Goal: Task Accomplishment & Management: Complete application form

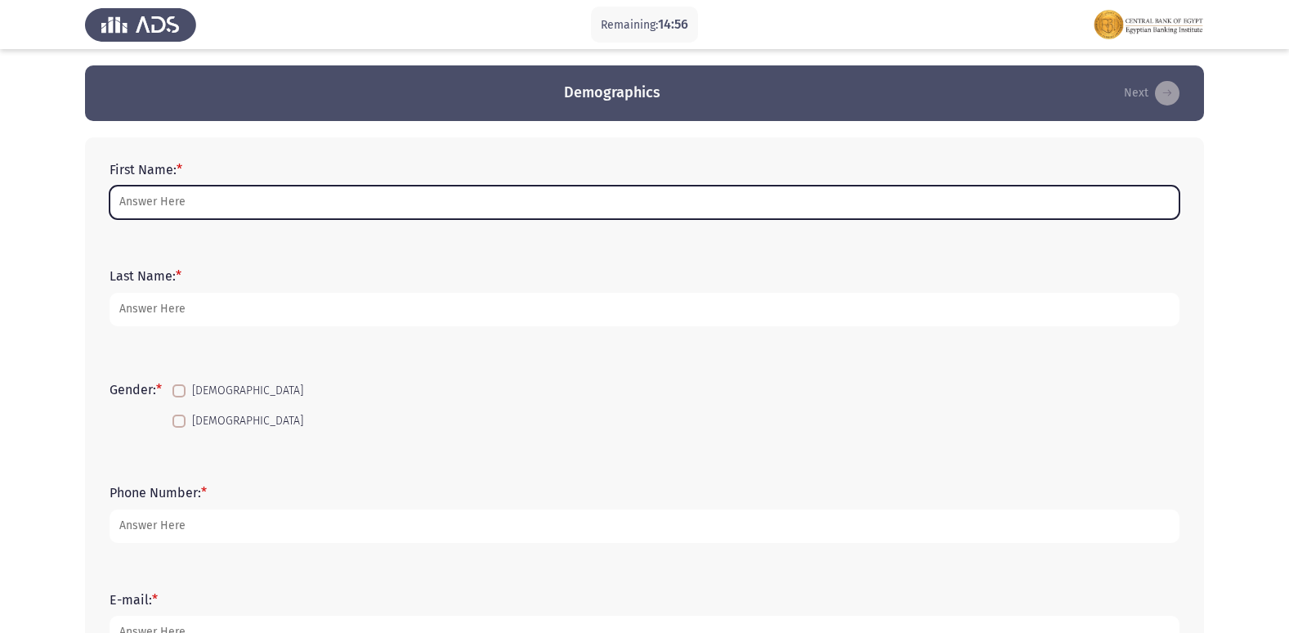
click at [270, 209] on input "First Name: *" at bounding box center [645, 203] width 1070 height 34
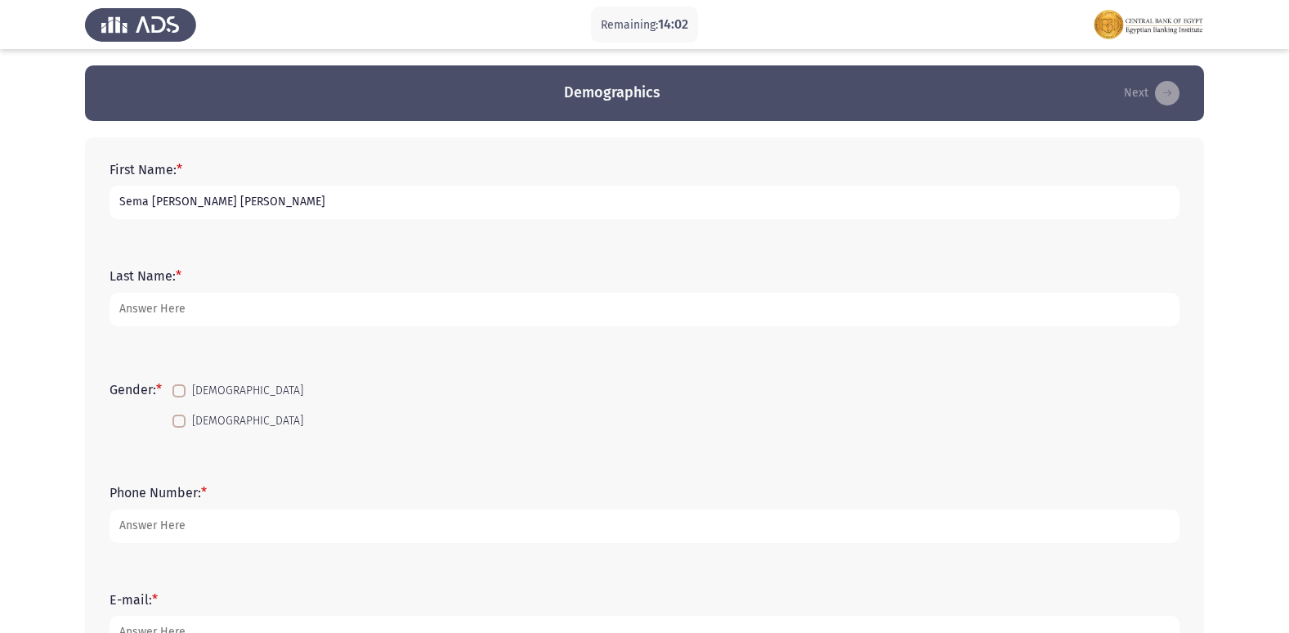
type input "Sema [PERSON_NAME] [PERSON_NAME]"
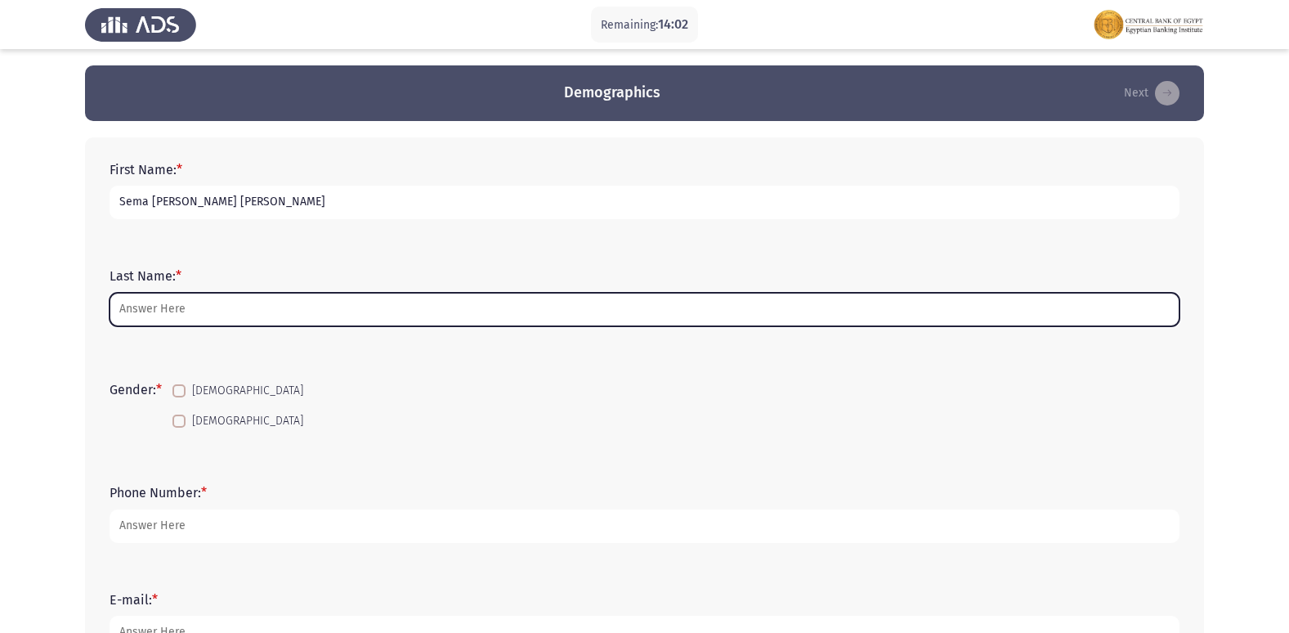
click at [236, 314] on input "Last Name: *" at bounding box center [645, 310] width 1070 height 34
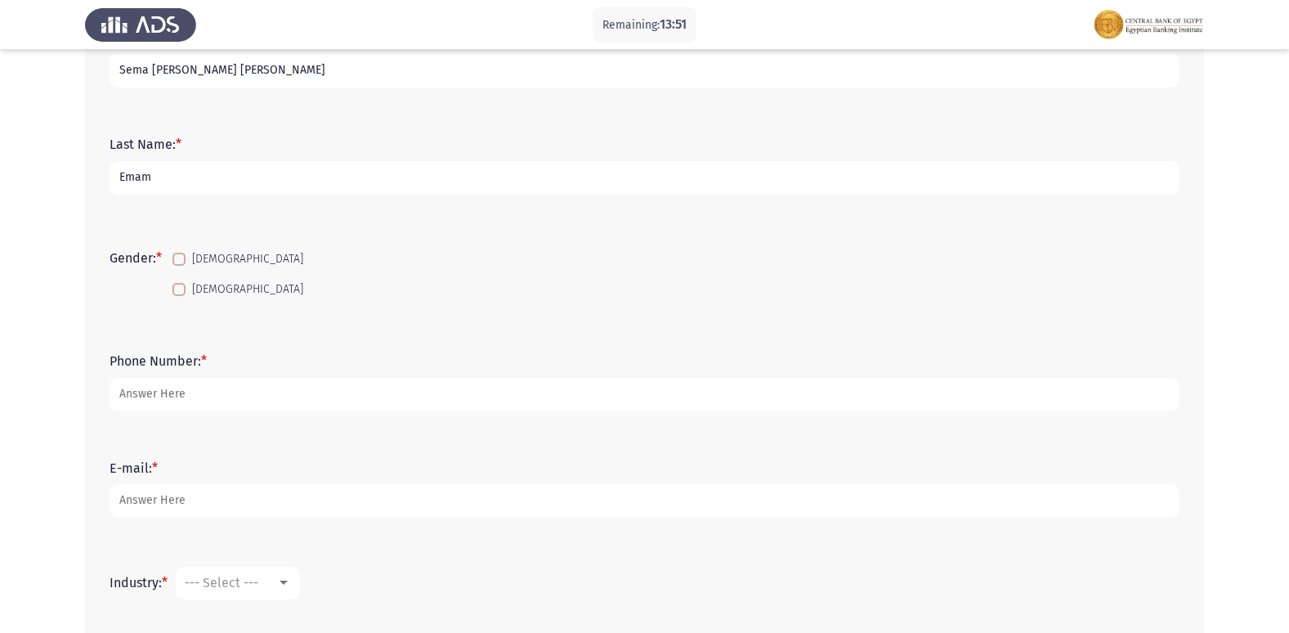
scroll to position [163, 0]
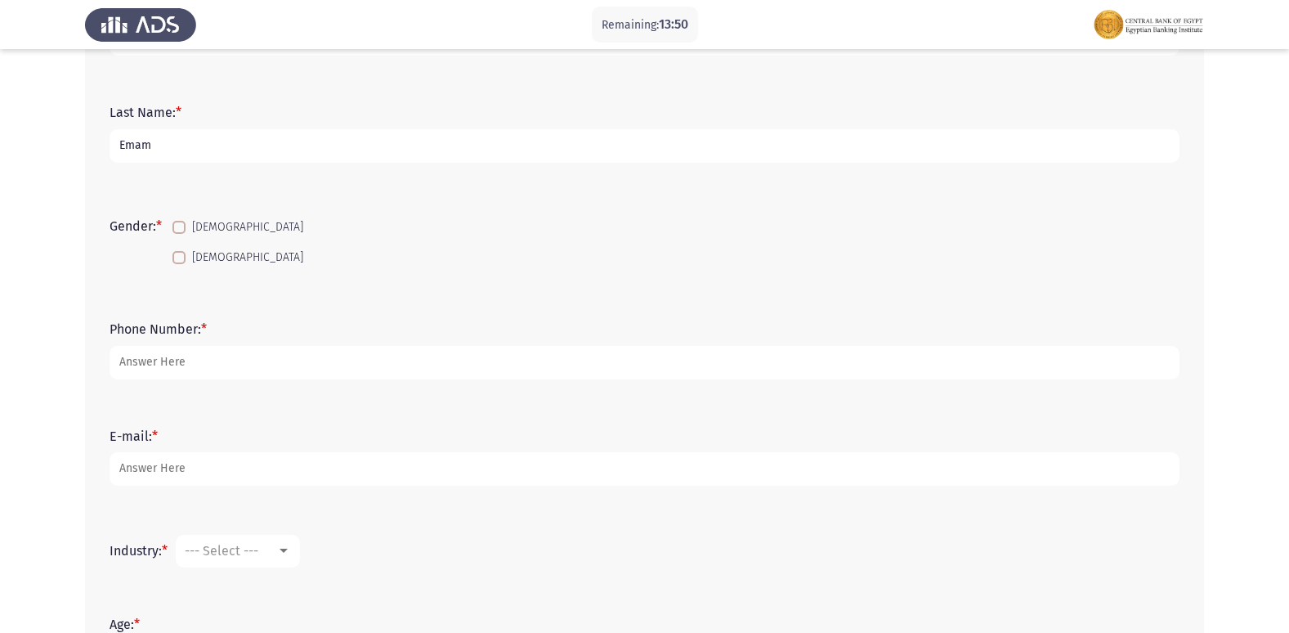
type input "Emam"
click at [186, 254] on span at bounding box center [178, 257] width 13 height 13
click at [179, 264] on input "[DEMOGRAPHIC_DATA]" at bounding box center [178, 264] width 1 height 1
checkbox input "true"
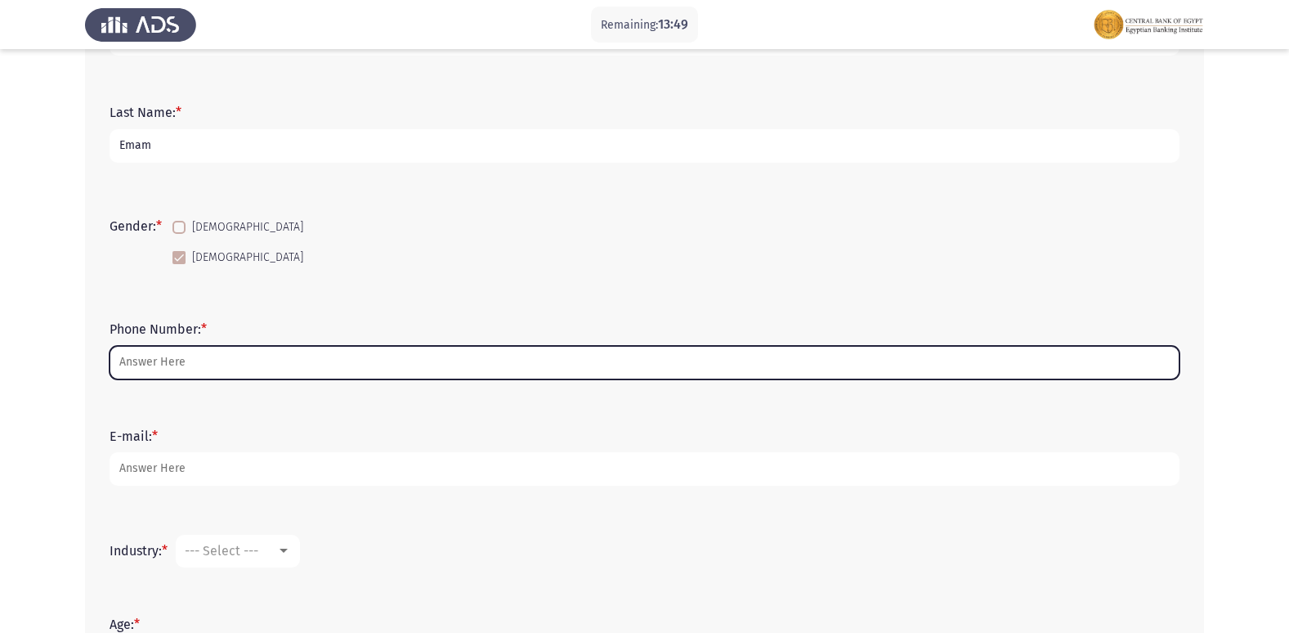
click at [149, 365] on input "Phone Number: *" at bounding box center [645, 363] width 1070 height 34
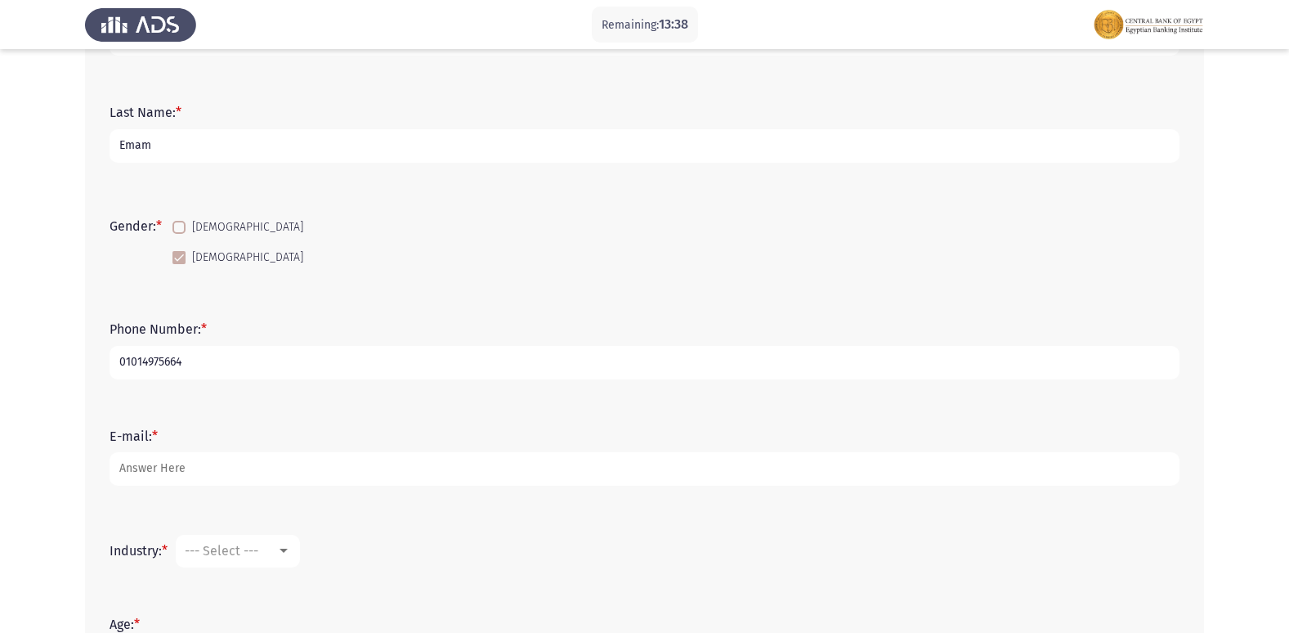
type input "01014975664"
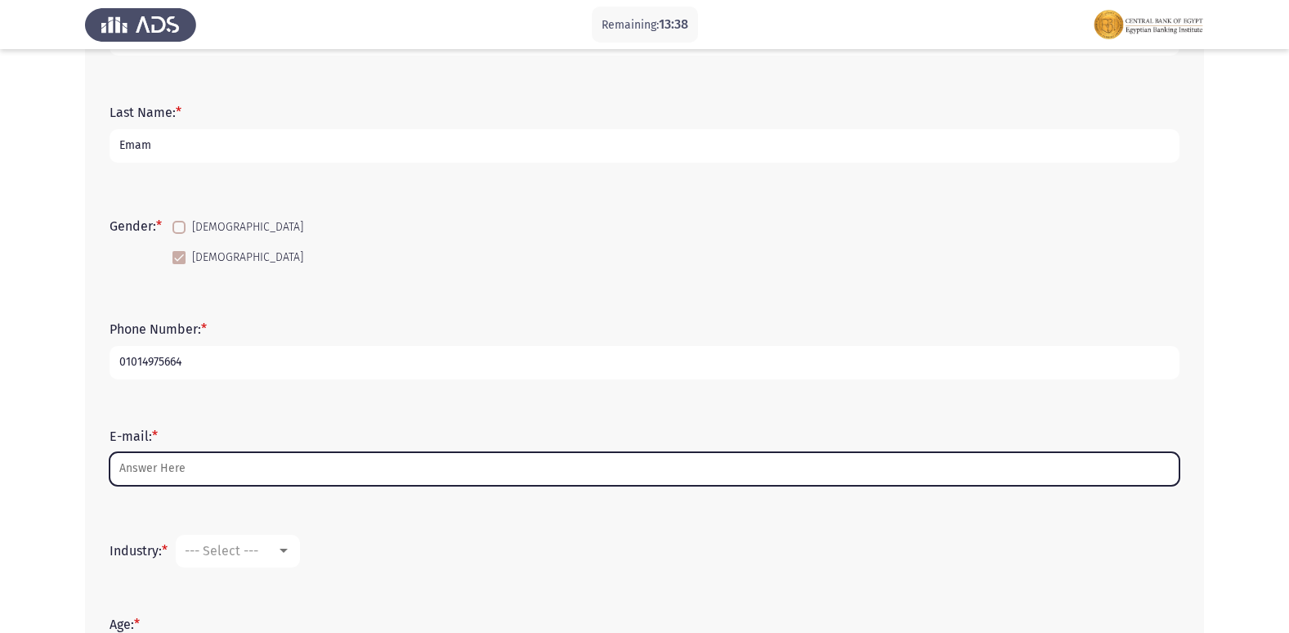
click at [144, 468] on input "E-mail: *" at bounding box center [645, 469] width 1070 height 34
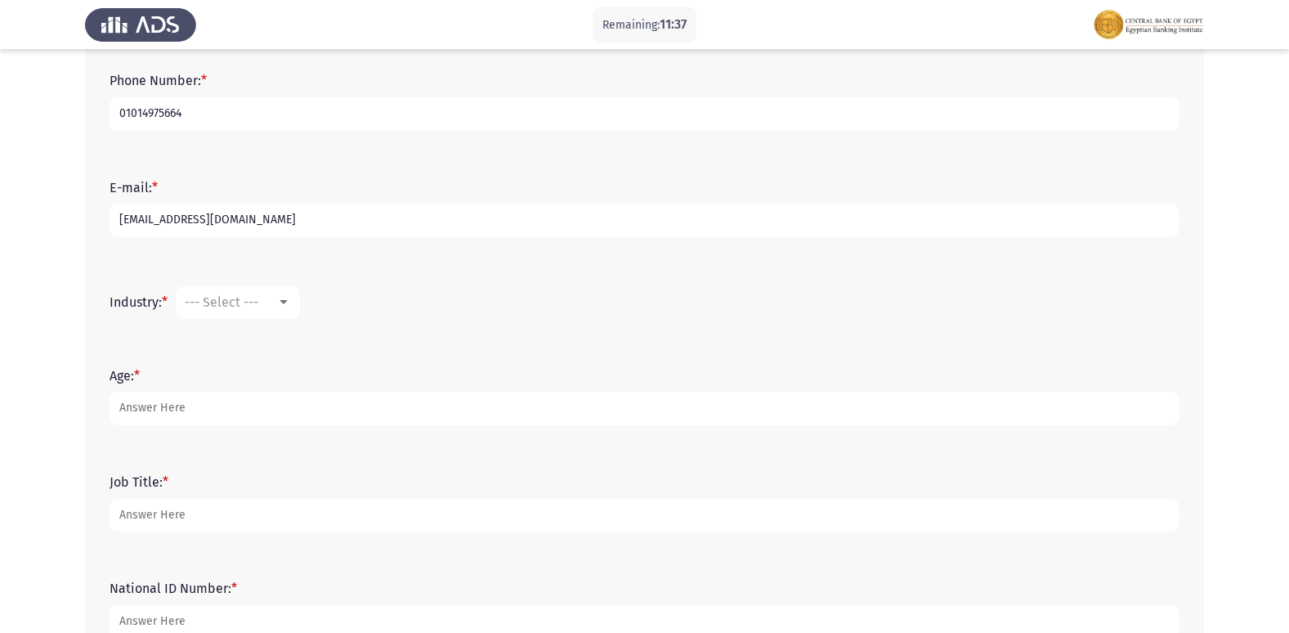
scroll to position [490, 0]
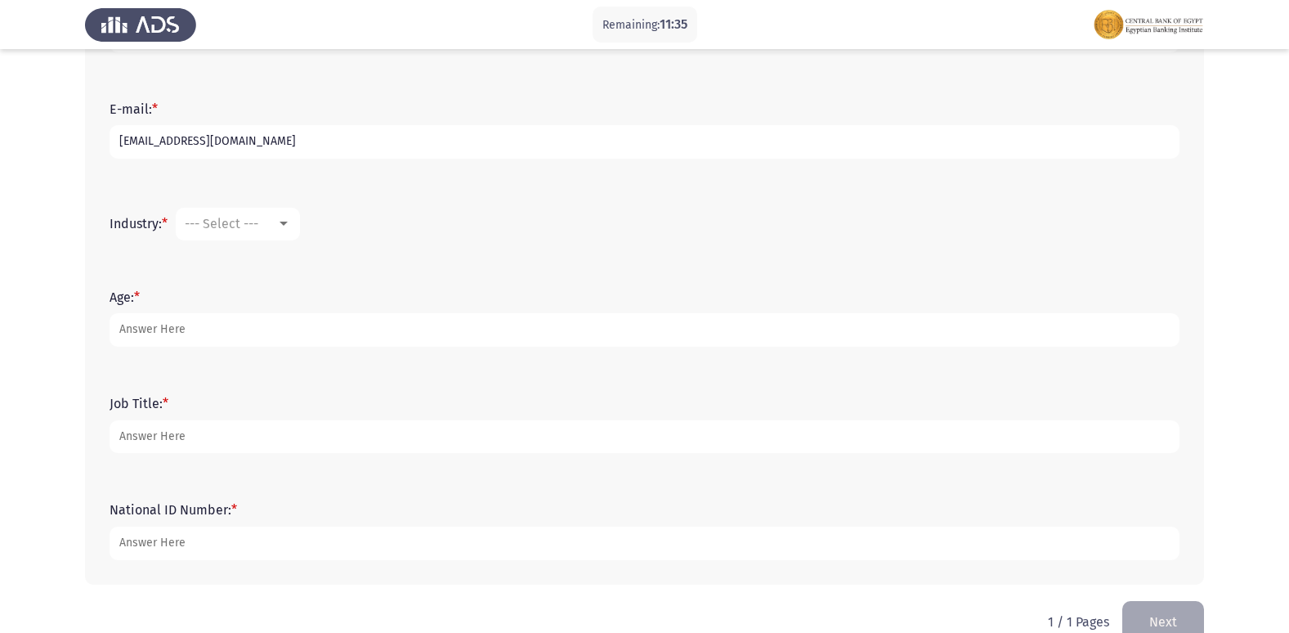
type input "[EMAIL_ADDRESS][DOMAIN_NAME]"
click at [289, 226] on div at bounding box center [283, 223] width 15 height 13
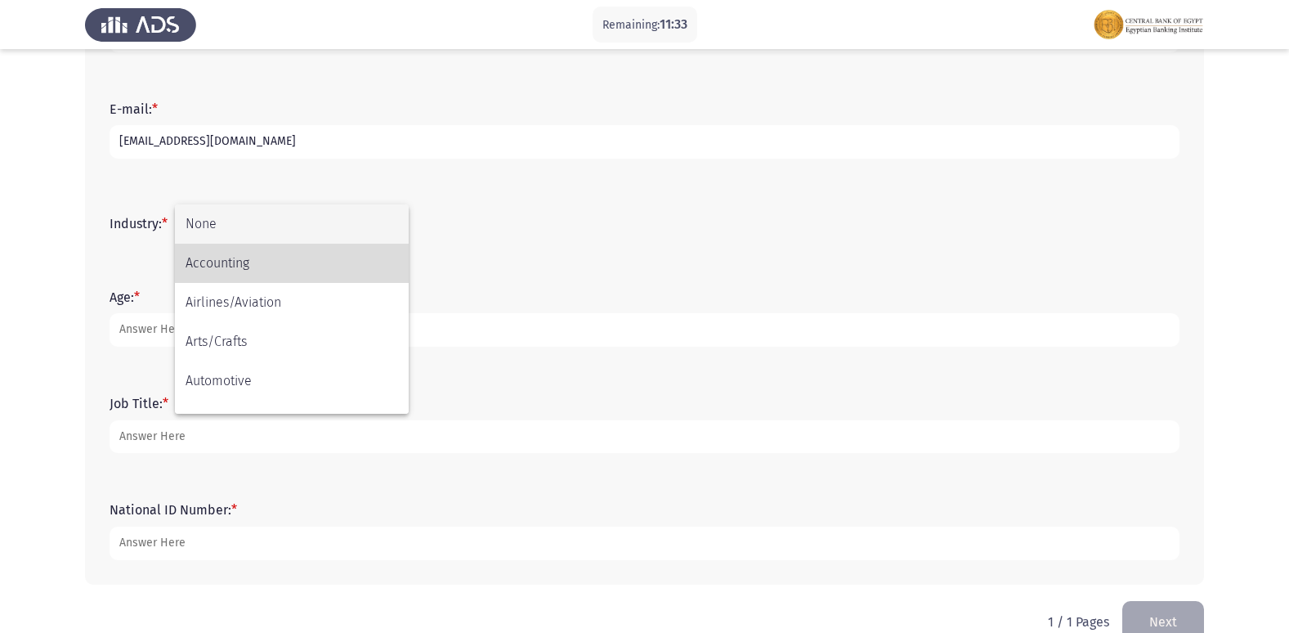
click at [281, 271] on span "Accounting" at bounding box center [292, 263] width 213 height 39
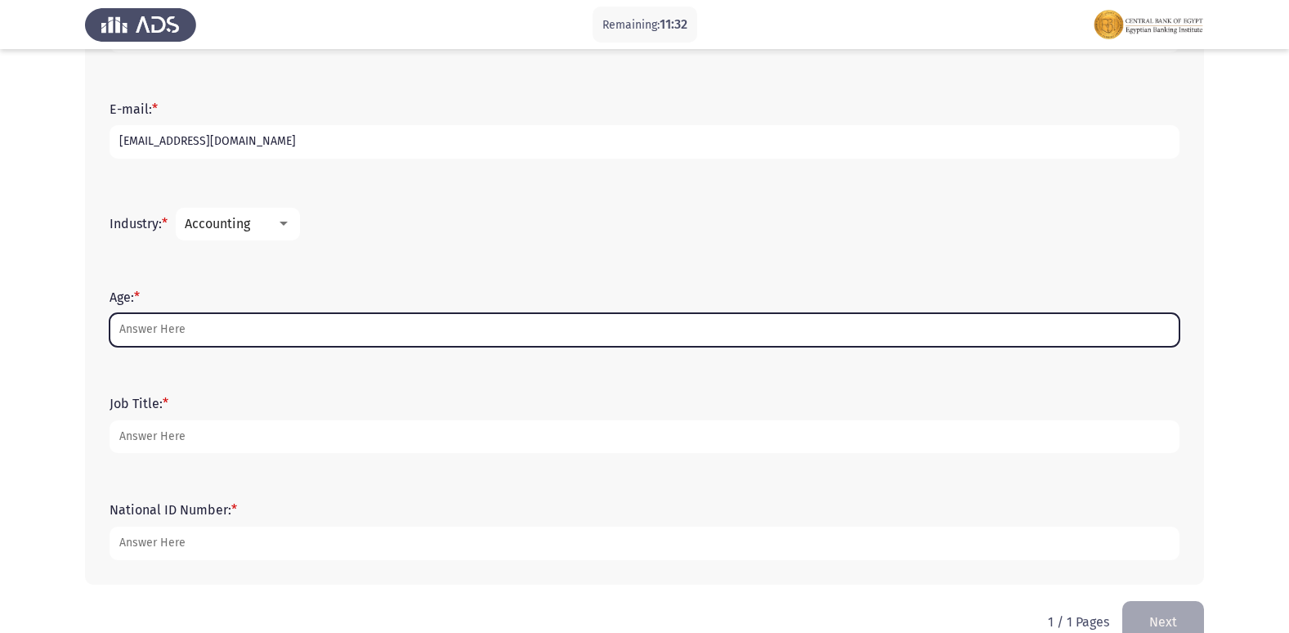
click at [166, 336] on input "Age: *" at bounding box center [645, 330] width 1070 height 34
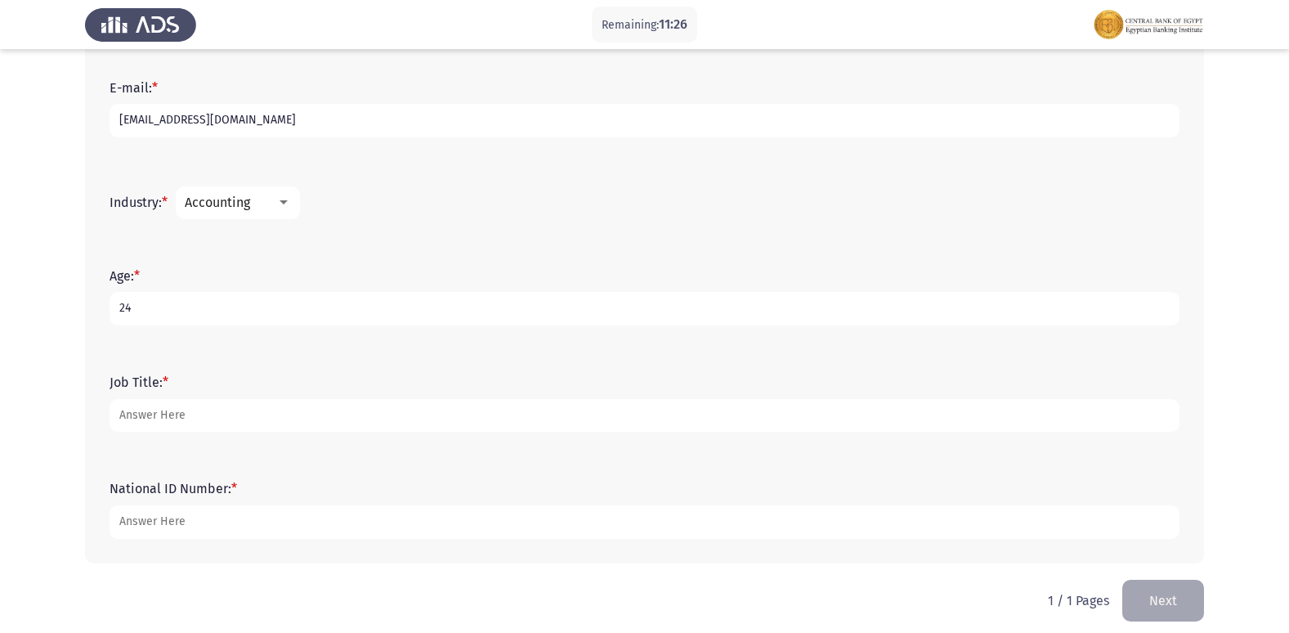
scroll to position [524, 0]
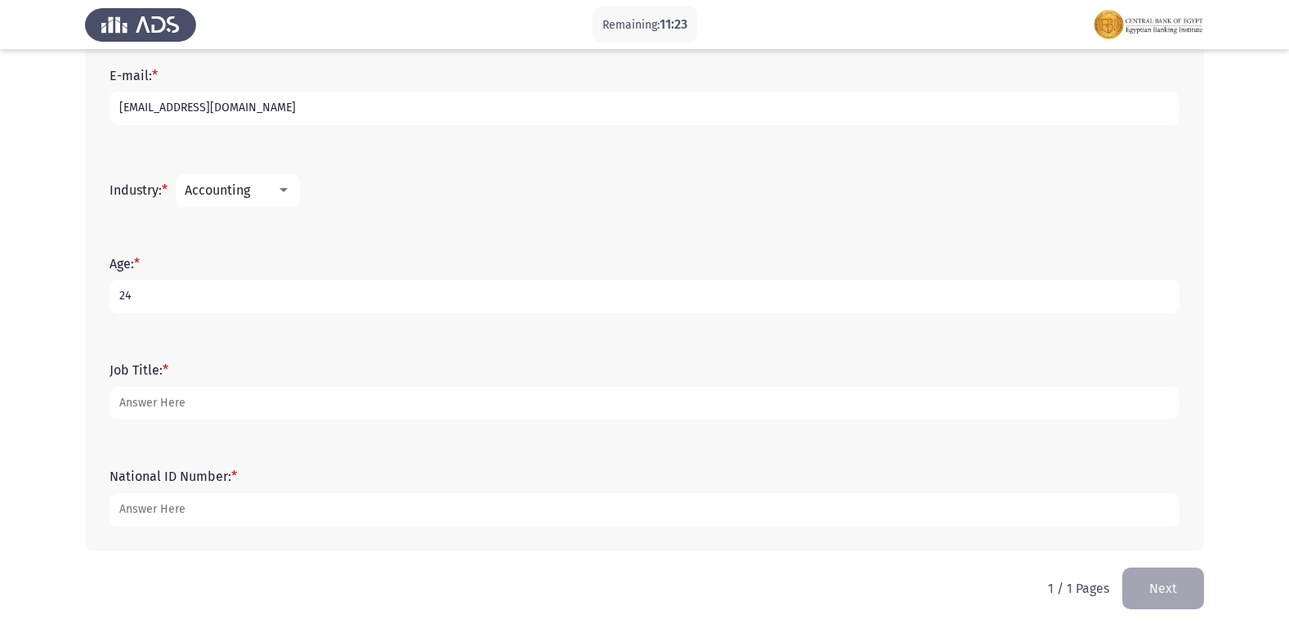
type input "24"
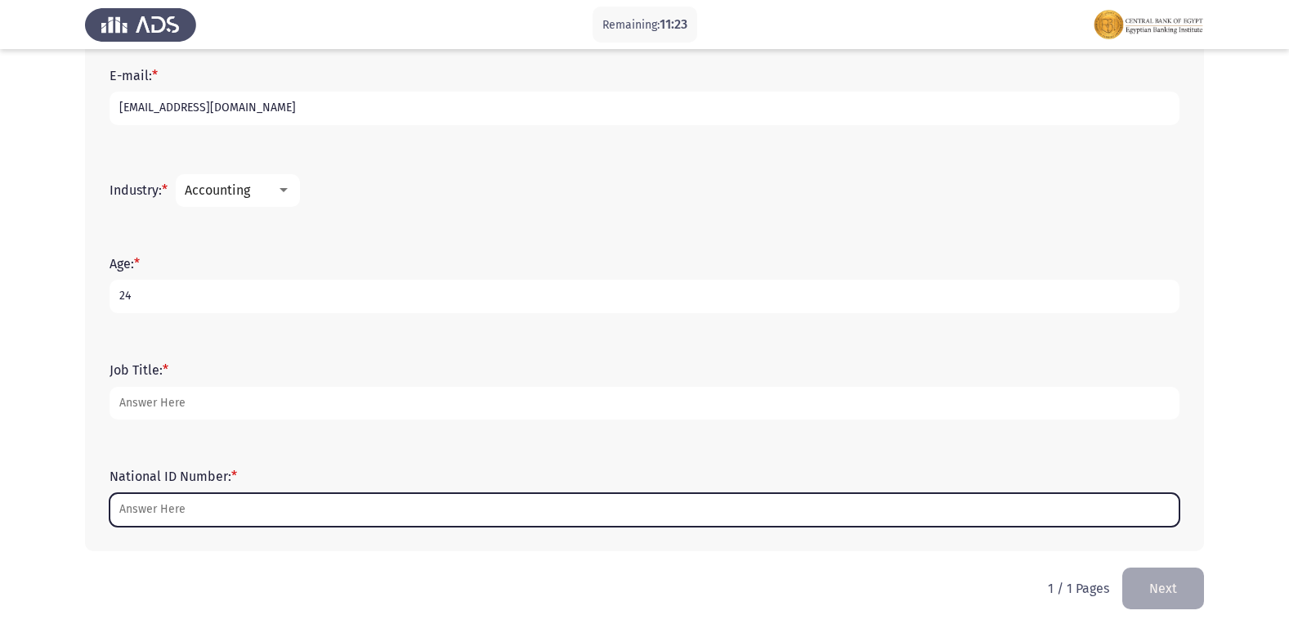
click at [178, 508] on input "National ID Number: *" at bounding box center [645, 510] width 1070 height 34
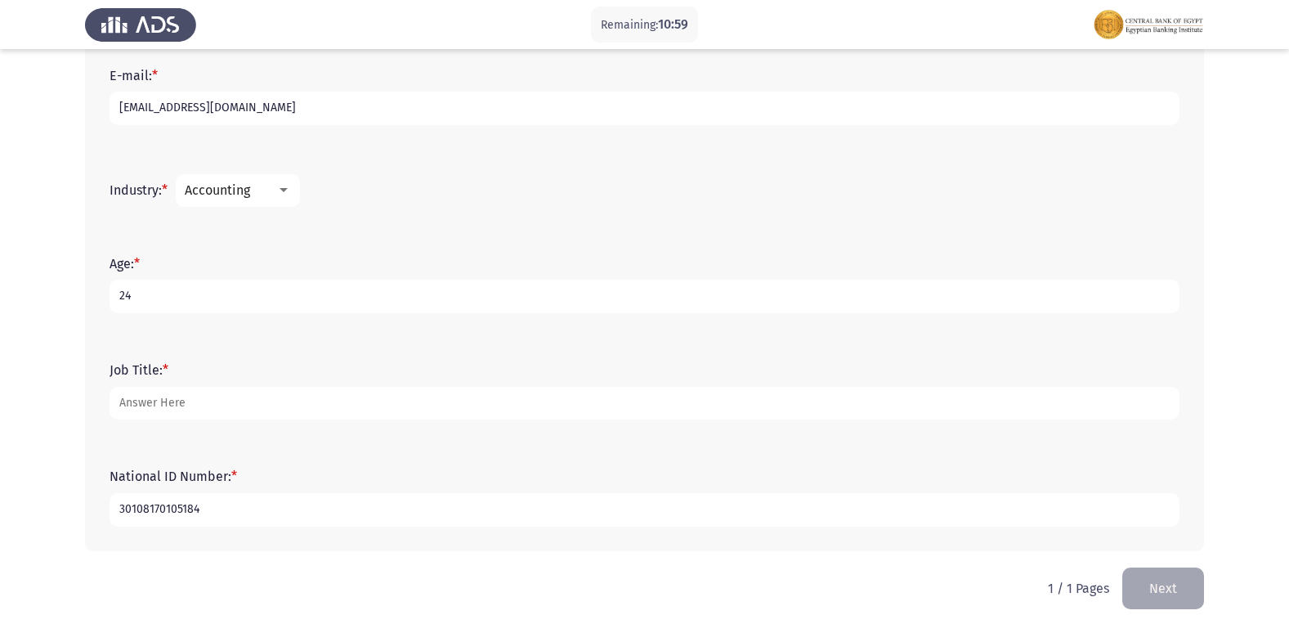
type input "30108170105184"
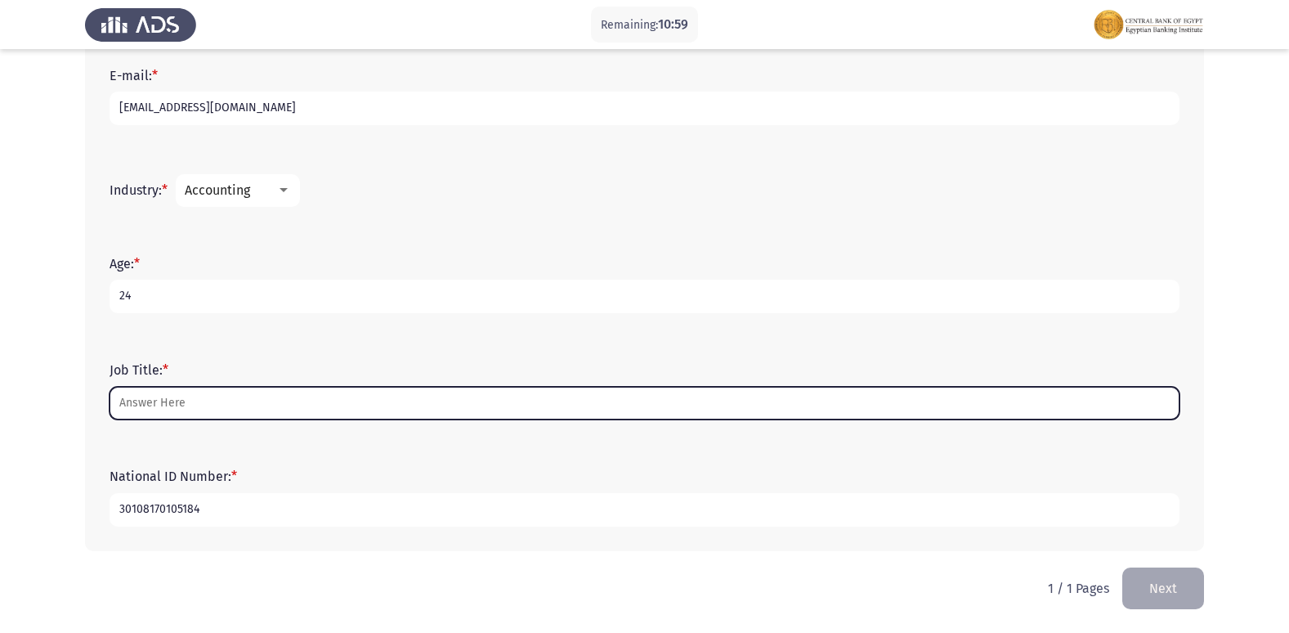
click at [165, 409] on input "Job Title: *" at bounding box center [645, 404] width 1070 height 34
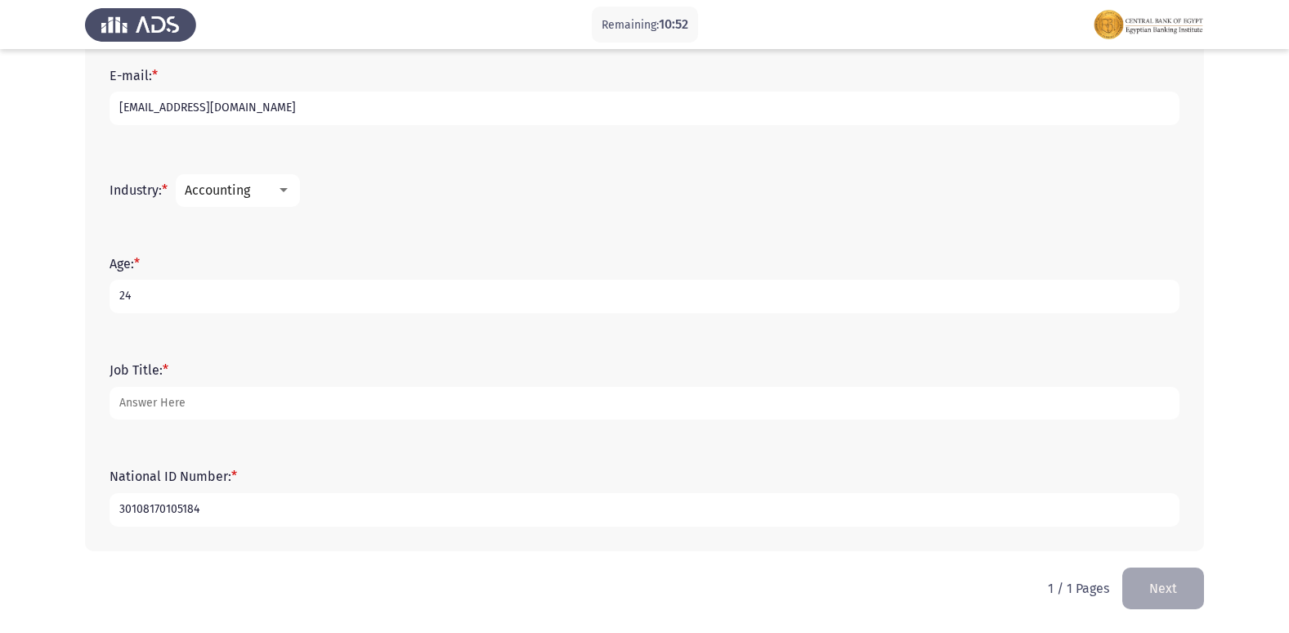
click at [1159, 588] on button "Next" at bounding box center [1163, 588] width 82 height 42
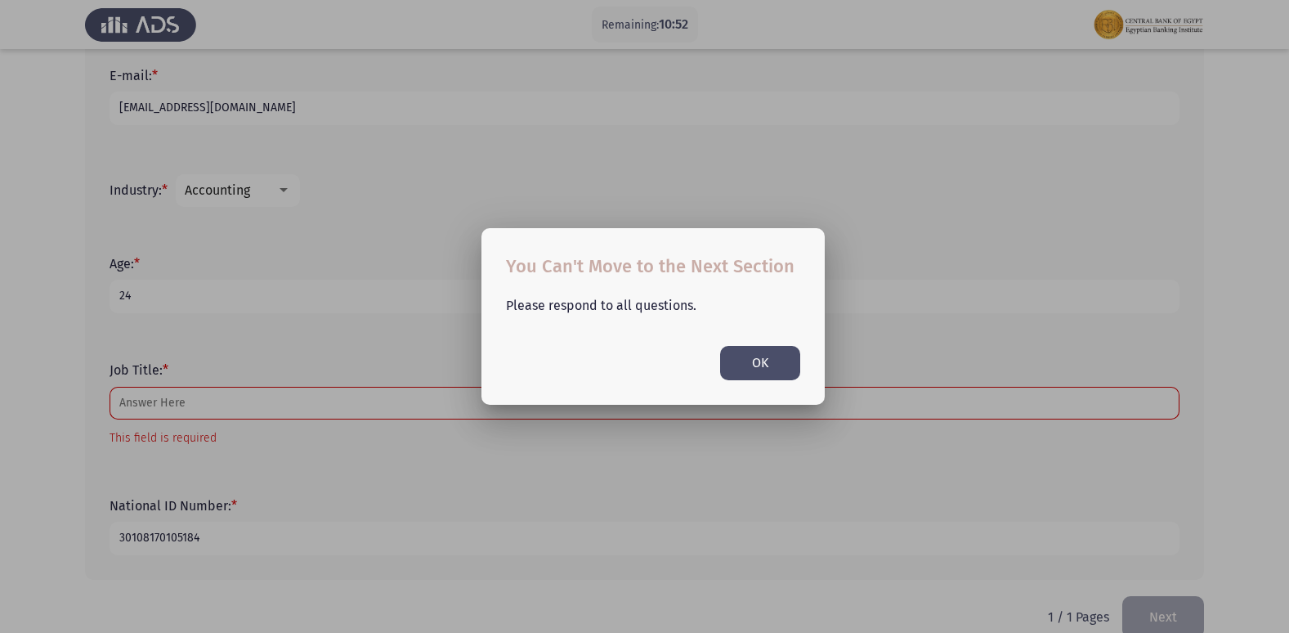
scroll to position [0, 0]
click at [615, 449] on div at bounding box center [644, 316] width 1289 height 633
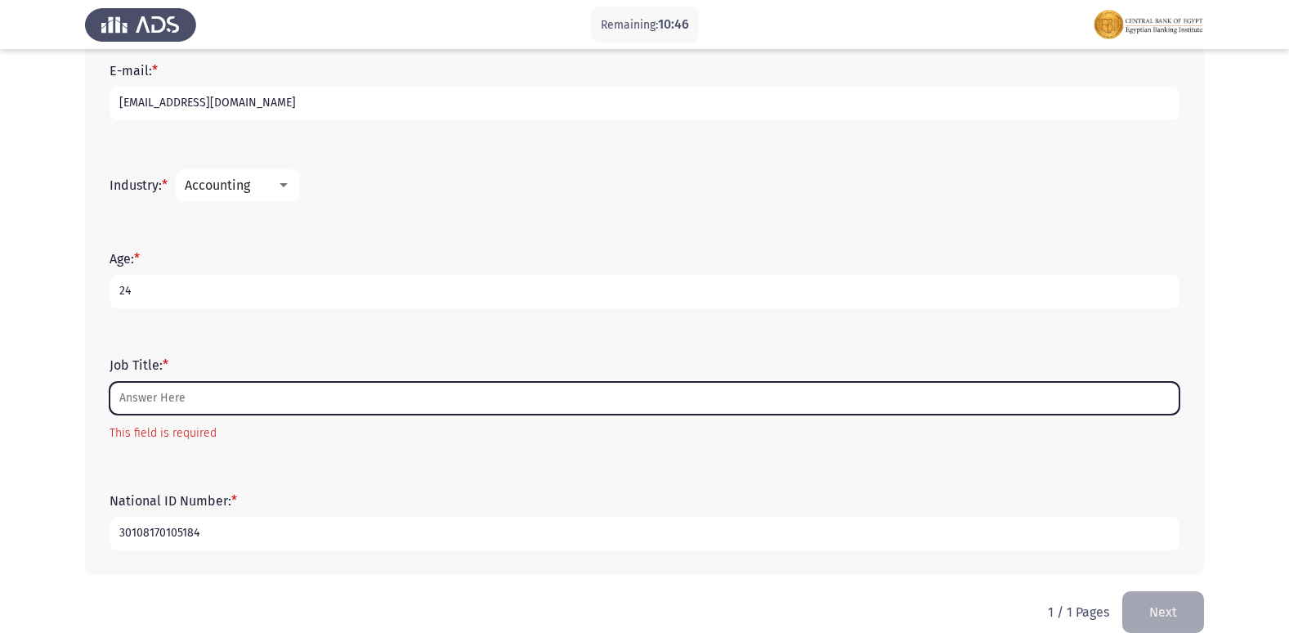
click at [195, 403] on input "Job Title: *" at bounding box center [645, 399] width 1070 height 34
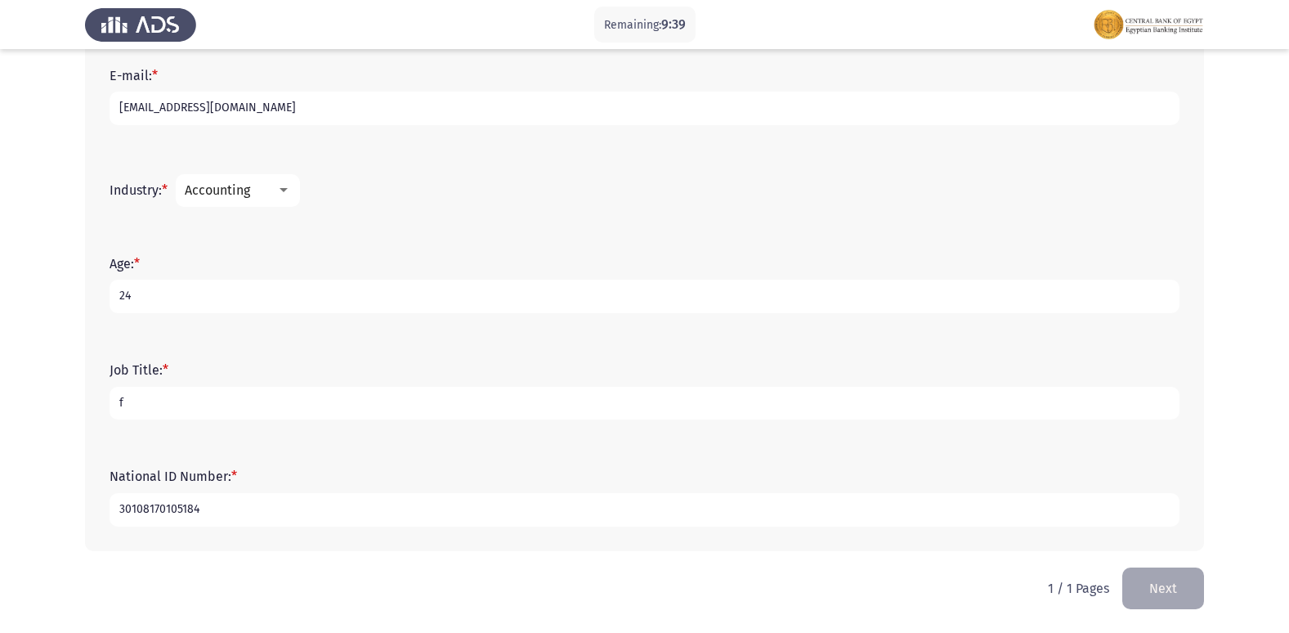
scroll to position [524, 0]
click at [249, 400] on input "fresh accountant" at bounding box center [645, 404] width 1070 height 34
type input "fresh accountant"
click at [1150, 593] on button "Next" at bounding box center [1163, 588] width 82 height 42
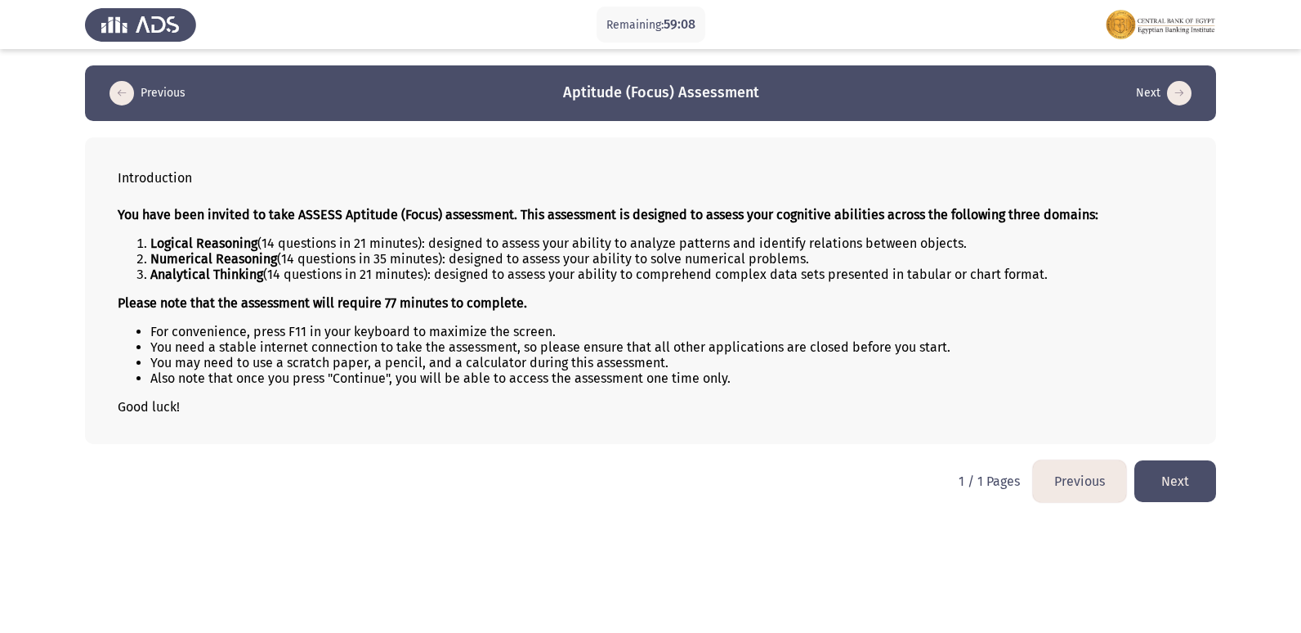
click at [1180, 490] on button "Next" at bounding box center [1176, 481] width 82 height 42
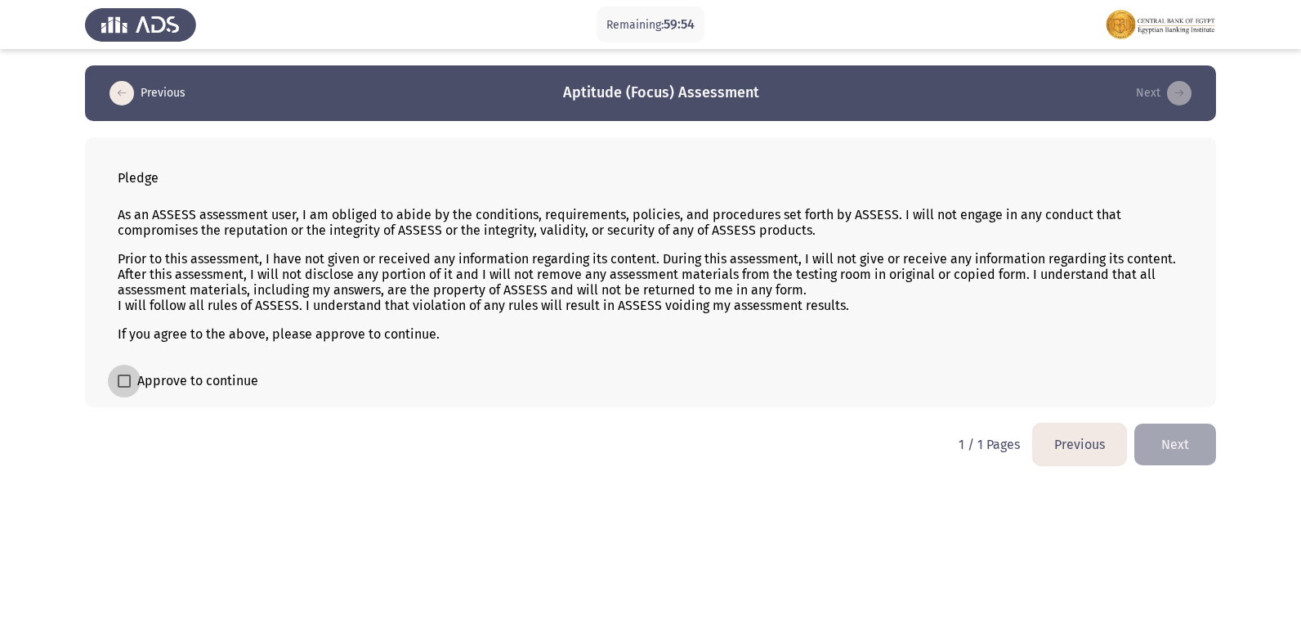
click at [129, 379] on span at bounding box center [124, 380] width 13 height 13
click at [124, 387] on input "Approve to continue" at bounding box center [123, 387] width 1 height 1
checkbox input "true"
click at [1167, 437] on button "Next" at bounding box center [1176, 444] width 82 height 42
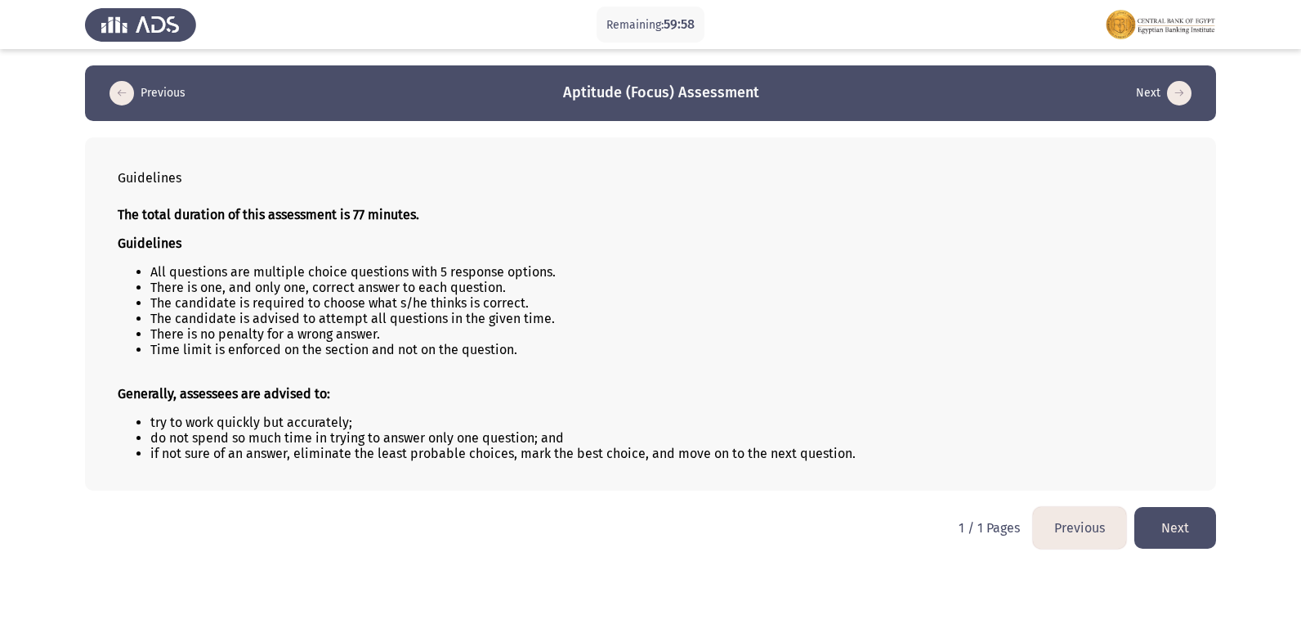
click at [1163, 523] on button "Next" at bounding box center [1176, 528] width 82 height 42
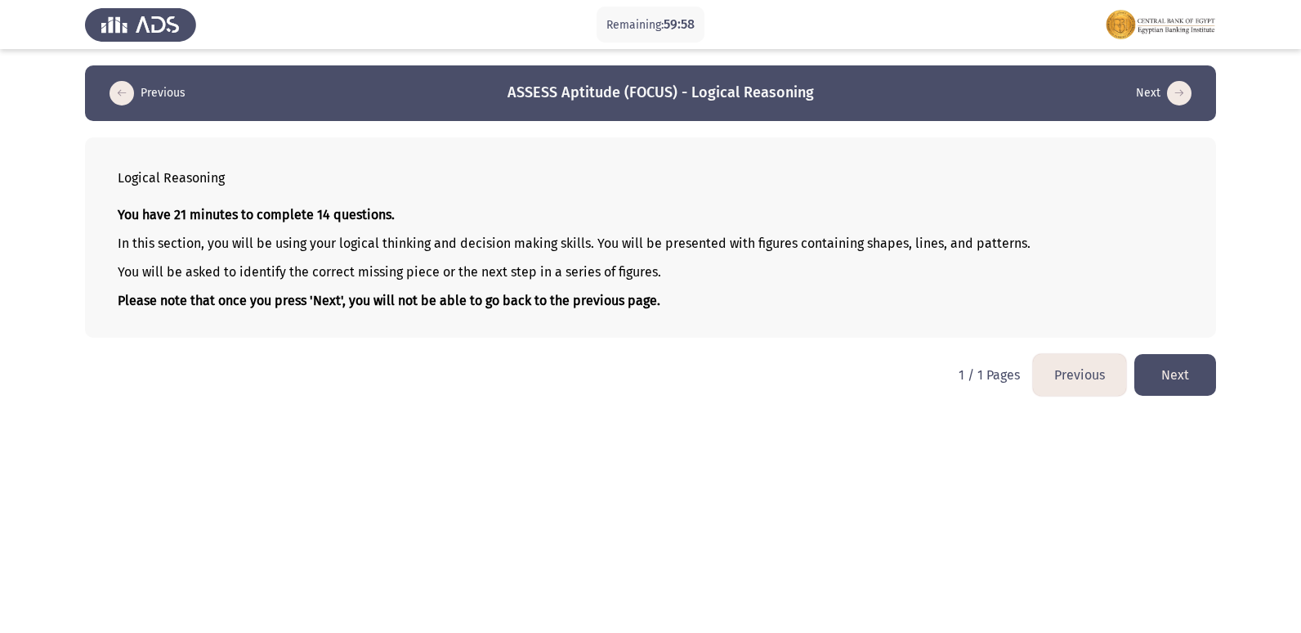
click at [1202, 370] on button "Next" at bounding box center [1176, 375] width 82 height 42
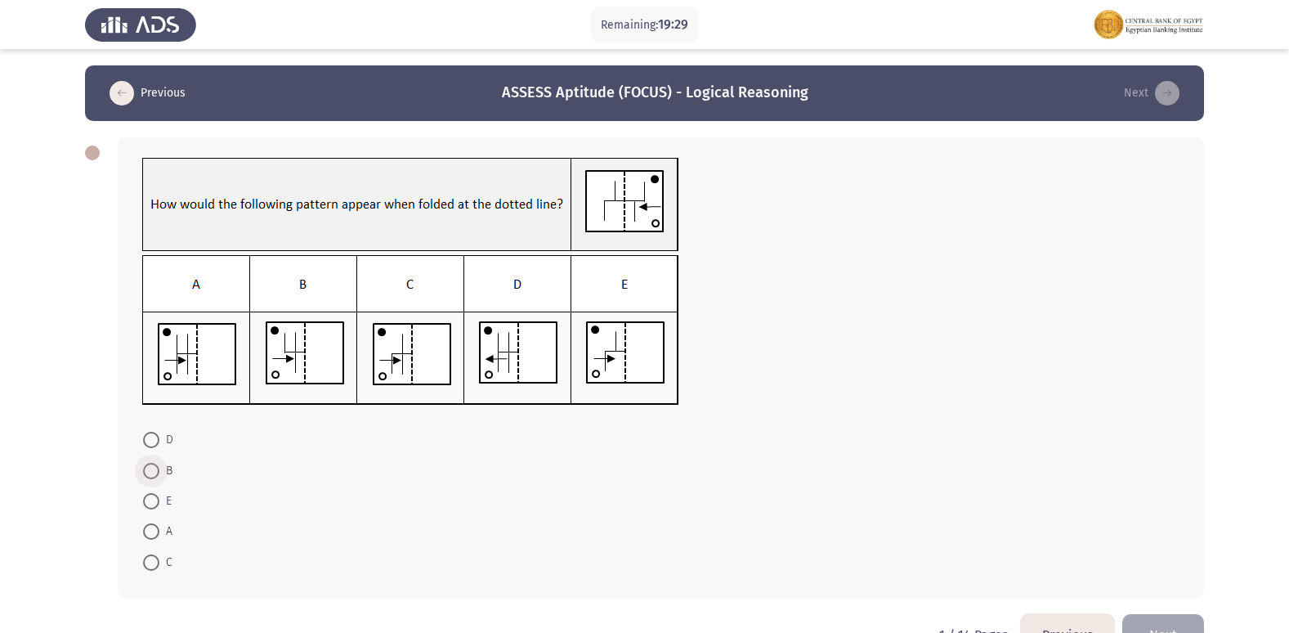
click at [159, 461] on label "B" at bounding box center [157, 471] width 29 height 20
click at [159, 463] on input "B" at bounding box center [151, 471] width 16 height 16
radio input "true"
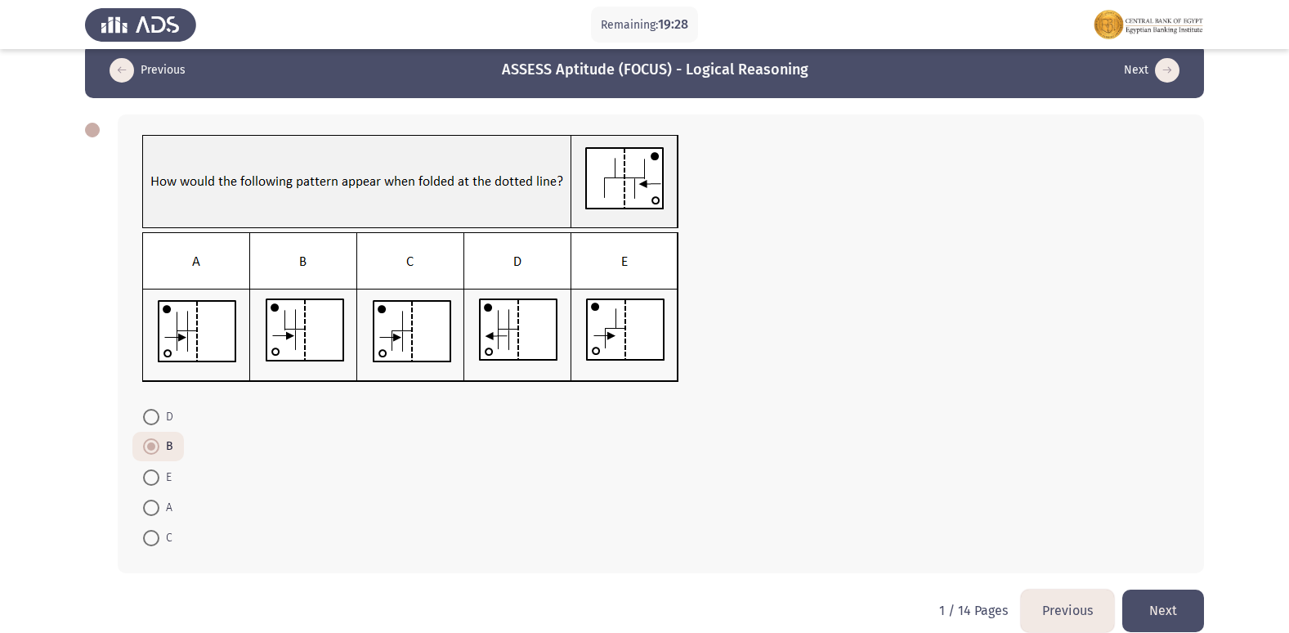
scroll to position [45, 0]
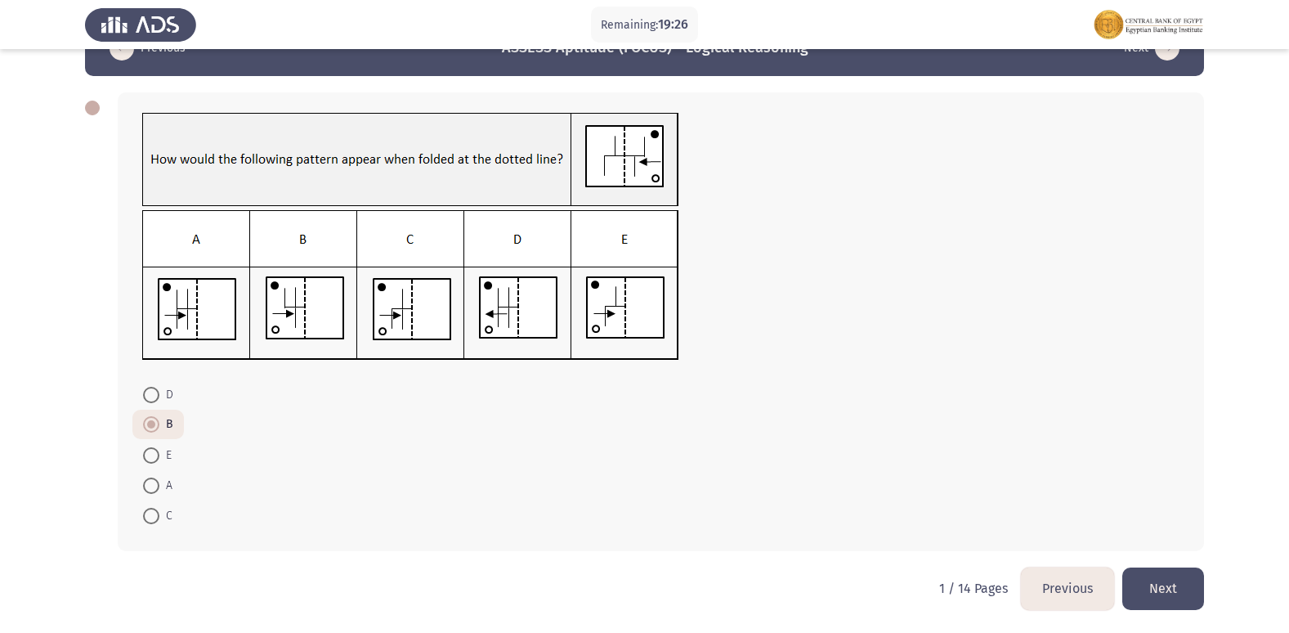
click at [1181, 575] on button "Next" at bounding box center [1163, 588] width 82 height 42
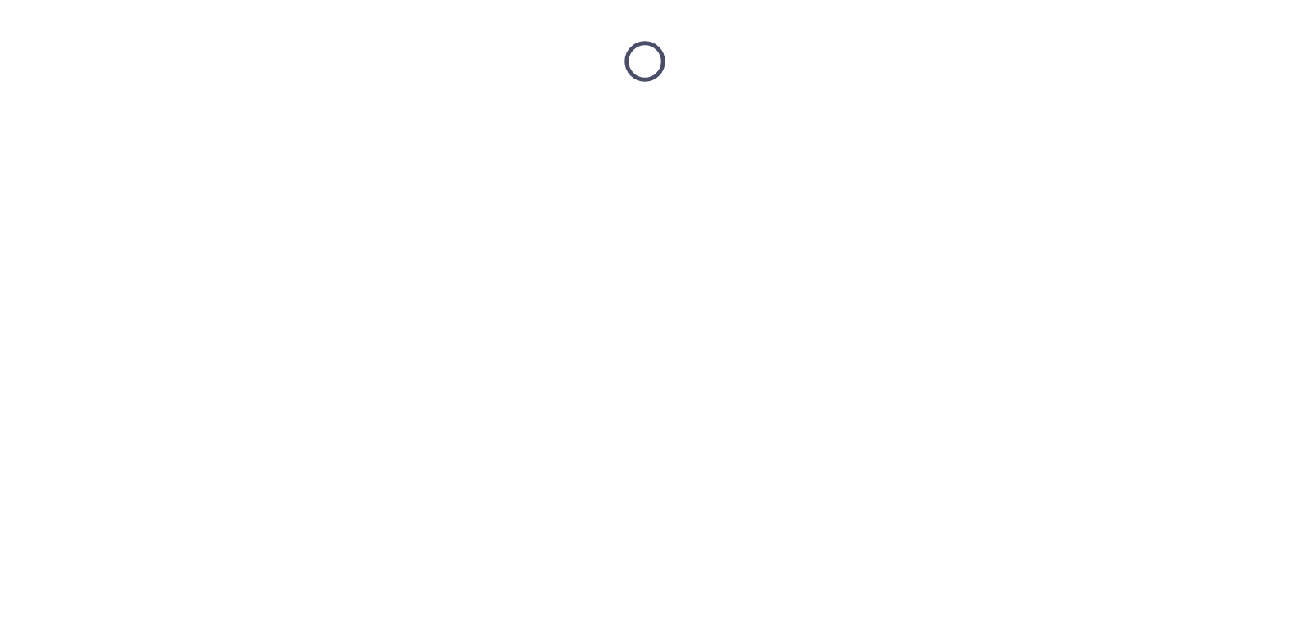
scroll to position [0, 0]
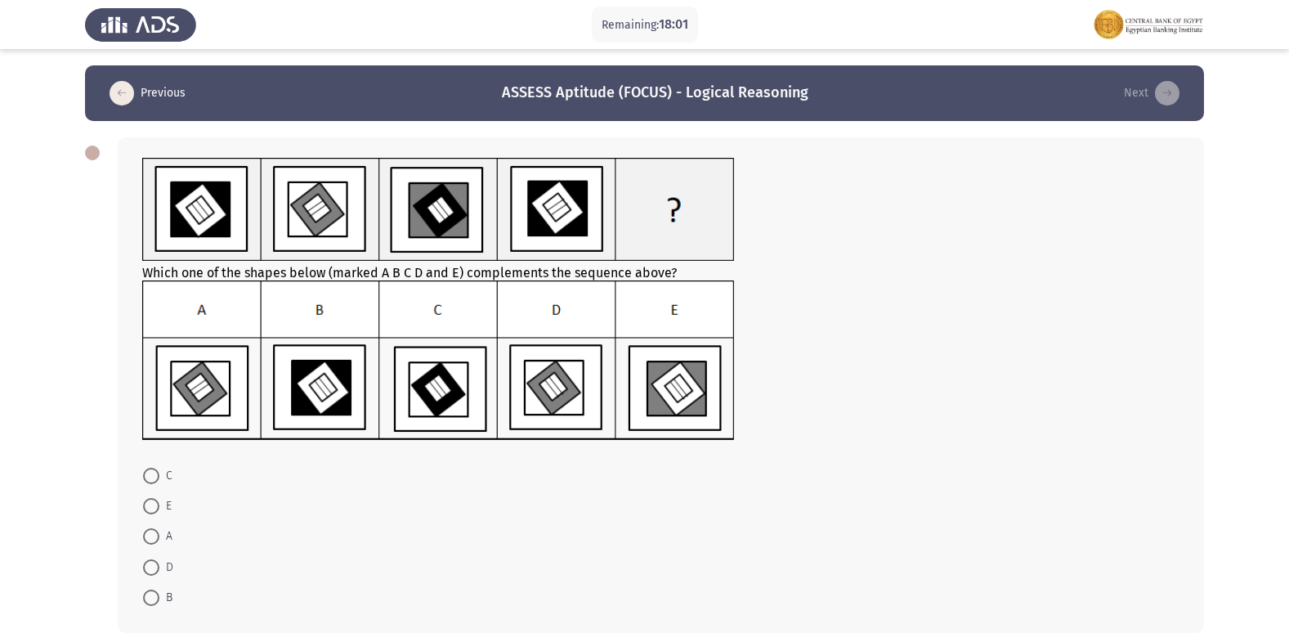
click at [566, 404] on img at bounding box center [438, 360] width 593 height 160
click at [157, 565] on span at bounding box center [151, 567] width 16 height 16
click at [157, 565] on input "D" at bounding box center [151, 567] width 16 height 16
radio input "true"
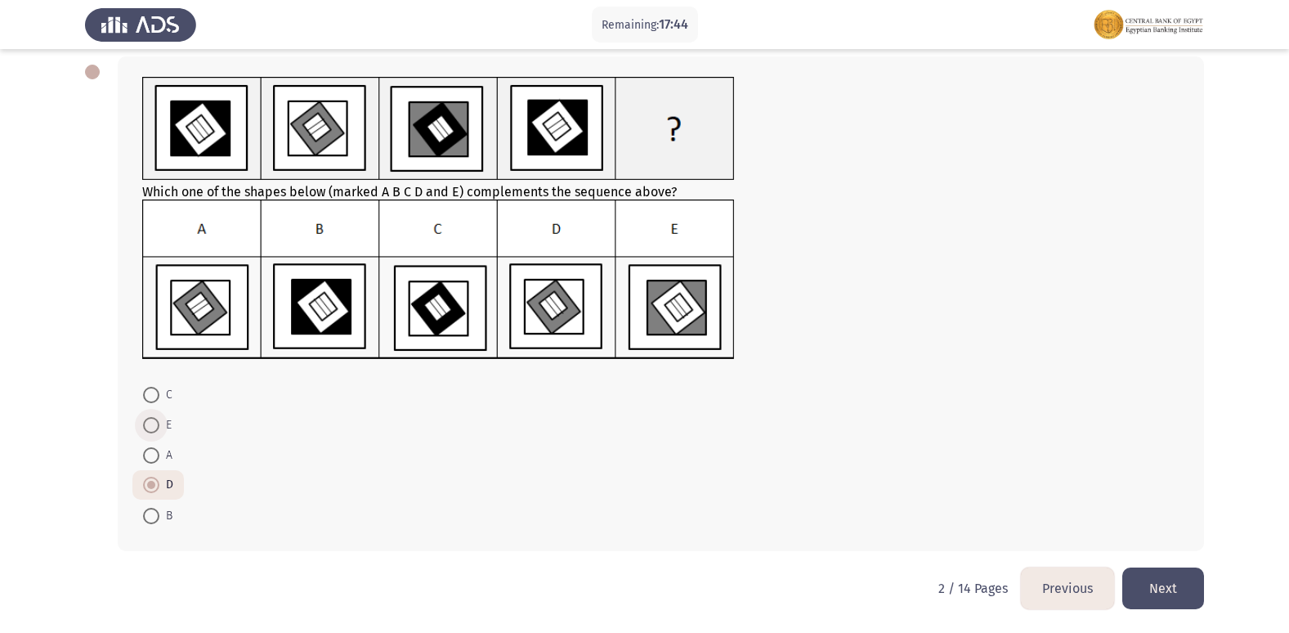
click at [163, 424] on span "E" at bounding box center [165, 425] width 12 height 20
click at [159, 424] on input "E" at bounding box center [151, 425] width 16 height 16
radio input "true"
click at [1168, 590] on button "Next" at bounding box center [1163, 588] width 82 height 42
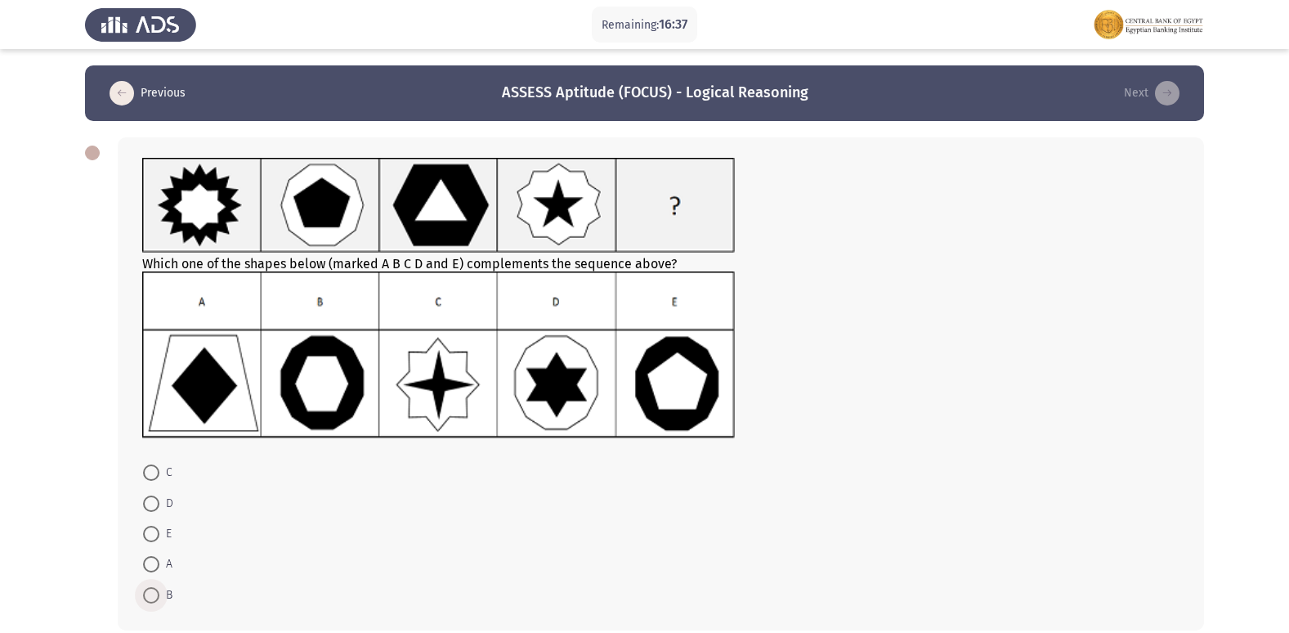
click at [153, 601] on span at bounding box center [151, 595] width 16 height 16
click at [153, 601] on input "B" at bounding box center [151, 595] width 16 height 16
radio input "true"
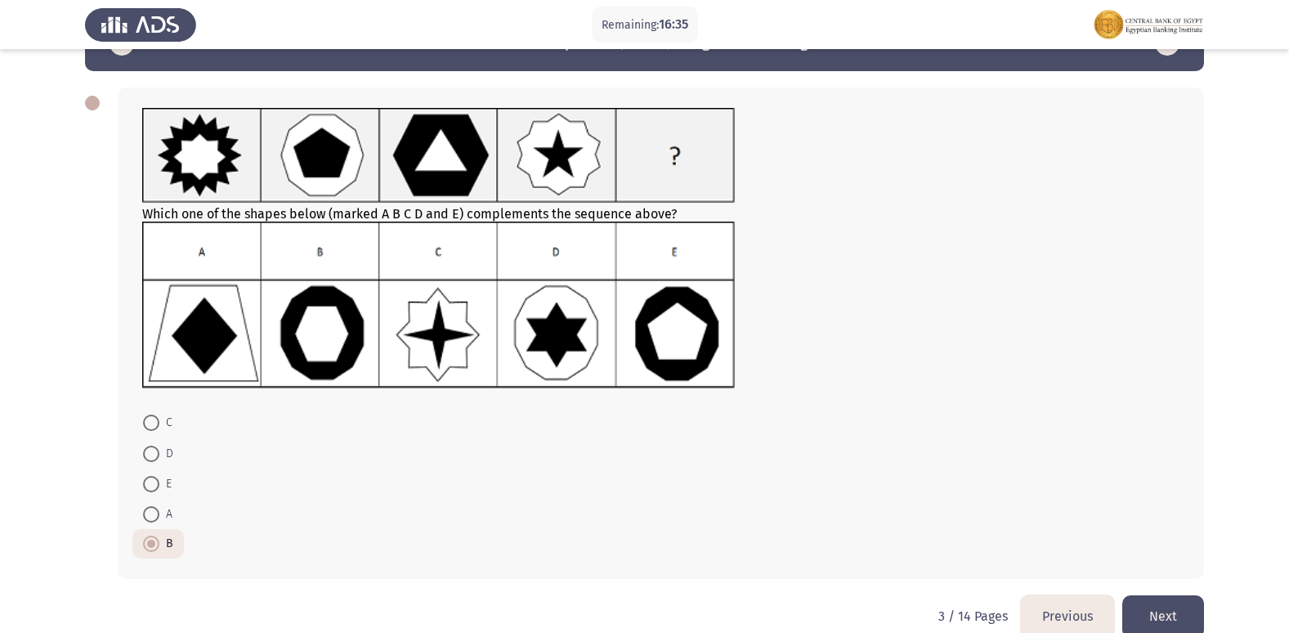
scroll to position [78, 0]
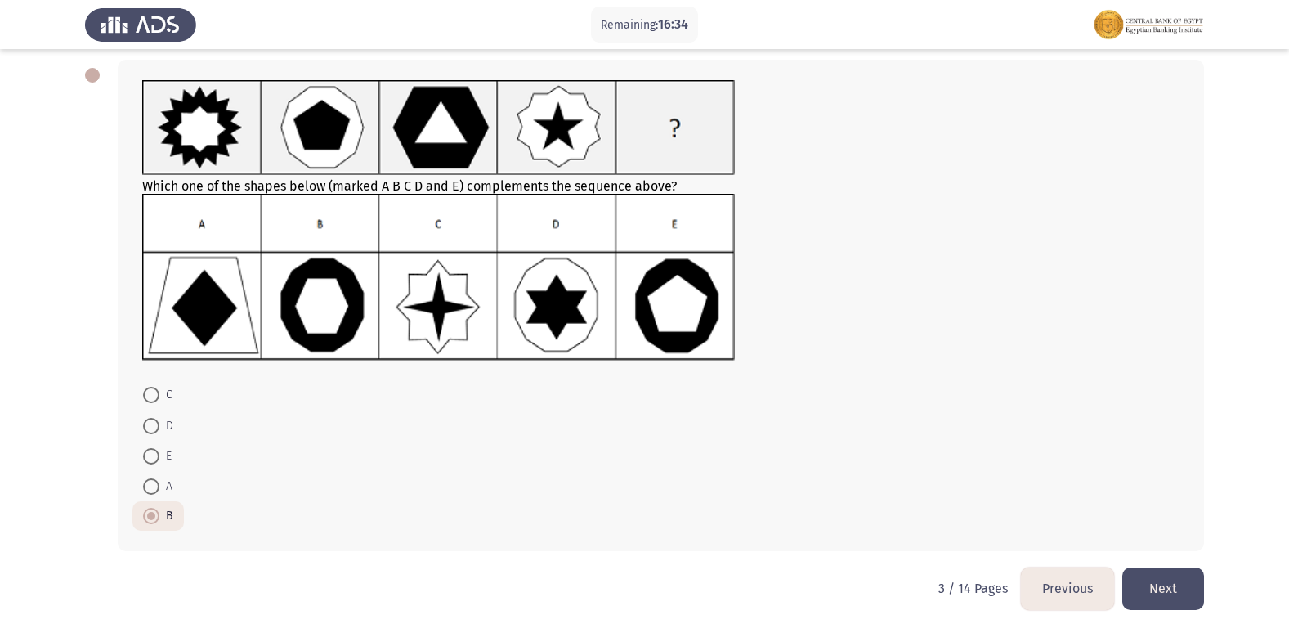
click at [1167, 587] on button "Next" at bounding box center [1163, 588] width 82 height 42
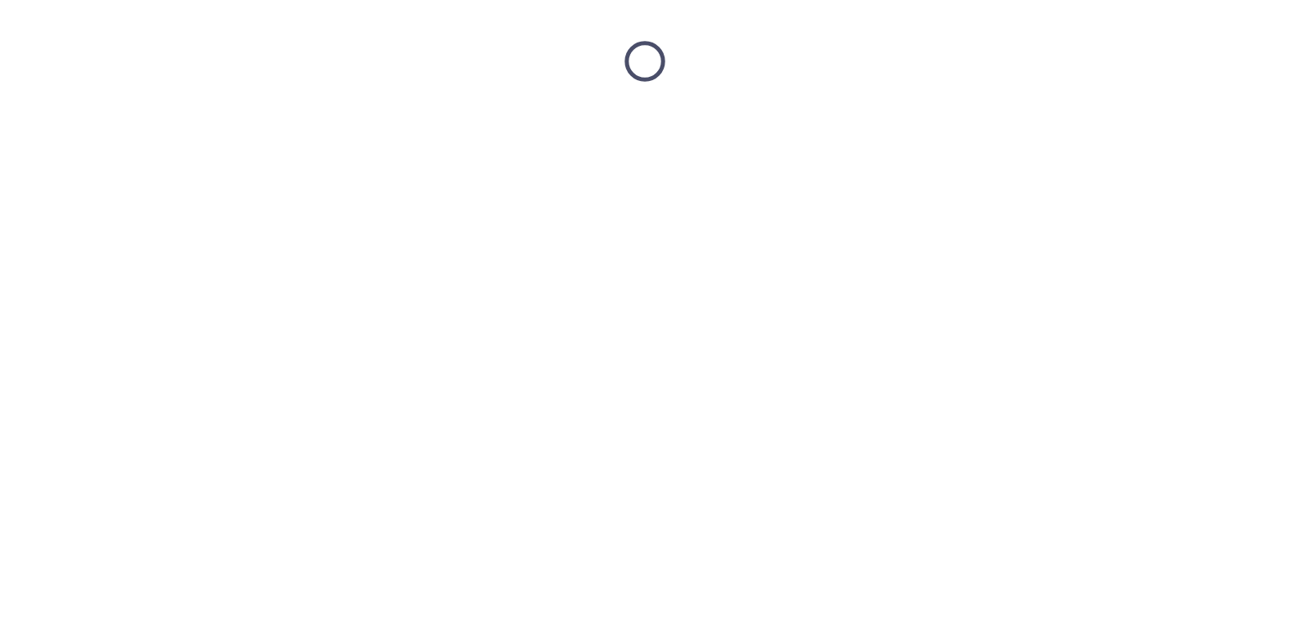
scroll to position [0, 0]
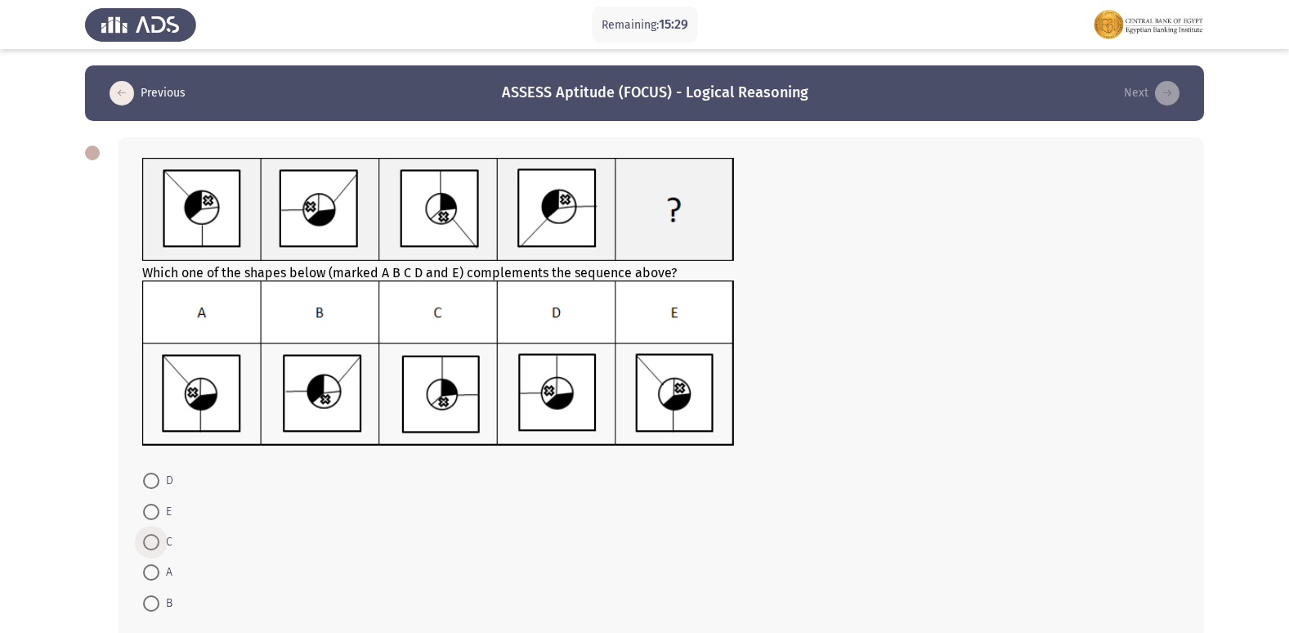
click at [155, 542] on span at bounding box center [151, 542] width 16 height 16
click at [155, 542] on input "C" at bounding box center [151, 542] width 16 height 16
radio input "true"
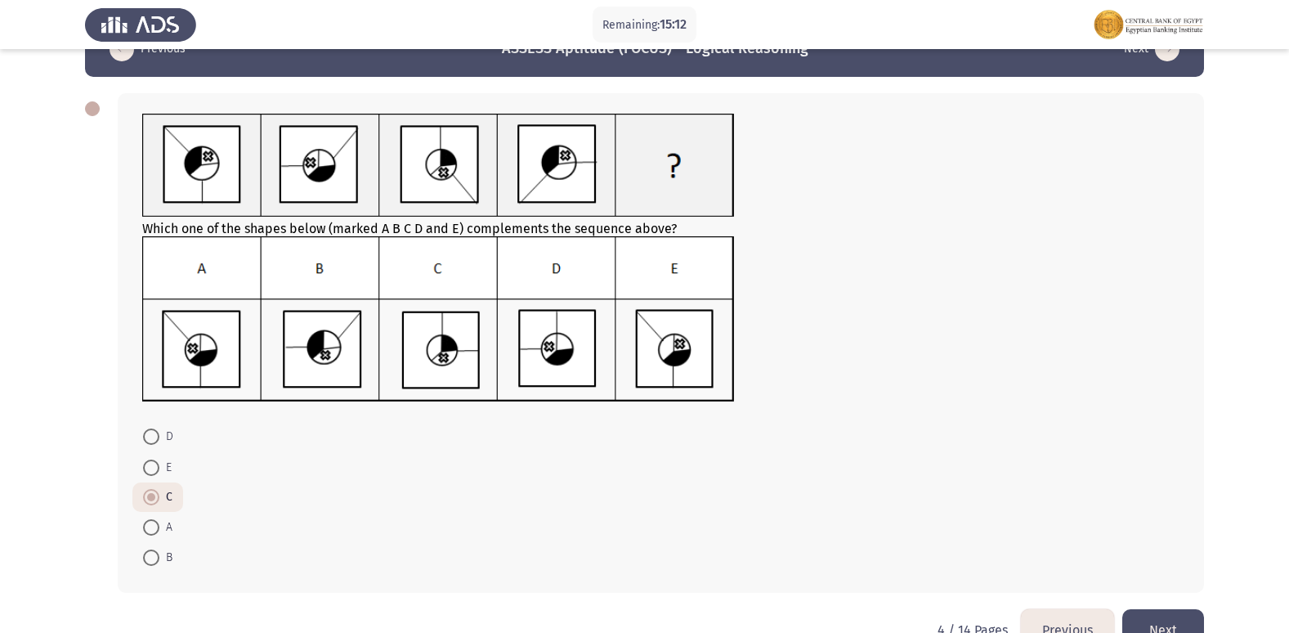
scroll to position [86, 0]
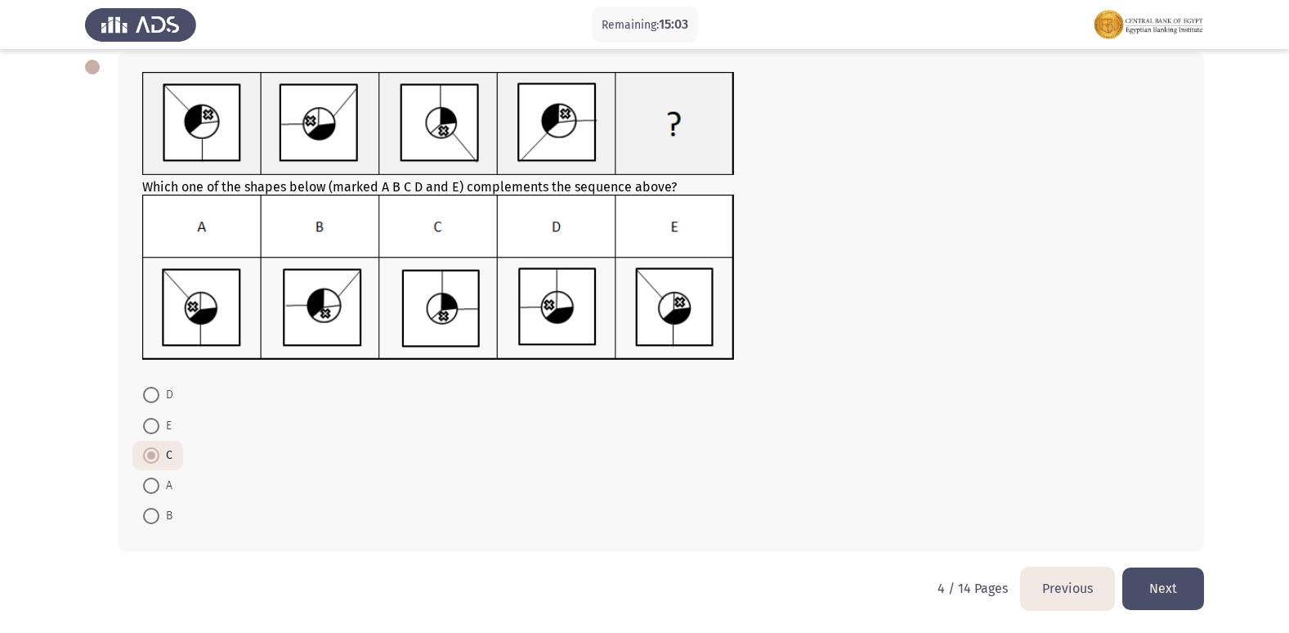
click at [1175, 594] on button "Next" at bounding box center [1163, 588] width 82 height 42
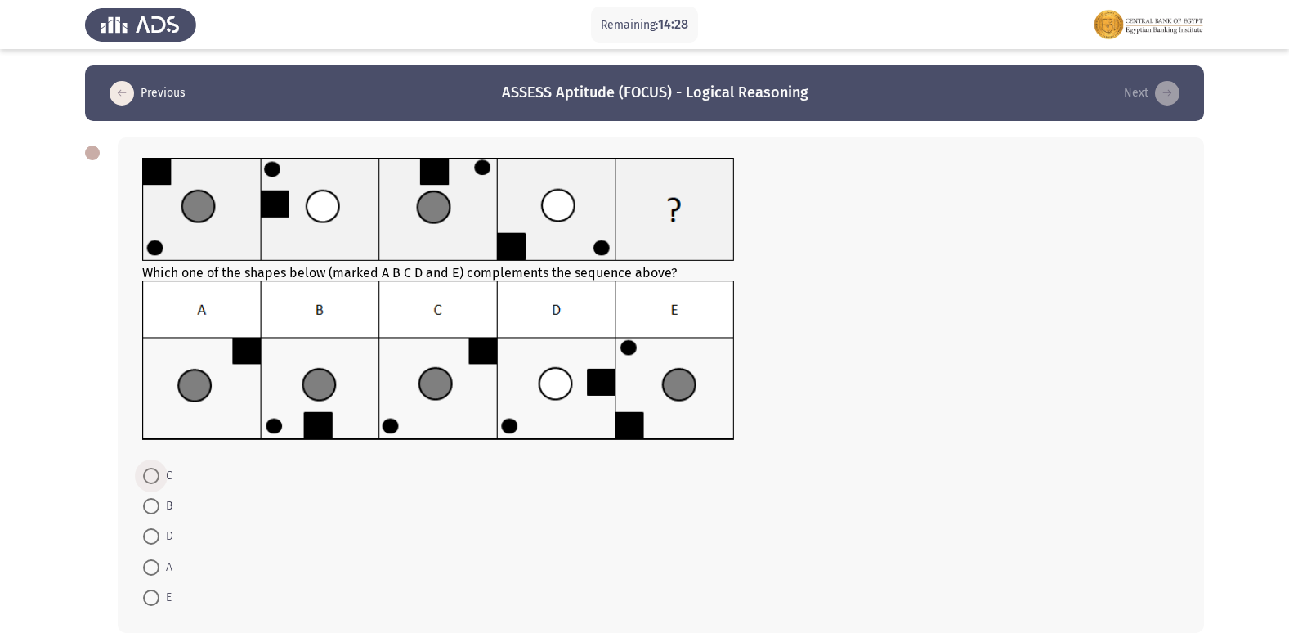
click at [148, 473] on span at bounding box center [151, 476] width 16 height 16
click at [148, 473] on input "C" at bounding box center [151, 476] width 16 height 16
radio input "true"
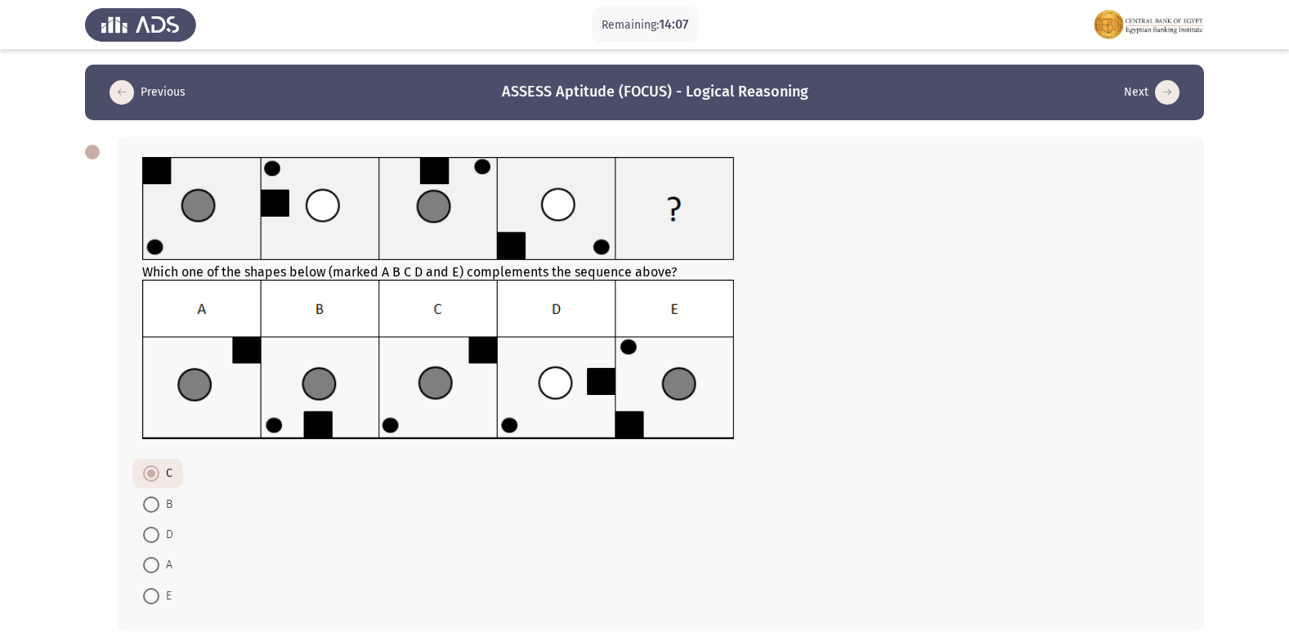
scroll to position [81, 0]
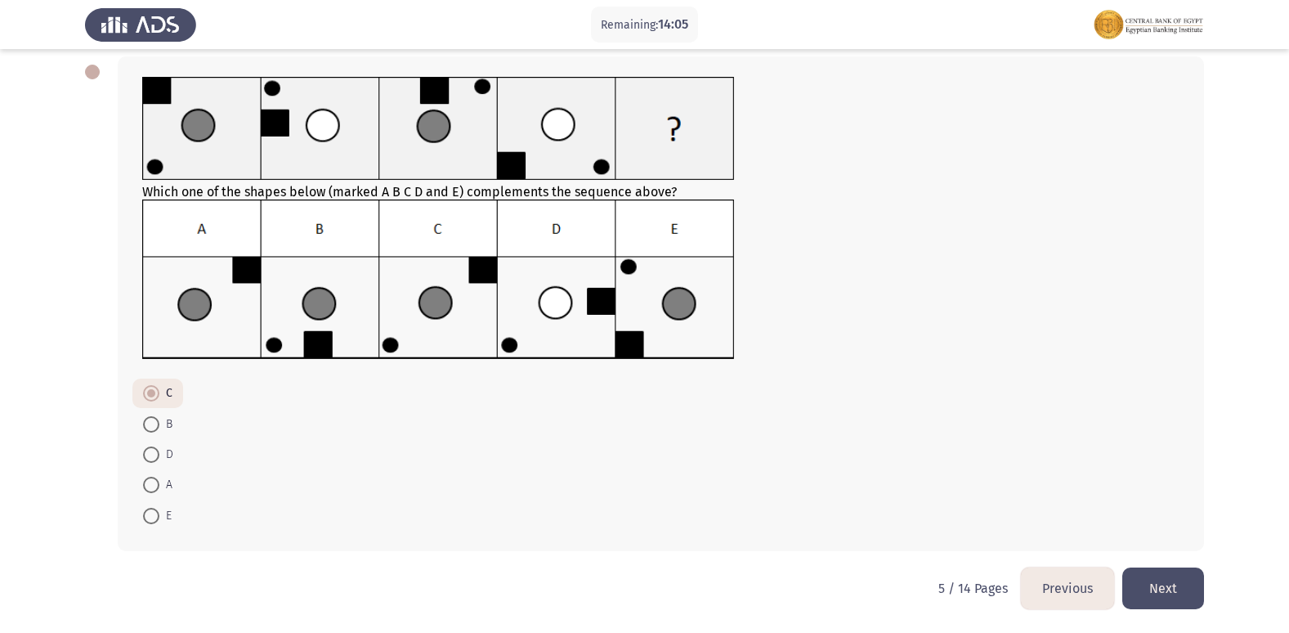
click at [1156, 590] on button "Next" at bounding box center [1163, 588] width 82 height 42
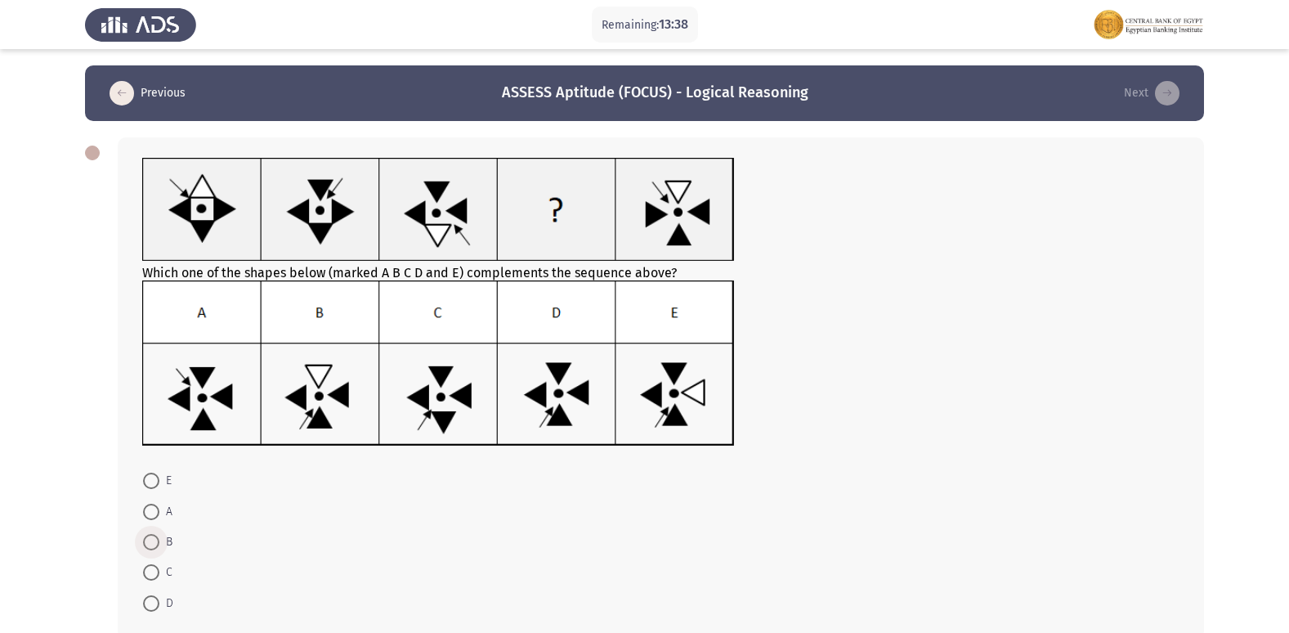
click at [151, 542] on span at bounding box center [151, 542] width 0 height 0
click at [150, 542] on input "B" at bounding box center [151, 542] width 16 height 16
radio input "true"
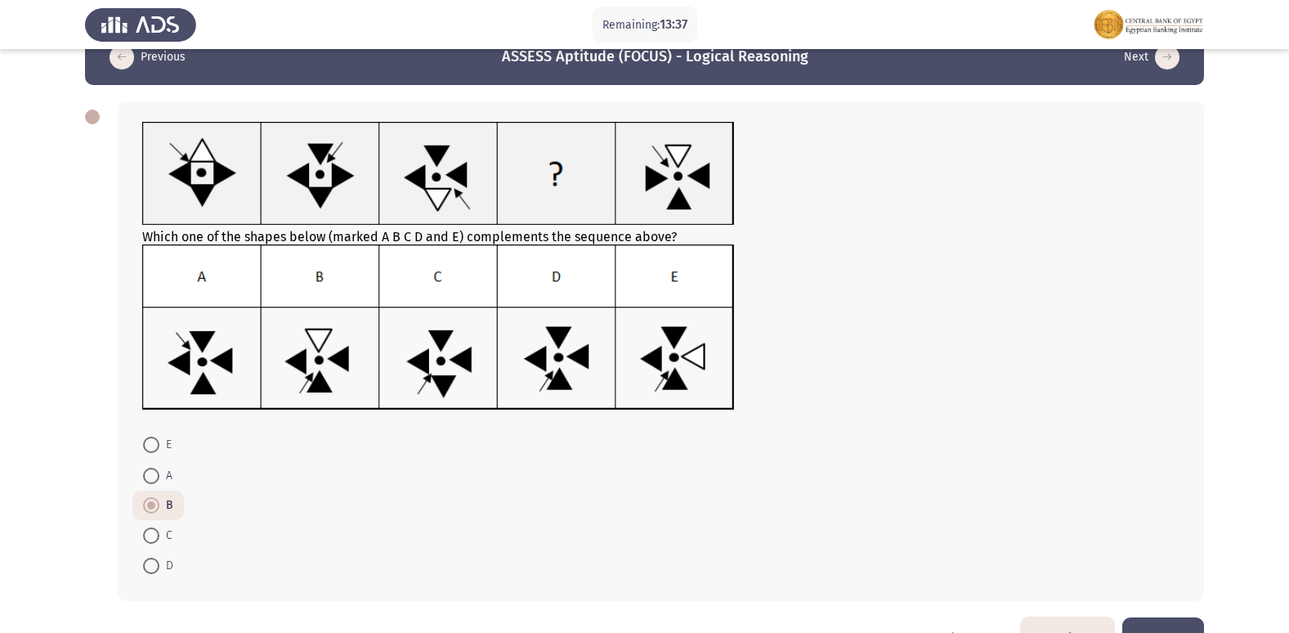
scroll to position [86, 0]
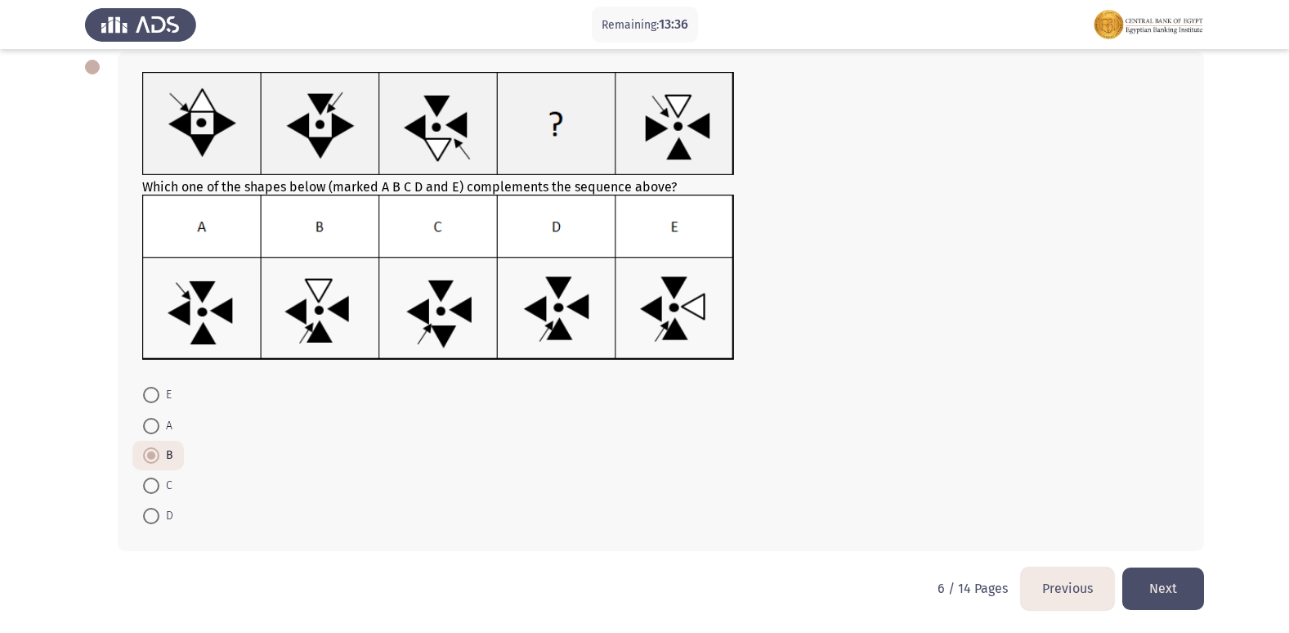
click at [1139, 594] on button "Next" at bounding box center [1163, 588] width 82 height 42
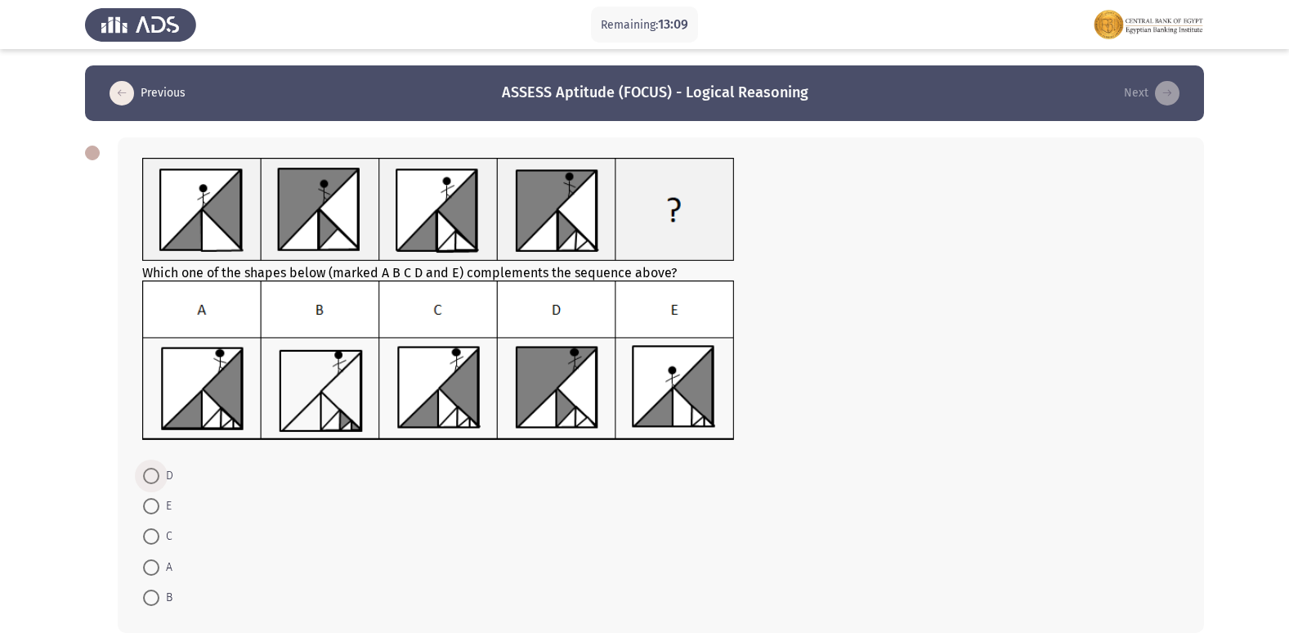
click at [155, 477] on span at bounding box center [151, 476] width 16 height 16
click at [155, 477] on input "D" at bounding box center [151, 476] width 16 height 16
radio input "true"
click at [149, 531] on span at bounding box center [151, 535] width 16 height 16
click at [149, 531] on input "C" at bounding box center [151, 535] width 16 height 16
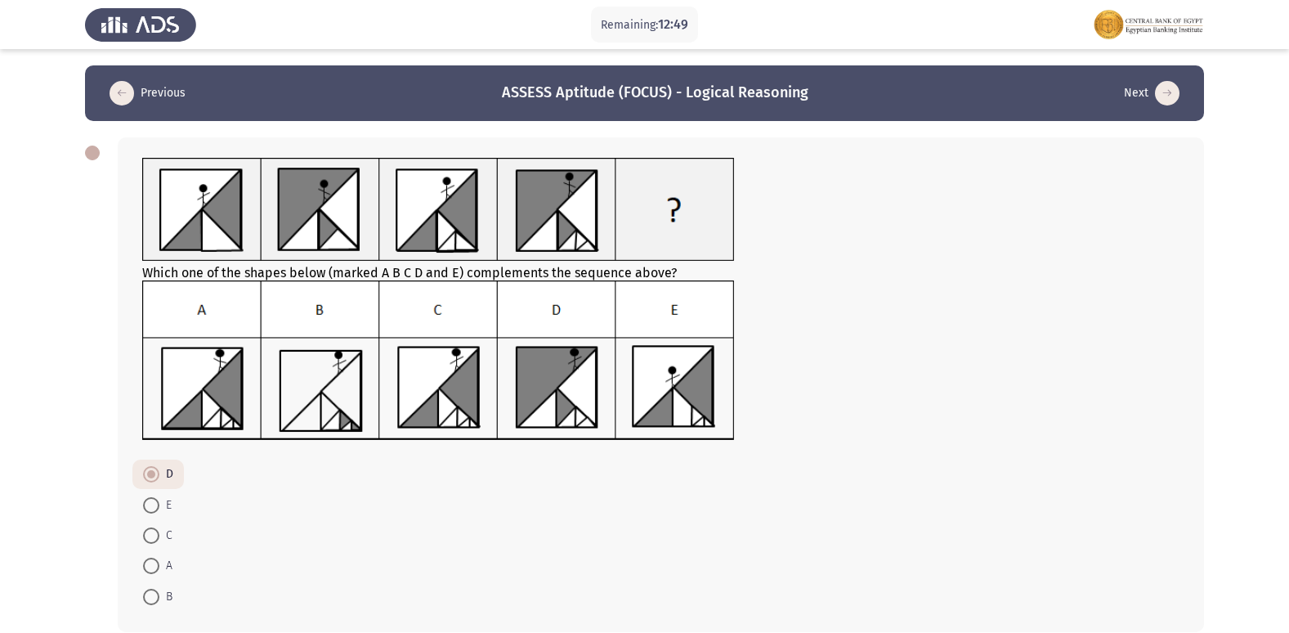
radio input "true"
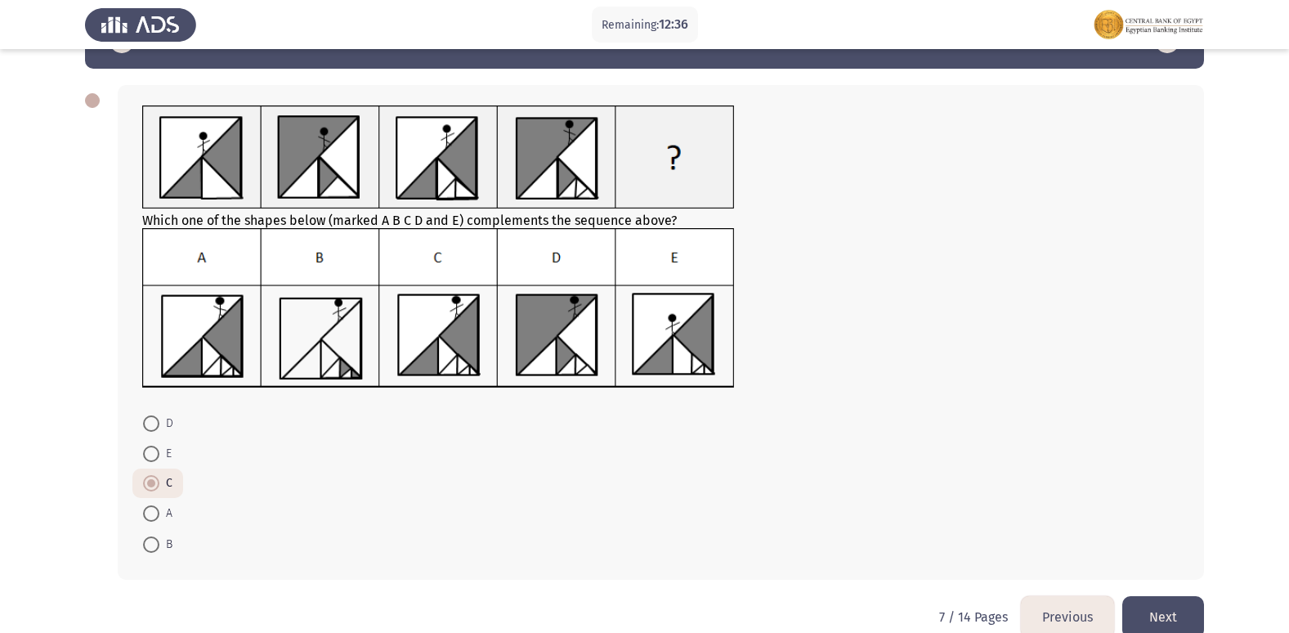
scroll to position [81, 0]
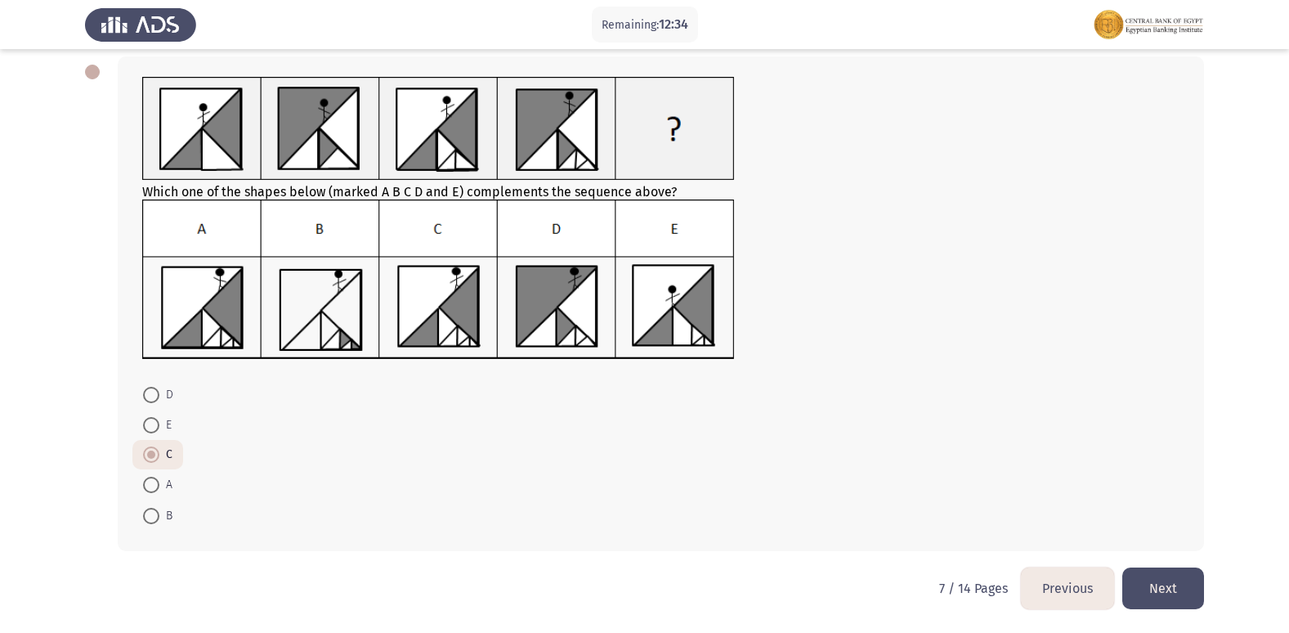
click at [1149, 586] on button "Next" at bounding box center [1163, 588] width 82 height 42
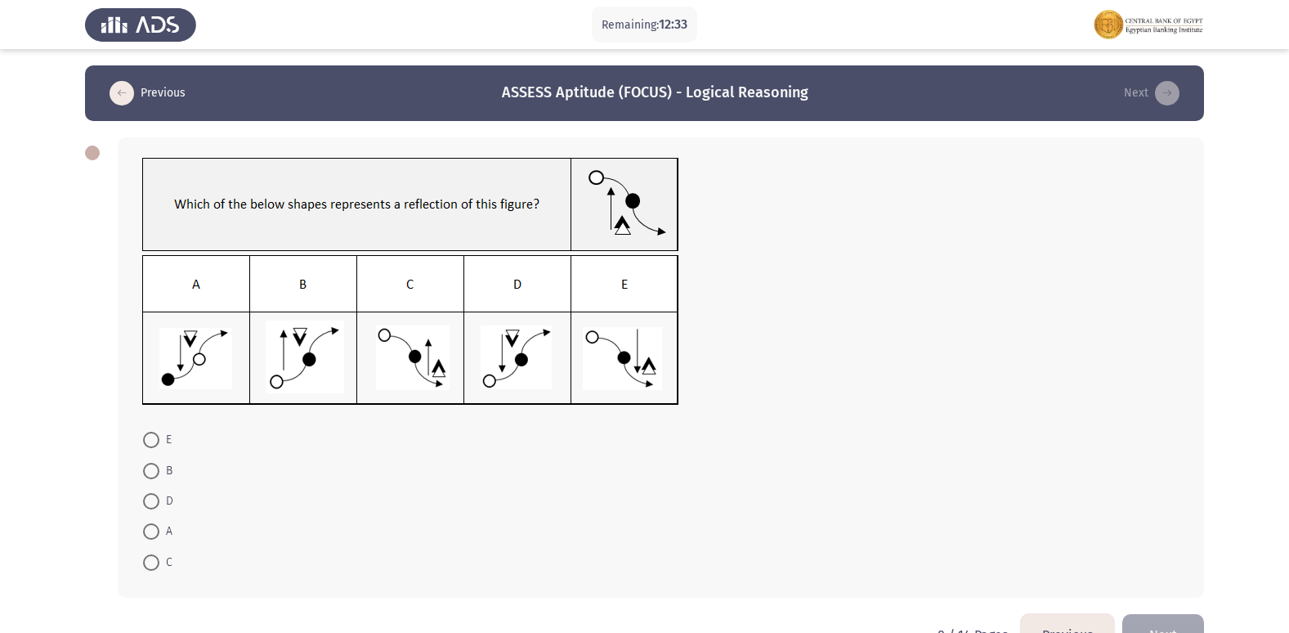
scroll to position [47, 0]
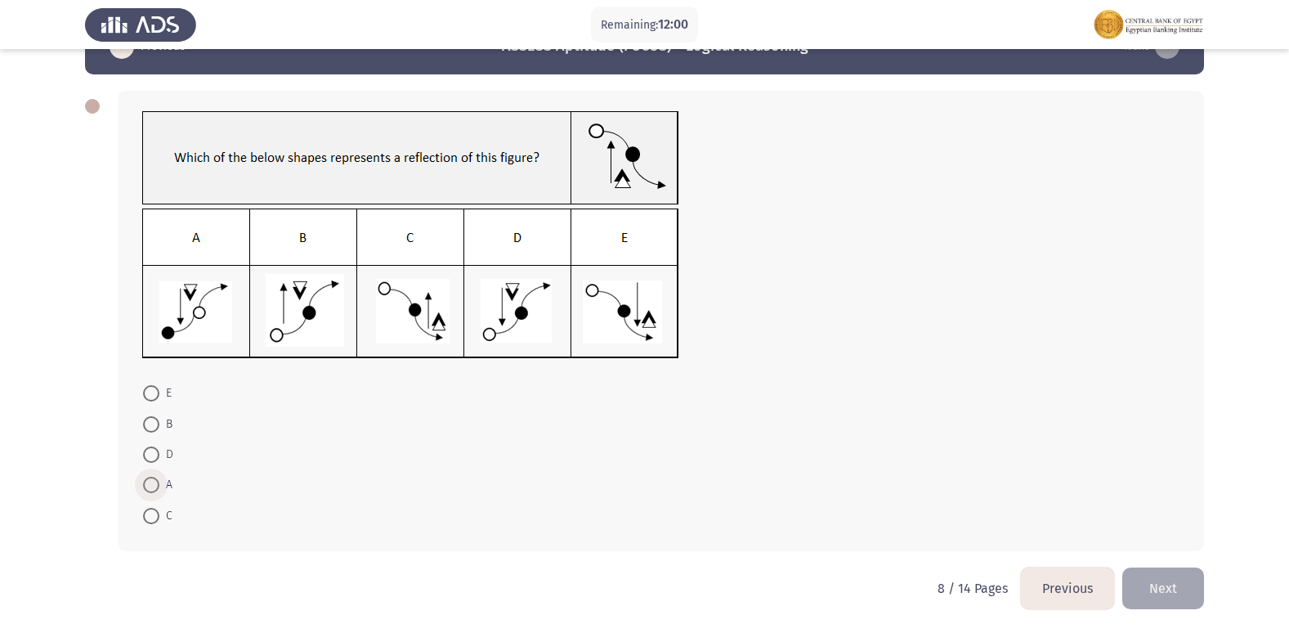
click at [155, 490] on span at bounding box center [151, 485] width 16 height 16
click at [155, 490] on input "A" at bounding box center [151, 485] width 16 height 16
radio input "true"
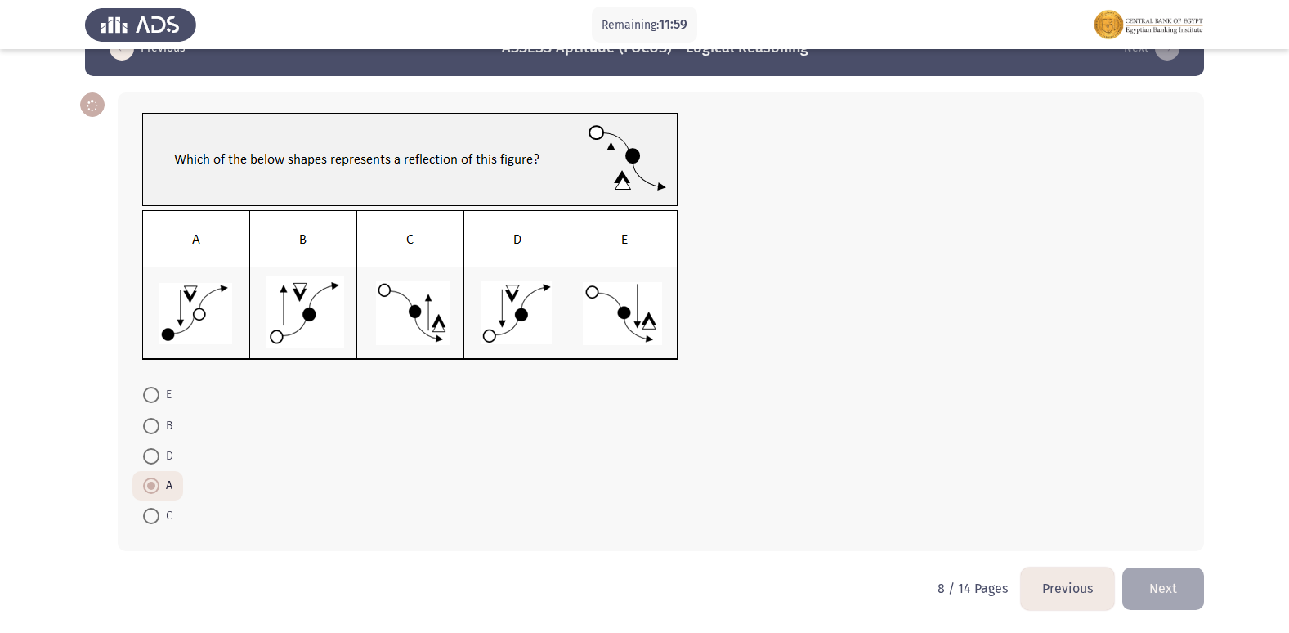
scroll to position [45, 0]
click at [1150, 586] on button "Next" at bounding box center [1163, 588] width 82 height 42
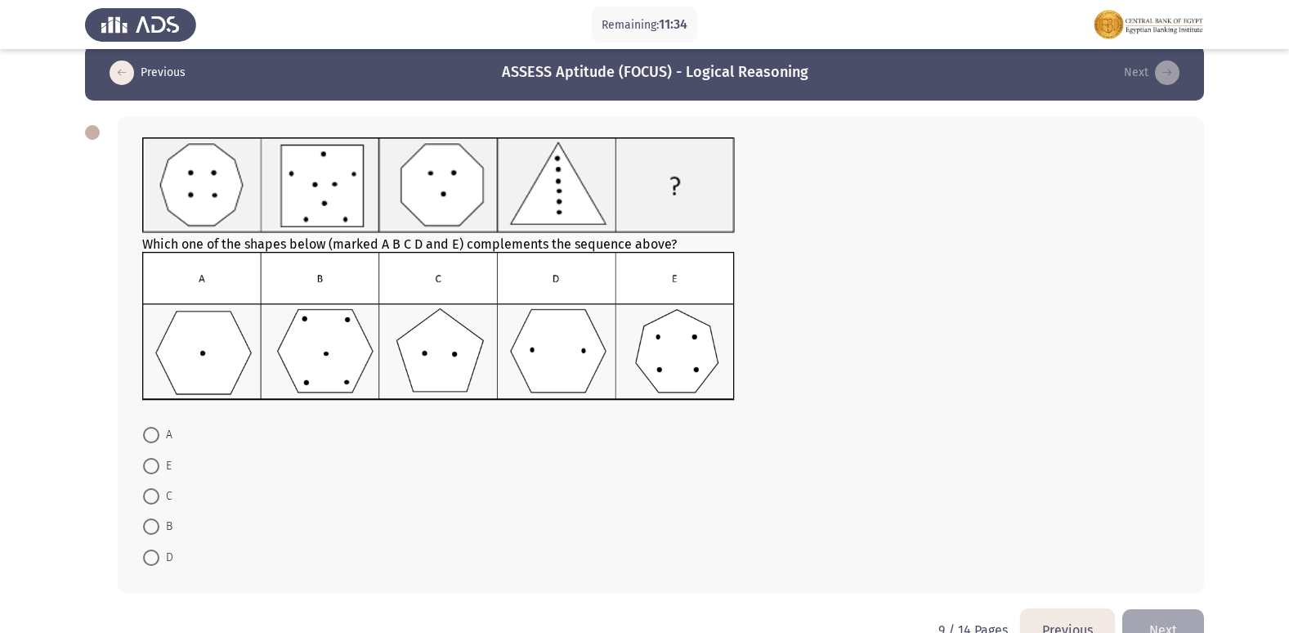
scroll to position [0, 0]
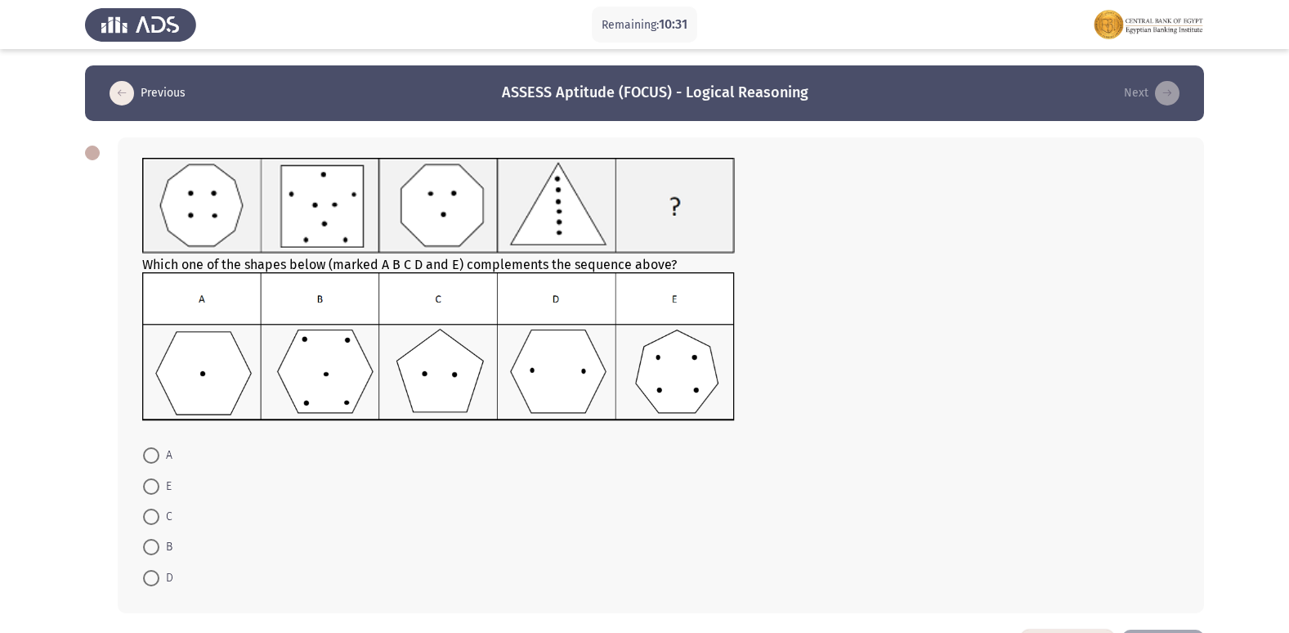
click at [150, 573] on span at bounding box center [151, 578] width 16 height 16
click at [150, 573] on input "D" at bounding box center [151, 578] width 16 height 16
radio input "true"
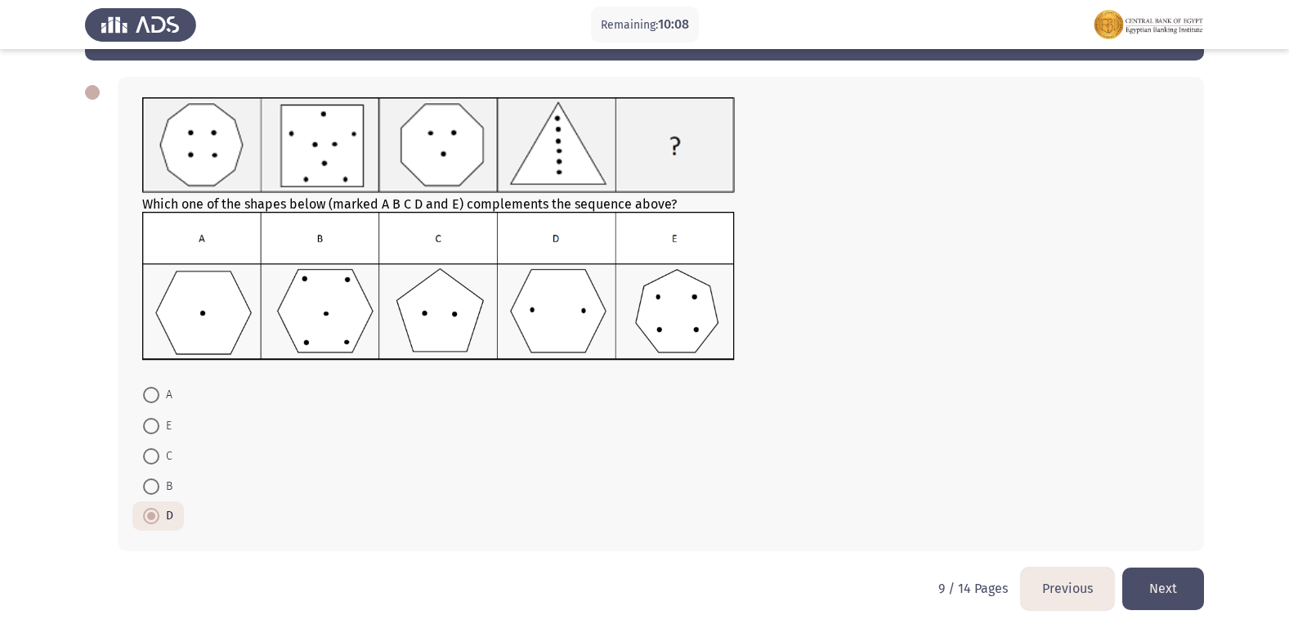
click at [1130, 586] on button "Next" at bounding box center [1163, 588] width 82 height 42
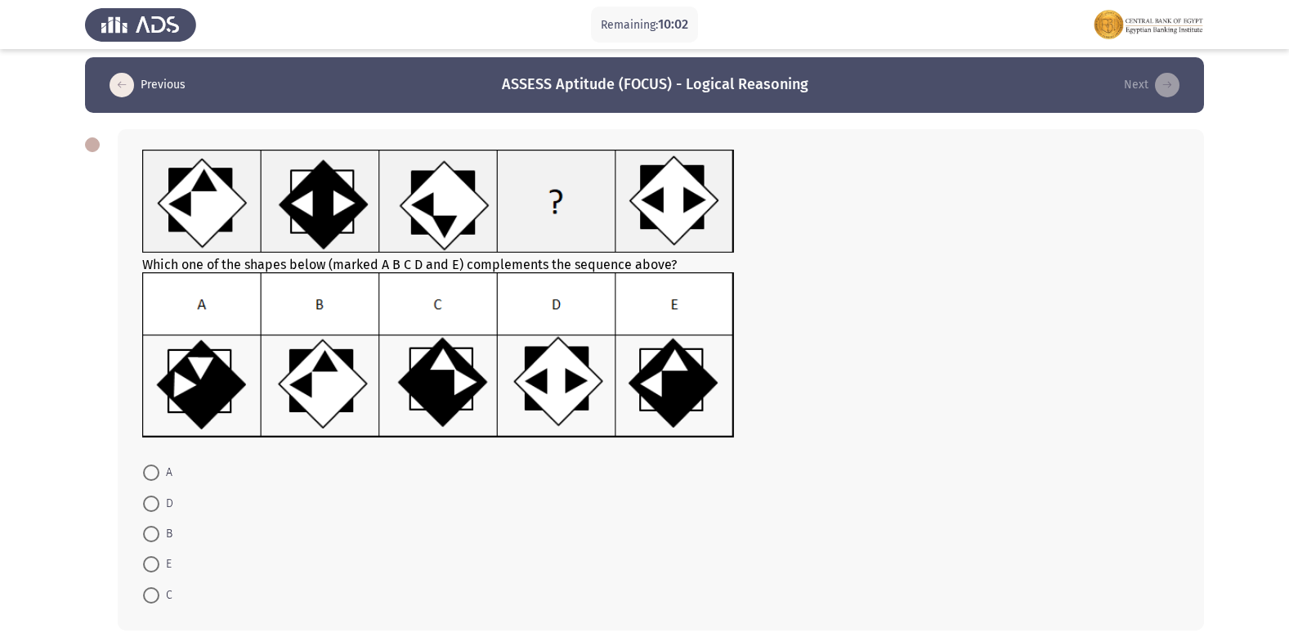
scroll to position [0, 0]
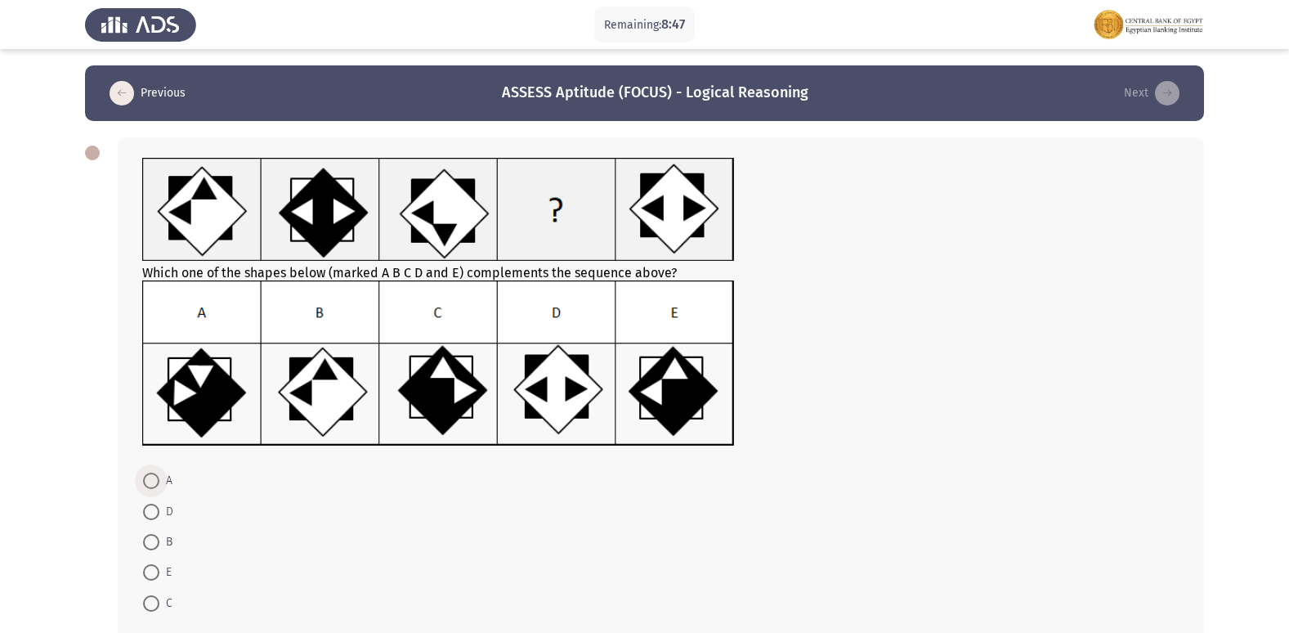
click at [154, 481] on span at bounding box center [151, 480] width 16 height 16
click at [154, 481] on input "A" at bounding box center [151, 480] width 16 height 16
radio input "true"
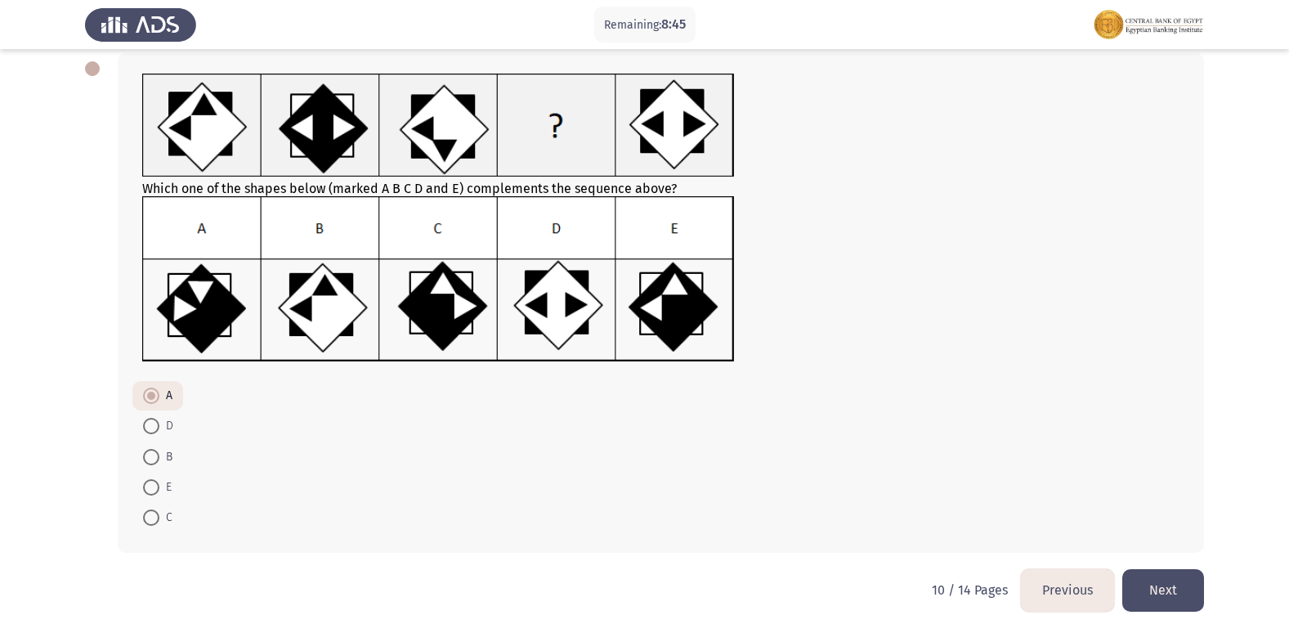
scroll to position [86, 0]
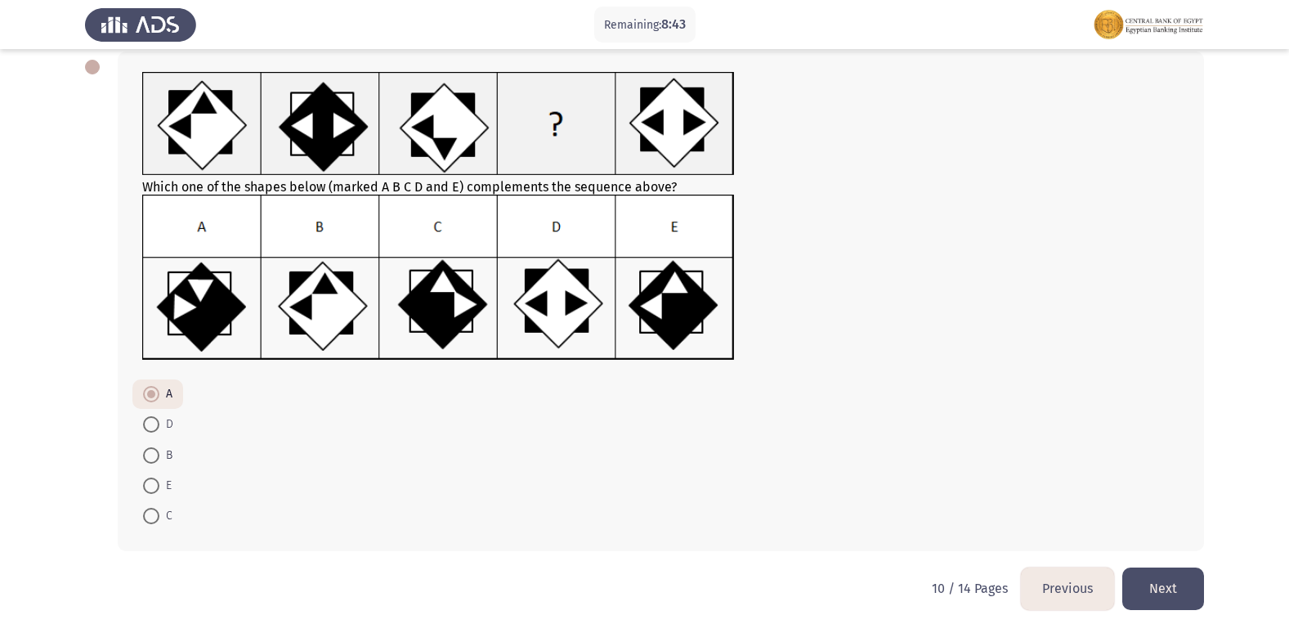
click at [1134, 570] on button "Next" at bounding box center [1163, 588] width 82 height 42
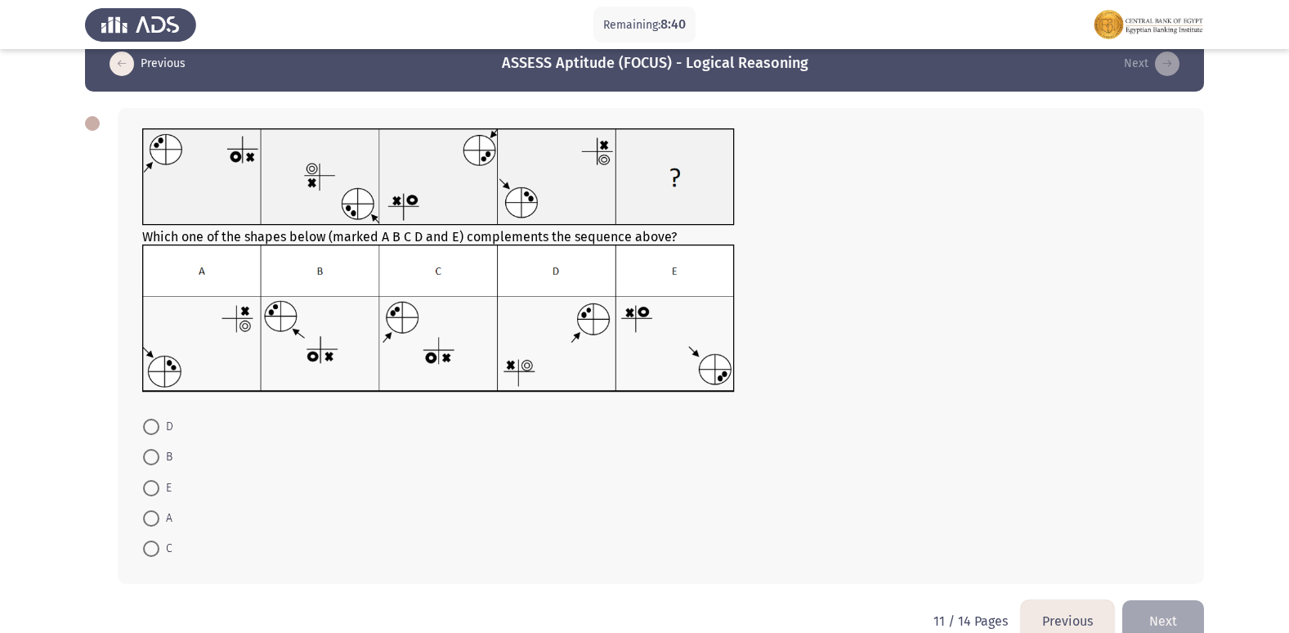
scroll to position [0, 0]
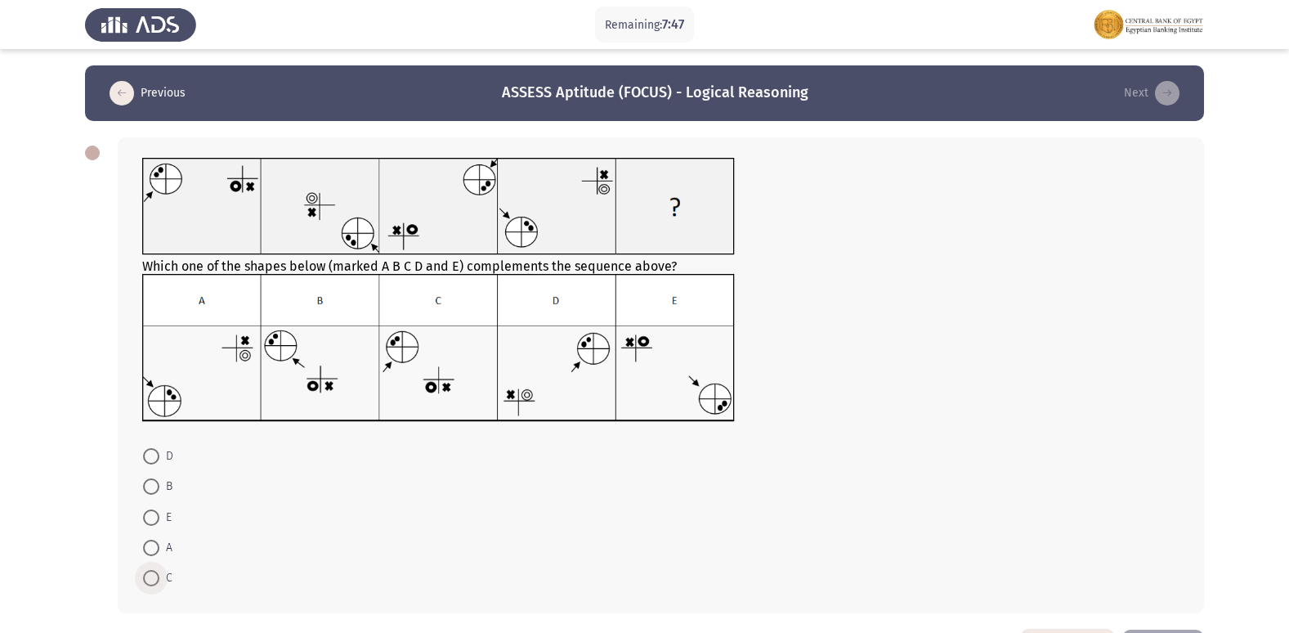
click at [154, 582] on span at bounding box center [151, 578] width 16 height 16
click at [154, 582] on input "C" at bounding box center [151, 578] width 16 height 16
radio input "true"
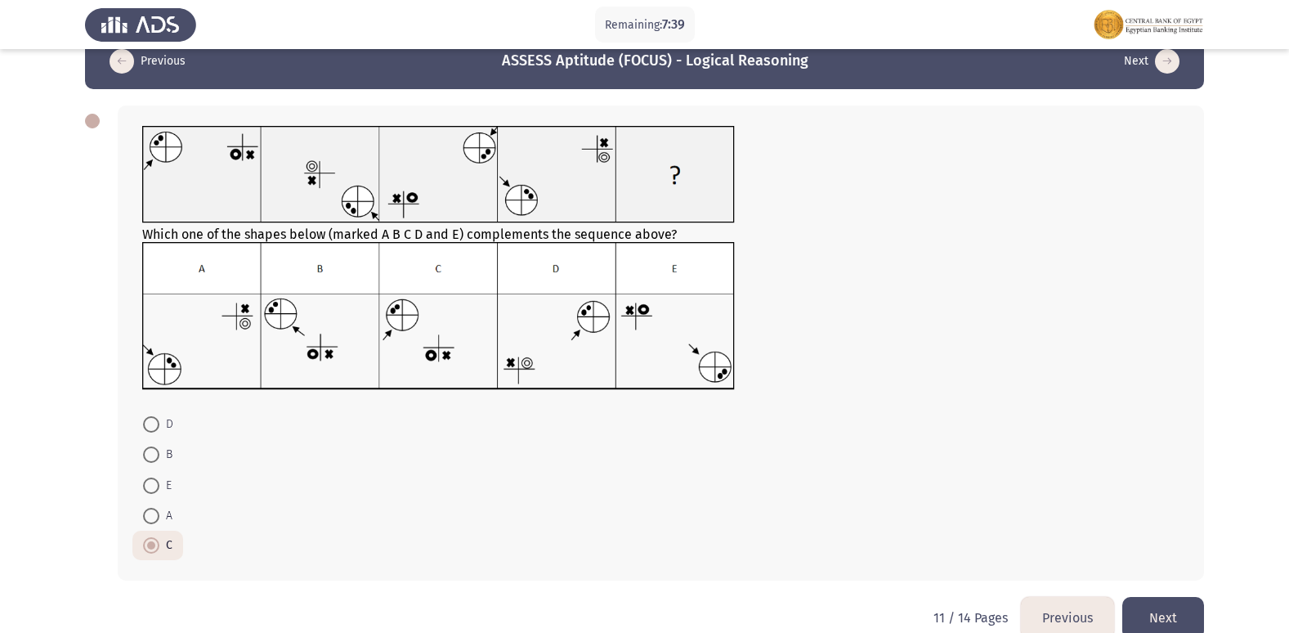
scroll to position [61, 0]
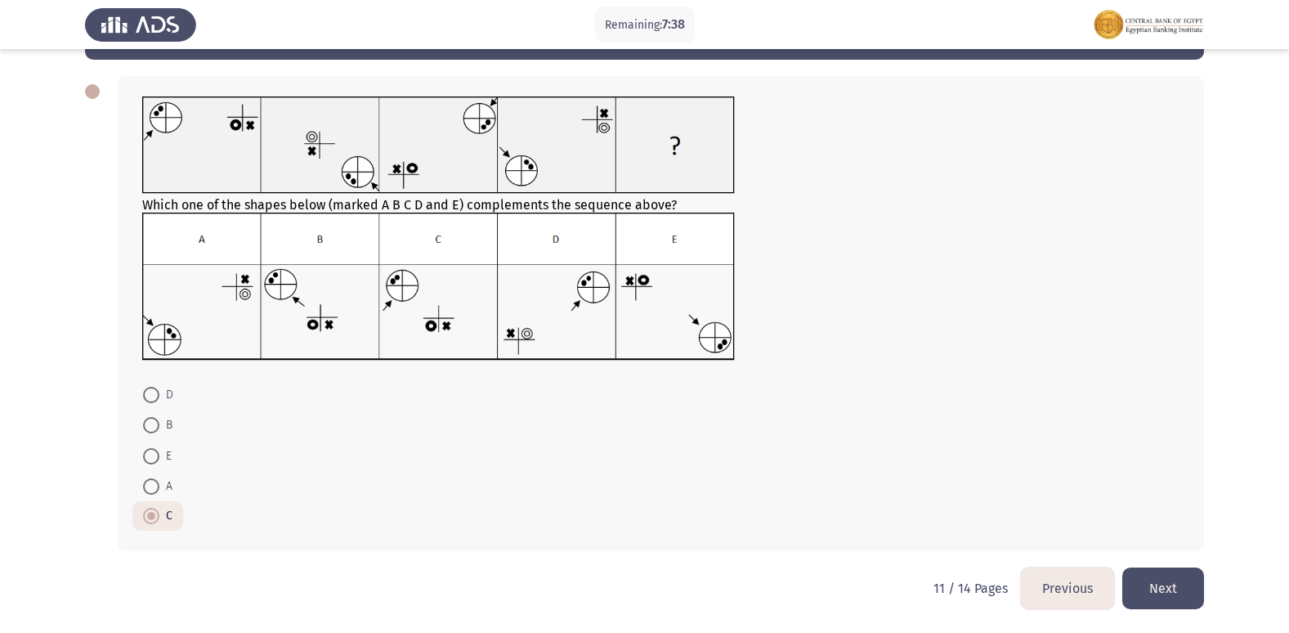
drag, startPoint x: 929, startPoint y: 532, endPoint x: 902, endPoint y: 584, distance: 58.5
click at [925, 544] on div "Which one of the shapes below (marked A B C D and E) complements the sequence a…" at bounding box center [661, 313] width 1086 height 475
click at [1140, 567] on div "Which one of the shapes below (marked A B C D and E) complements the sequence a…" at bounding box center [644, 314] width 1119 height 508
click at [1132, 581] on button "Next" at bounding box center [1163, 588] width 82 height 42
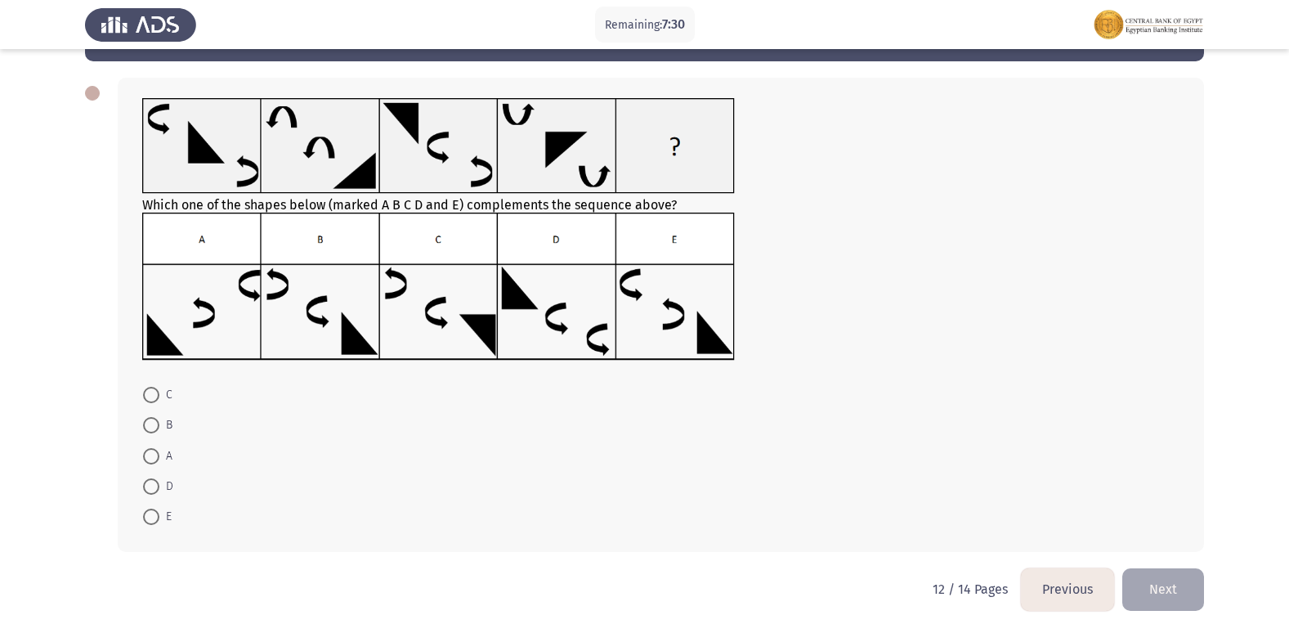
scroll to position [60, 0]
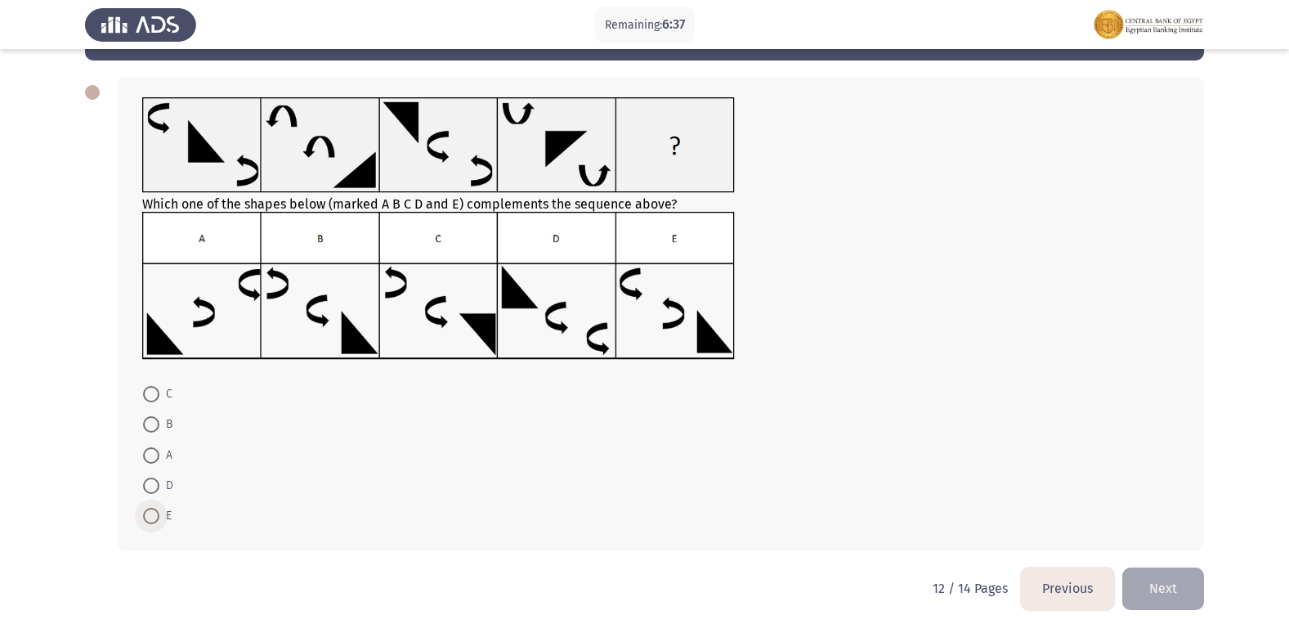
click at [150, 508] on label "E" at bounding box center [157, 516] width 29 height 20
click at [150, 508] on input "E" at bounding box center [151, 516] width 16 height 16
radio input "true"
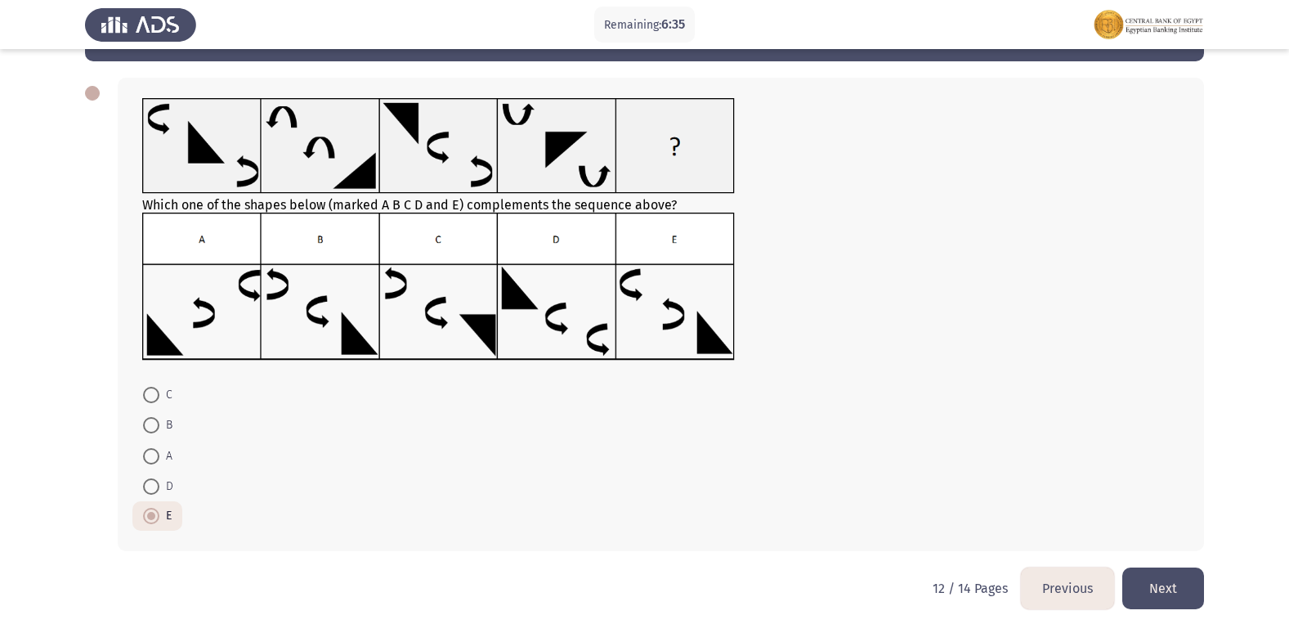
click at [1143, 575] on button "Next" at bounding box center [1163, 588] width 82 height 42
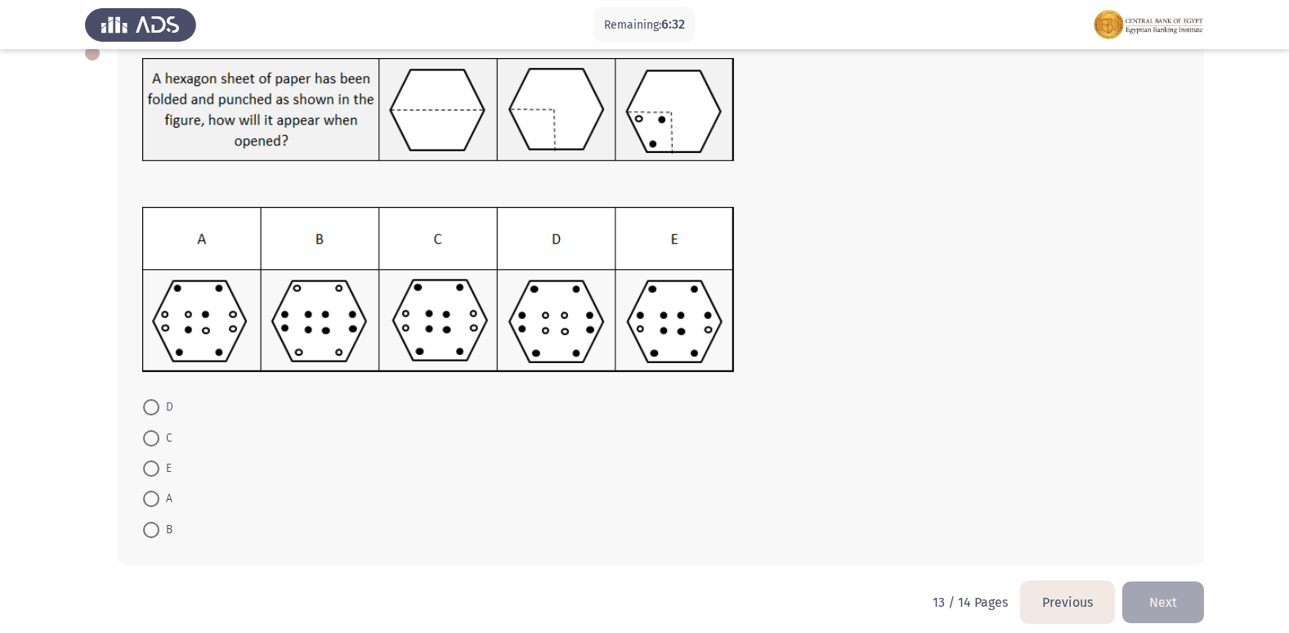
scroll to position [114, 0]
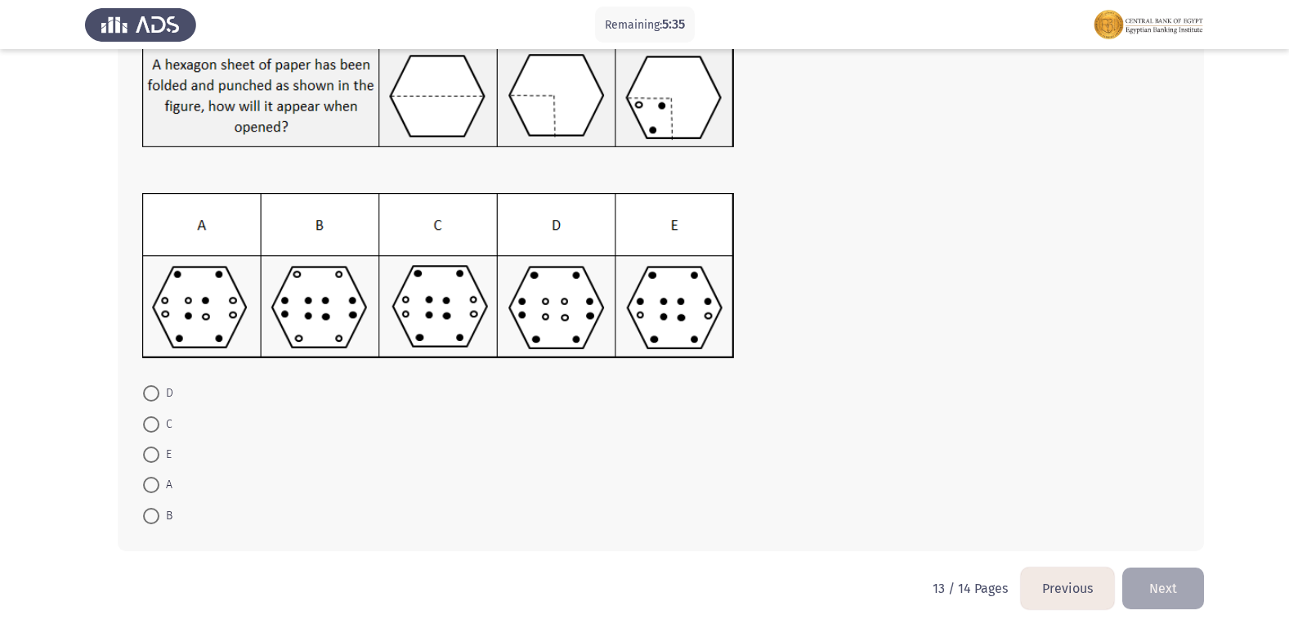
click at [165, 482] on span "A" at bounding box center [165, 485] width 13 height 20
click at [159, 482] on input "A" at bounding box center [151, 485] width 16 height 16
radio input "true"
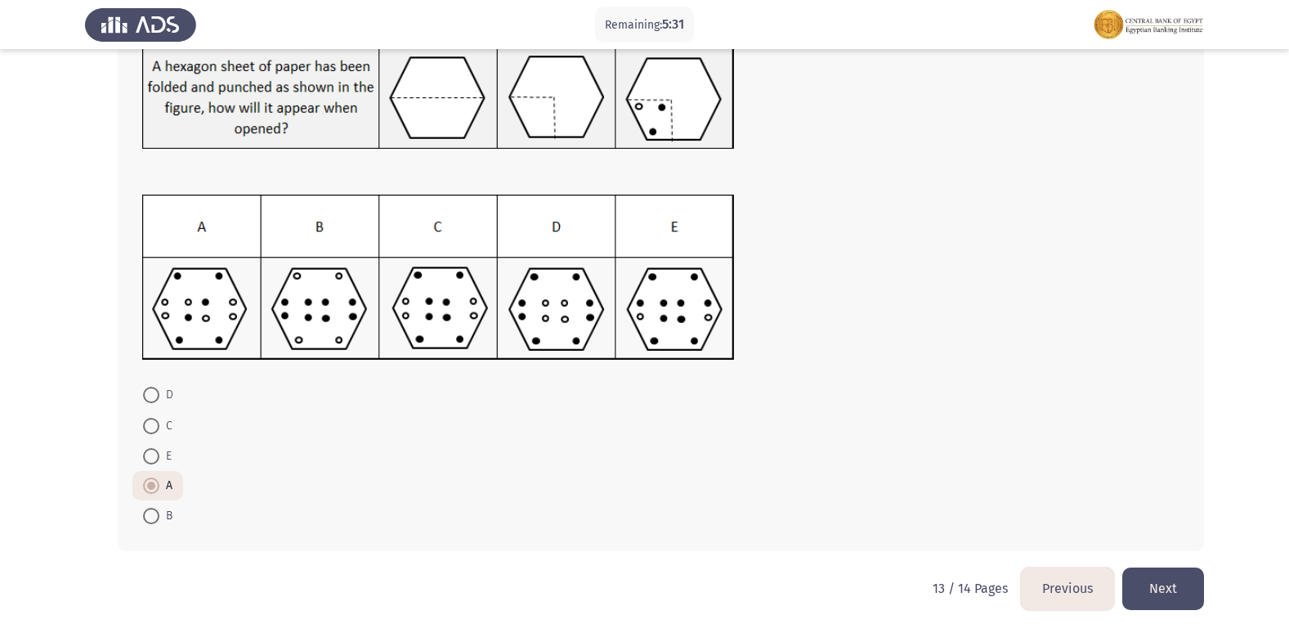
click at [1188, 583] on button "Next" at bounding box center [1163, 588] width 82 height 42
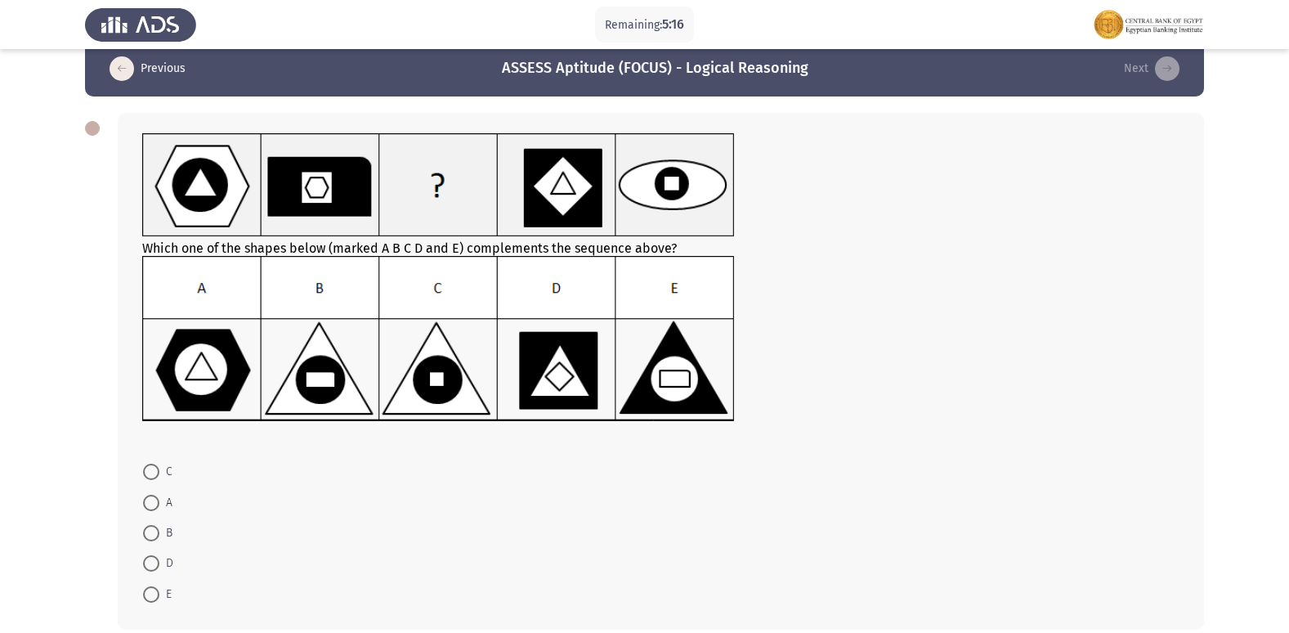
scroll to position [21, 0]
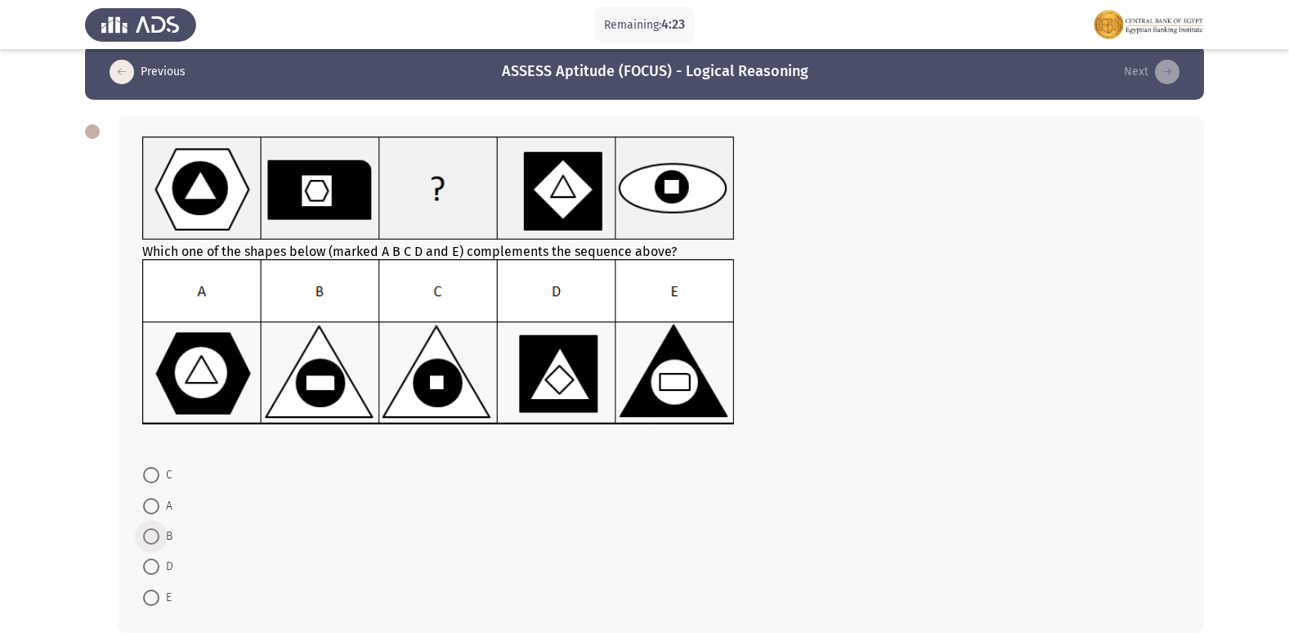
click at [150, 539] on span at bounding box center [151, 536] width 16 height 16
click at [150, 539] on input "B" at bounding box center [151, 536] width 16 height 16
radio input "true"
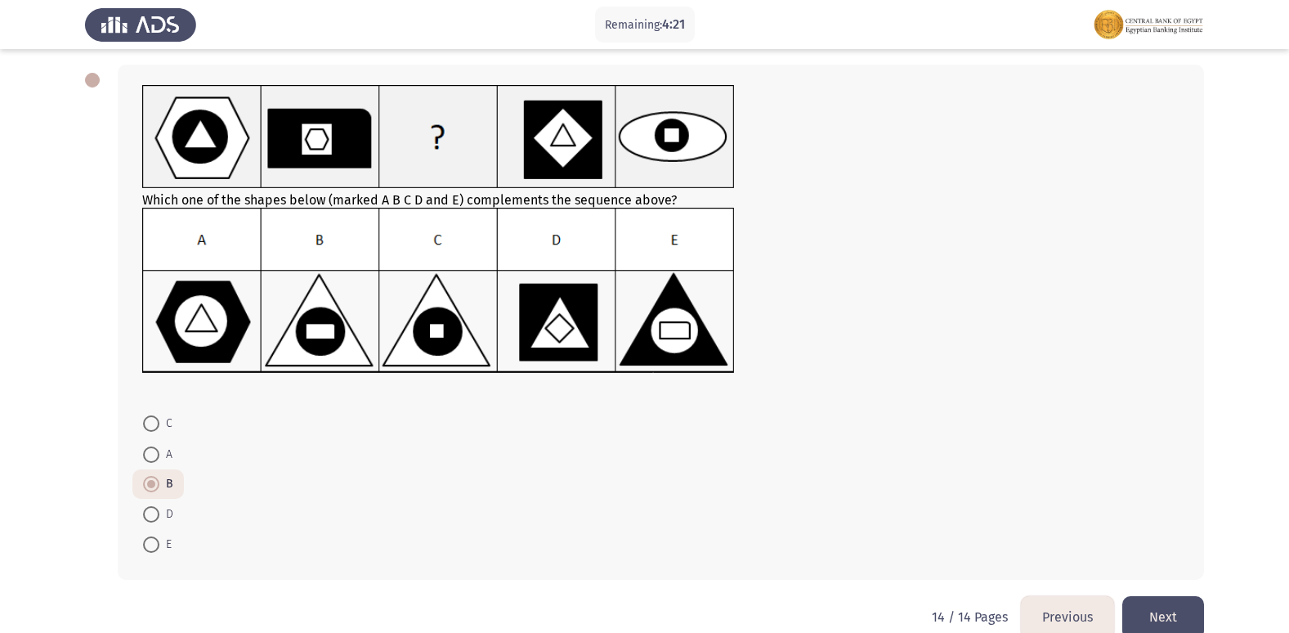
scroll to position [101, 0]
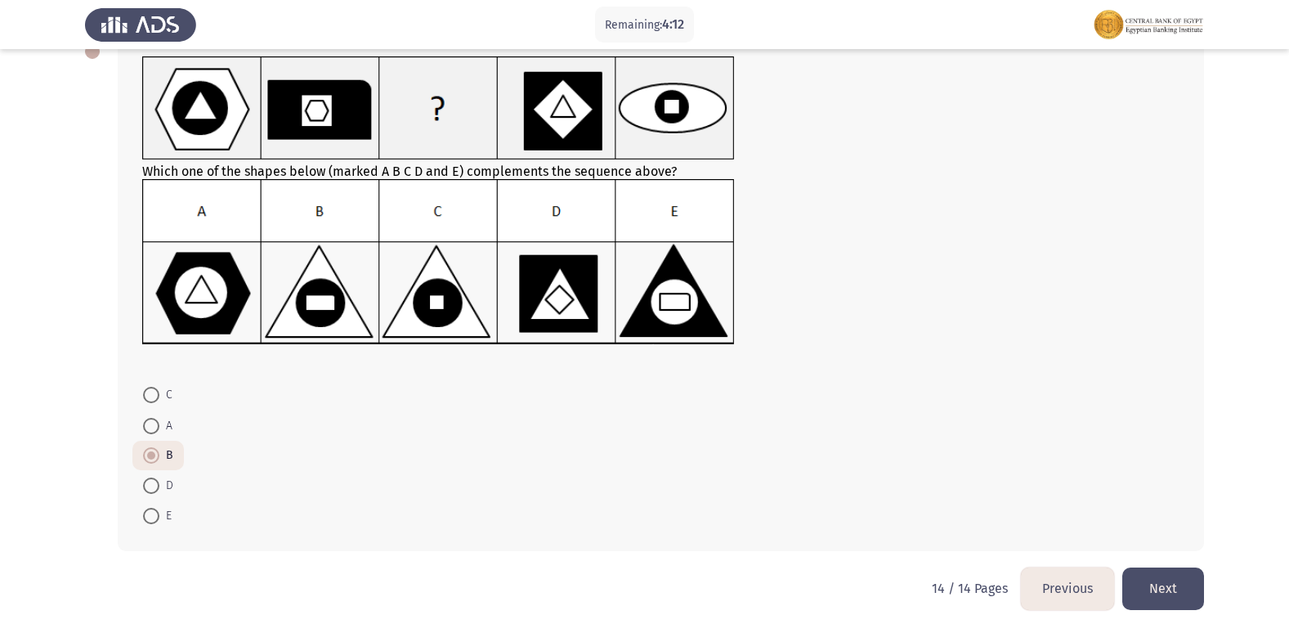
click at [1071, 592] on button "Previous" at bounding box center [1067, 588] width 93 height 42
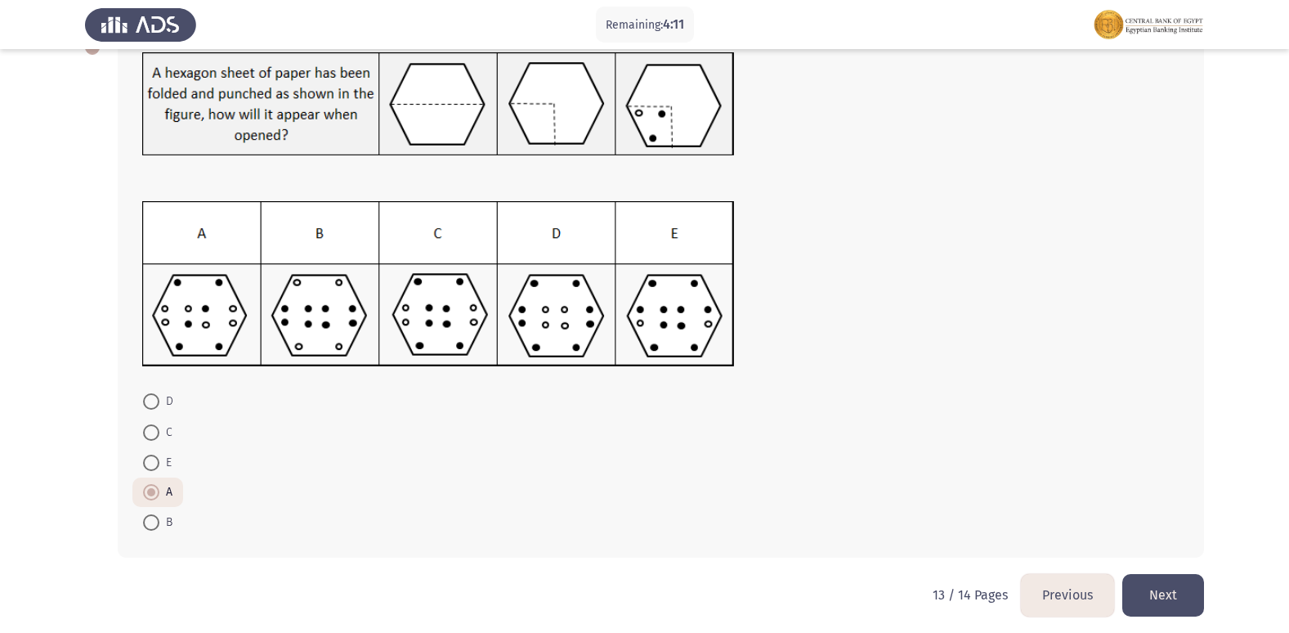
scroll to position [112, 0]
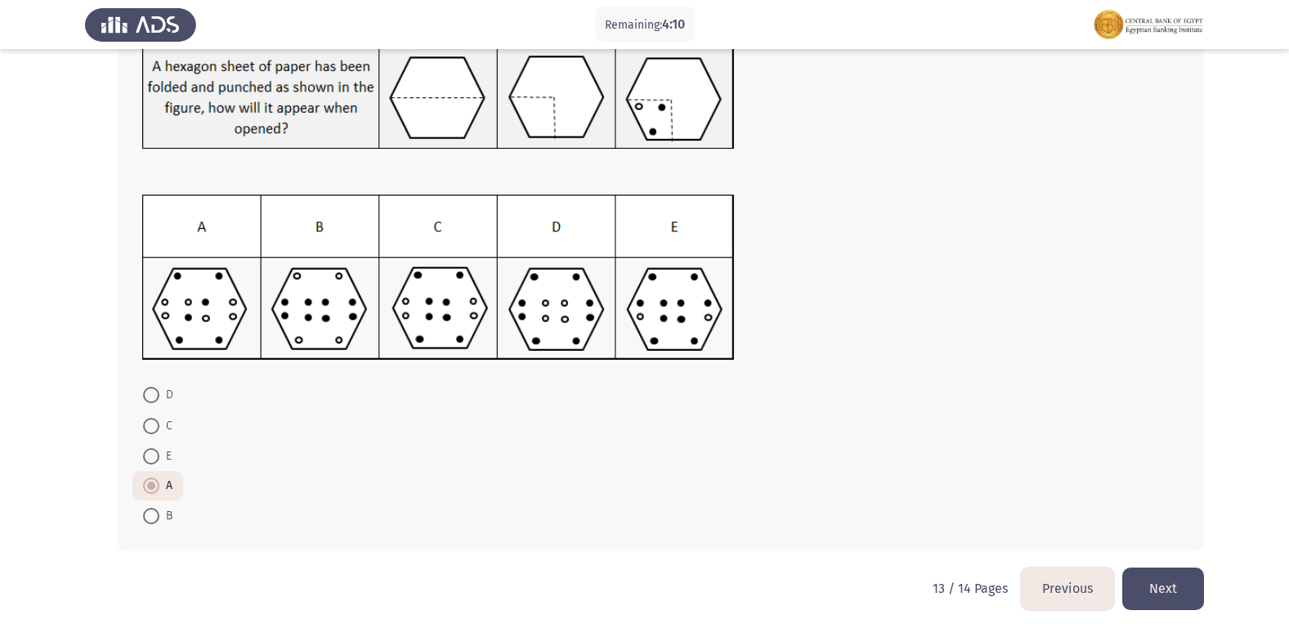
click at [1072, 578] on button "Previous" at bounding box center [1067, 588] width 93 height 42
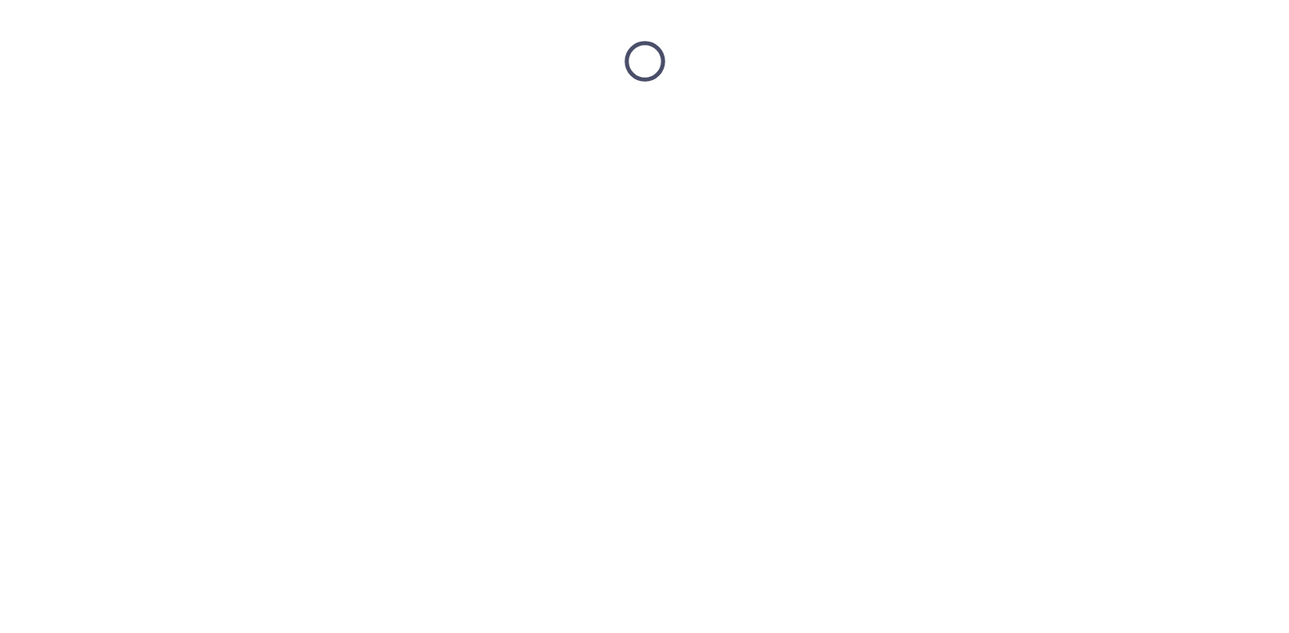
scroll to position [0, 0]
click at [1072, 123] on html at bounding box center [650, 61] width 1301 height 123
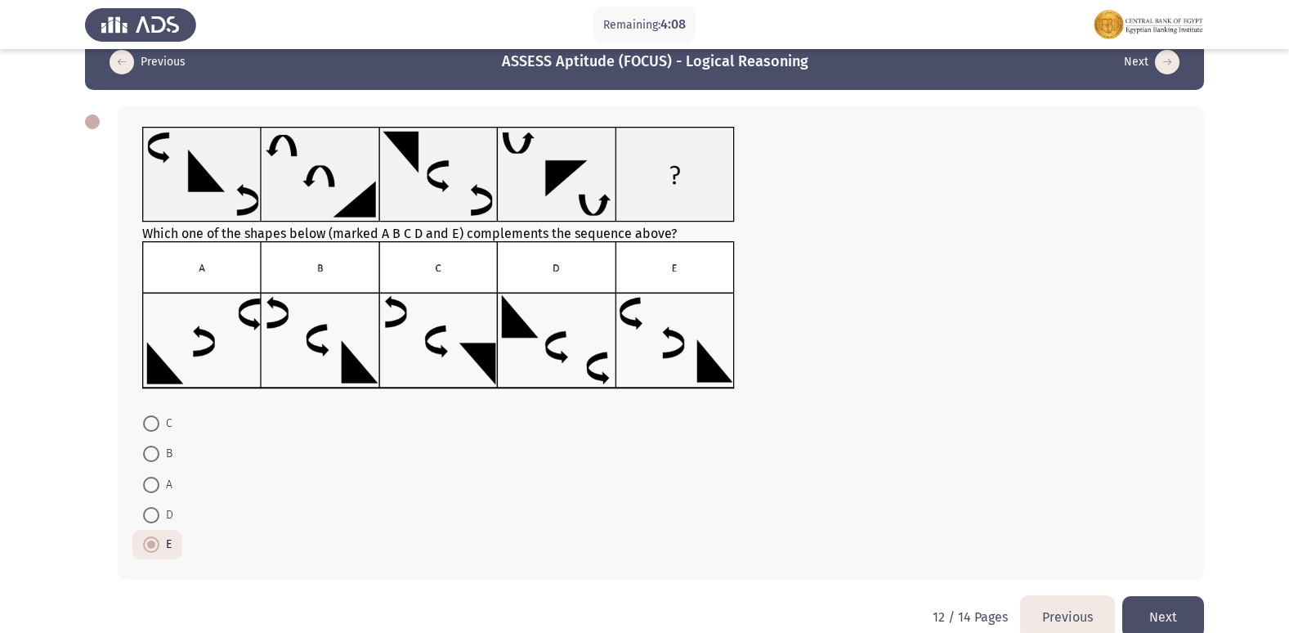
scroll to position [60, 0]
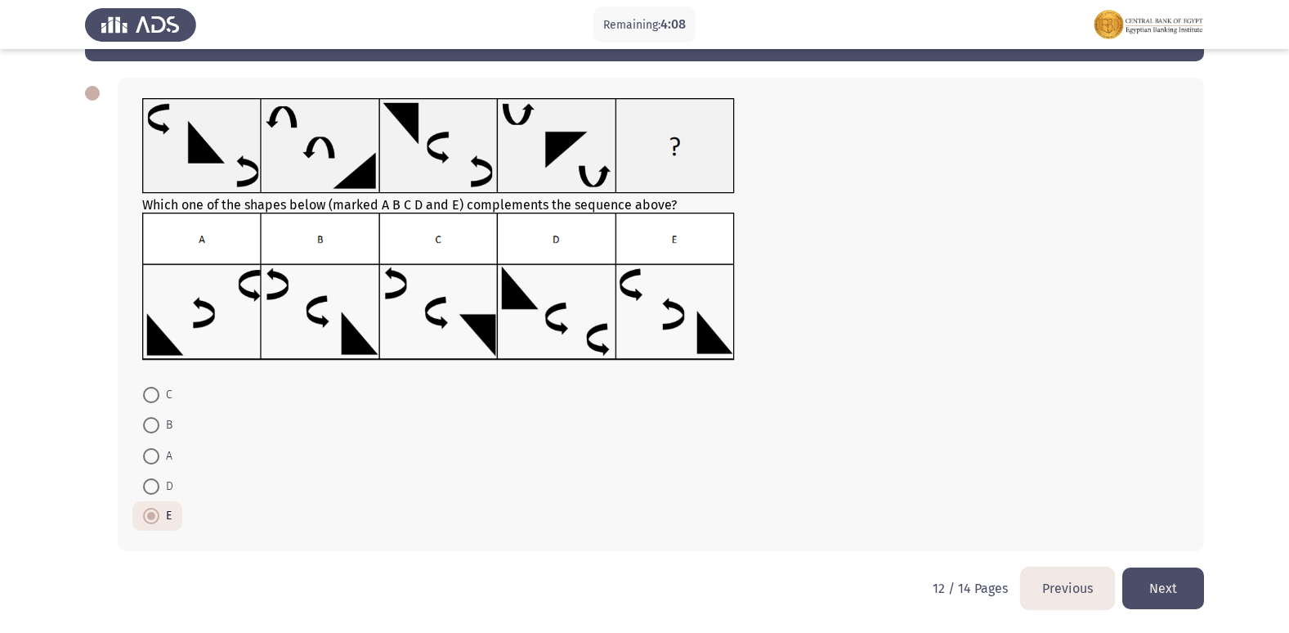
click at [1042, 596] on button "Previous" at bounding box center [1067, 588] width 93 height 42
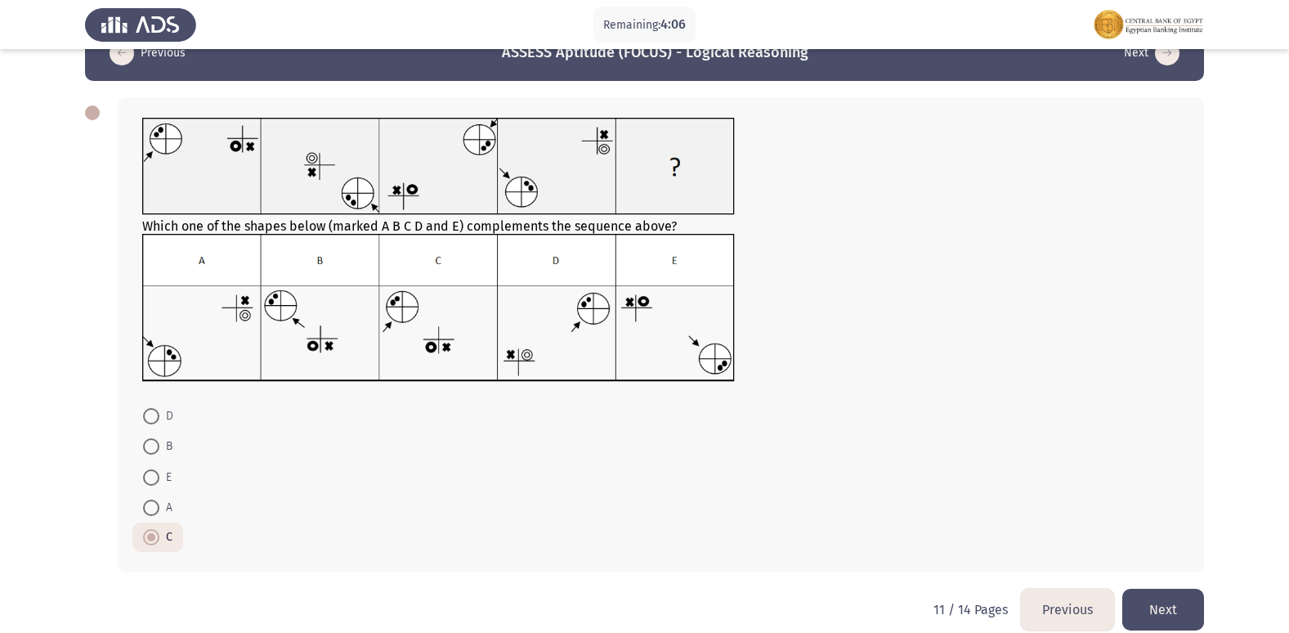
scroll to position [61, 0]
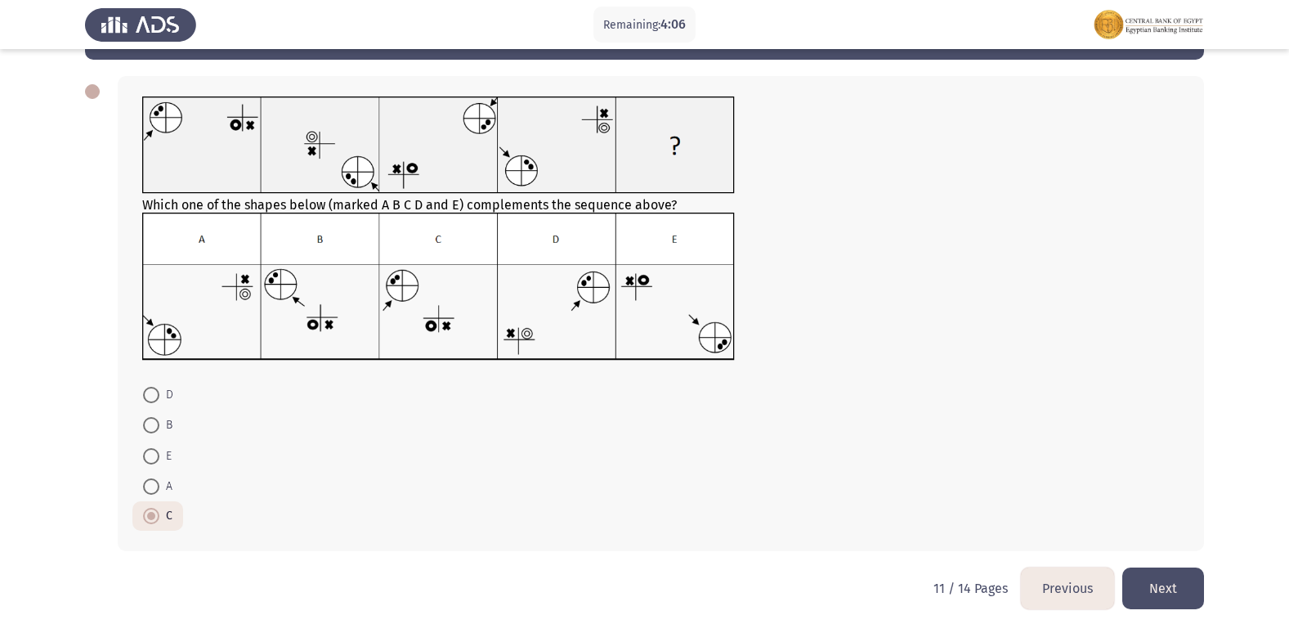
click at [1043, 595] on button "Previous" at bounding box center [1067, 588] width 93 height 42
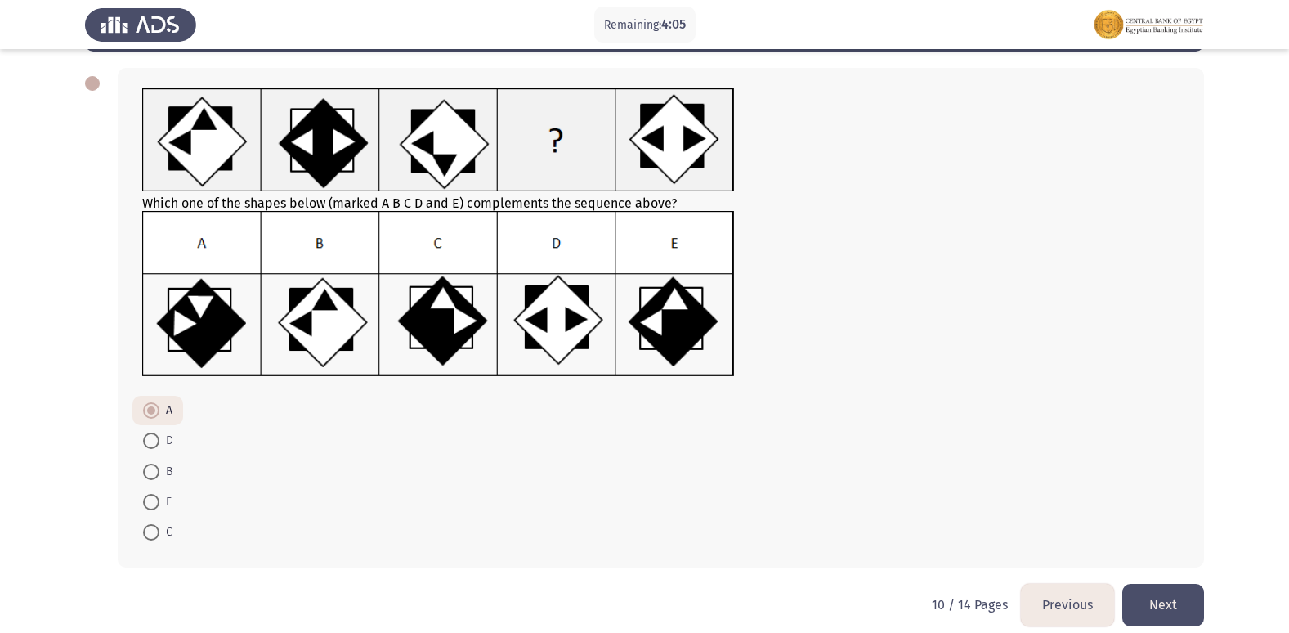
scroll to position [86, 0]
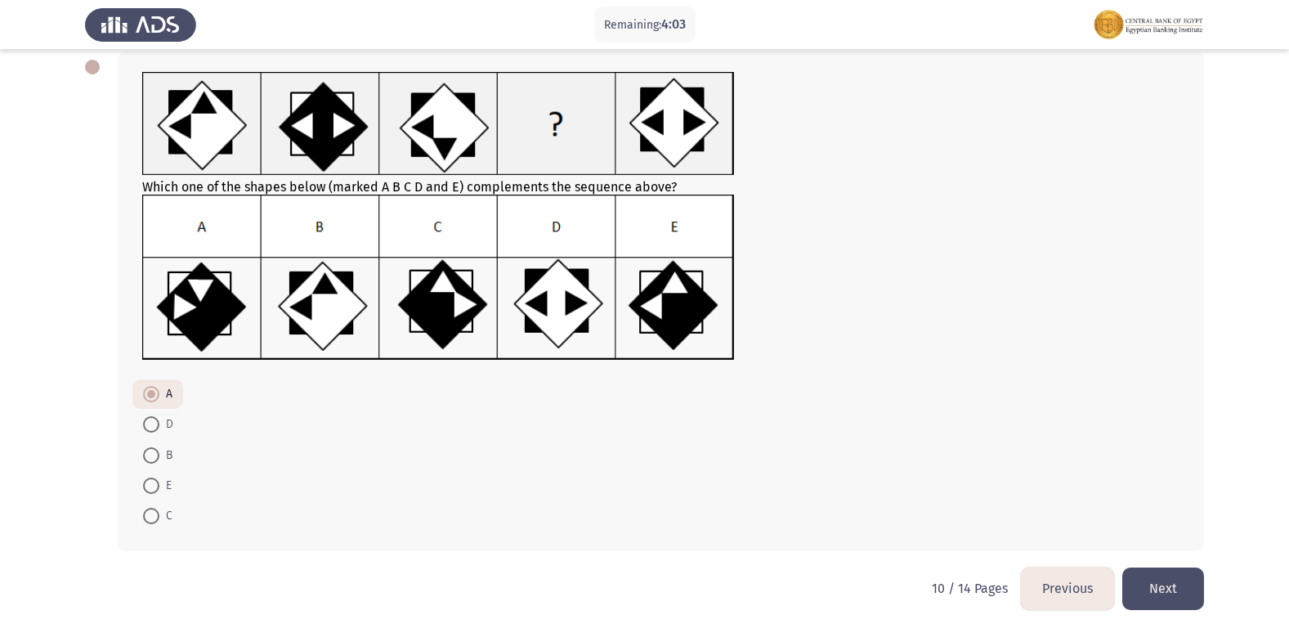
click at [1082, 595] on button "Previous" at bounding box center [1067, 588] width 93 height 42
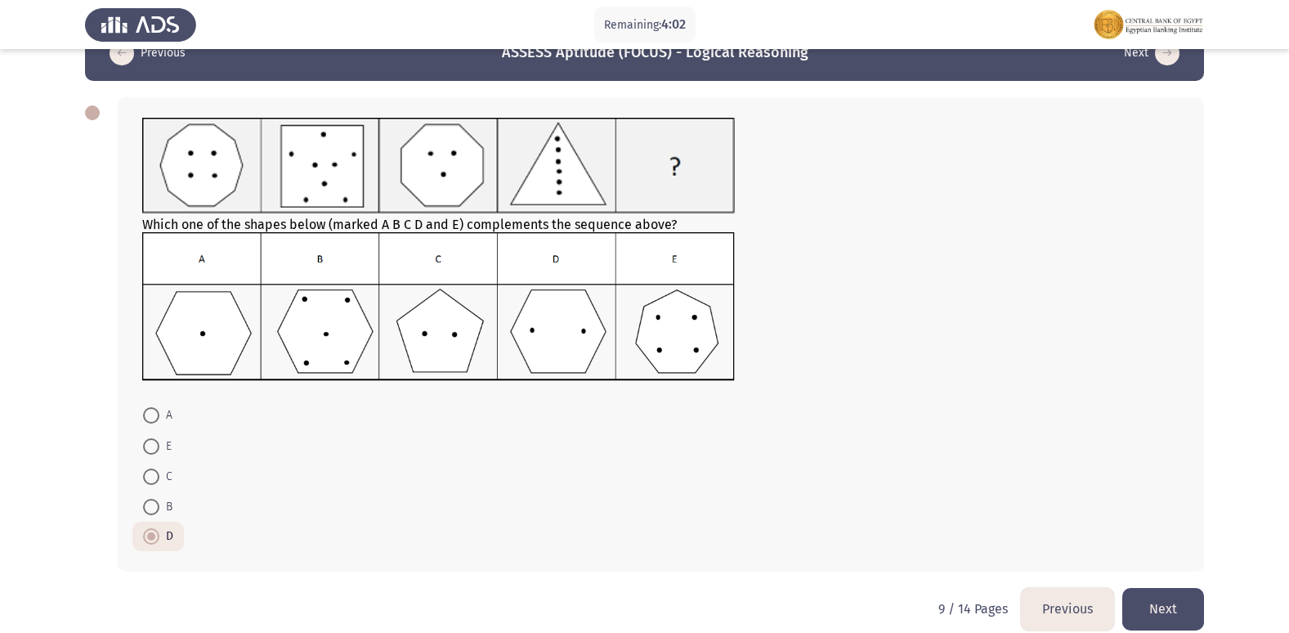
scroll to position [60, 0]
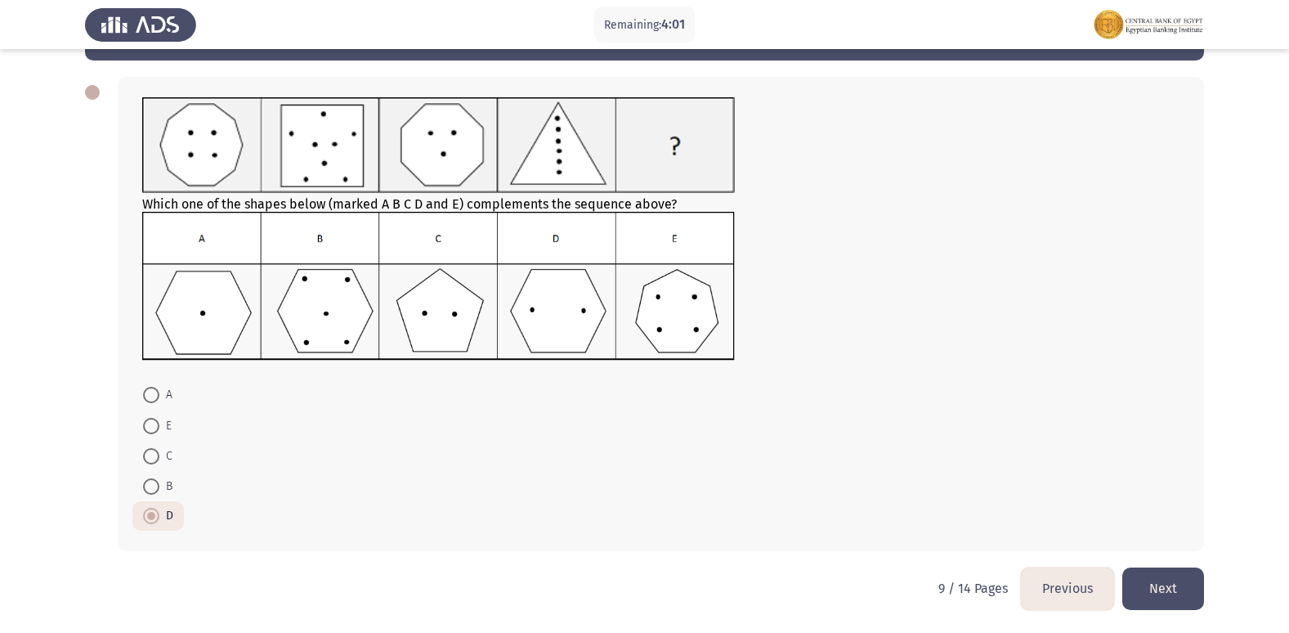
click at [1064, 593] on button "Previous" at bounding box center [1067, 588] width 93 height 42
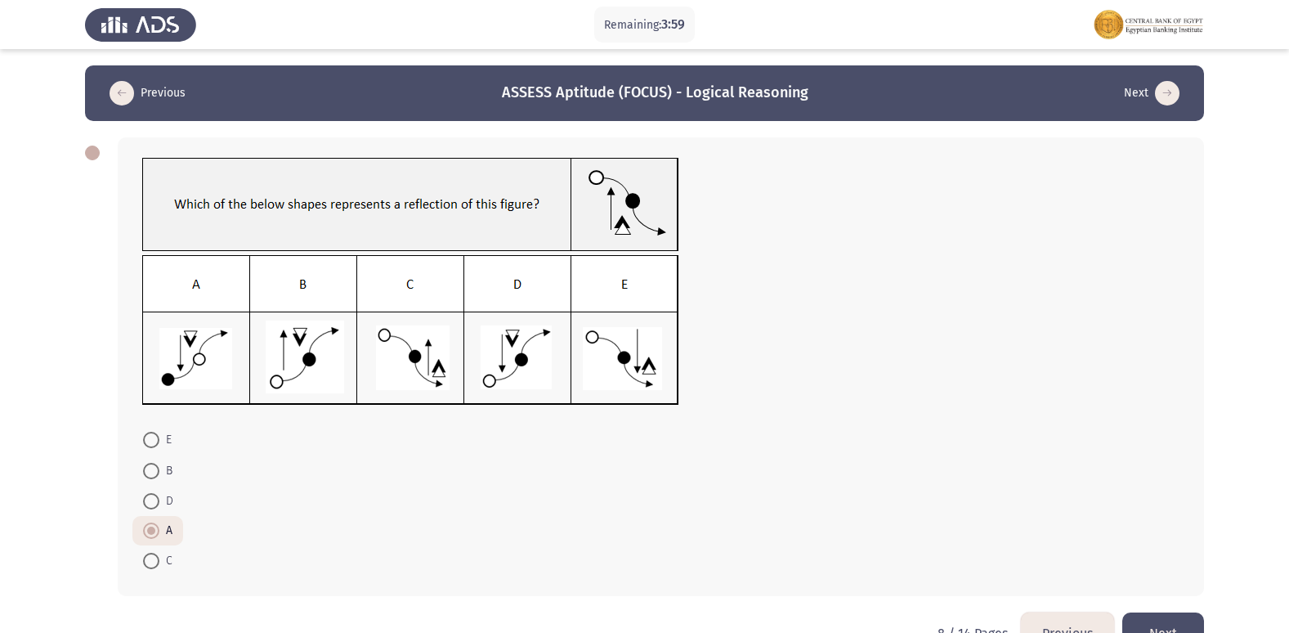
scroll to position [45, 0]
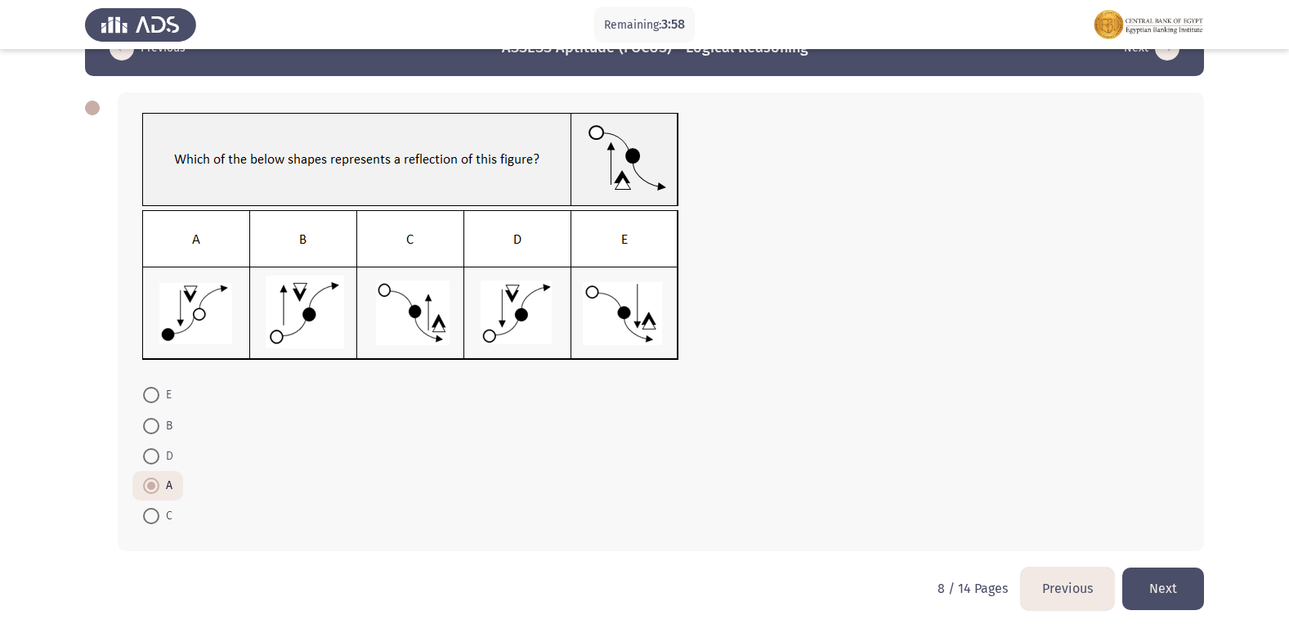
click at [1064, 593] on button "Previous" at bounding box center [1067, 588] width 93 height 42
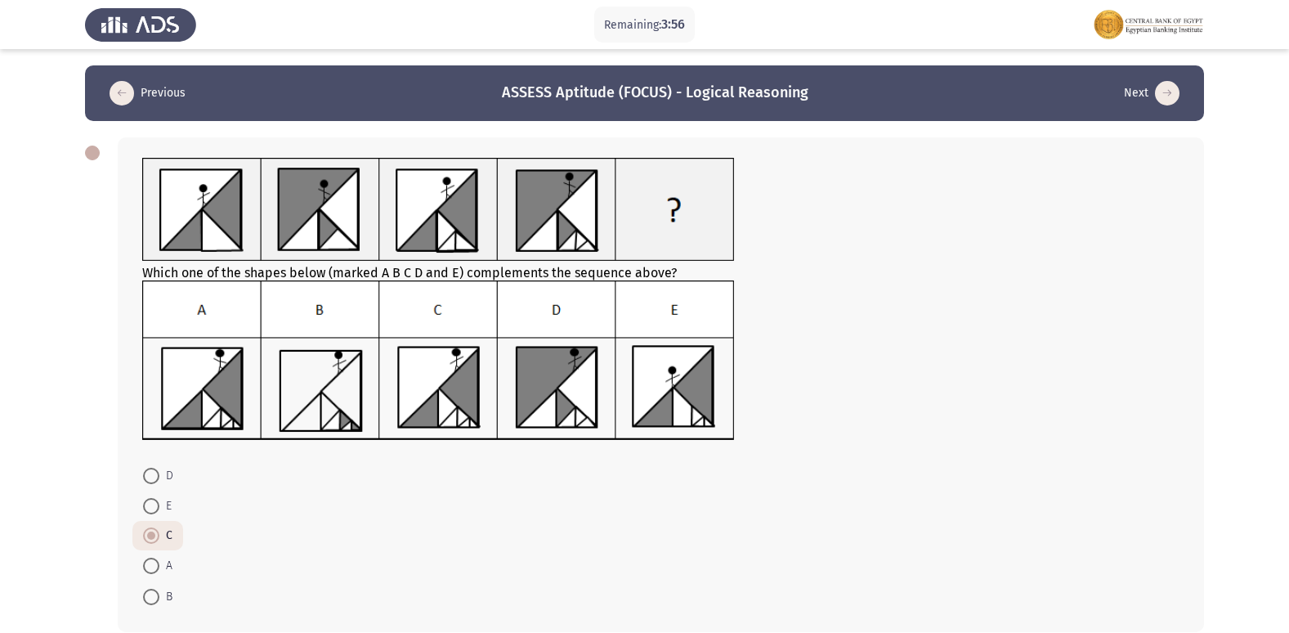
scroll to position [81, 0]
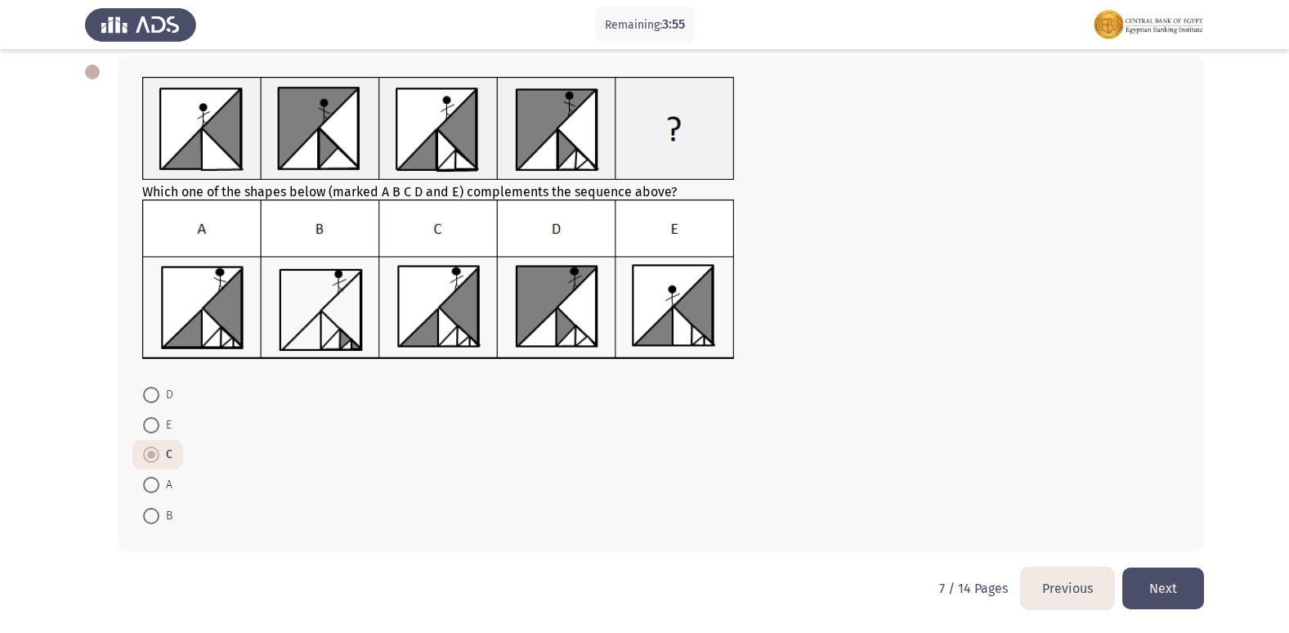
click at [1048, 588] on button "Previous" at bounding box center [1067, 588] width 93 height 42
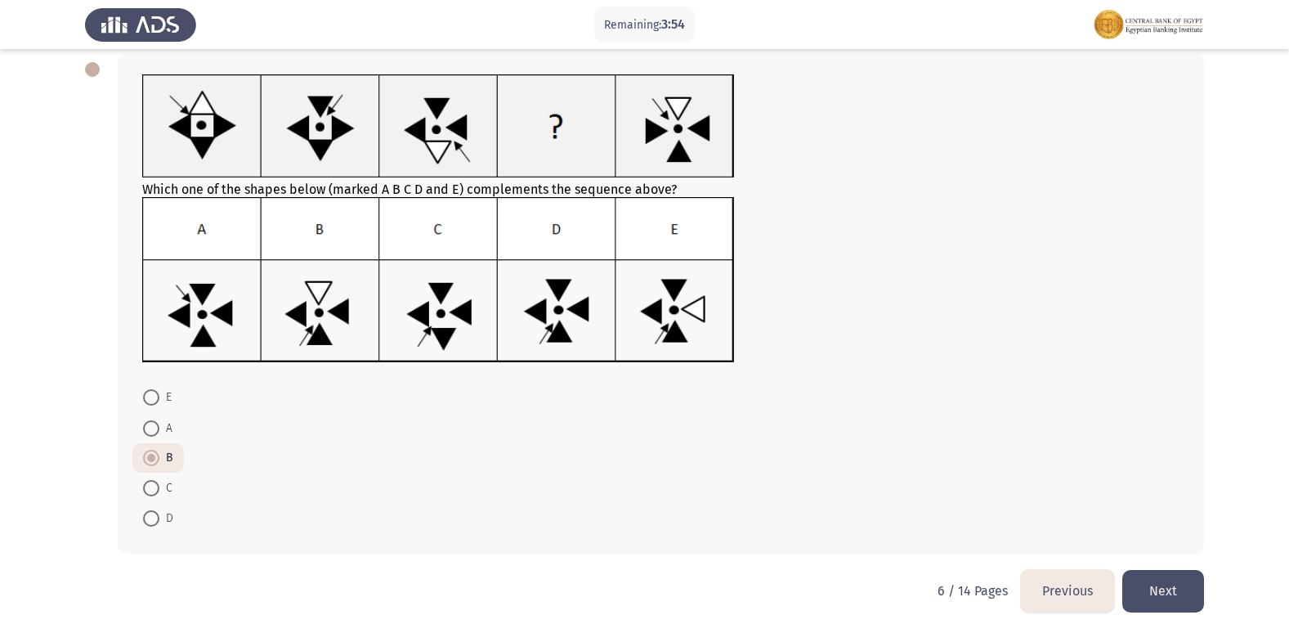
scroll to position [86, 0]
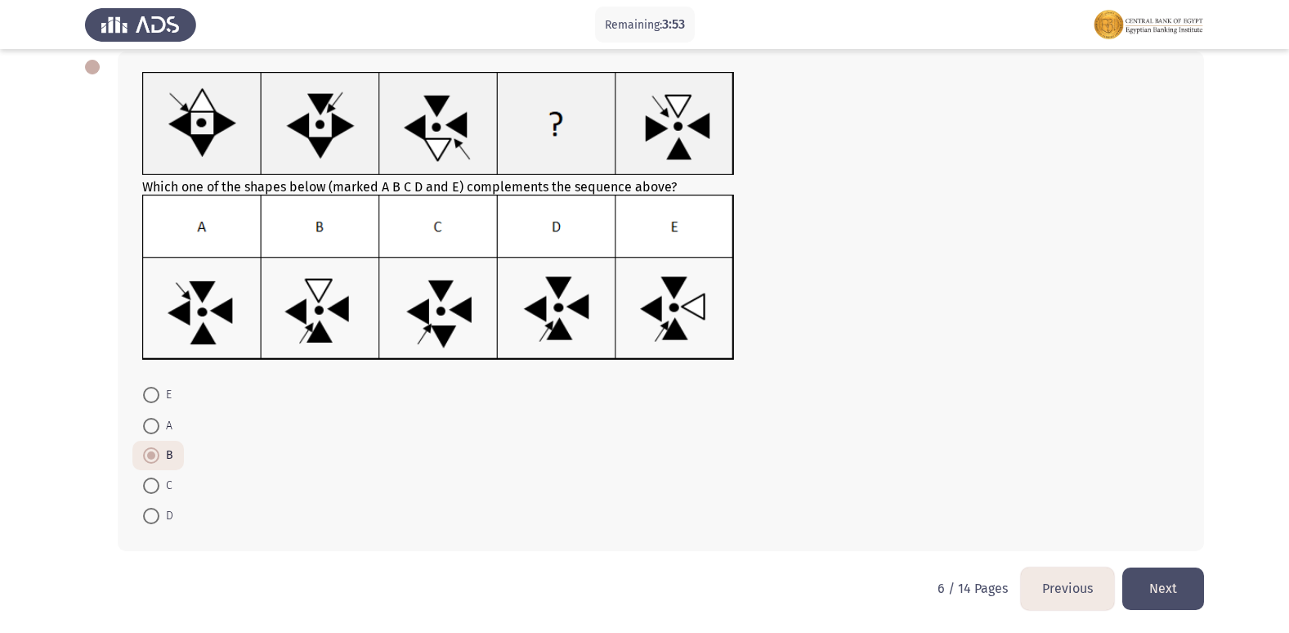
click at [1048, 588] on button "Previous" at bounding box center [1067, 588] width 93 height 42
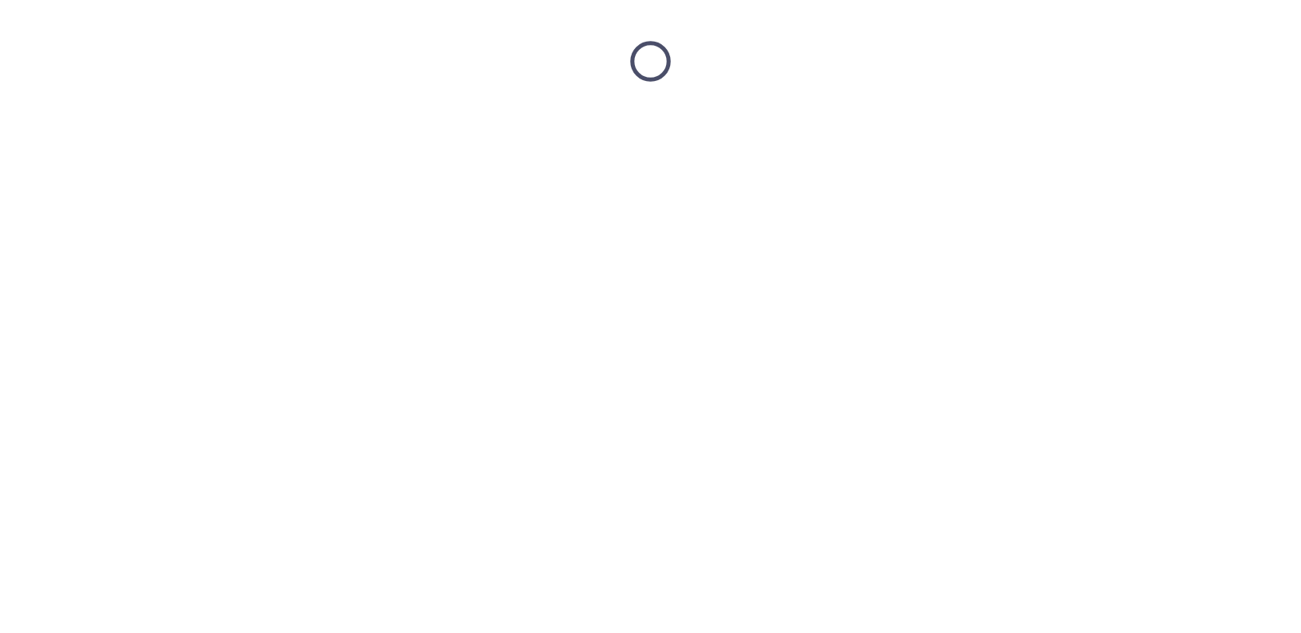
click at [1048, 123] on html at bounding box center [650, 61] width 1301 height 123
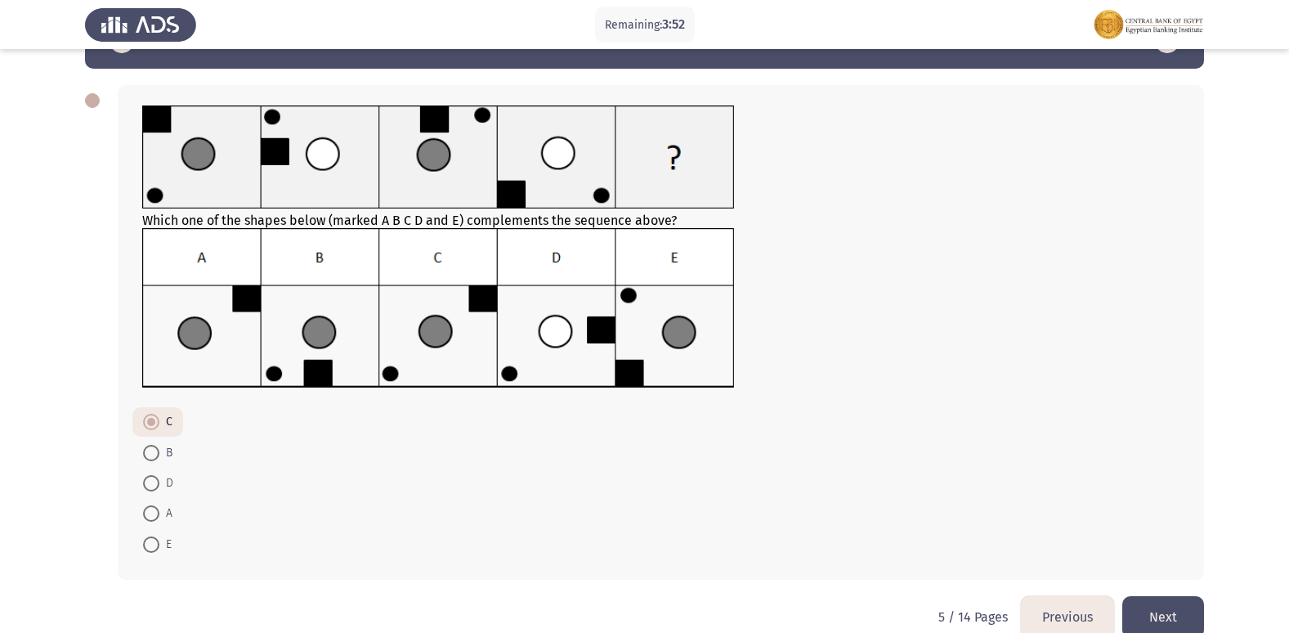
scroll to position [81, 0]
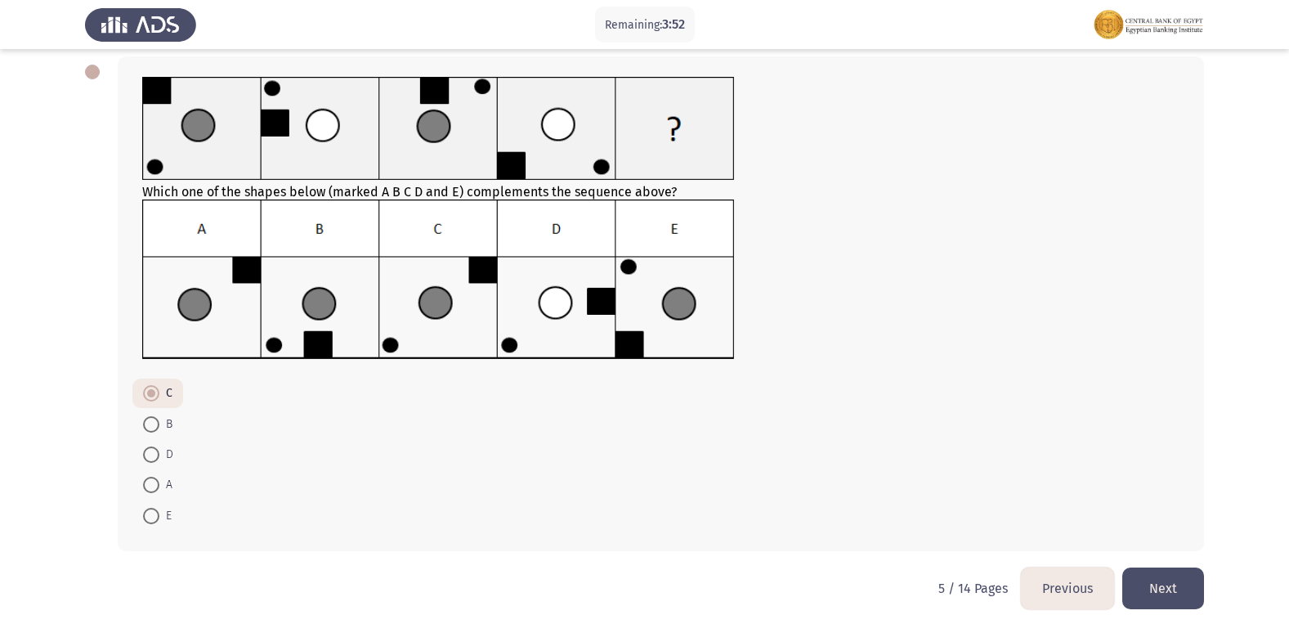
click at [1048, 588] on button "Previous" at bounding box center [1067, 588] width 93 height 42
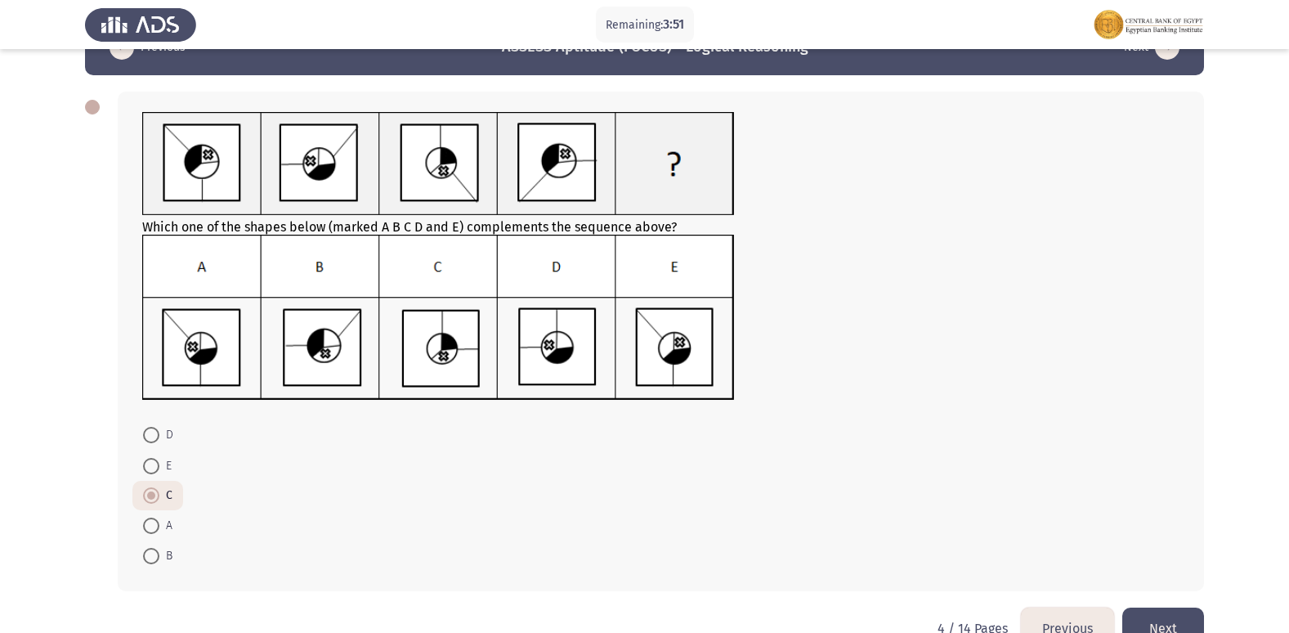
scroll to position [86, 0]
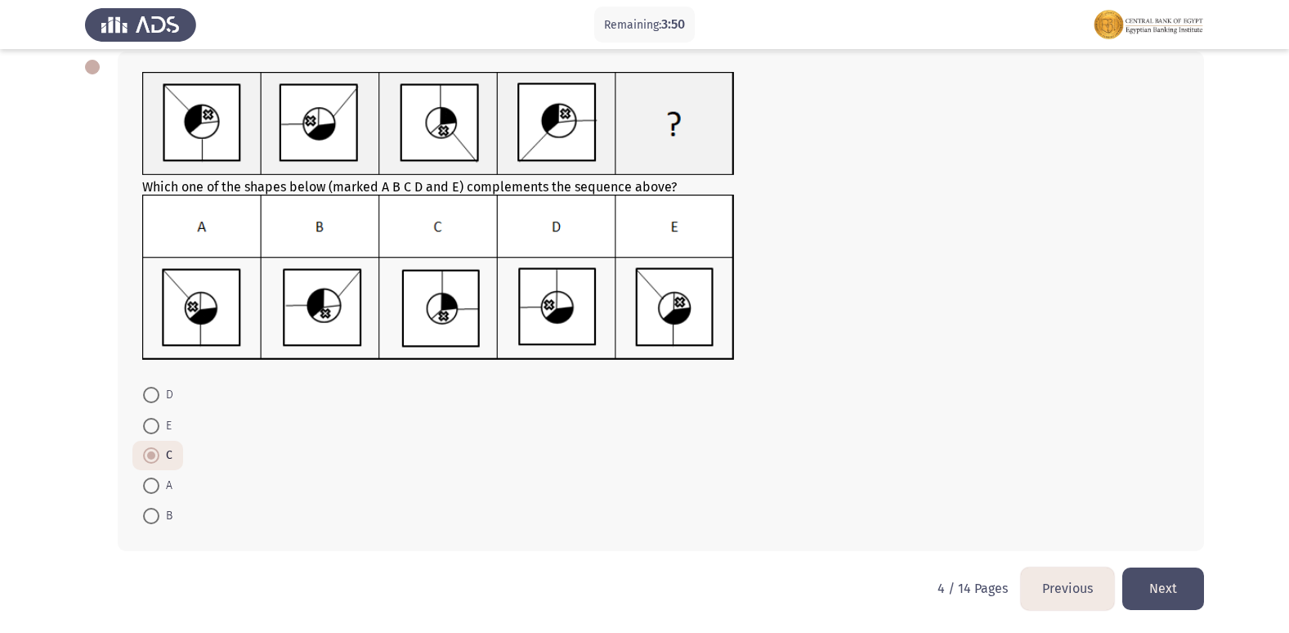
click at [1048, 588] on button "Previous" at bounding box center [1067, 588] width 93 height 42
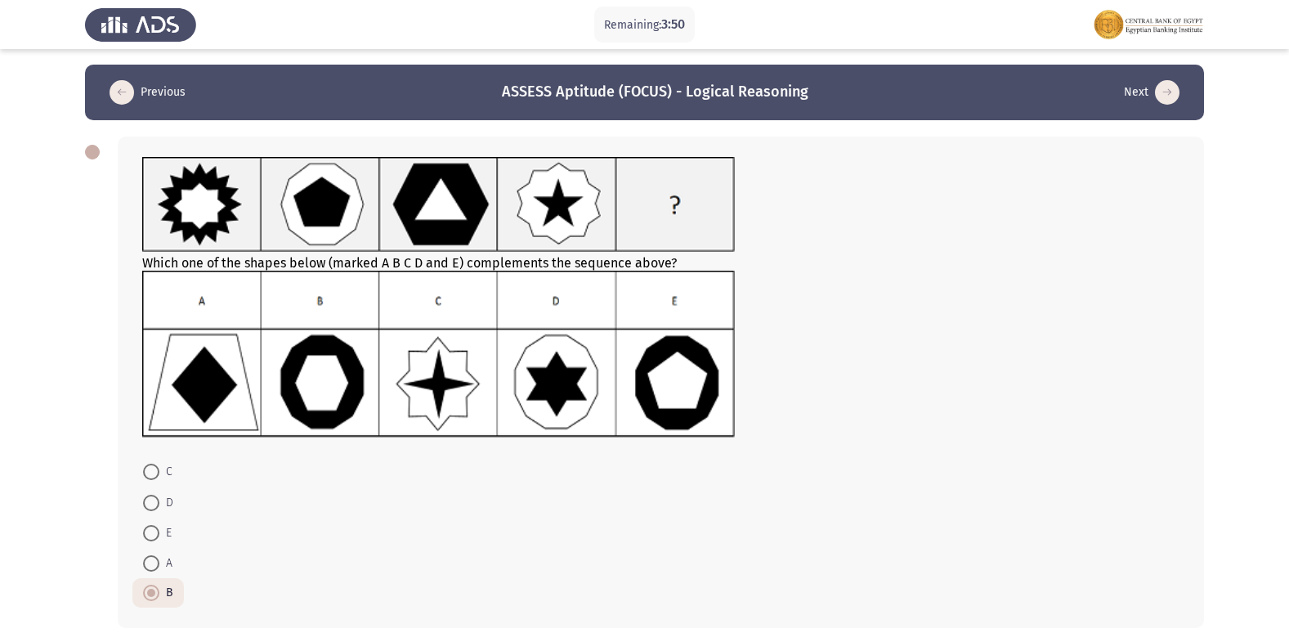
scroll to position [78, 0]
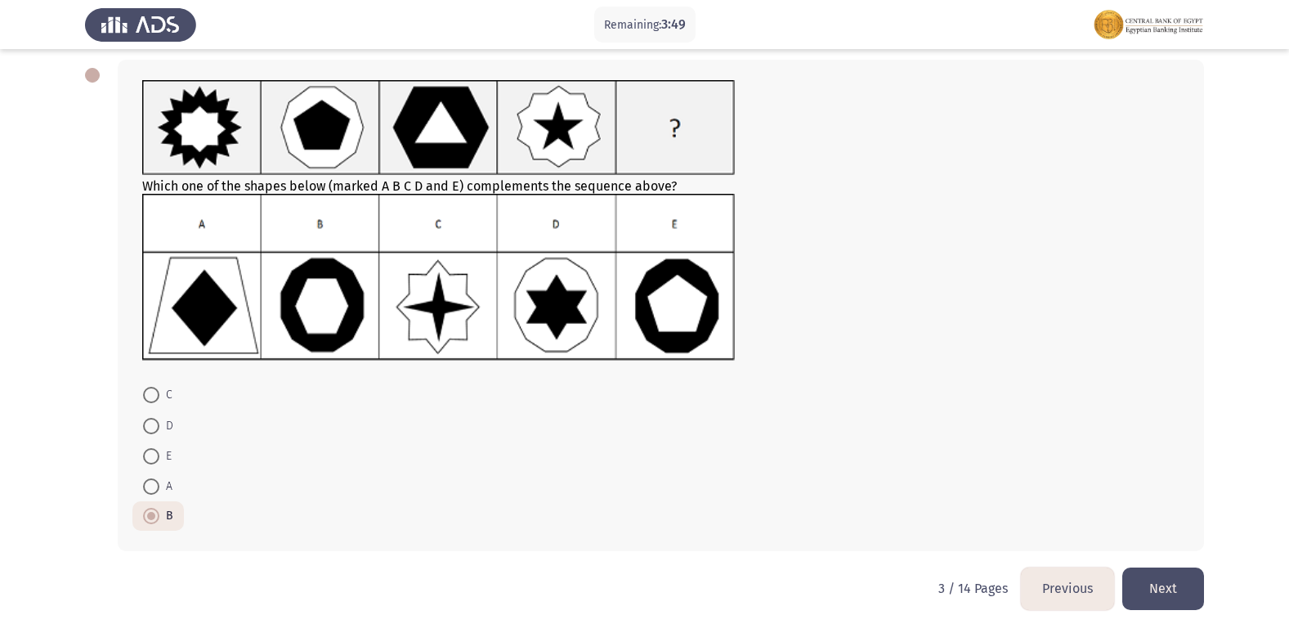
click at [1048, 588] on button "Previous" at bounding box center [1067, 588] width 93 height 42
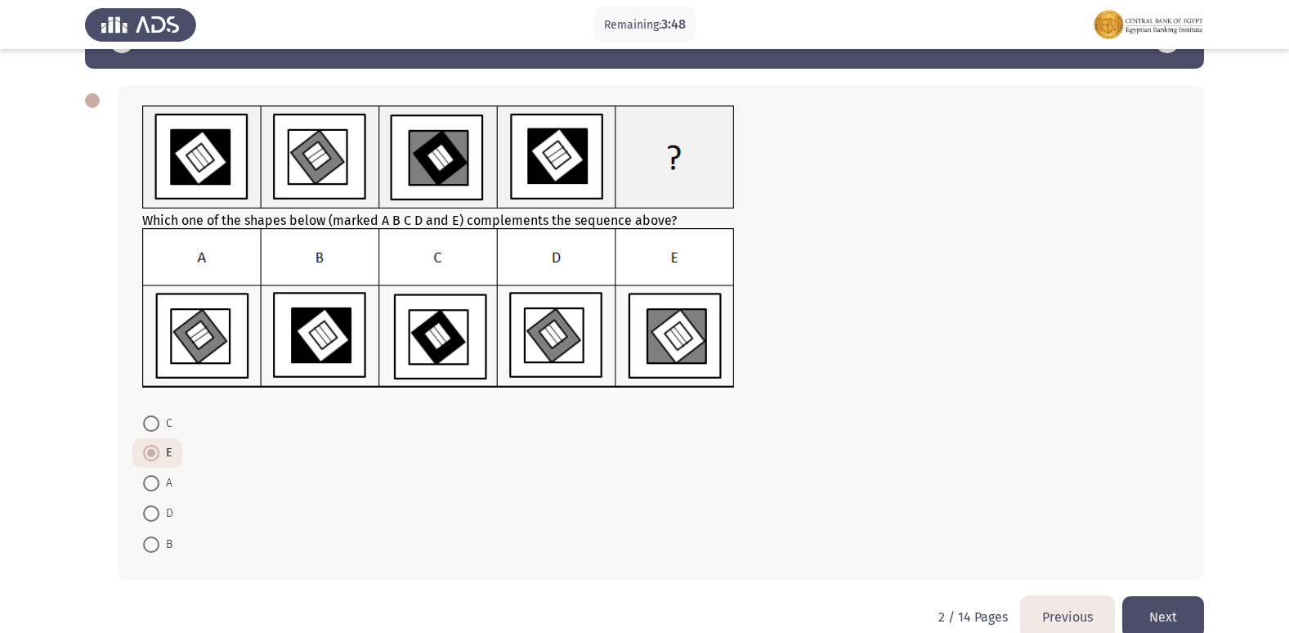
scroll to position [81, 0]
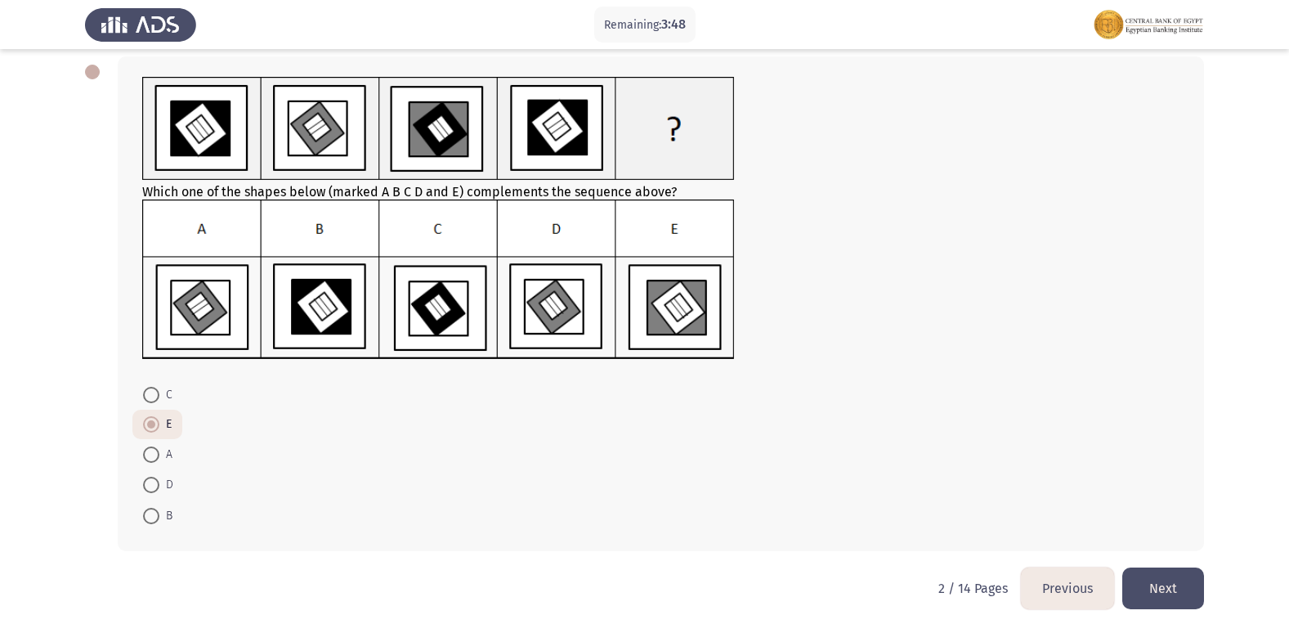
click at [1048, 588] on button "Previous" at bounding box center [1067, 588] width 93 height 42
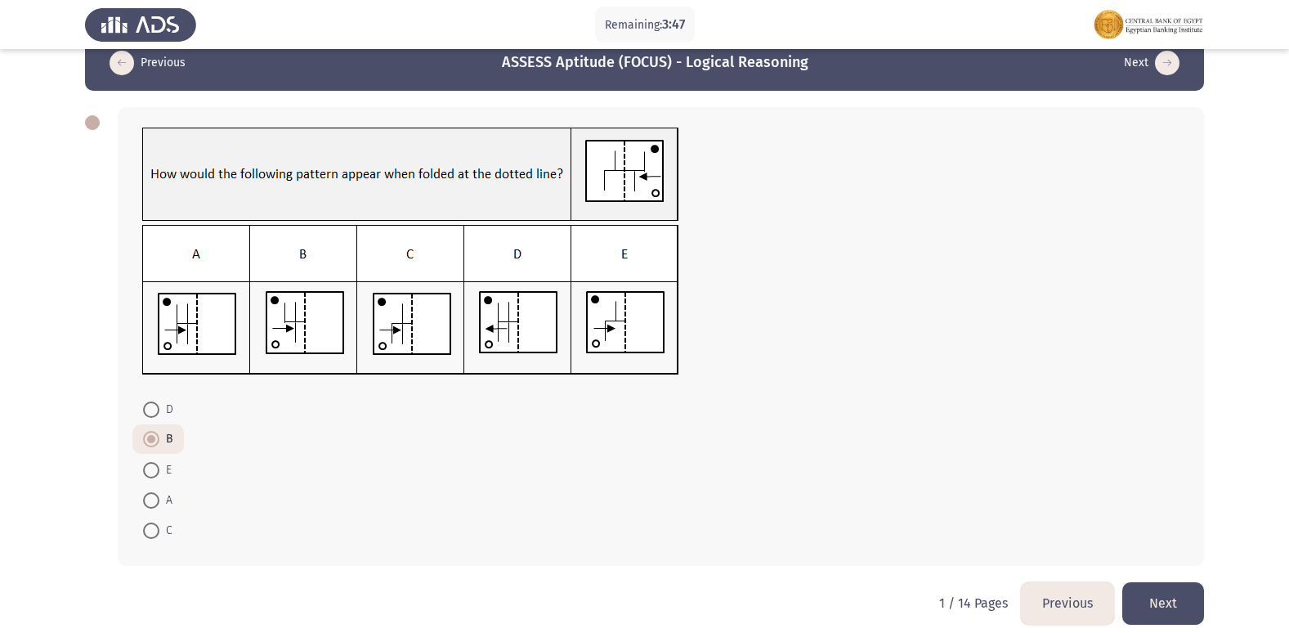
scroll to position [45, 0]
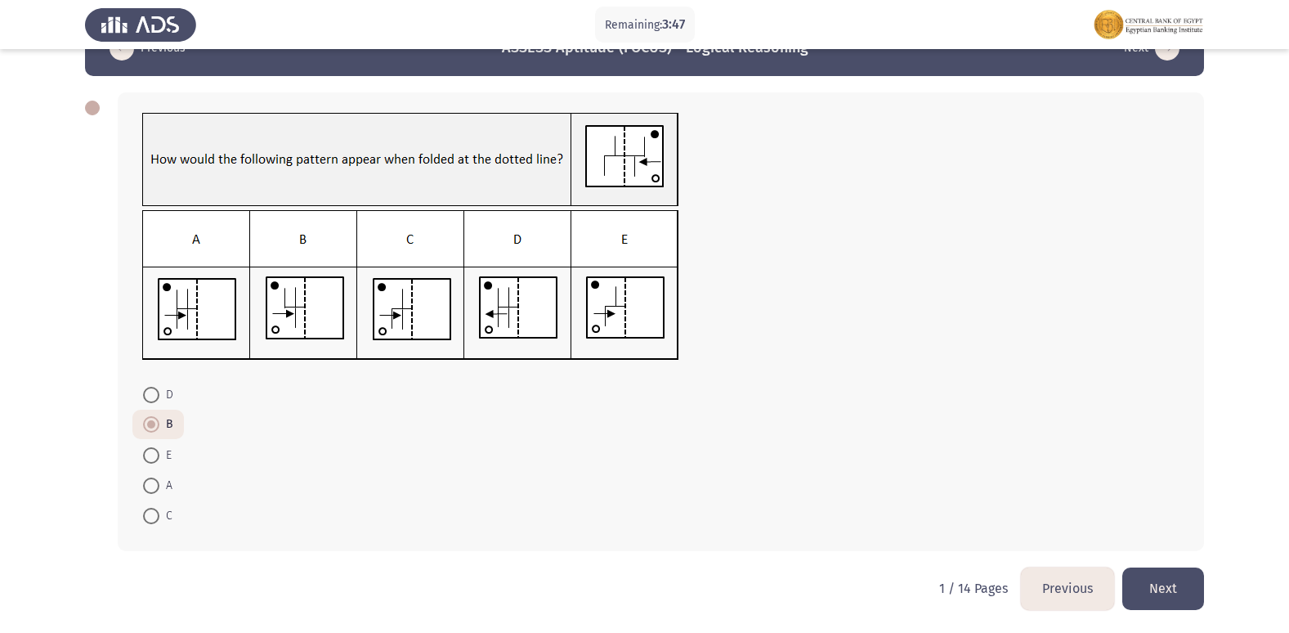
click at [1048, 588] on button "Previous" at bounding box center [1067, 588] width 93 height 42
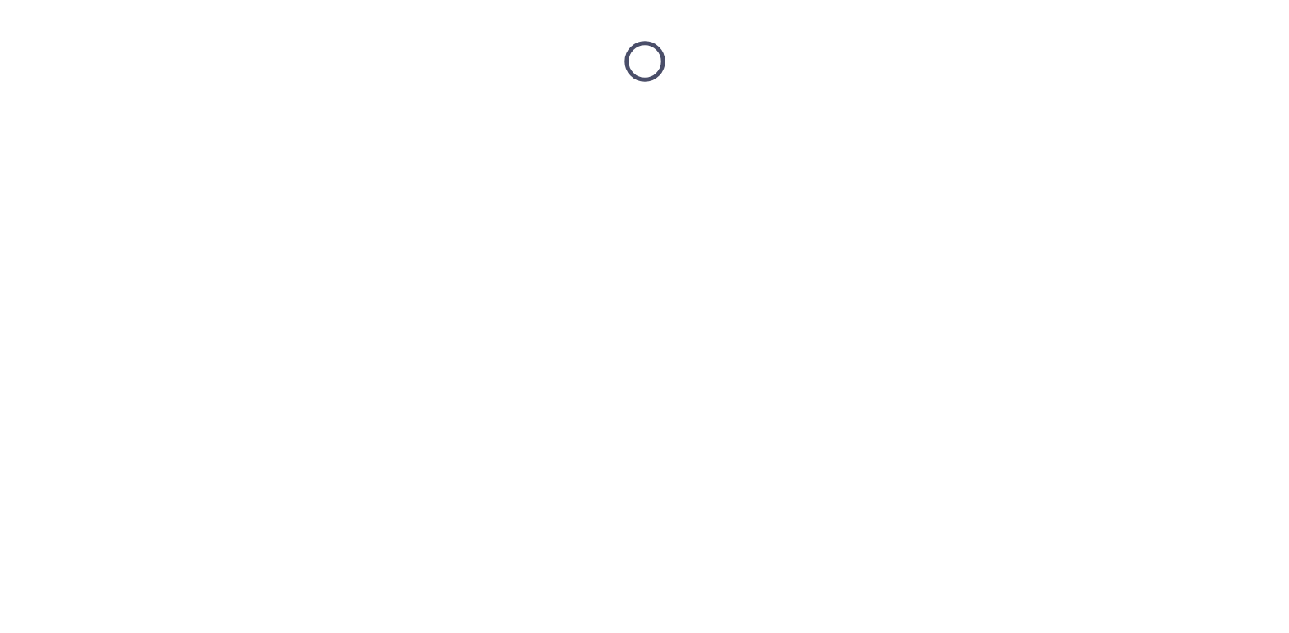
scroll to position [0, 0]
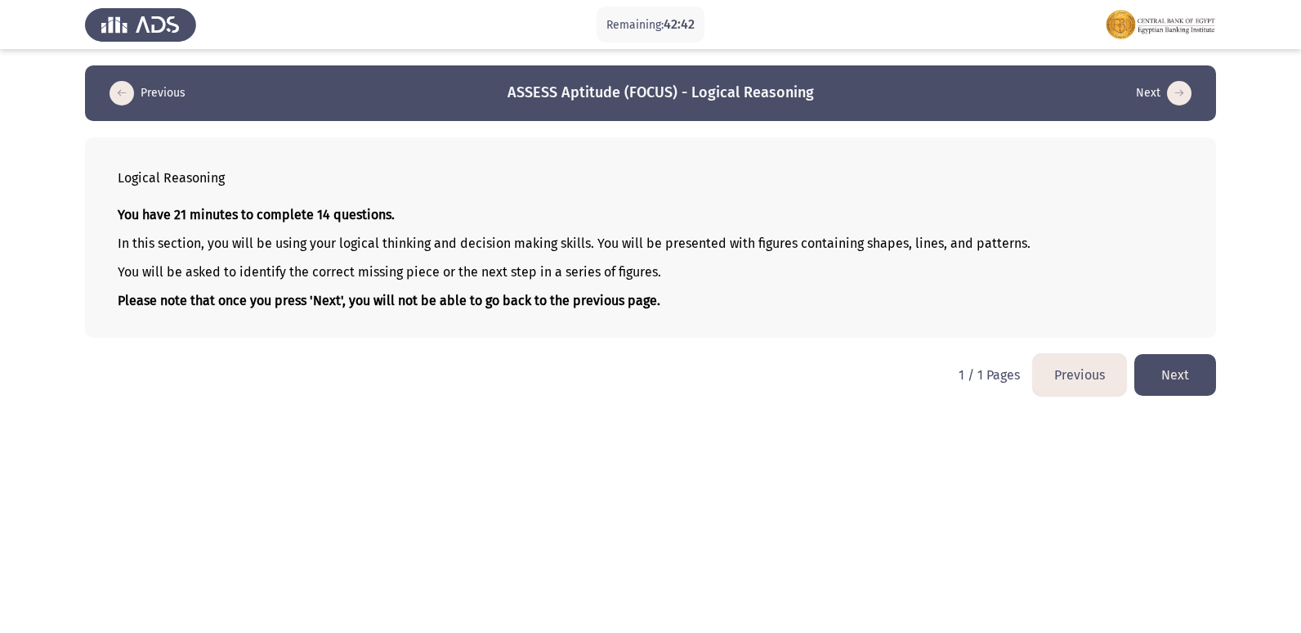
click at [1186, 365] on button "Next" at bounding box center [1176, 375] width 82 height 42
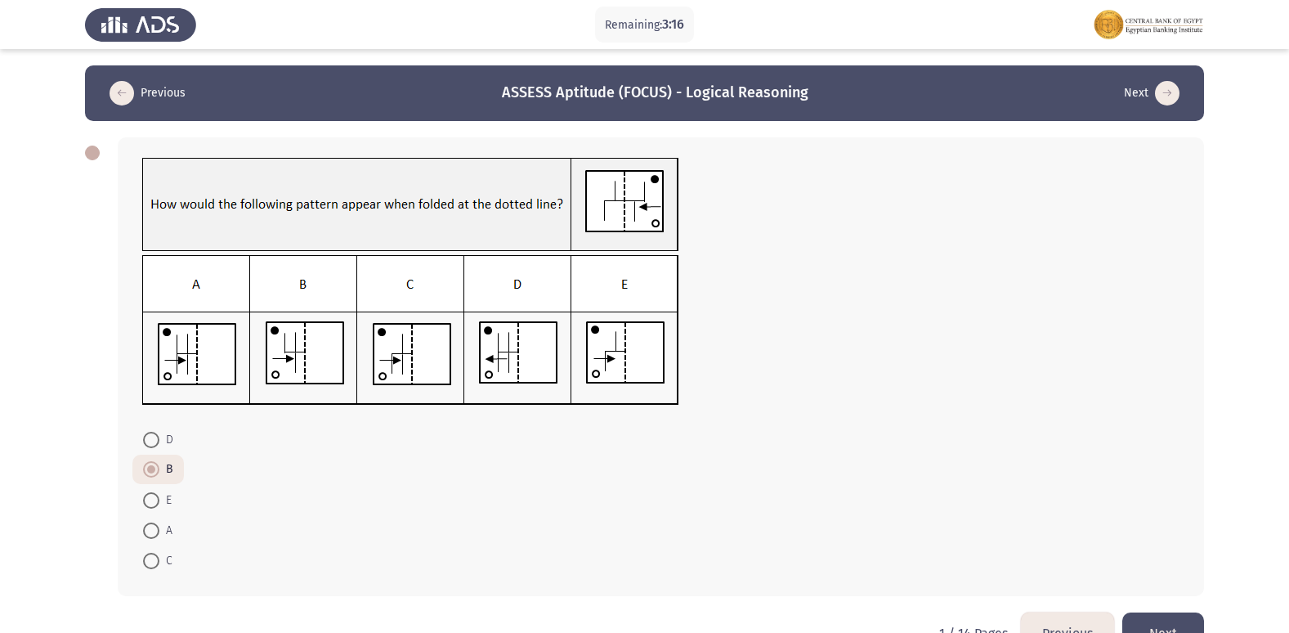
scroll to position [45, 0]
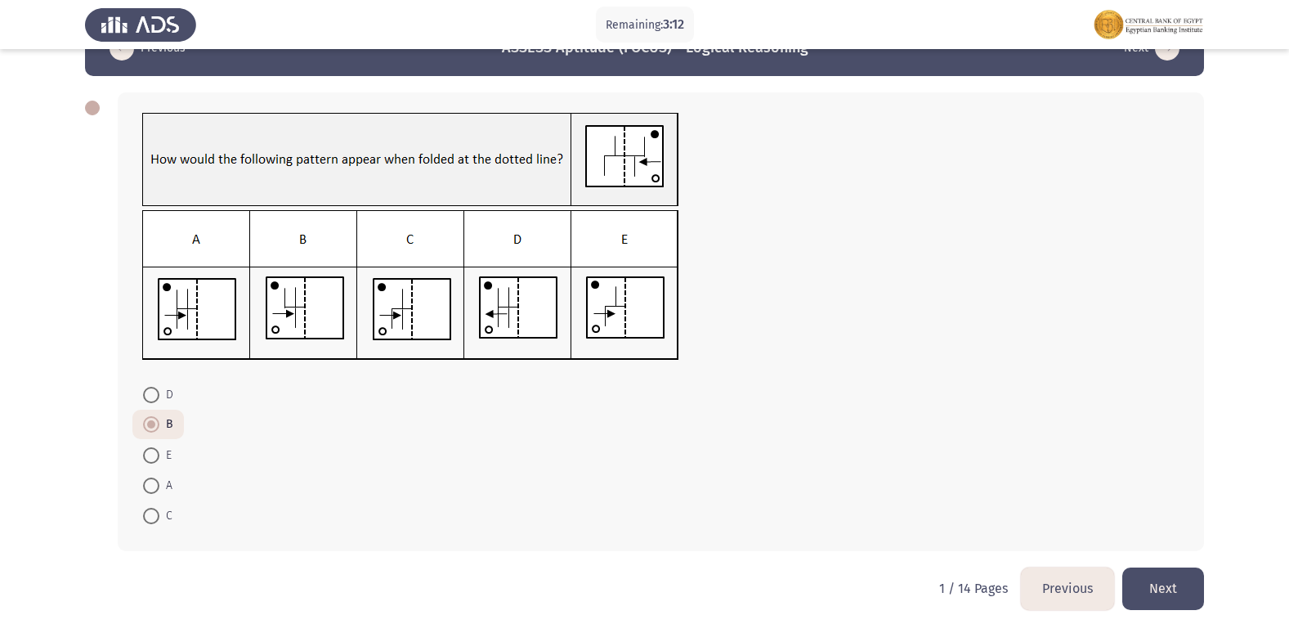
click at [1141, 594] on button "Next" at bounding box center [1163, 588] width 82 height 42
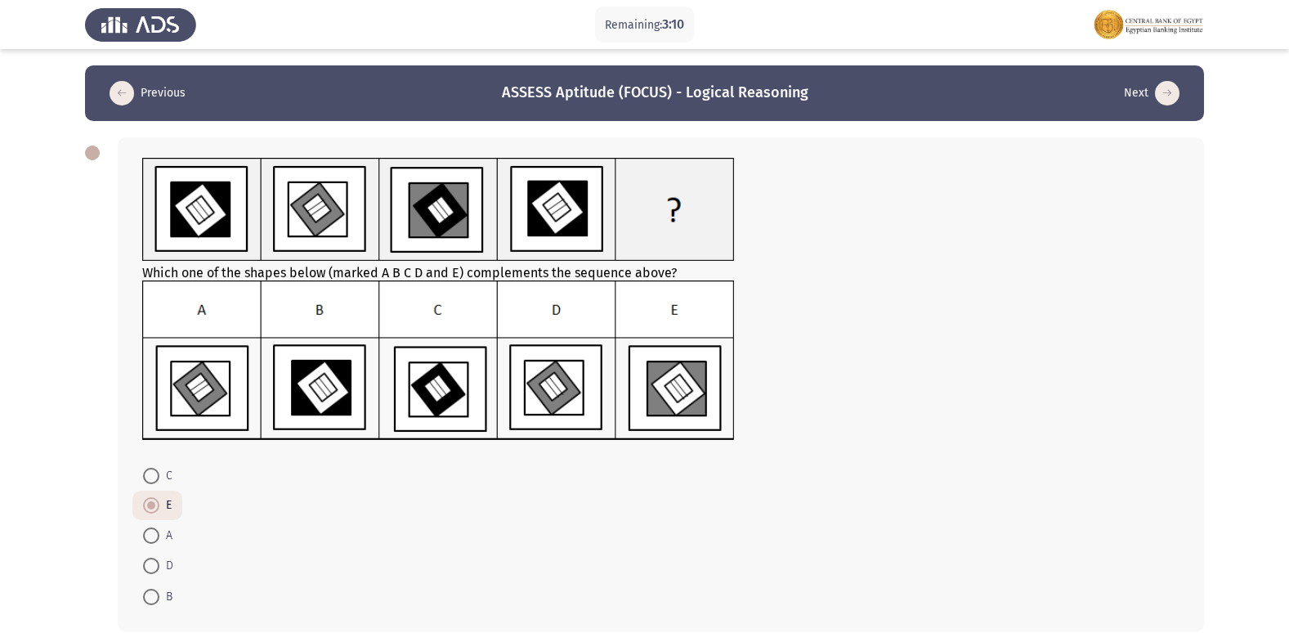
scroll to position [81, 0]
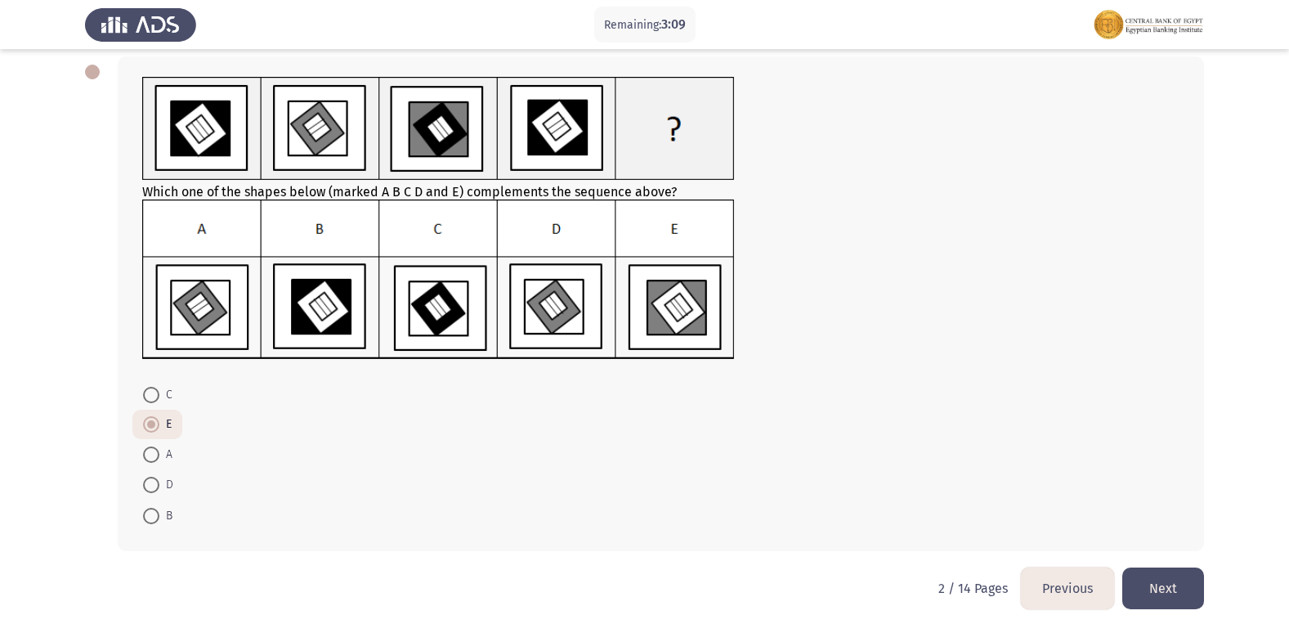
click at [1161, 595] on button "Next" at bounding box center [1163, 588] width 82 height 42
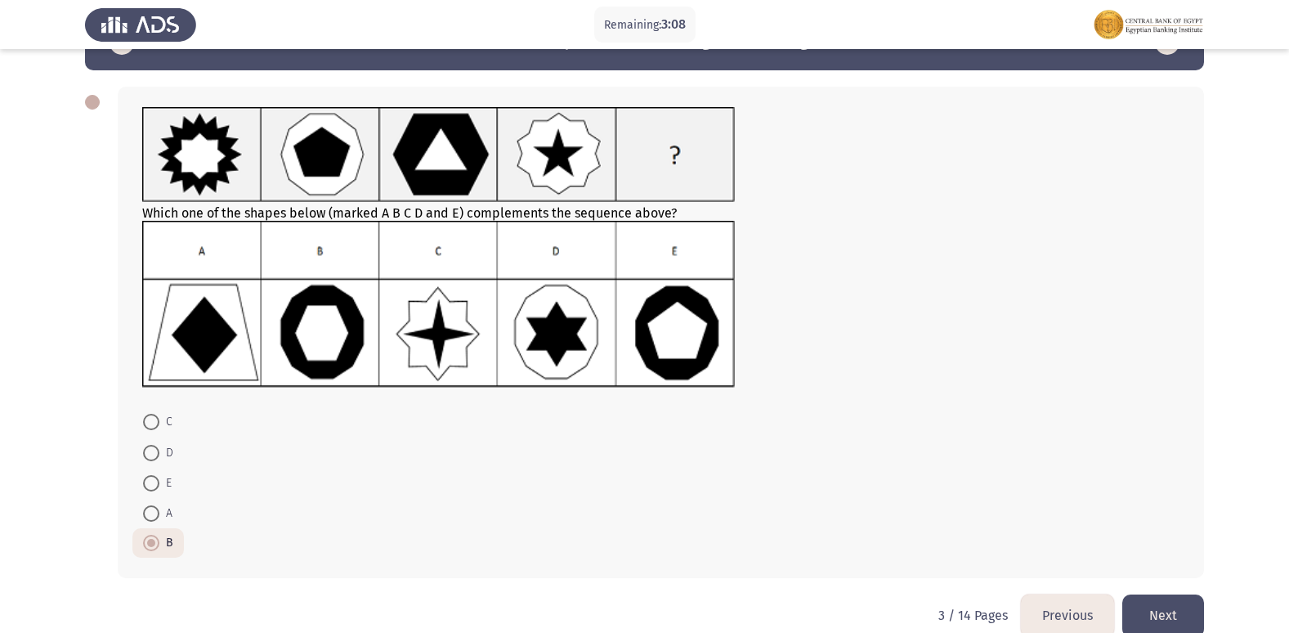
scroll to position [78, 0]
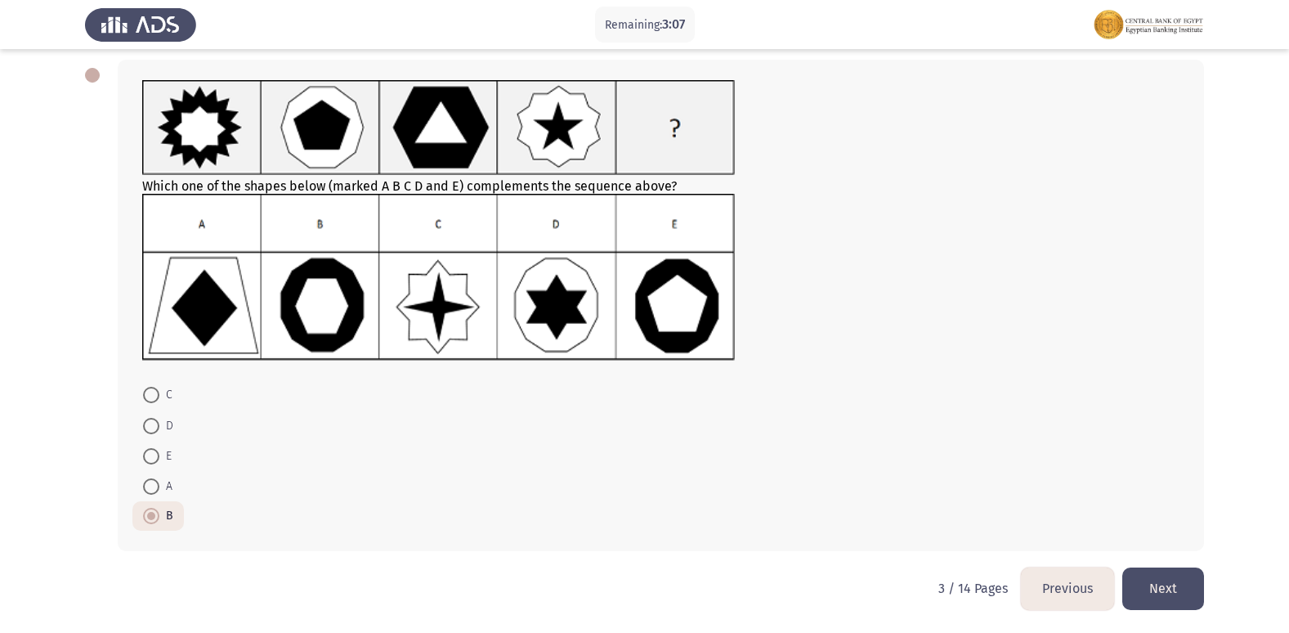
click at [1161, 595] on button "Next" at bounding box center [1163, 588] width 82 height 42
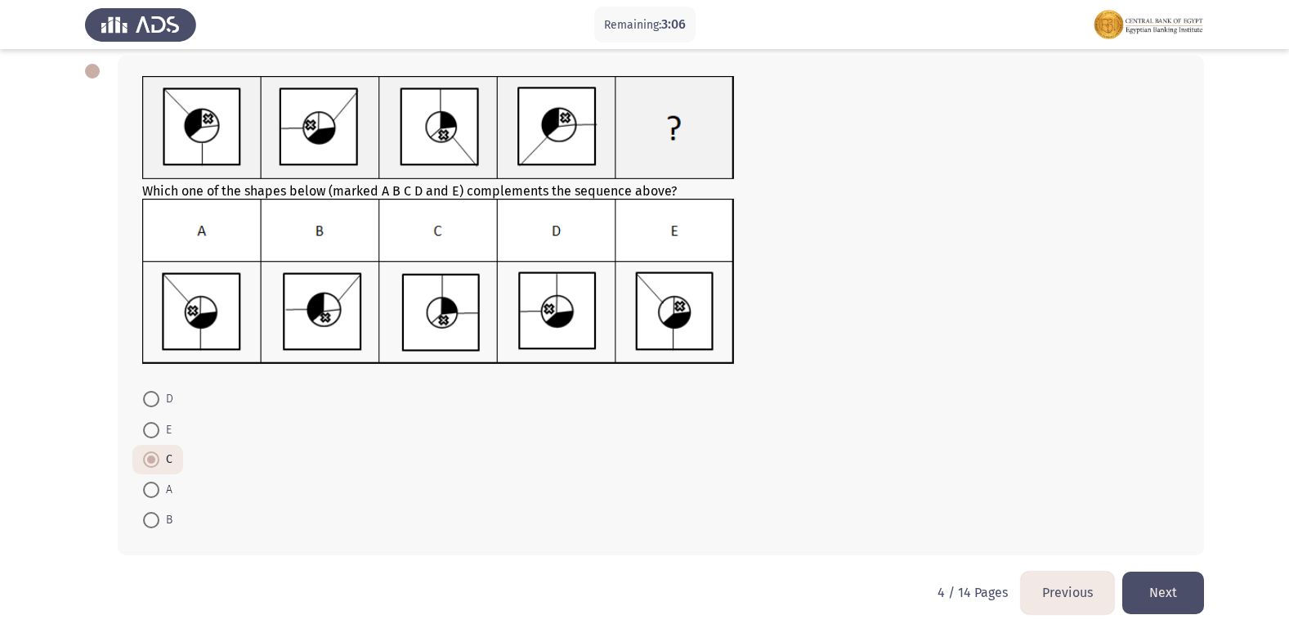
scroll to position [86, 0]
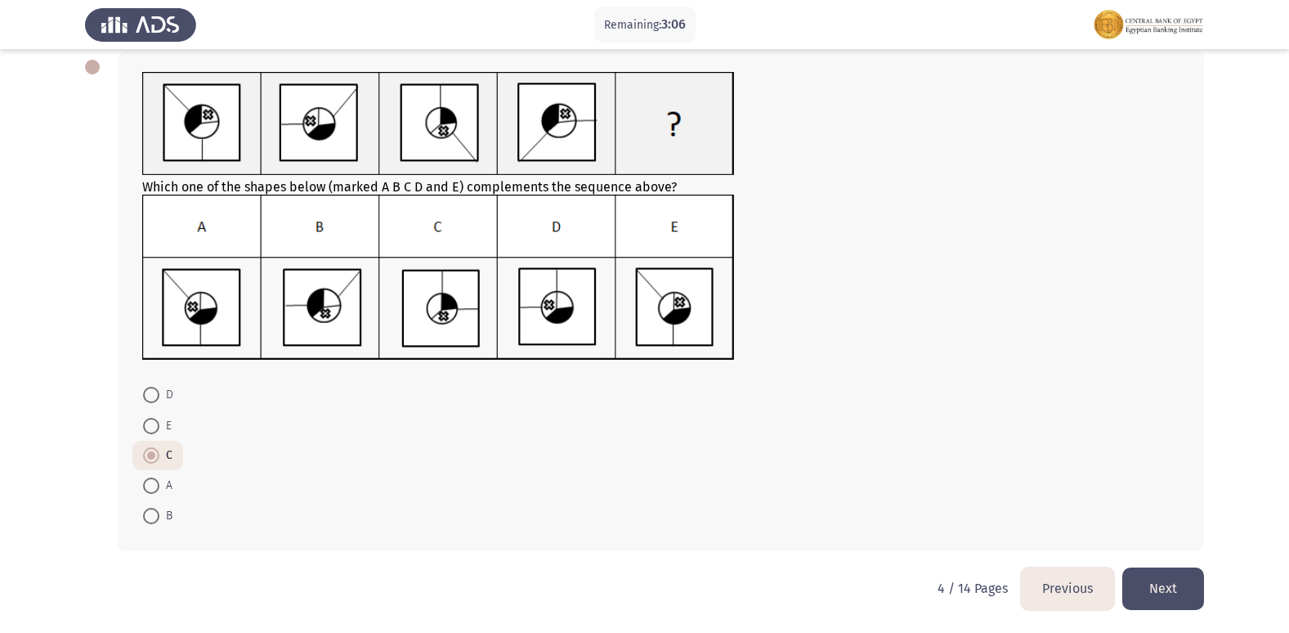
click at [1161, 595] on button "Next" at bounding box center [1163, 588] width 82 height 42
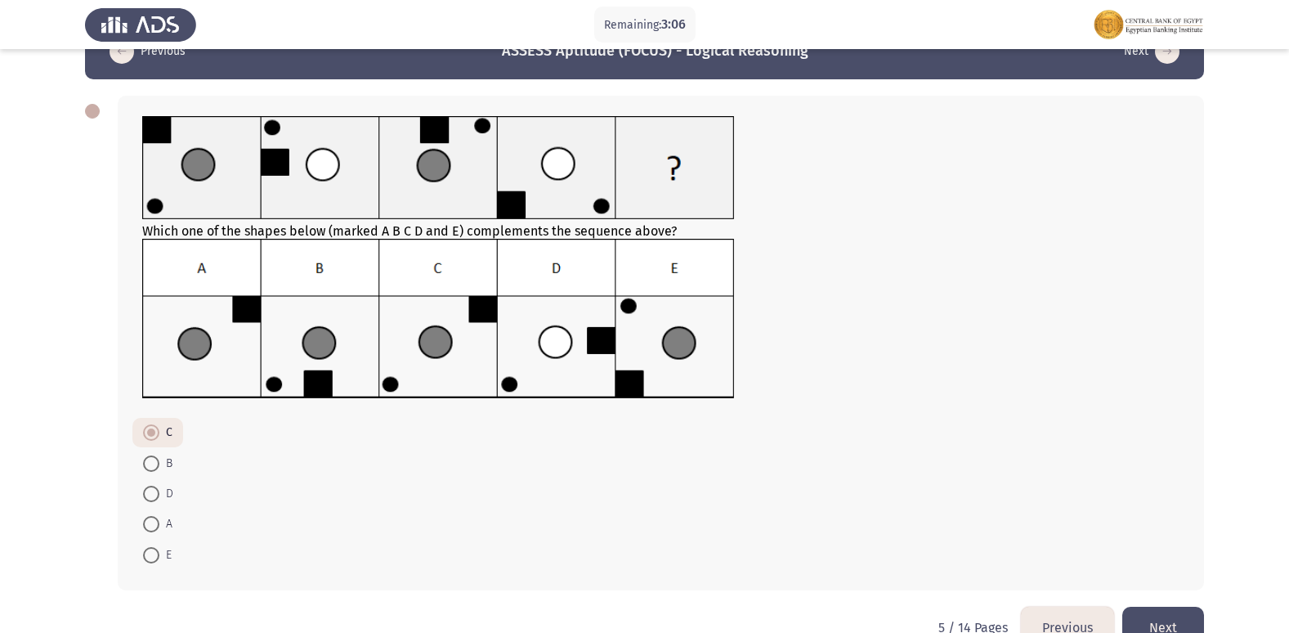
scroll to position [81, 0]
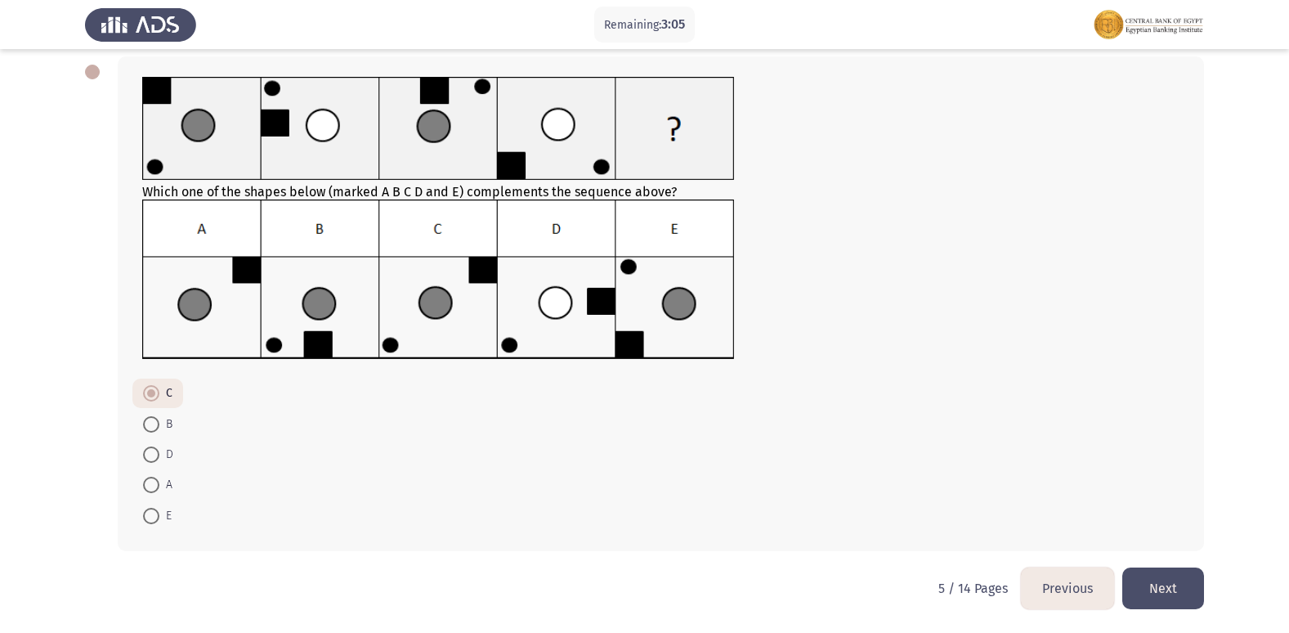
click at [1161, 595] on button "Next" at bounding box center [1163, 588] width 82 height 42
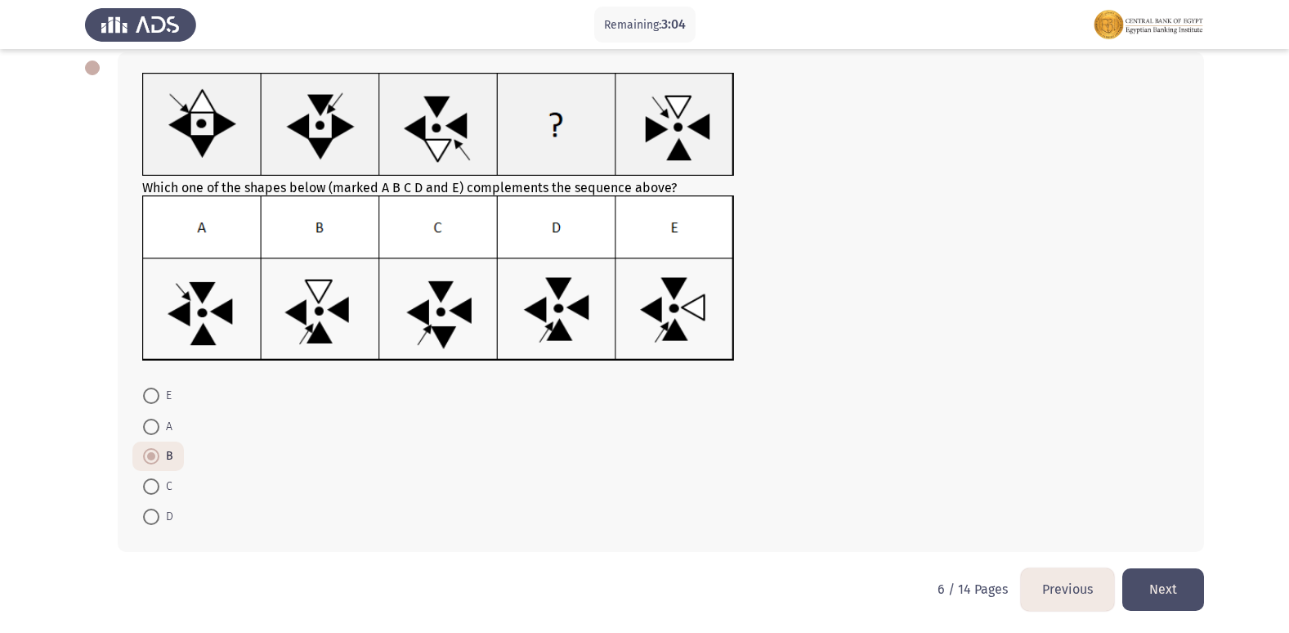
scroll to position [86, 0]
click at [1161, 595] on button "Next" at bounding box center [1163, 588] width 82 height 42
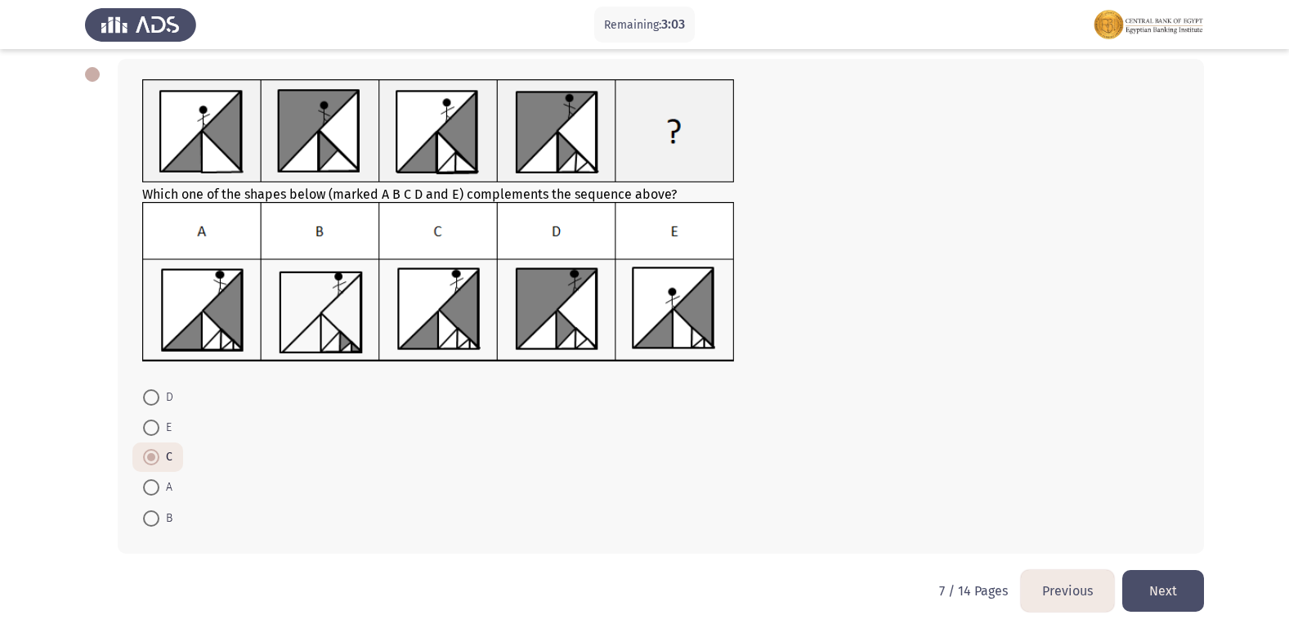
scroll to position [0, 0]
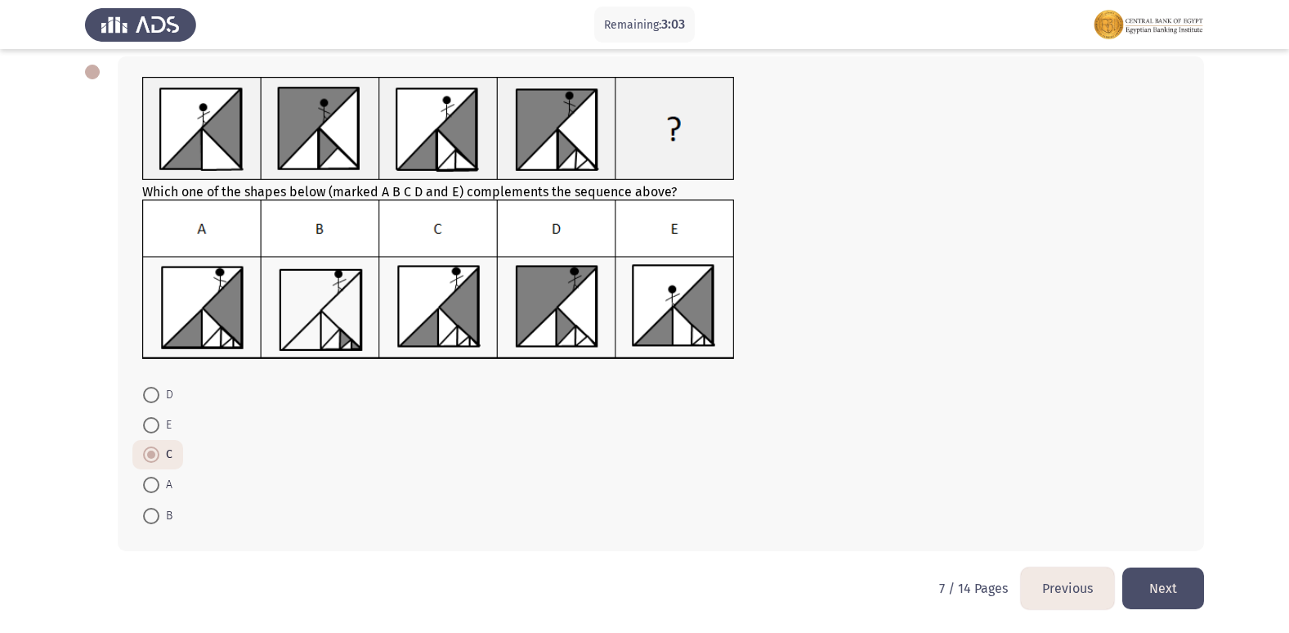
click at [1161, 595] on button "Next" at bounding box center [1163, 588] width 82 height 42
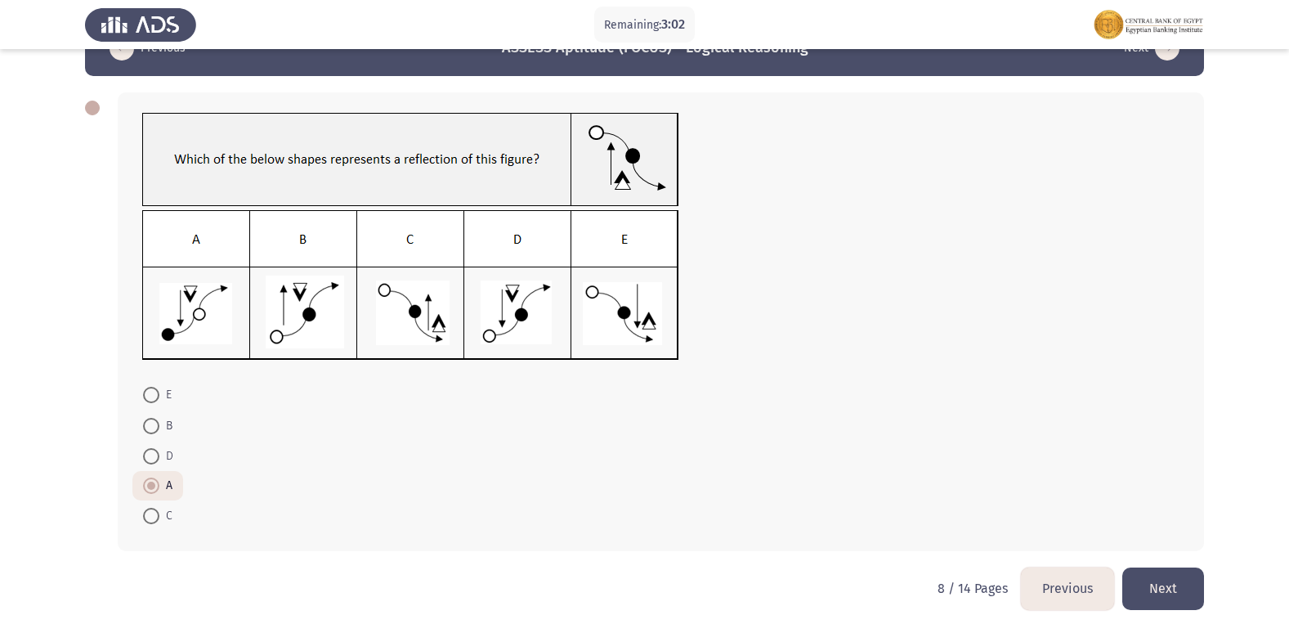
click at [1161, 595] on button "Next" at bounding box center [1163, 588] width 82 height 42
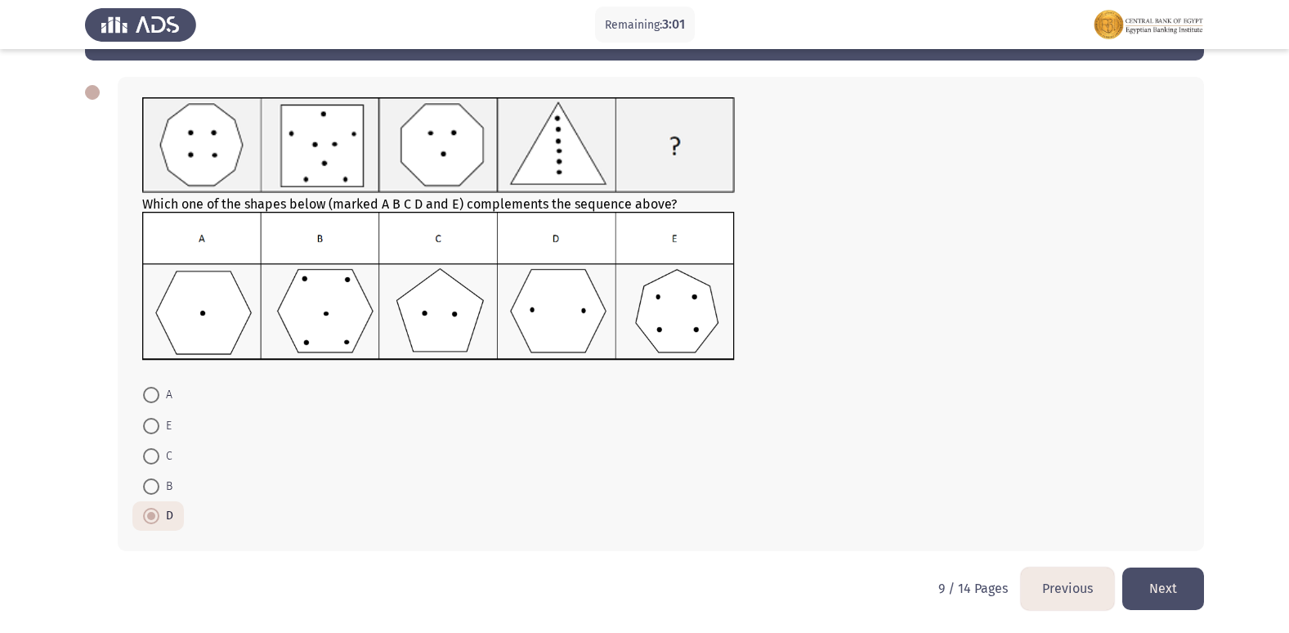
click at [1161, 595] on button "Next" at bounding box center [1163, 588] width 82 height 42
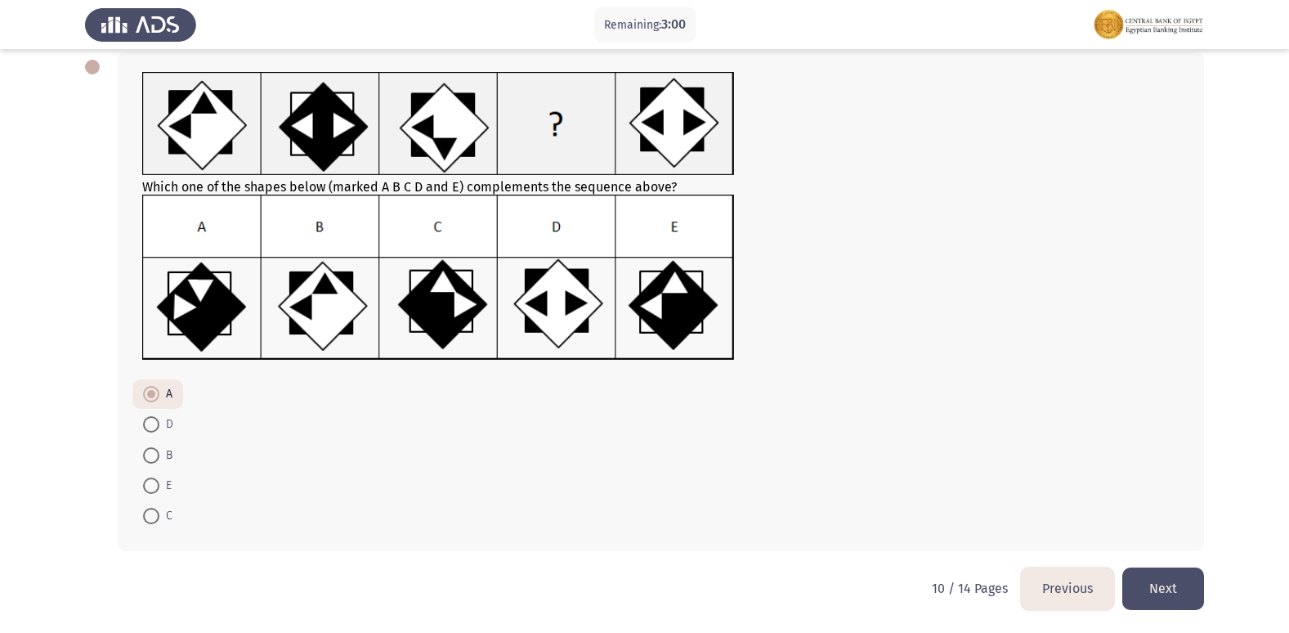
click at [1161, 595] on button "Next" at bounding box center [1163, 588] width 82 height 42
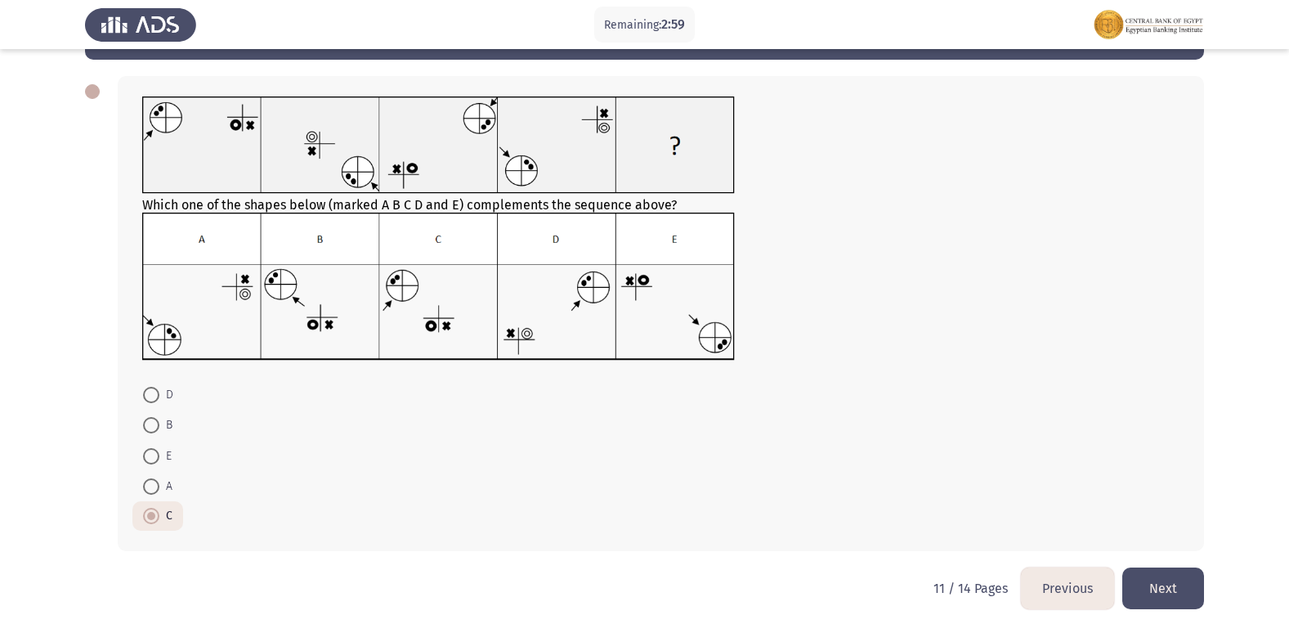
click at [1161, 595] on button "Next" at bounding box center [1163, 588] width 82 height 42
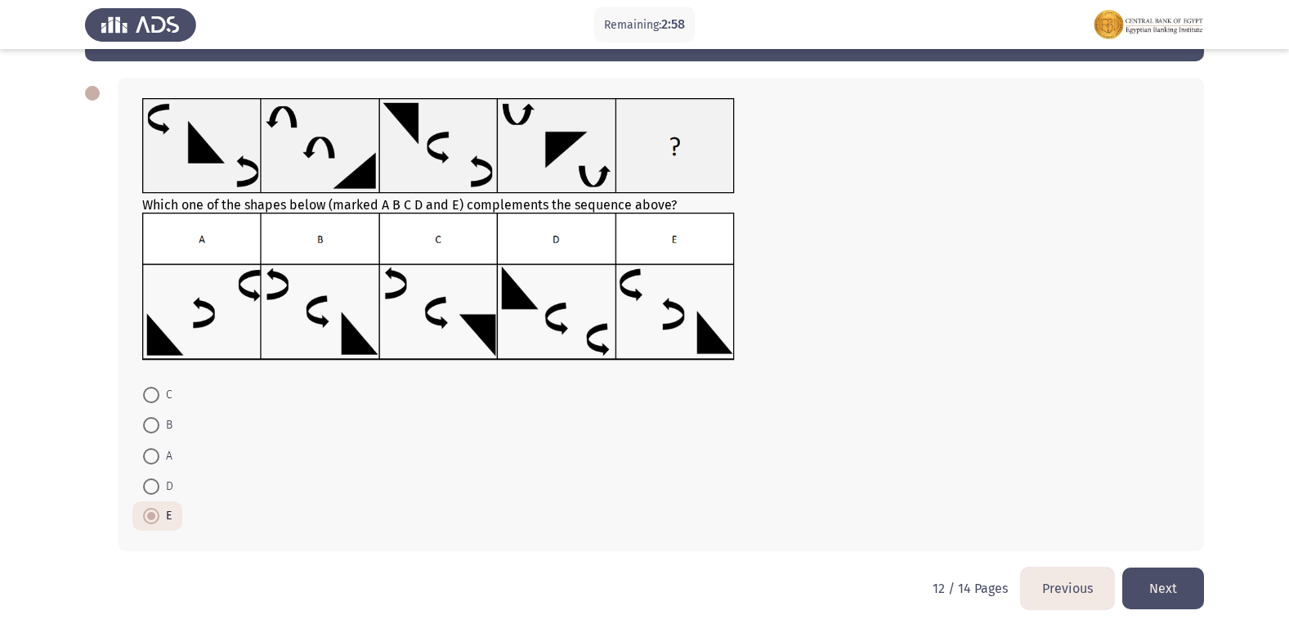
click at [1161, 595] on button "Next" at bounding box center [1163, 588] width 82 height 42
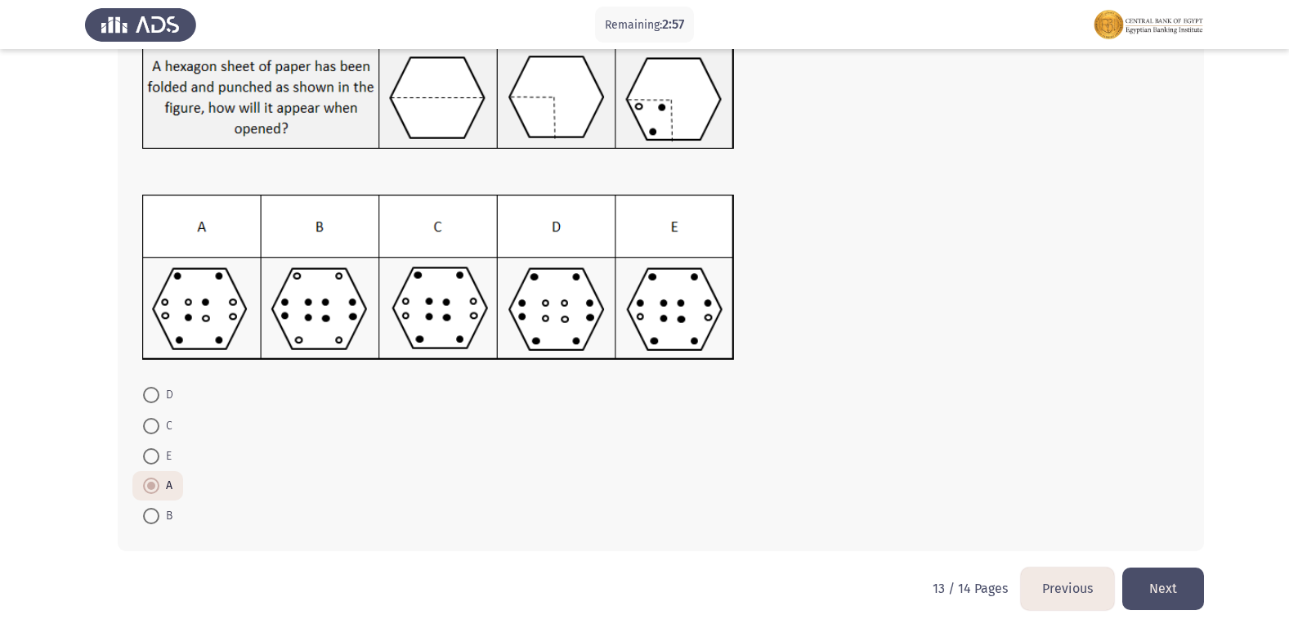
click at [1161, 595] on button "Next" at bounding box center [1163, 588] width 82 height 42
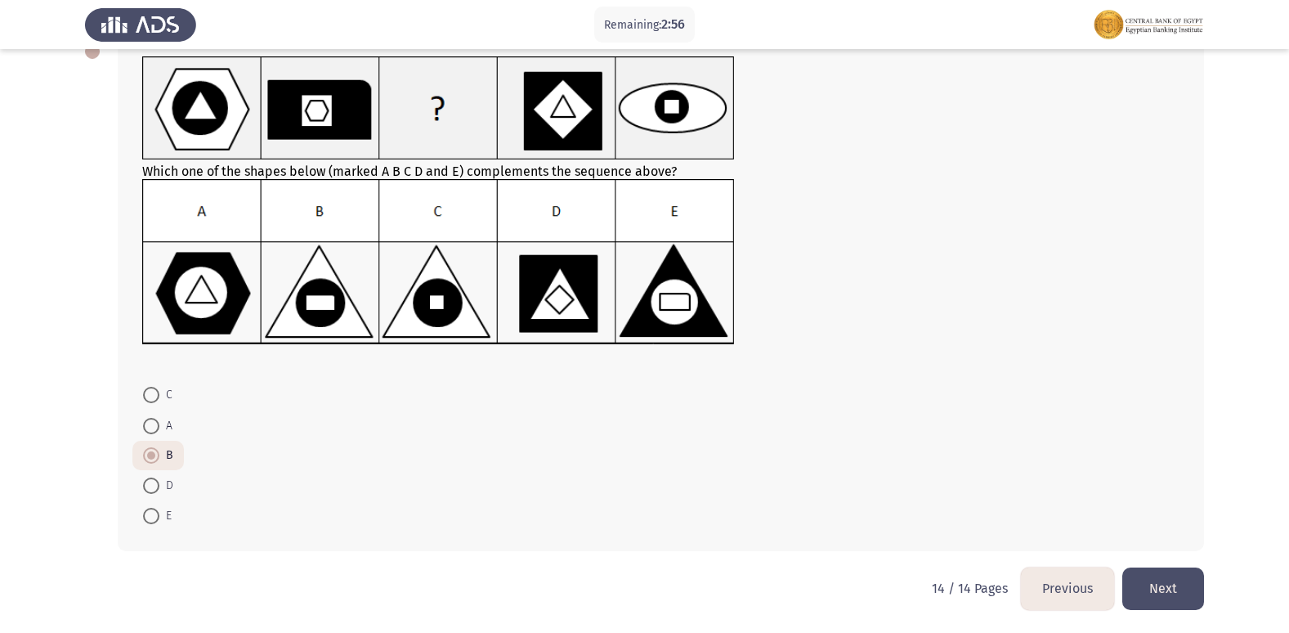
click at [1161, 595] on button "Next" at bounding box center [1163, 588] width 82 height 42
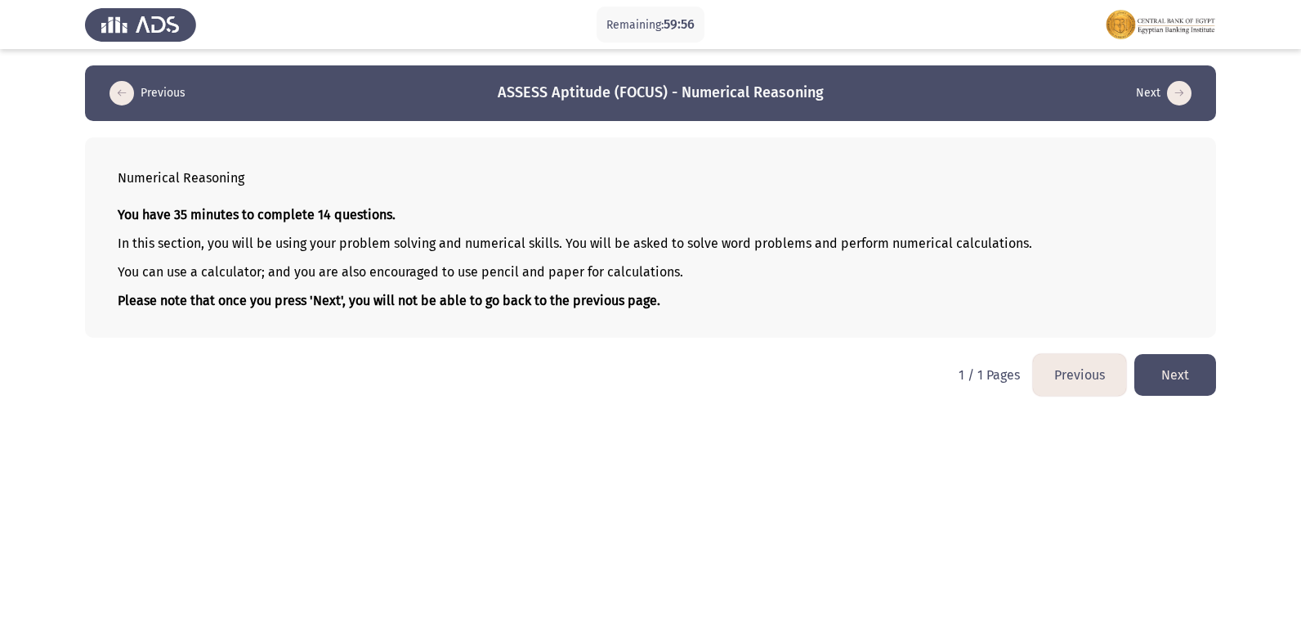
click at [1151, 382] on button "Next" at bounding box center [1176, 375] width 82 height 42
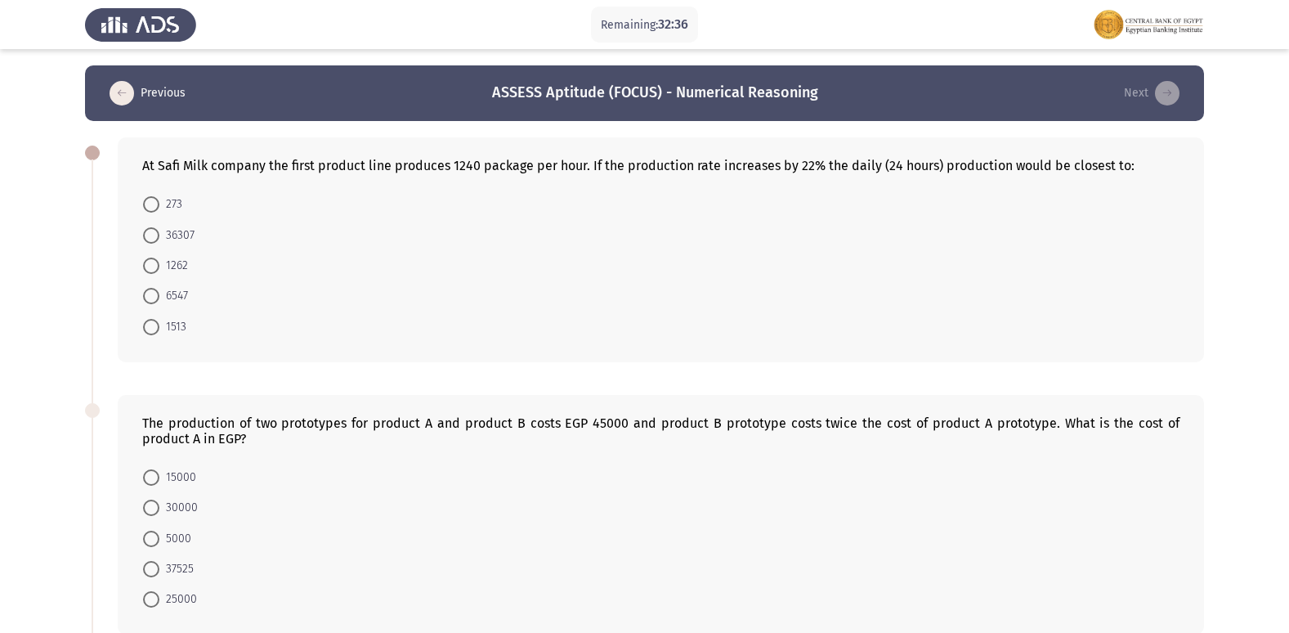
click at [154, 322] on span at bounding box center [151, 327] width 16 height 16
click at [154, 322] on input "1513" at bounding box center [151, 327] width 16 height 16
radio input "true"
click at [176, 479] on span "15000" at bounding box center [177, 477] width 37 height 20
click at [159, 479] on input "15000" at bounding box center [151, 476] width 16 height 16
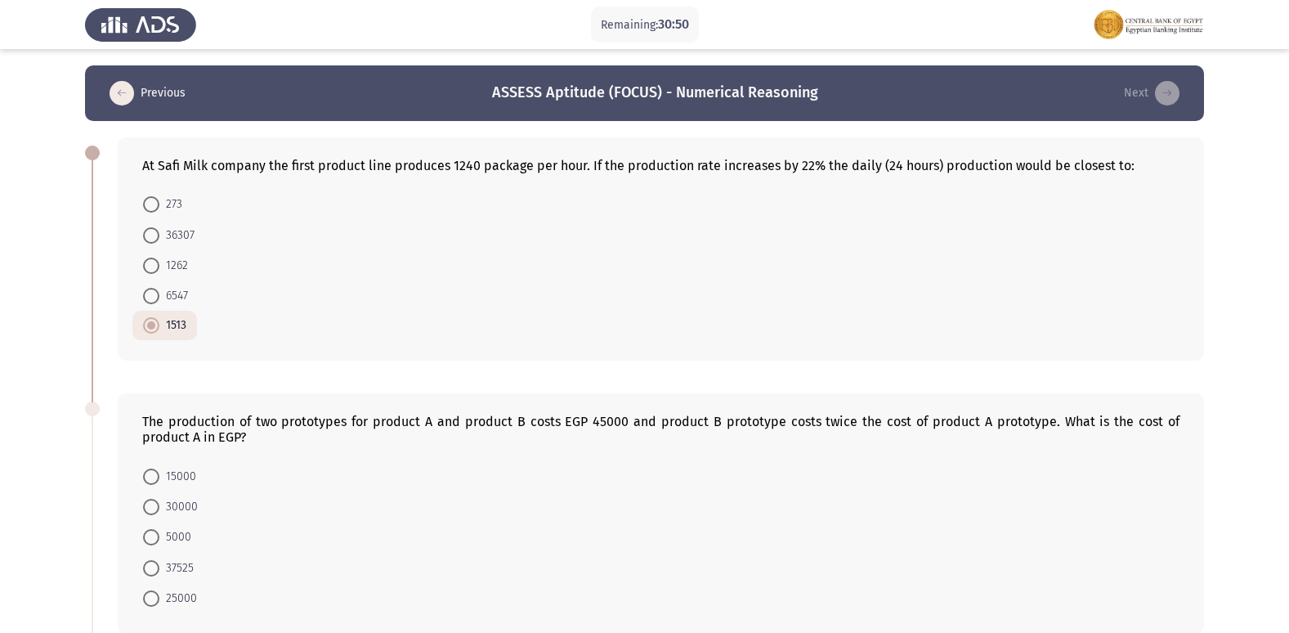
radio input "true"
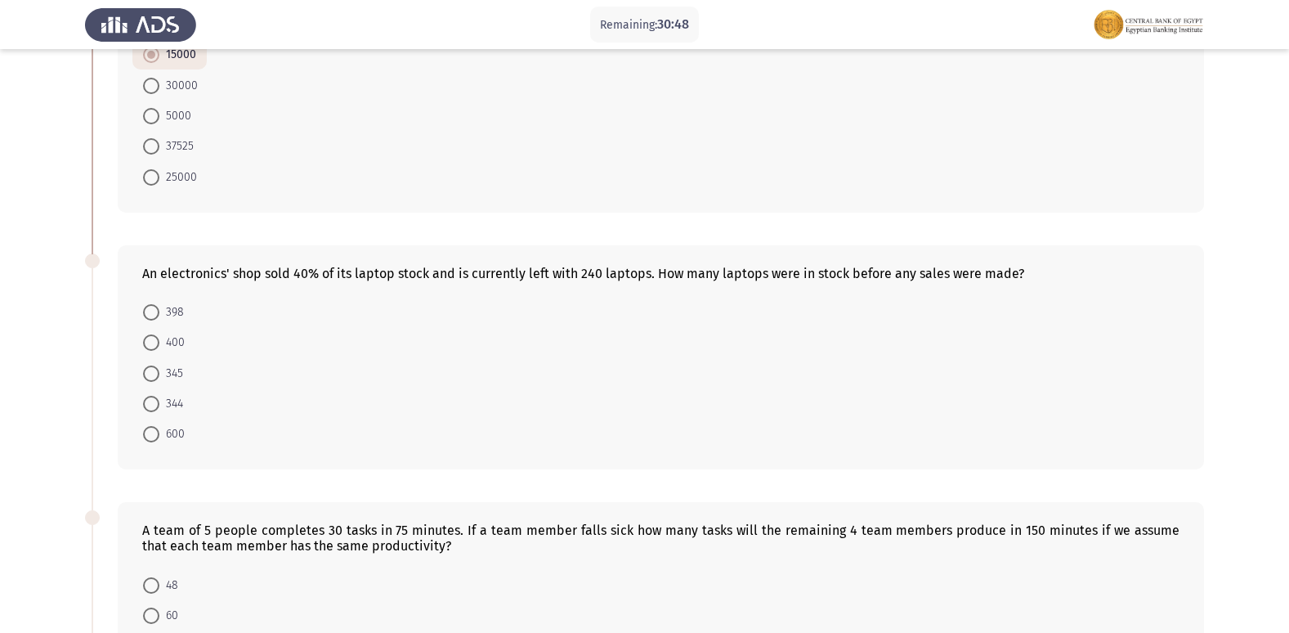
scroll to position [490, 0]
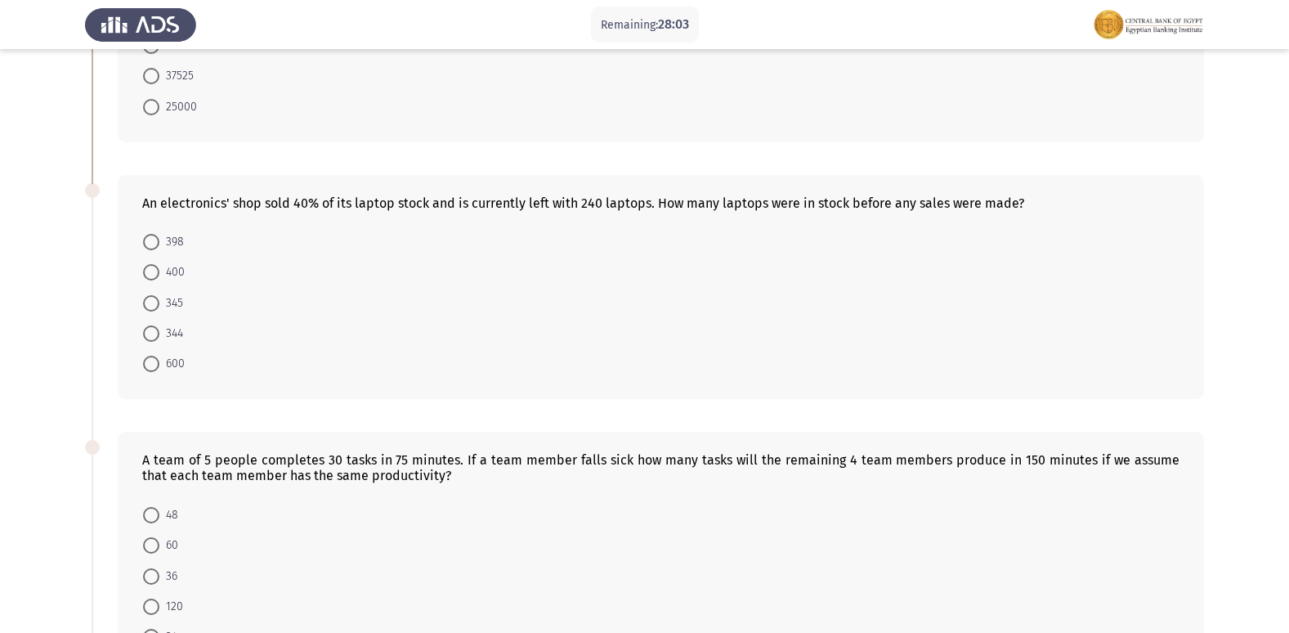
click at [158, 363] on span at bounding box center [151, 364] width 16 height 16
click at [158, 363] on input "600" at bounding box center [151, 364] width 16 height 16
radio input "true"
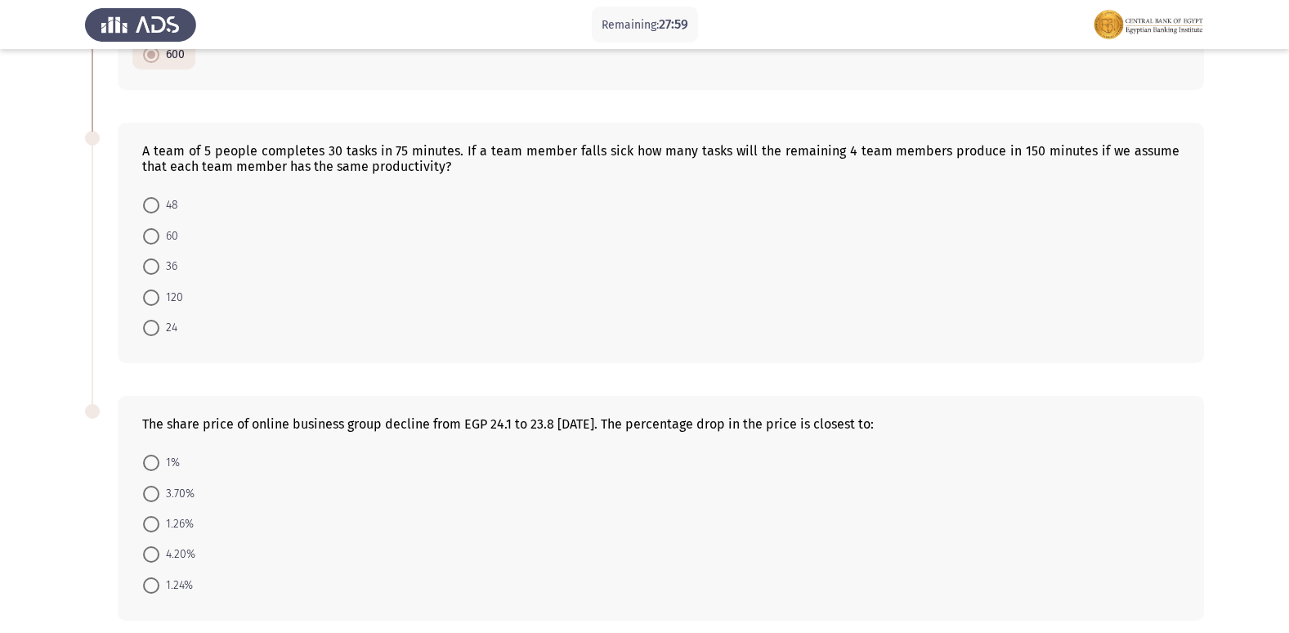
scroll to position [817, 0]
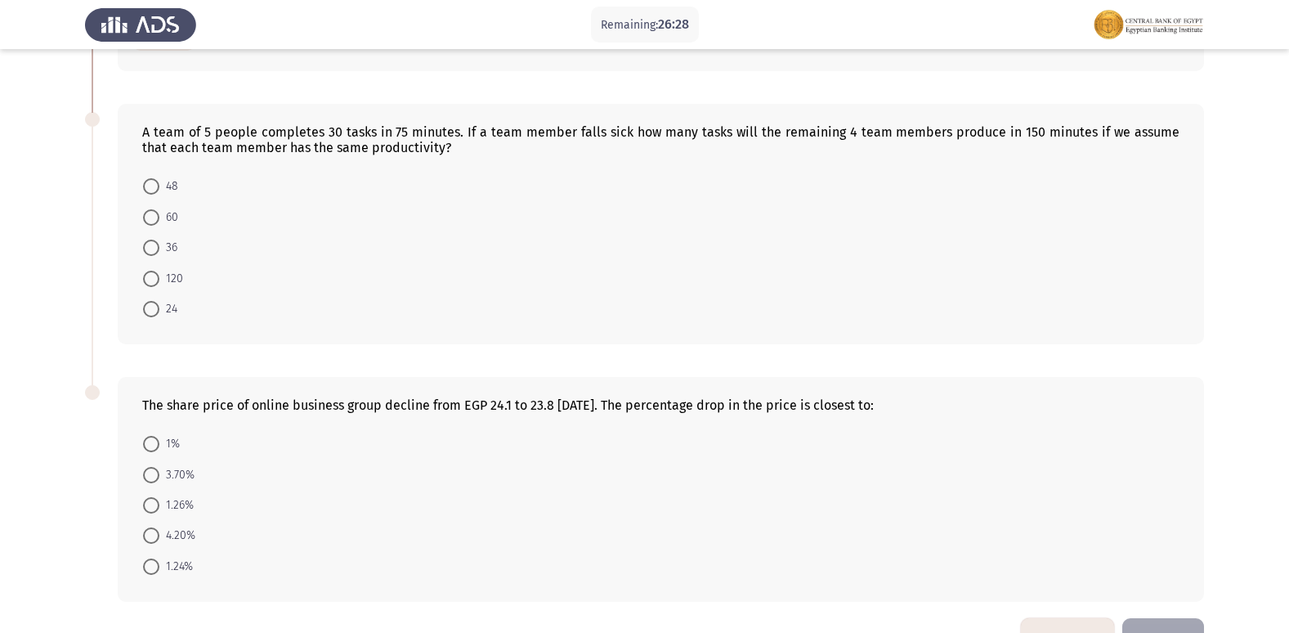
click at [150, 187] on span at bounding box center [151, 186] width 16 height 16
click at [150, 187] on input "48" at bounding box center [151, 186] width 16 height 16
radio input "true"
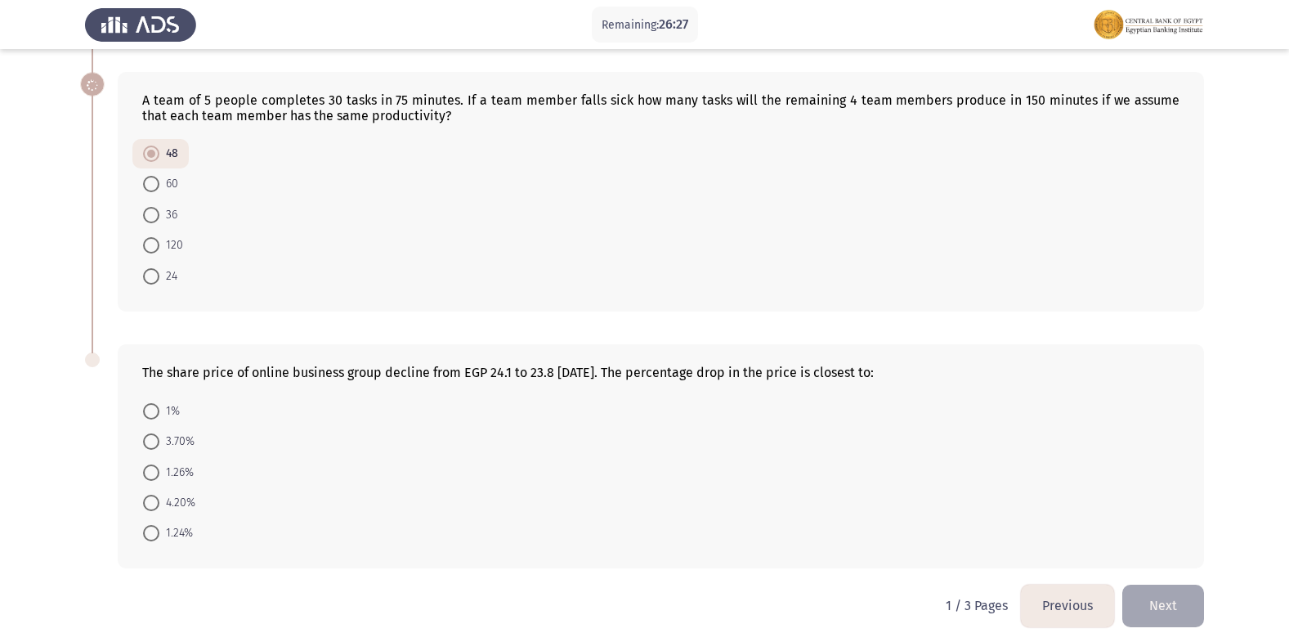
scroll to position [866, 0]
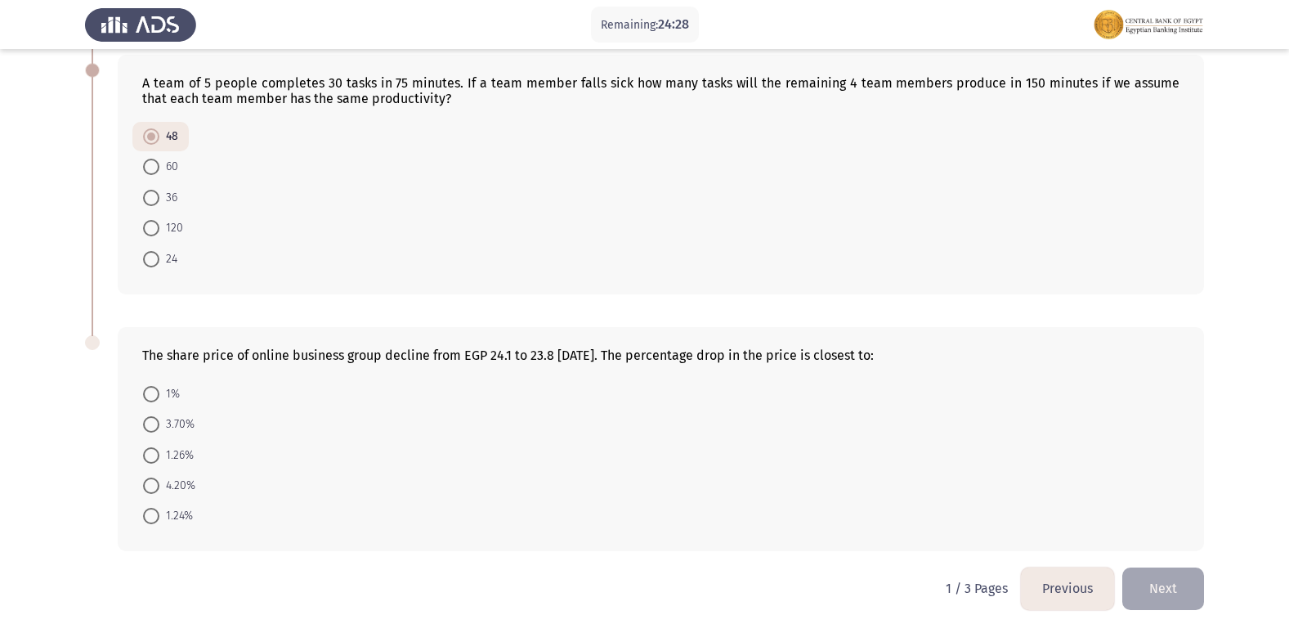
click at [156, 458] on span at bounding box center [151, 455] width 16 height 16
click at [156, 458] on input "1.26%" at bounding box center [151, 455] width 16 height 16
radio input "true"
click at [149, 518] on span at bounding box center [151, 516] width 16 height 16
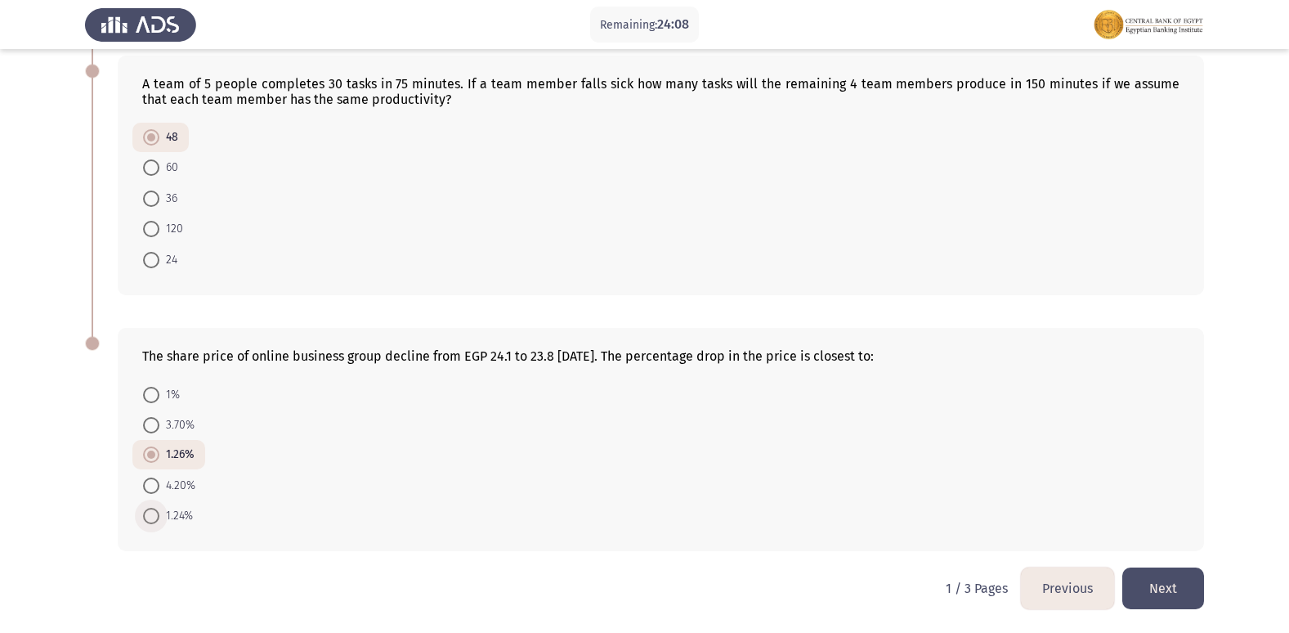
click at [149, 518] on input "1.24%" at bounding box center [151, 516] width 16 height 16
radio input "true"
click at [1195, 587] on button "Next" at bounding box center [1163, 588] width 82 height 42
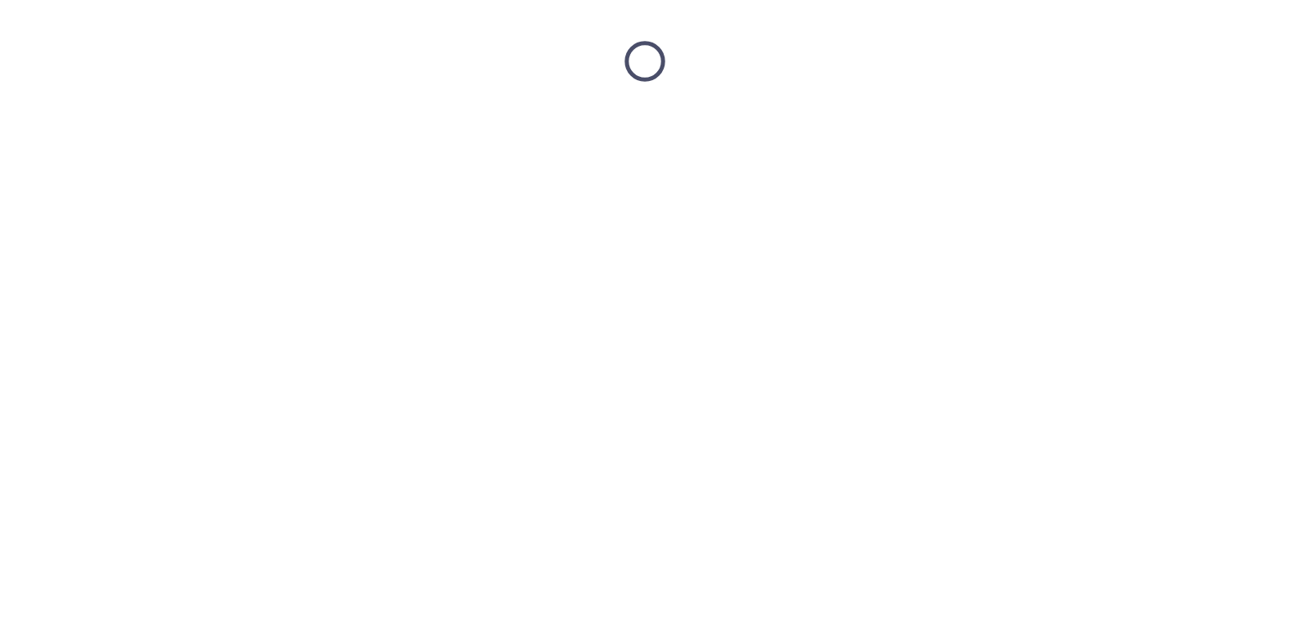
scroll to position [0, 0]
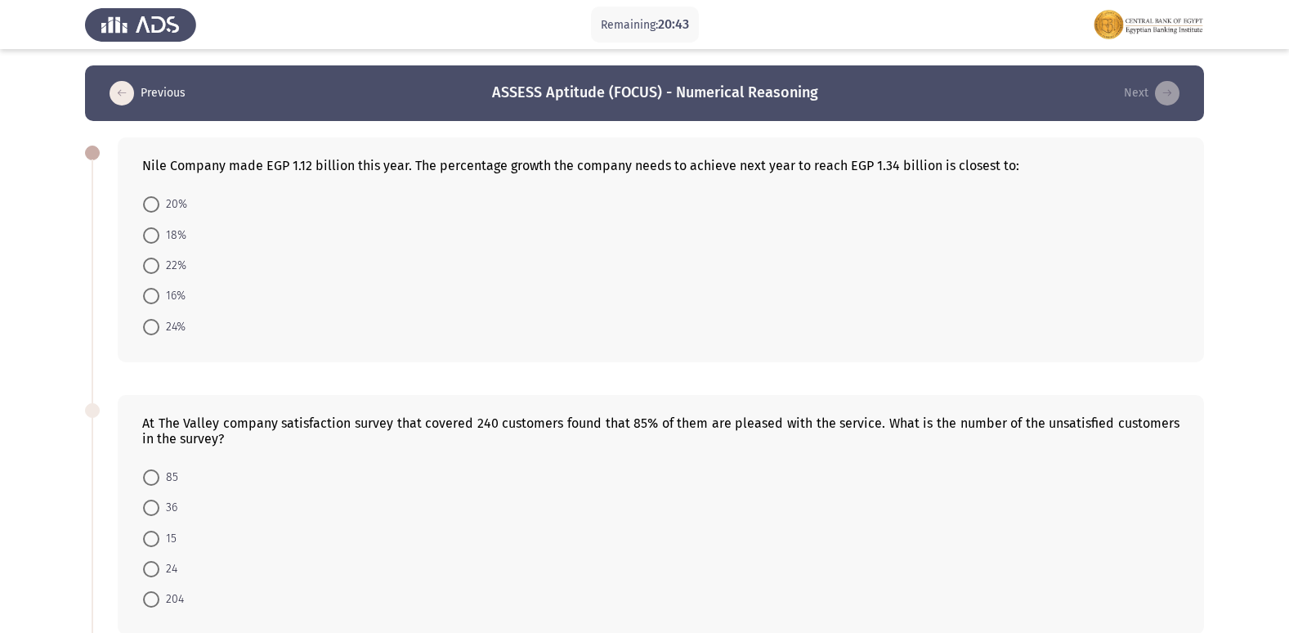
click at [157, 203] on span at bounding box center [151, 204] width 16 height 16
click at [157, 203] on input "20%" at bounding box center [151, 204] width 16 height 16
radio input "true"
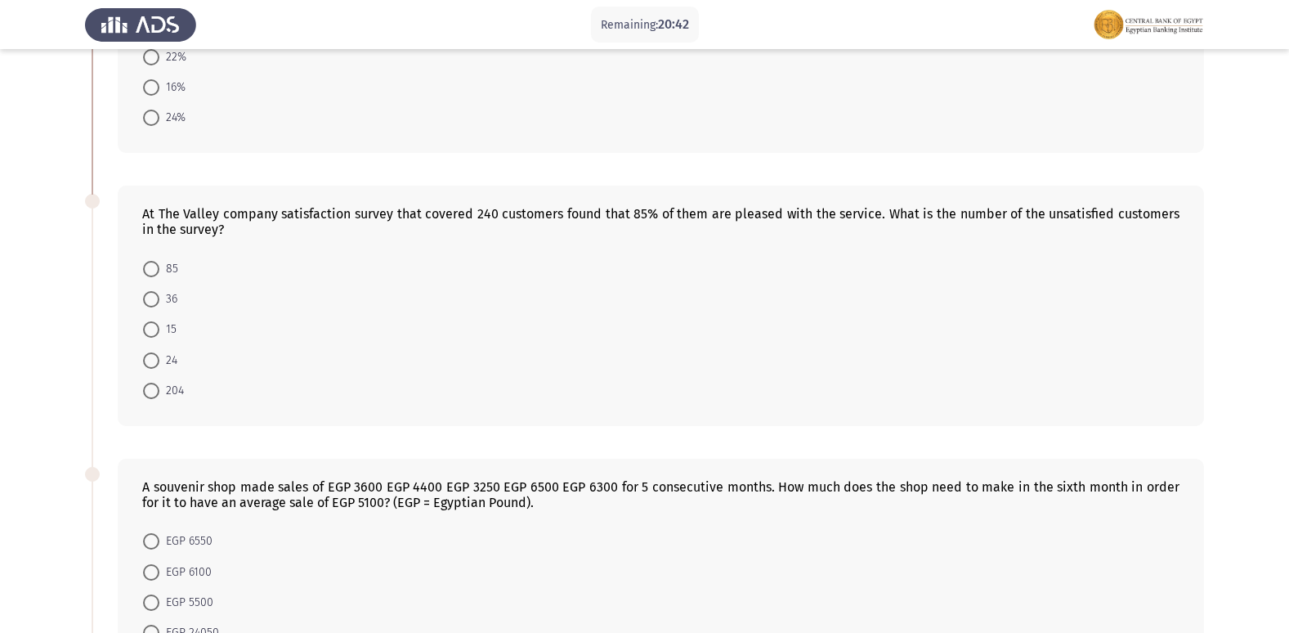
scroll to position [245, 0]
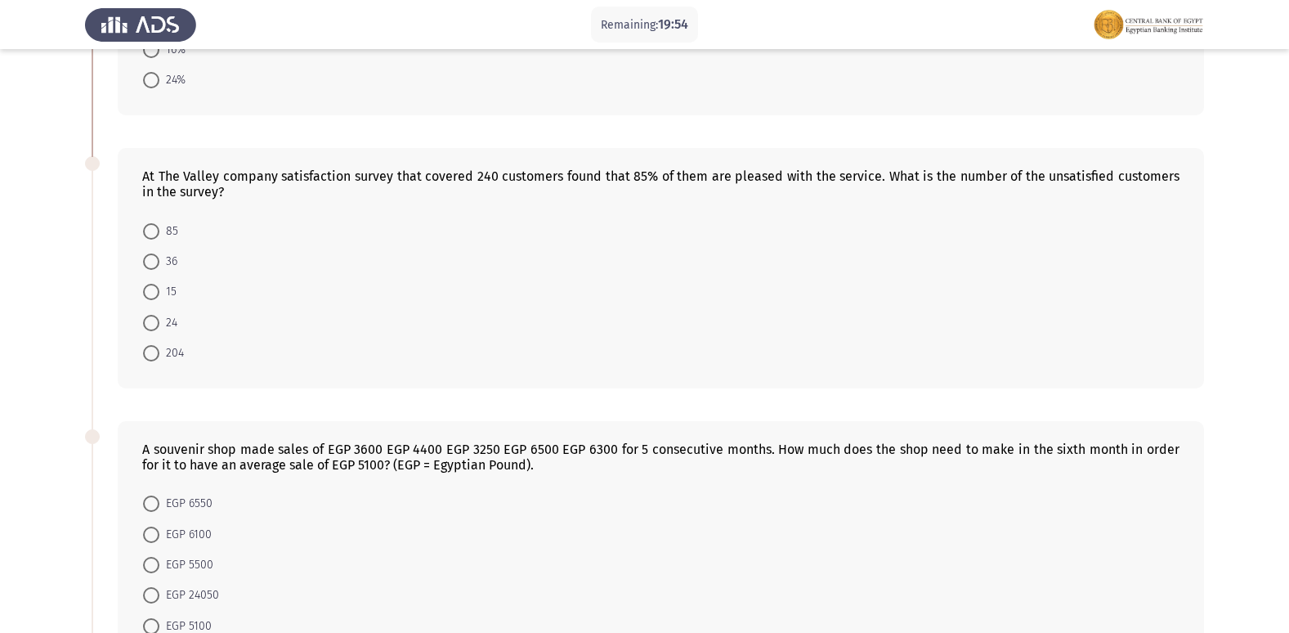
click at [154, 257] on span at bounding box center [151, 261] width 16 height 16
click at [154, 257] on input "36" at bounding box center [151, 261] width 16 height 16
radio input "true"
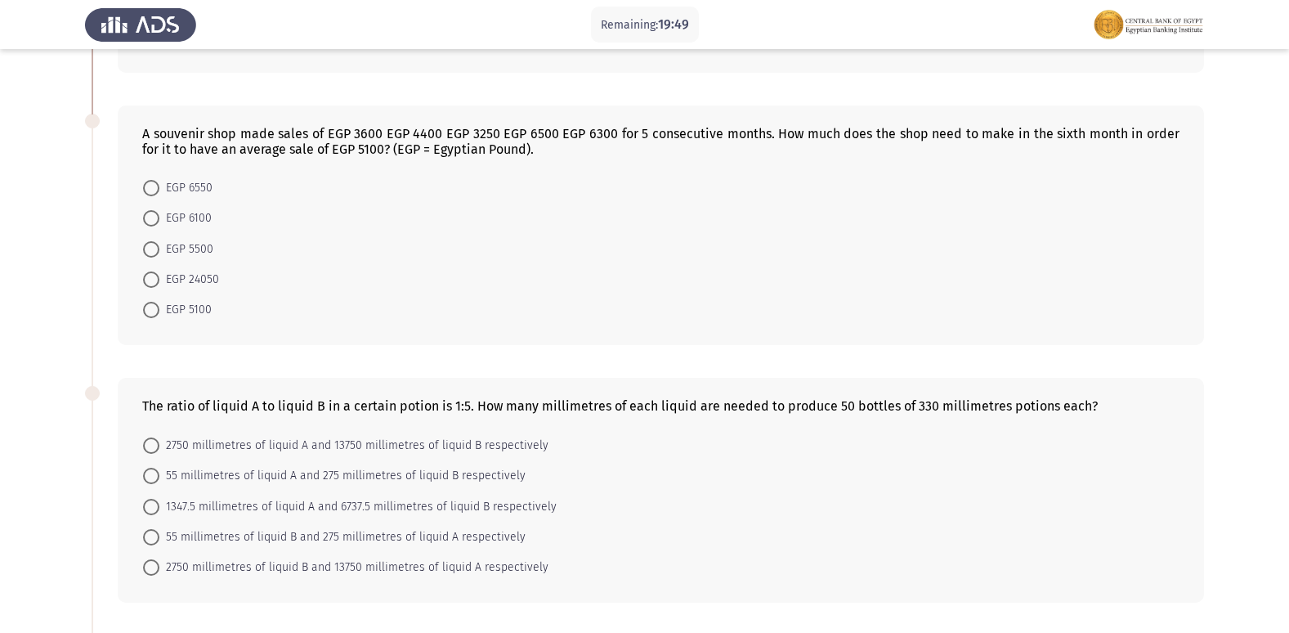
scroll to position [572, 0]
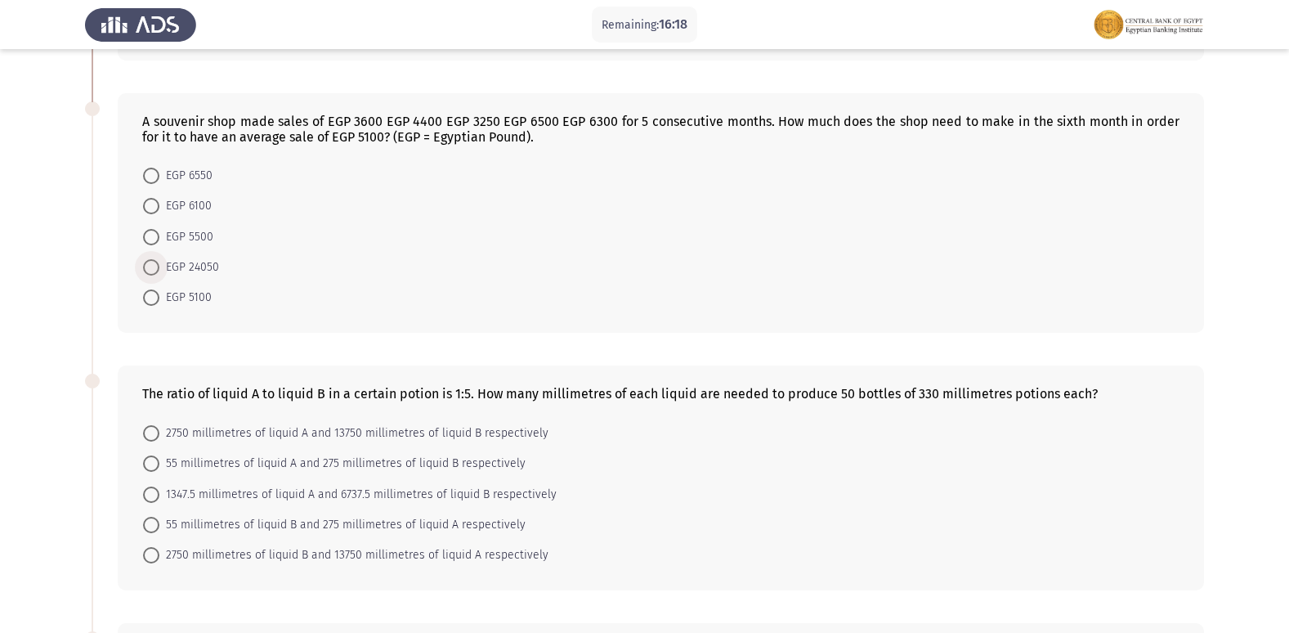
click at [195, 268] on span "EGP 24050" at bounding box center [189, 267] width 60 height 20
click at [159, 268] on input "EGP 24050" at bounding box center [151, 267] width 16 height 16
radio input "true"
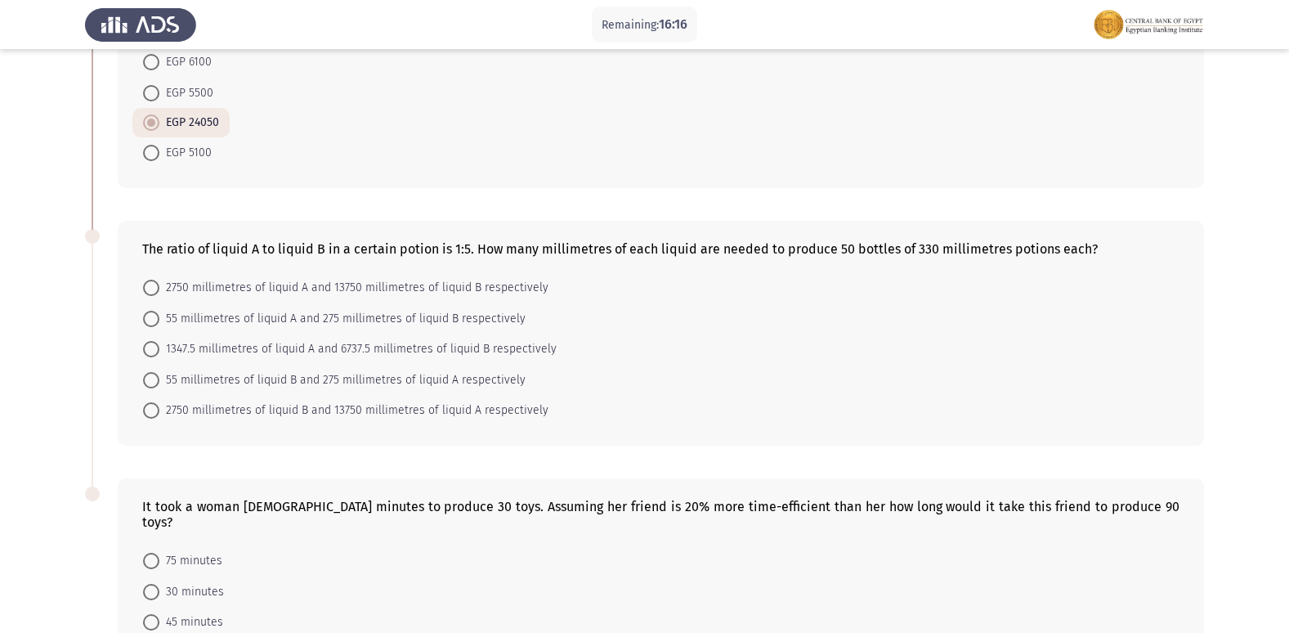
scroll to position [736, 0]
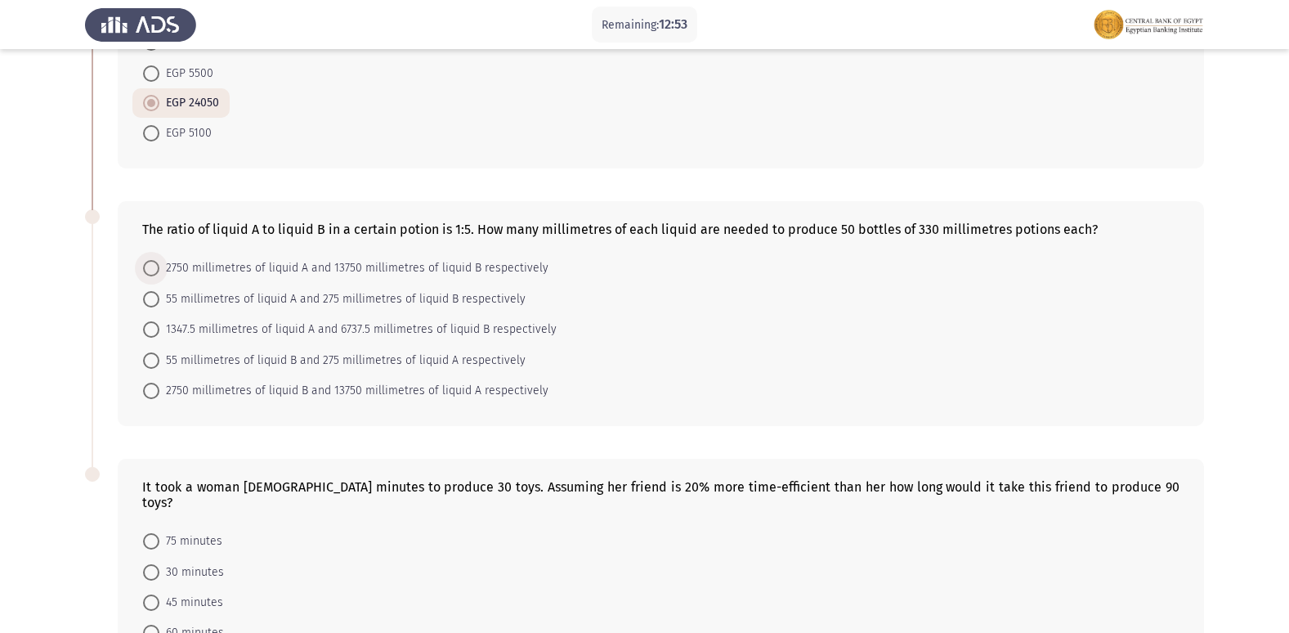
click at [165, 269] on span "2750 millimetres of liquid A and 13750 millimetres of liquid B respectively" at bounding box center [353, 268] width 389 height 20
click at [159, 269] on input "2750 millimetres of liquid A and 13750 millimetres of liquid B respectively" at bounding box center [151, 268] width 16 height 16
radio input "true"
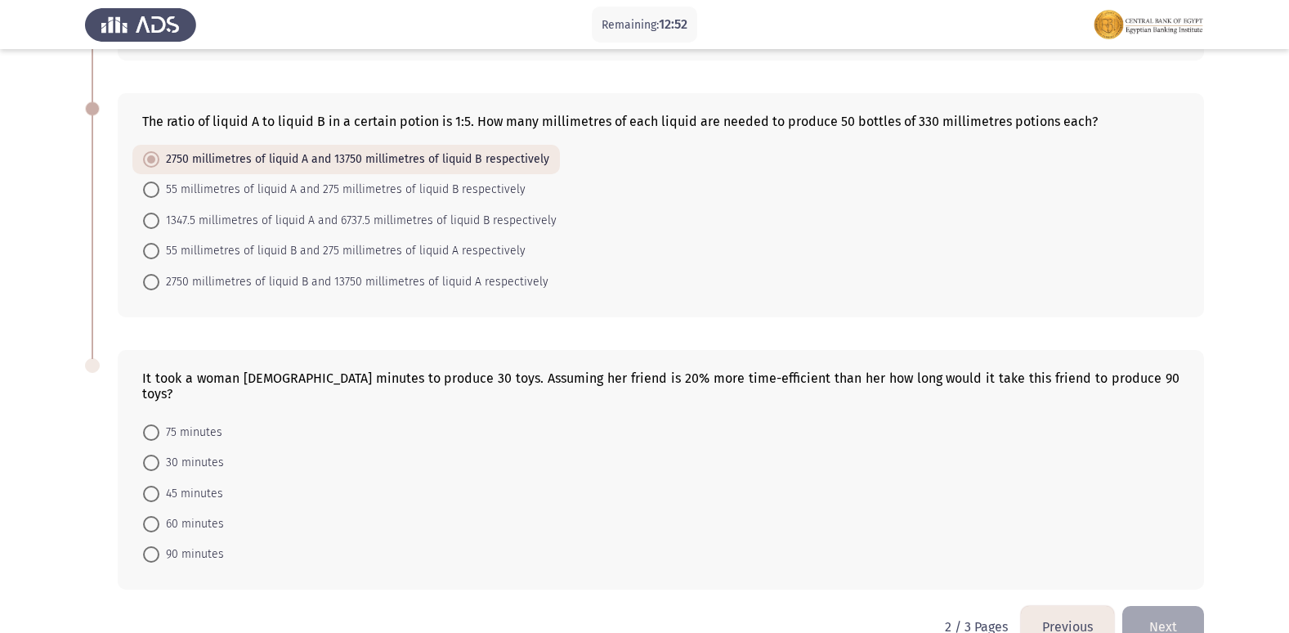
scroll to position [866, 0]
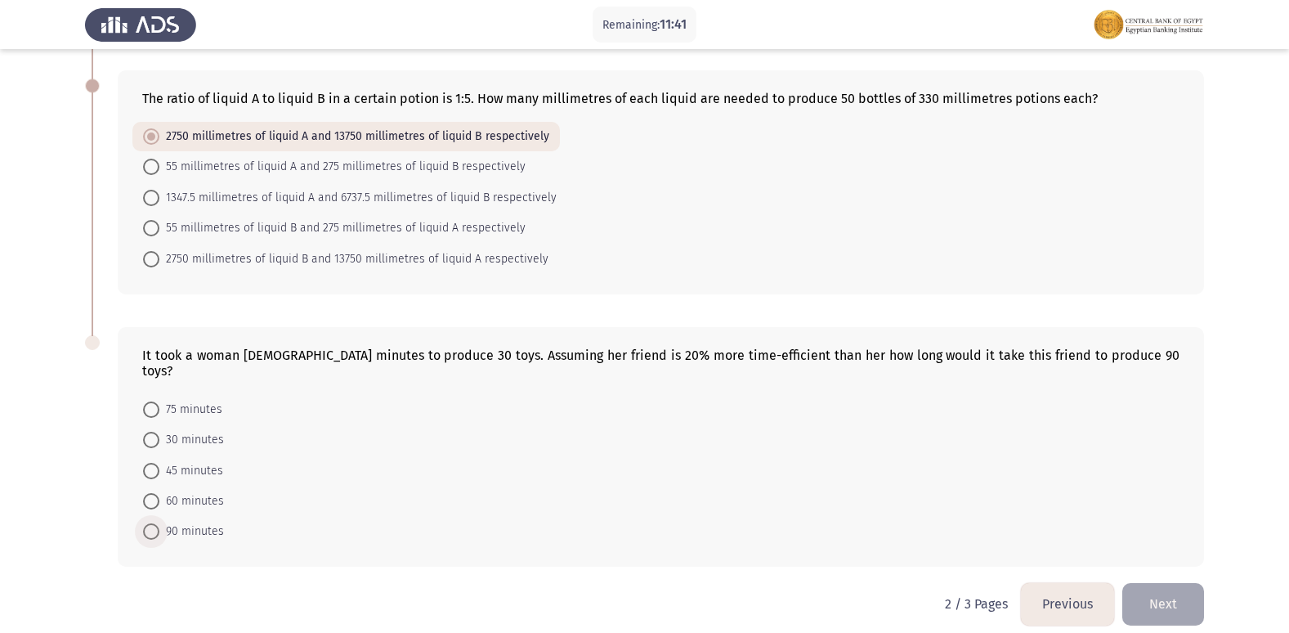
click at [168, 522] on span "90 minutes" at bounding box center [191, 532] width 65 height 20
click at [159, 523] on input "90 minutes" at bounding box center [151, 531] width 16 height 16
radio input "true"
click at [1178, 583] on button "Next" at bounding box center [1163, 604] width 82 height 42
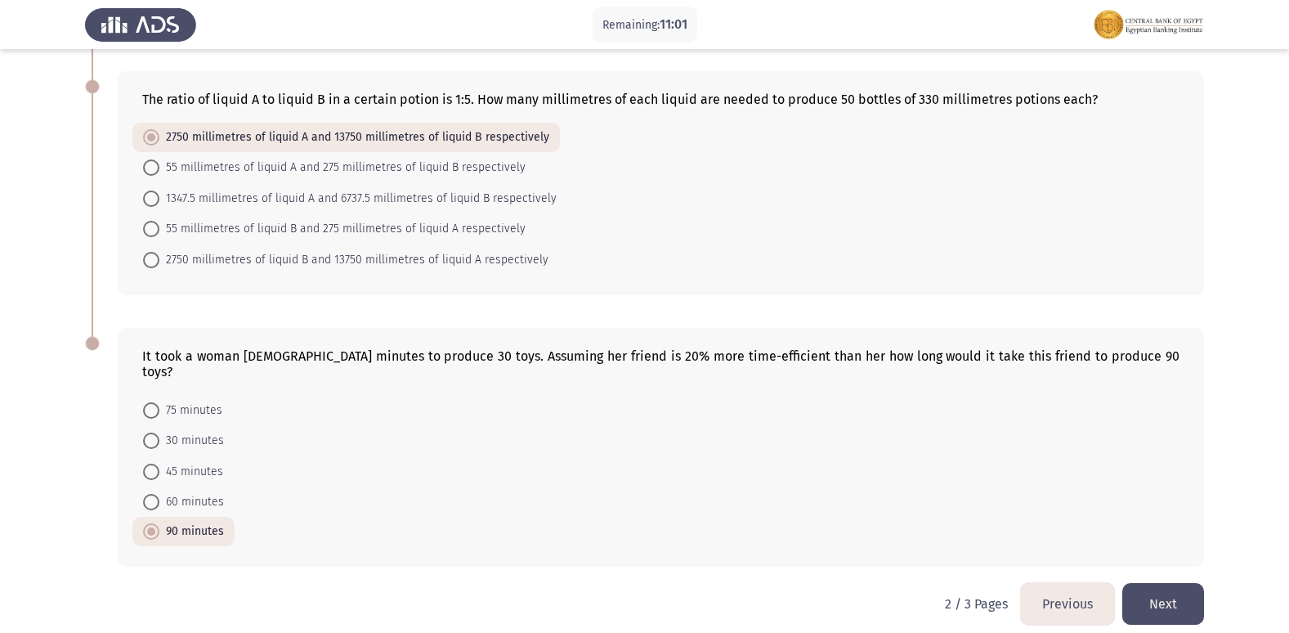
scroll to position [0, 0]
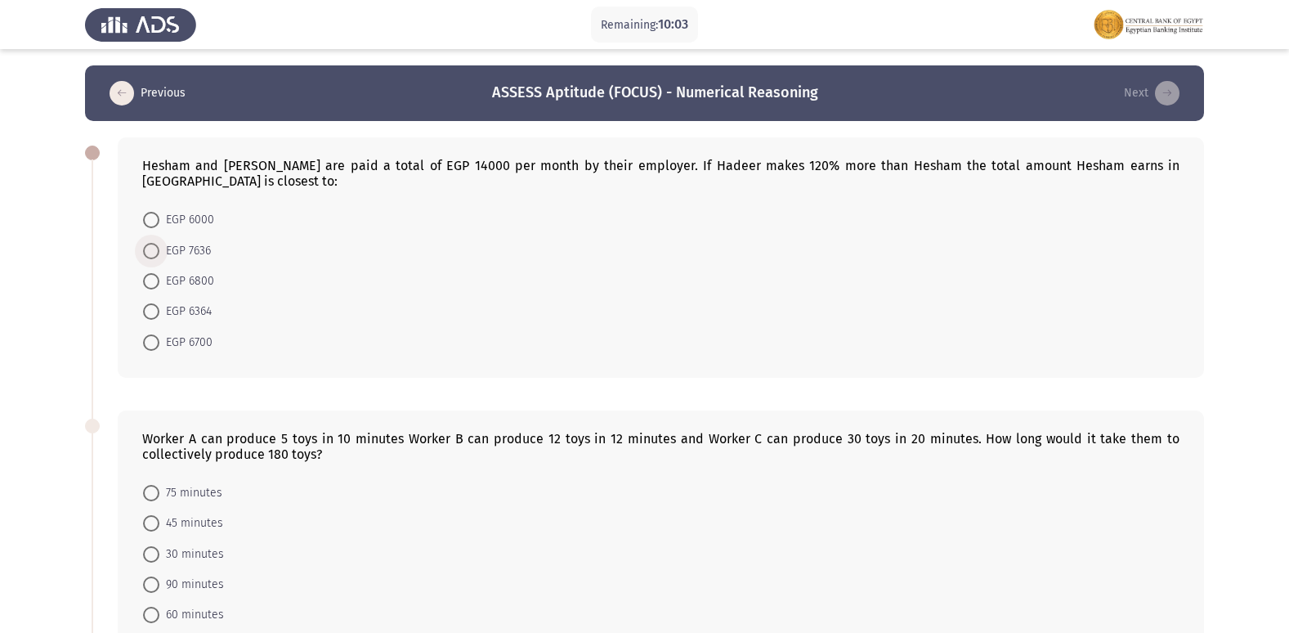
click at [159, 243] on span at bounding box center [151, 251] width 16 height 16
click at [159, 243] on input "EGP 7636" at bounding box center [151, 251] width 16 height 16
radio input "true"
click at [149, 212] on span at bounding box center [151, 220] width 16 height 16
click at [149, 212] on input "EGP 6000" at bounding box center [151, 220] width 16 height 16
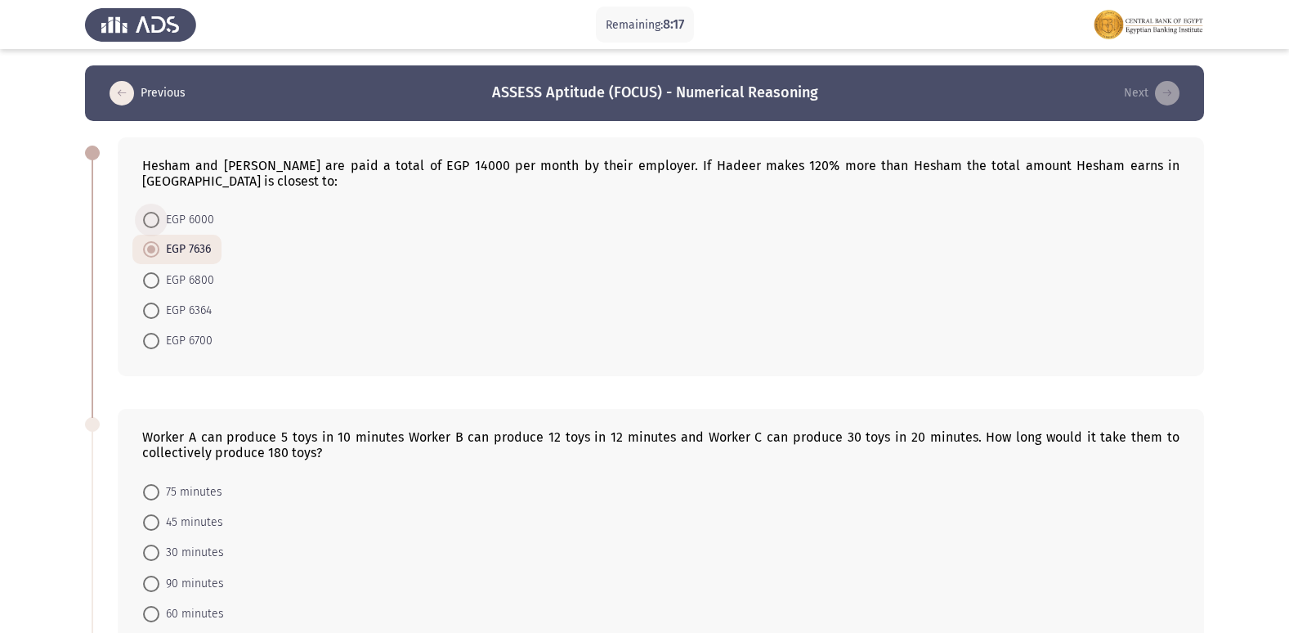
radio input "true"
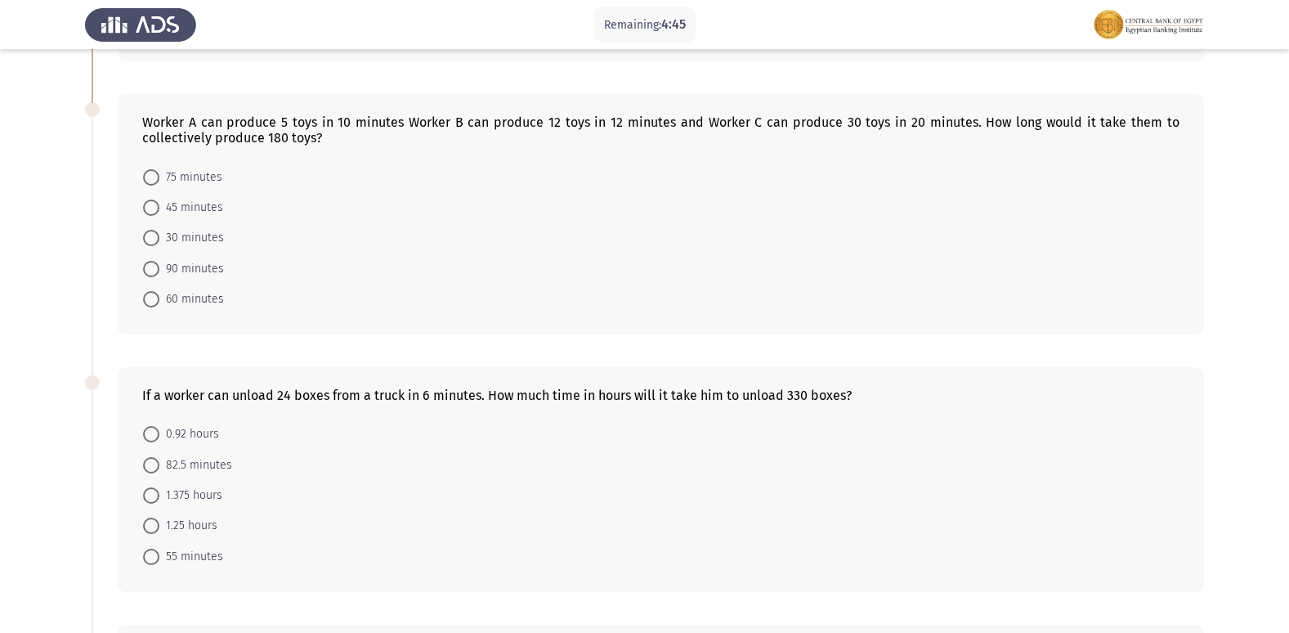
scroll to position [286, 0]
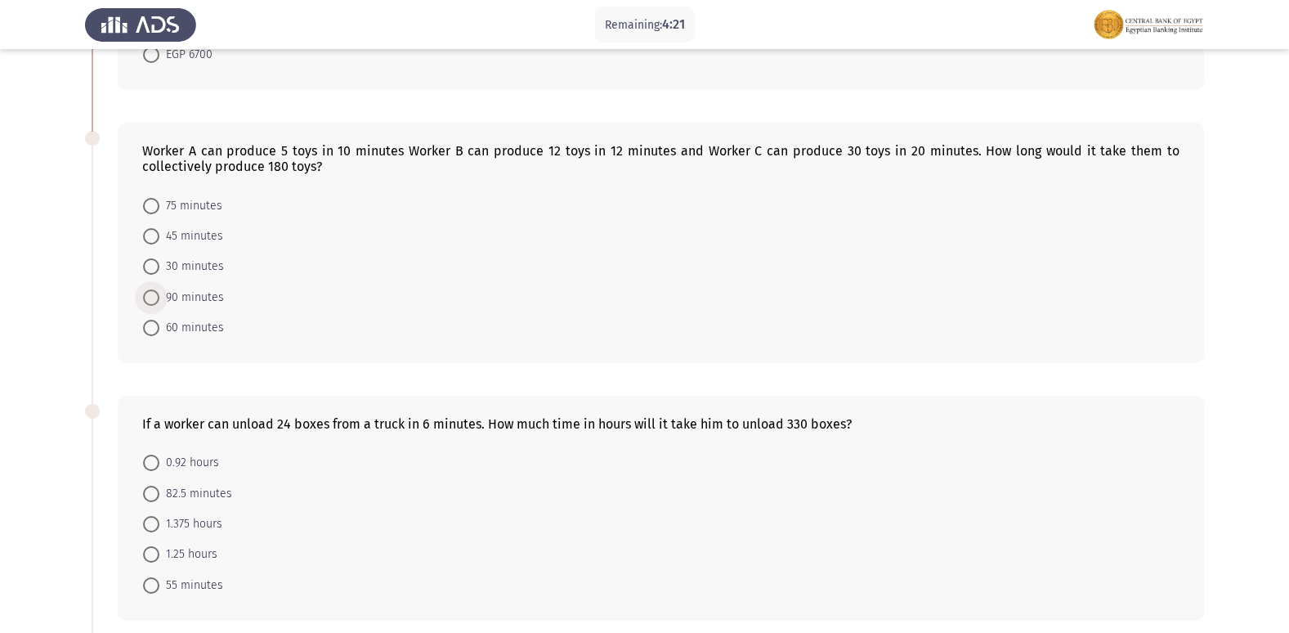
click at [150, 289] on span at bounding box center [151, 297] width 16 height 16
click at [150, 289] on input "90 minutes" at bounding box center [151, 297] width 16 height 16
radio input "true"
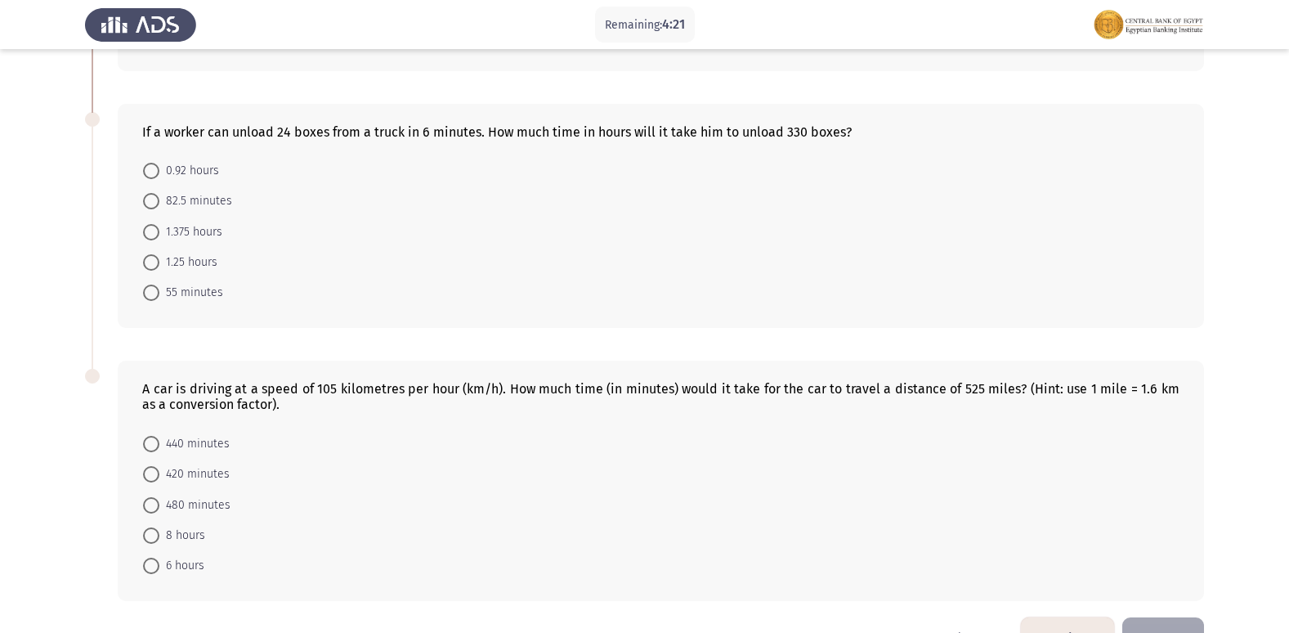
scroll to position [611, 0]
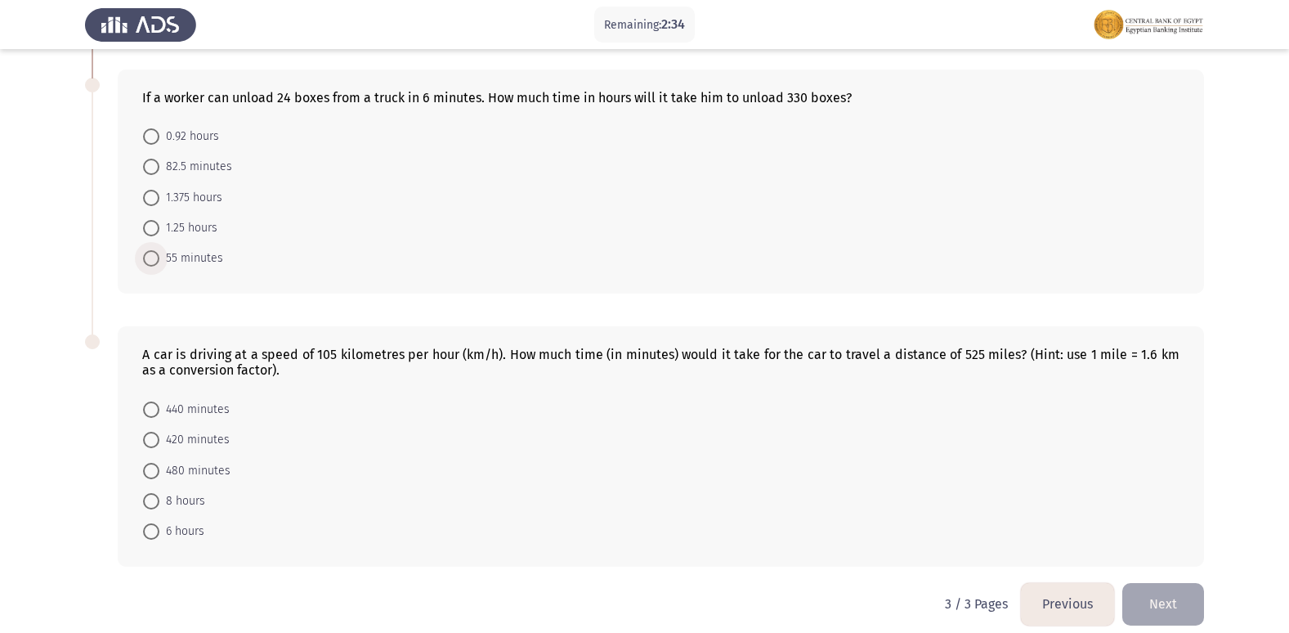
click at [173, 249] on span "55 minutes" at bounding box center [191, 259] width 64 height 20
click at [159, 250] on input "55 minutes" at bounding box center [151, 258] width 16 height 16
radio input "true"
click at [156, 493] on span at bounding box center [151, 501] width 16 height 16
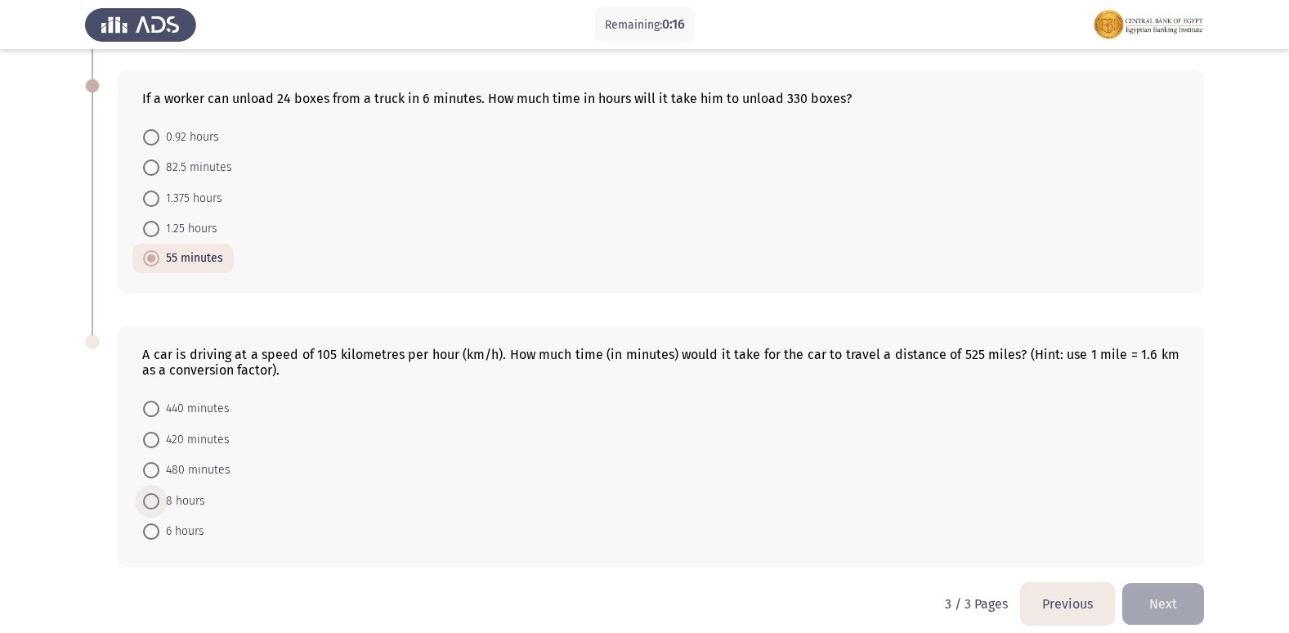
click at [156, 493] on input "8 hours" at bounding box center [151, 501] width 16 height 16
radio input "true"
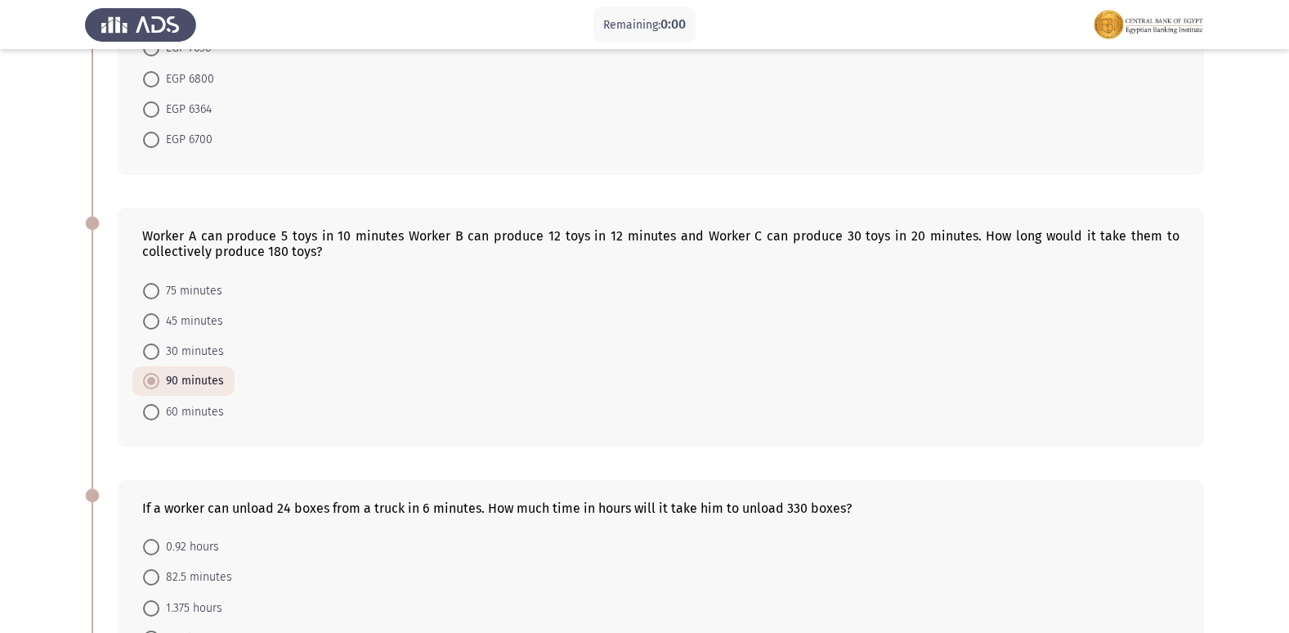
scroll to position [0, 0]
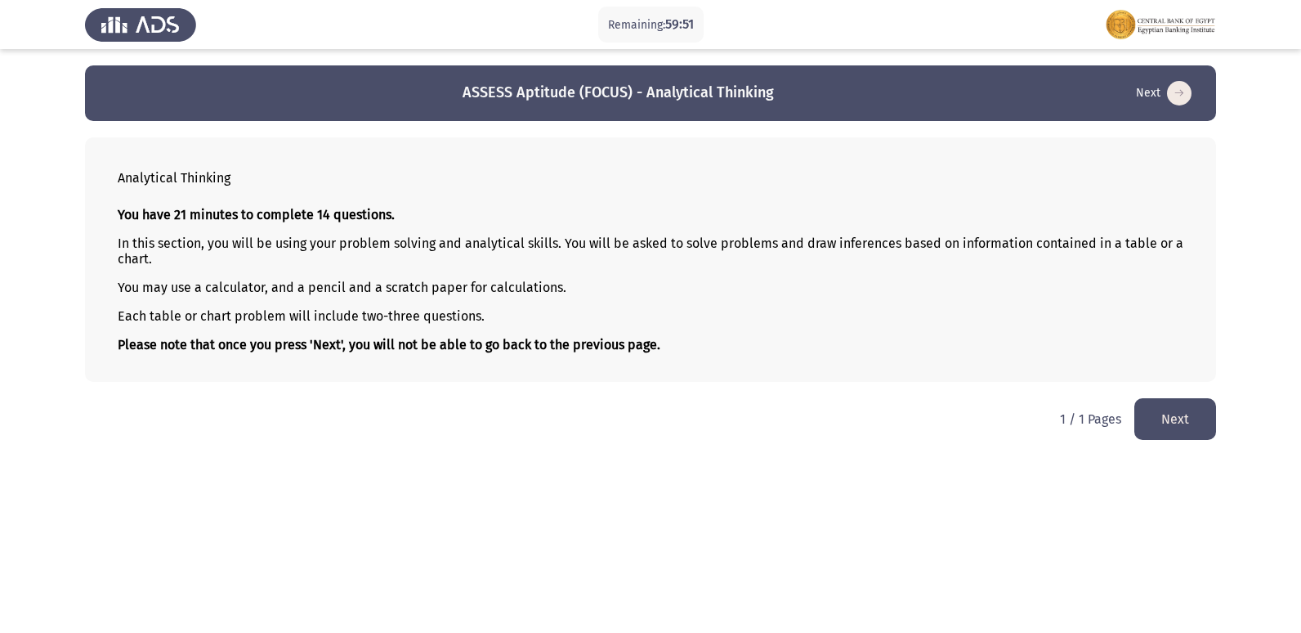
click at [1183, 422] on button "Next" at bounding box center [1176, 419] width 82 height 42
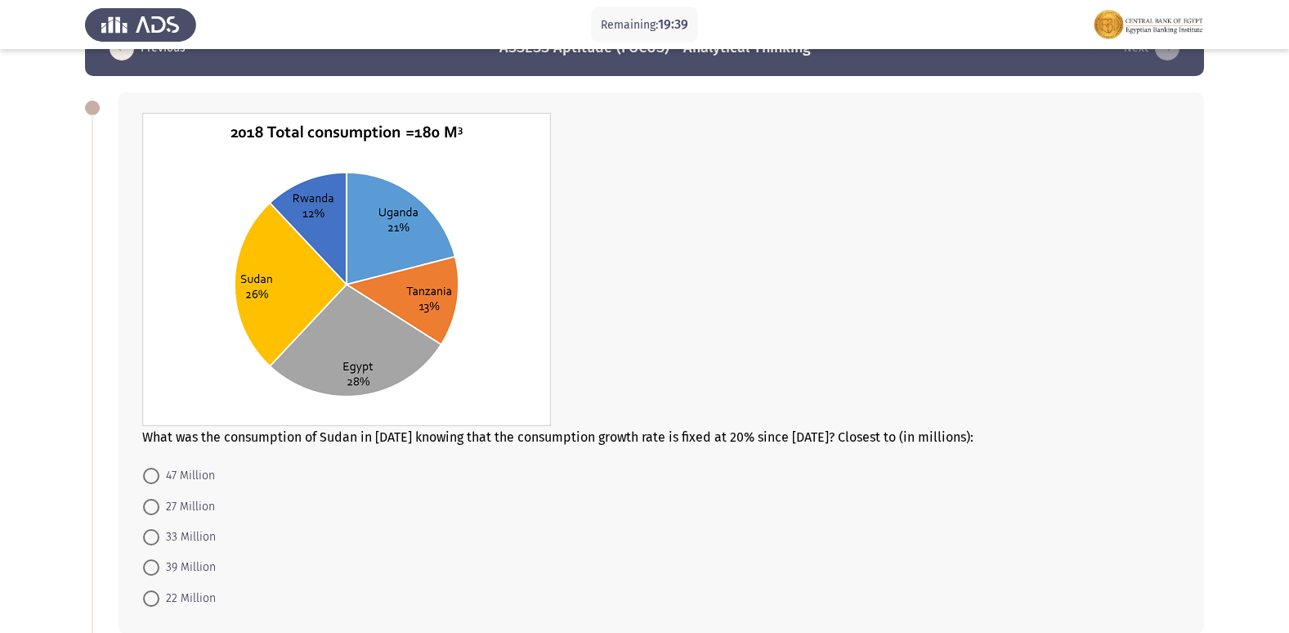
scroll to position [82, 0]
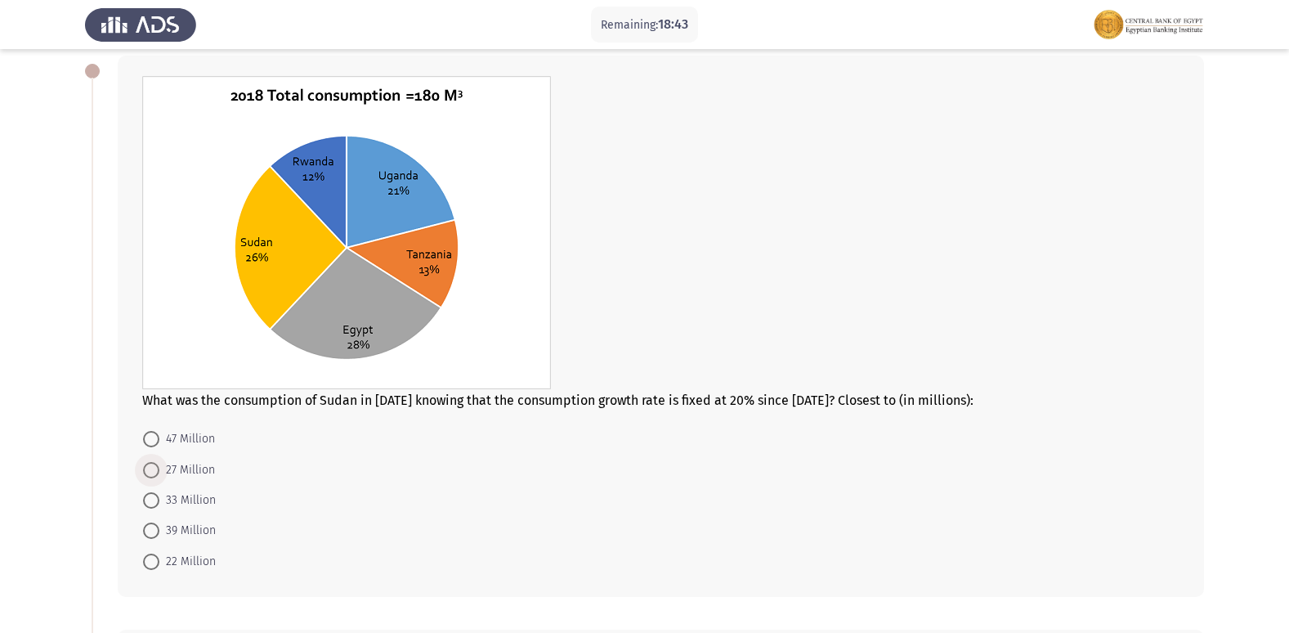
click at [151, 470] on span at bounding box center [151, 470] width 0 height 0
click at [151, 469] on input "27 Million" at bounding box center [151, 470] width 16 height 16
radio input "true"
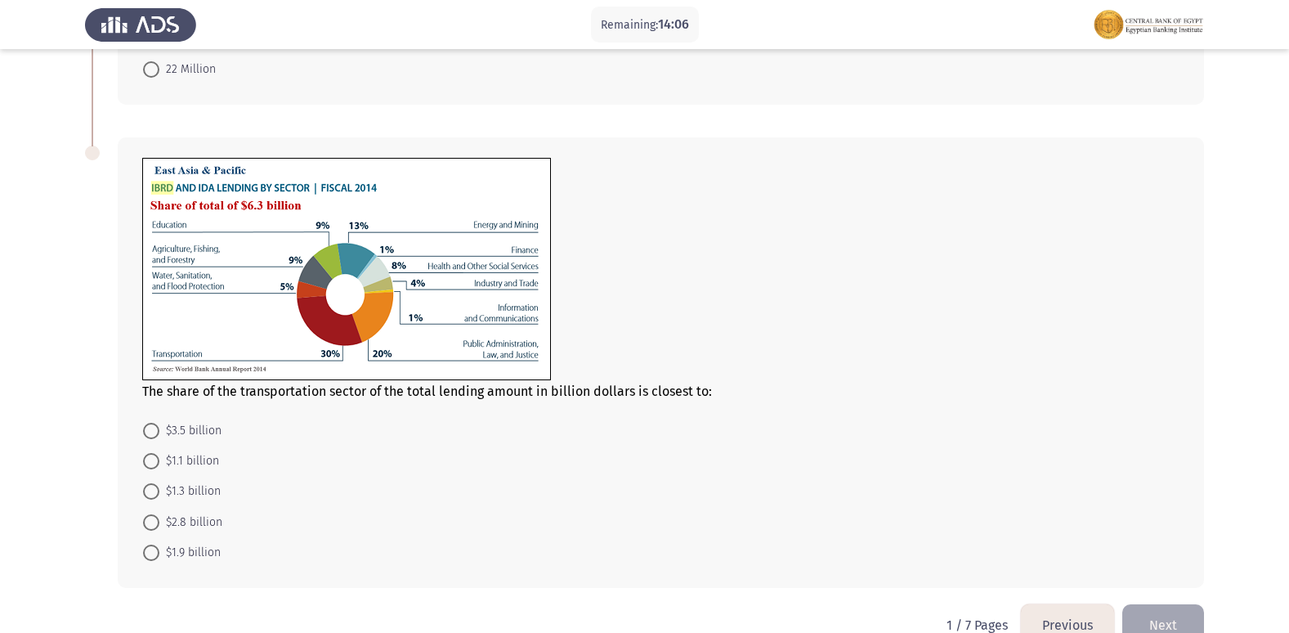
scroll to position [609, 0]
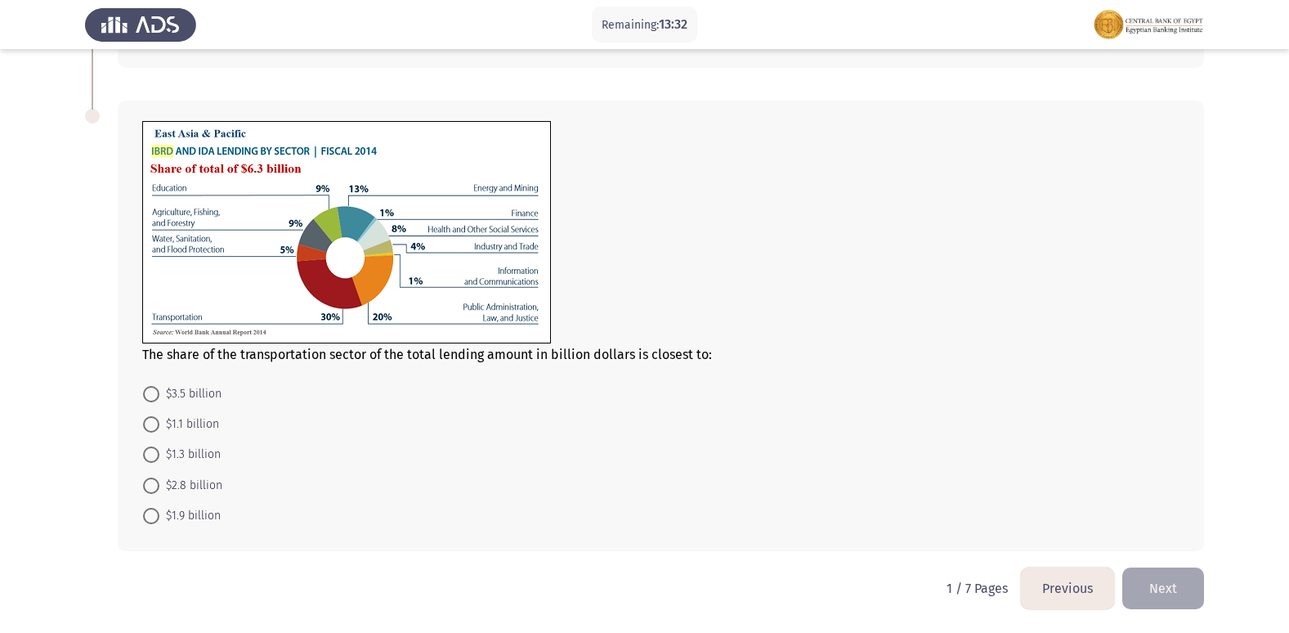
click at [156, 428] on span at bounding box center [151, 424] width 16 height 16
click at [156, 428] on input "$1.1 billion" at bounding box center [151, 424] width 16 height 16
radio input "true"
click at [1150, 590] on button "Next" at bounding box center [1163, 588] width 82 height 42
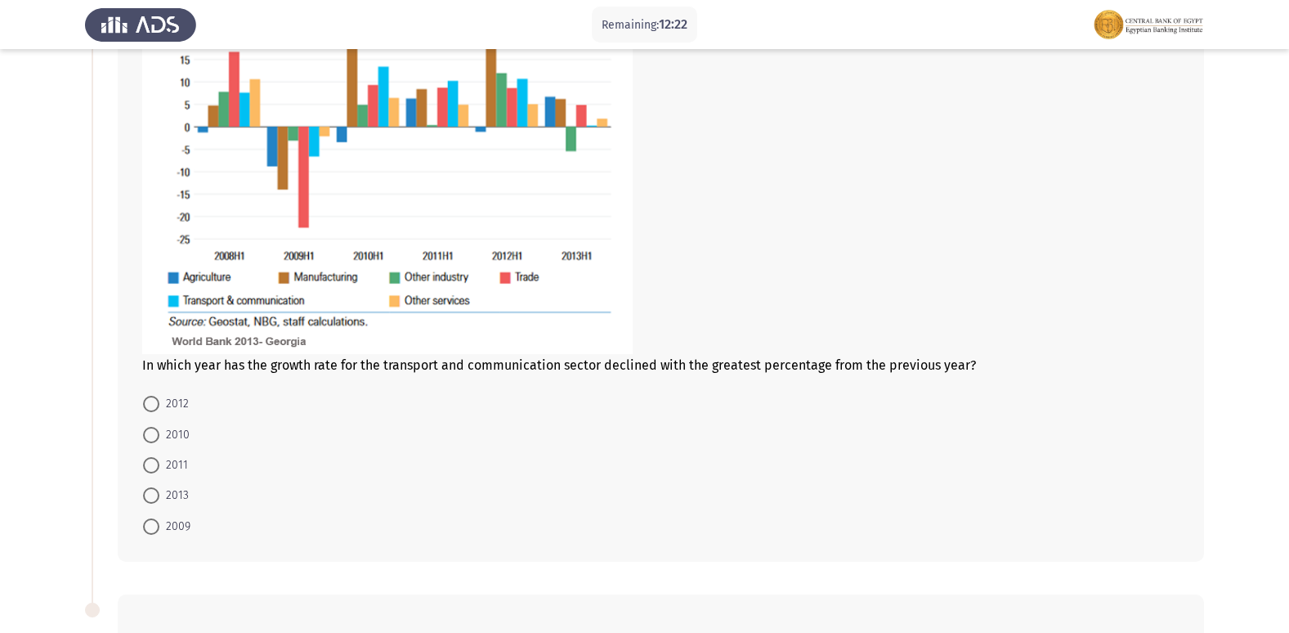
scroll to position [245, 0]
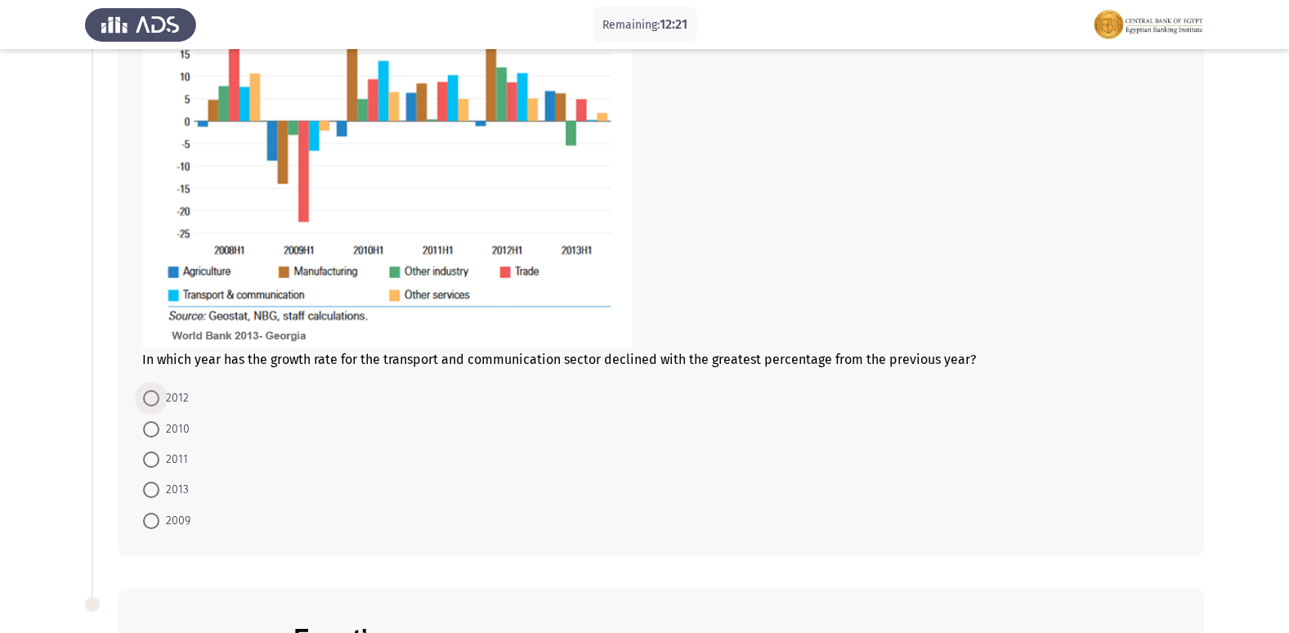
click at [147, 399] on span at bounding box center [151, 398] width 16 height 16
click at [147, 399] on input "2012" at bounding box center [151, 398] width 16 height 16
radio input "true"
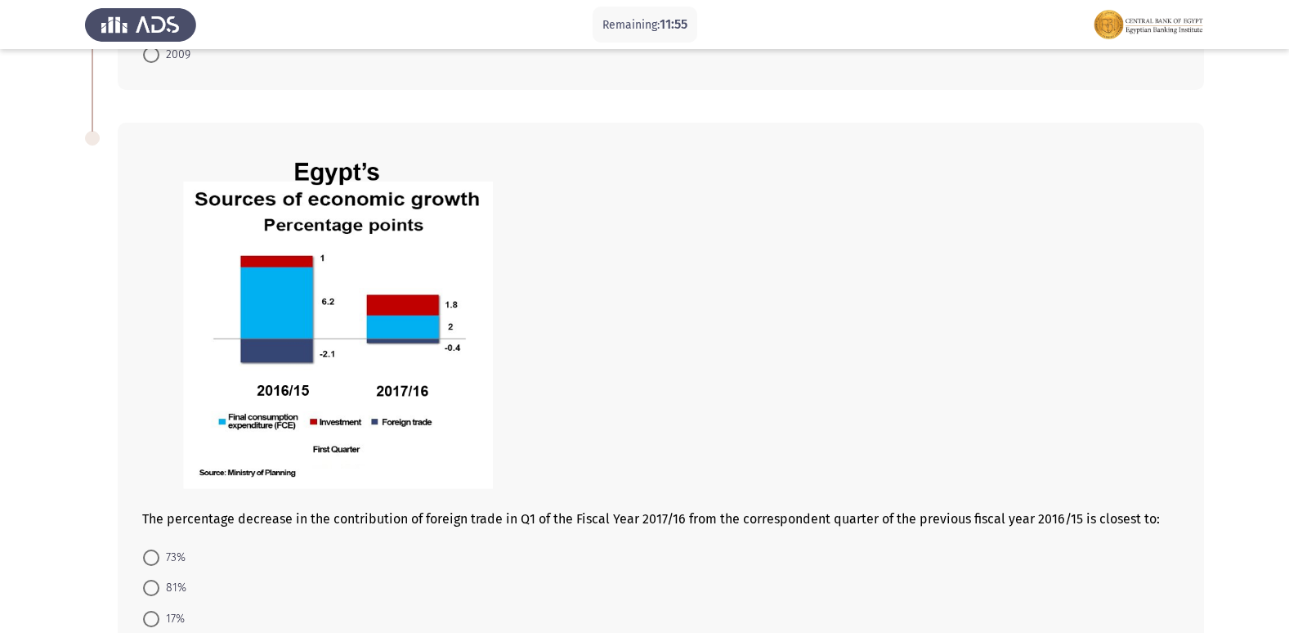
scroll to position [791, 0]
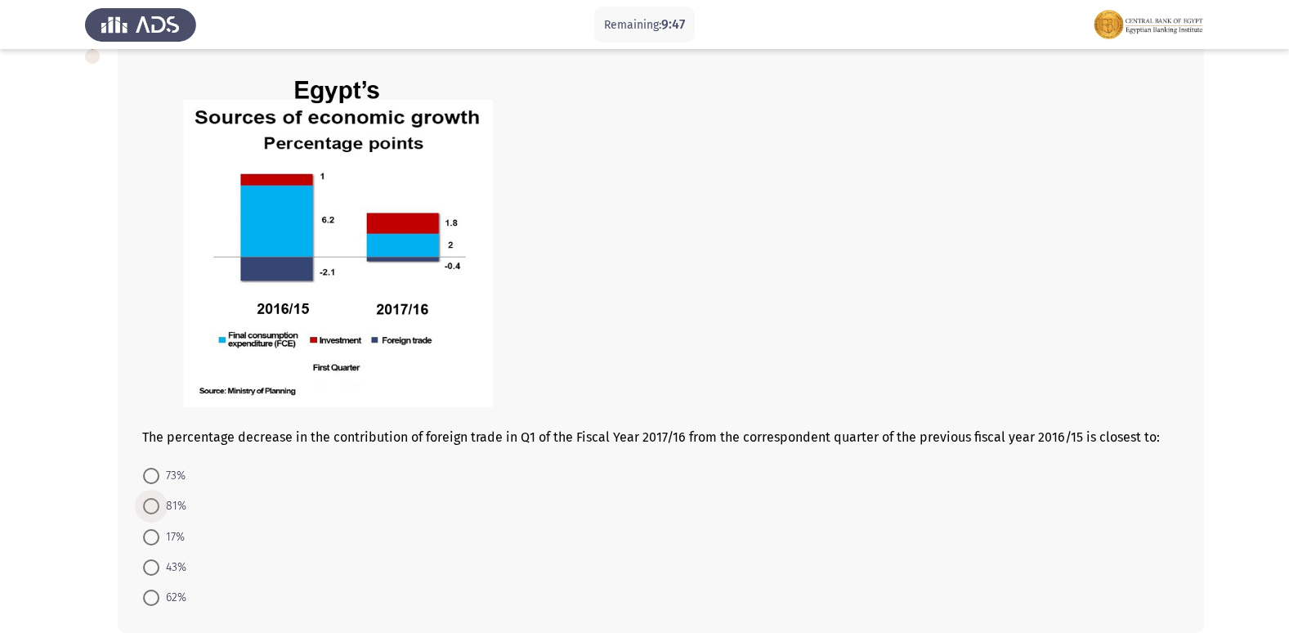
click at [158, 507] on span at bounding box center [151, 506] width 16 height 16
click at [158, 507] on input "81%" at bounding box center [151, 506] width 16 height 16
radio input "true"
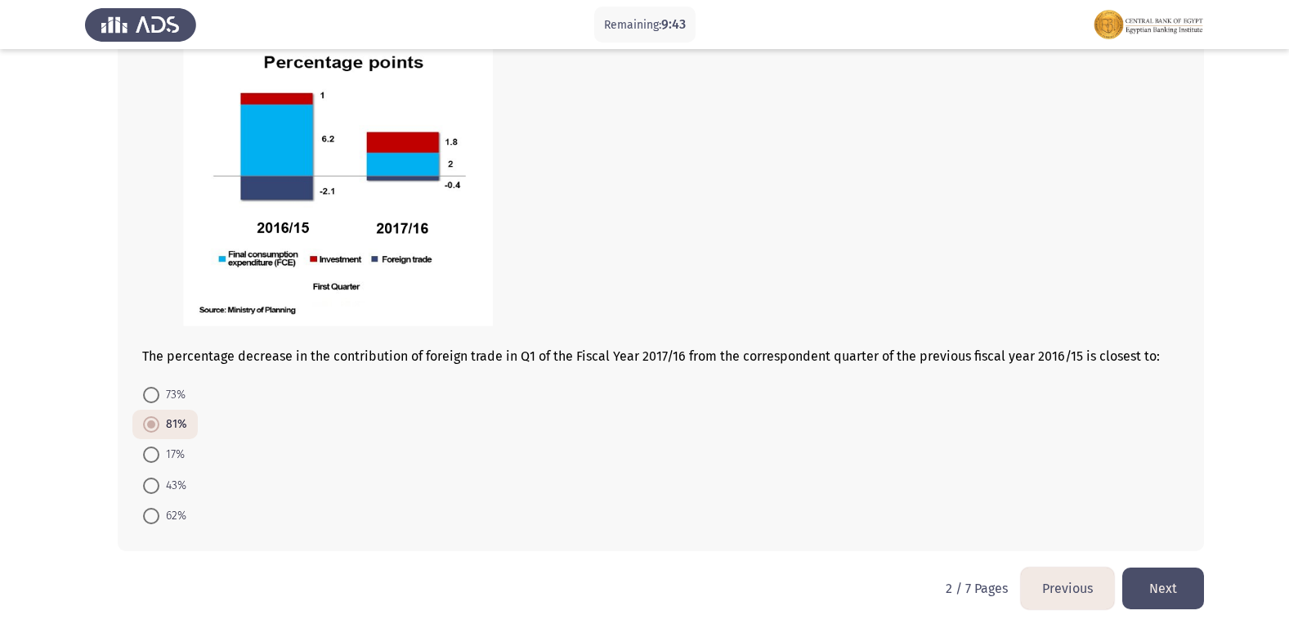
click at [1193, 593] on button "Next" at bounding box center [1163, 588] width 82 height 42
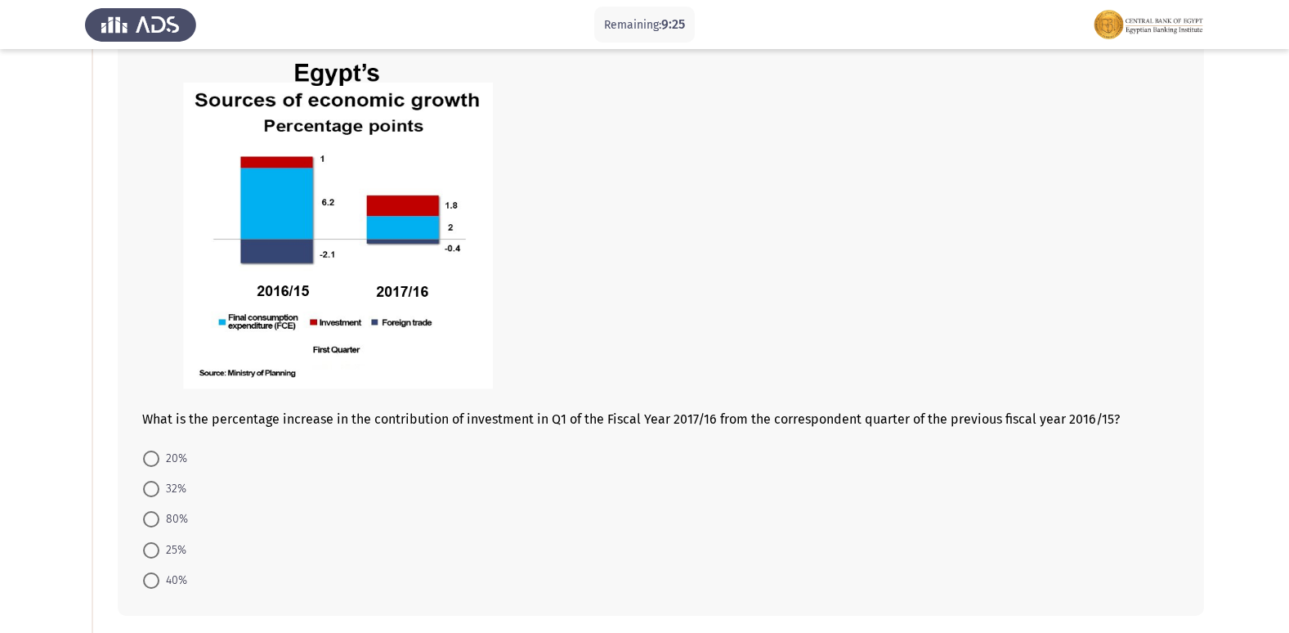
scroll to position [163, 0]
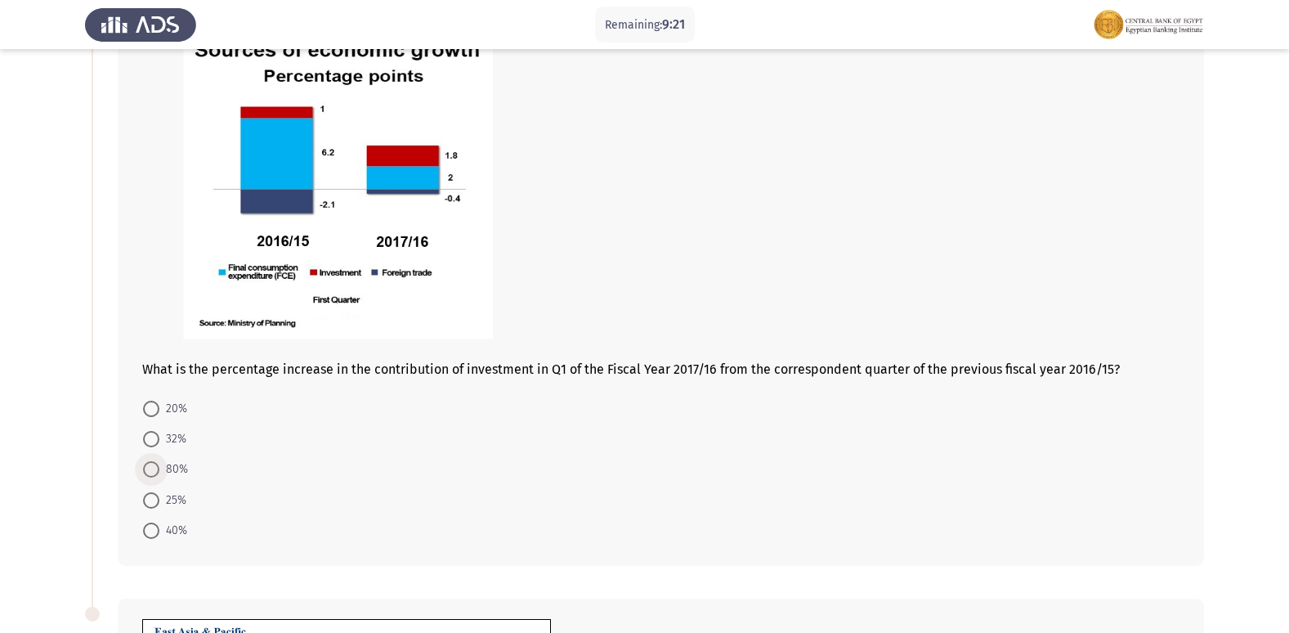
click at [154, 470] on span at bounding box center [151, 469] width 16 height 16
click at [154, 470] on input "80%" at bounding box center [151, 469] width 16 height 16
radio input "true"
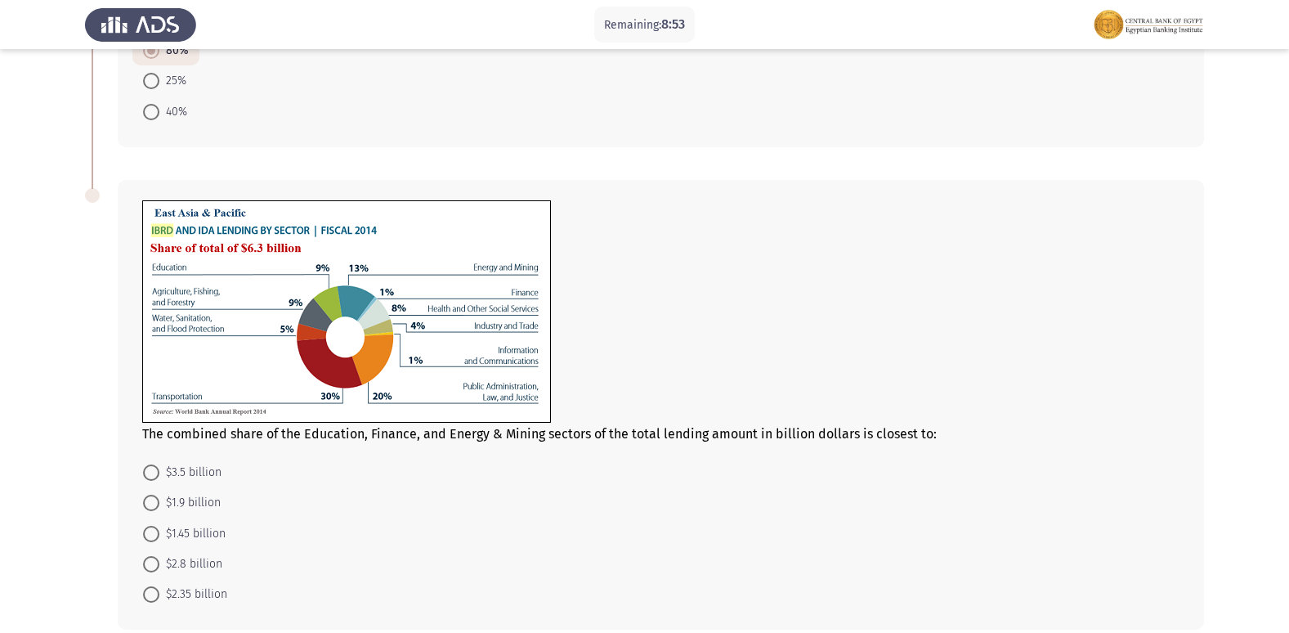
scroll to position [654, 0]
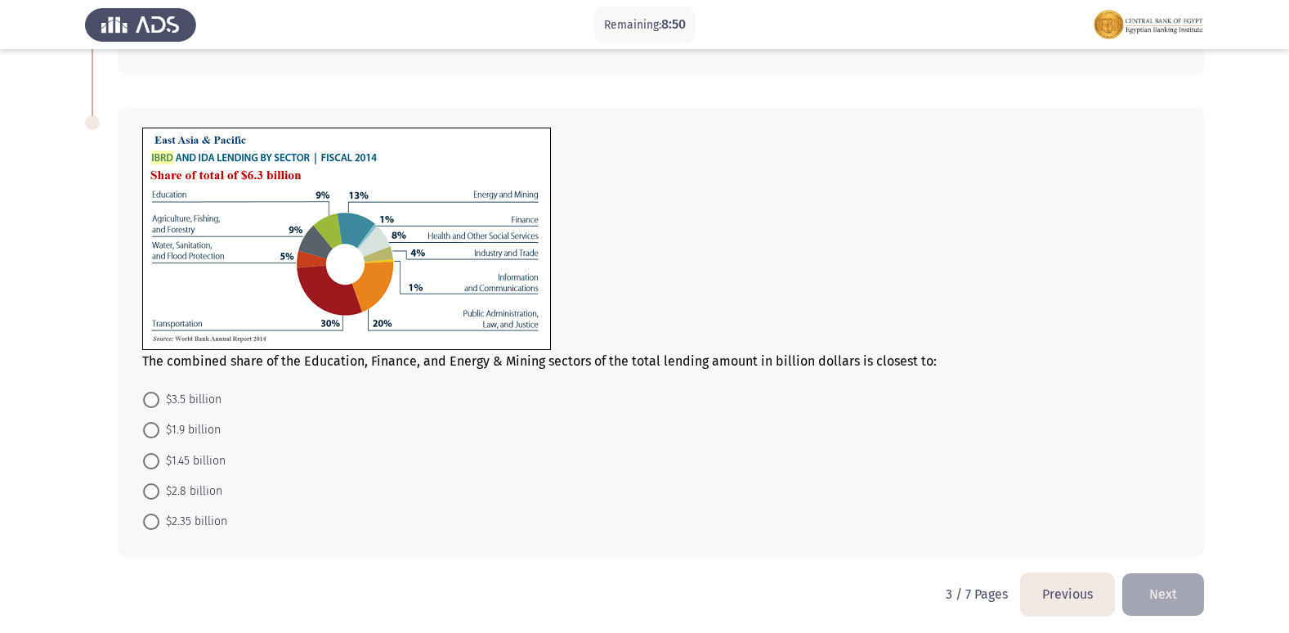
click at [1054, 591] on button "Previous" at bounding box center [1067, 594] width 93 height 42
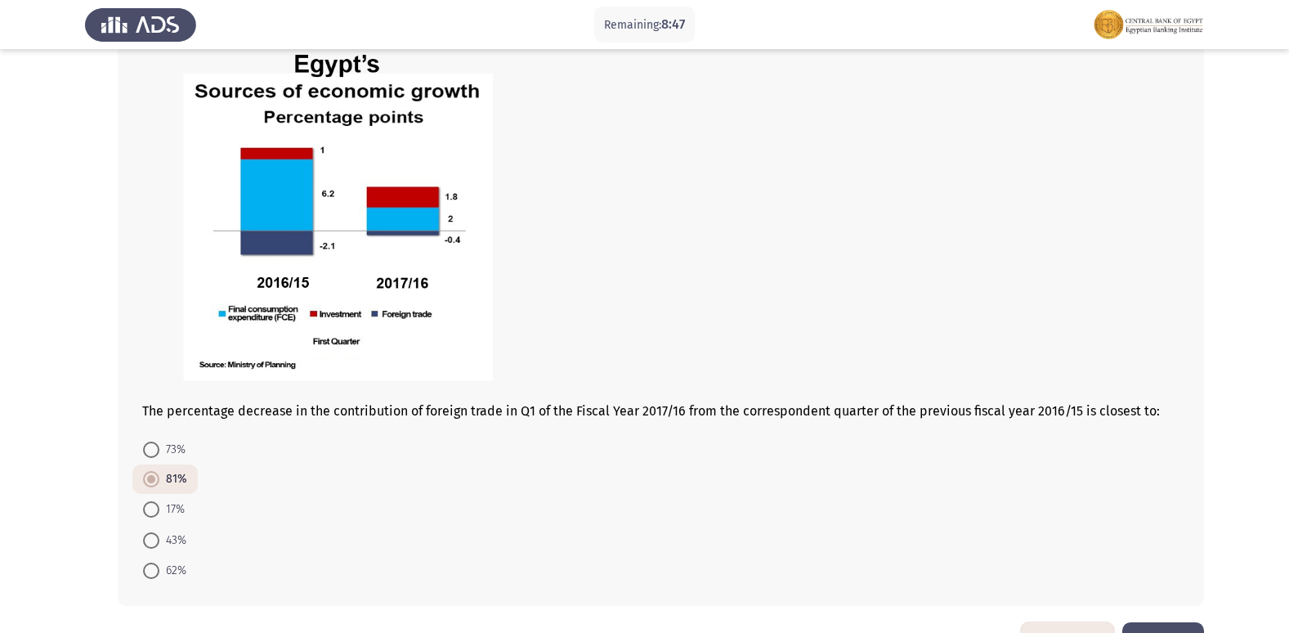
scroll to position [872, 0]
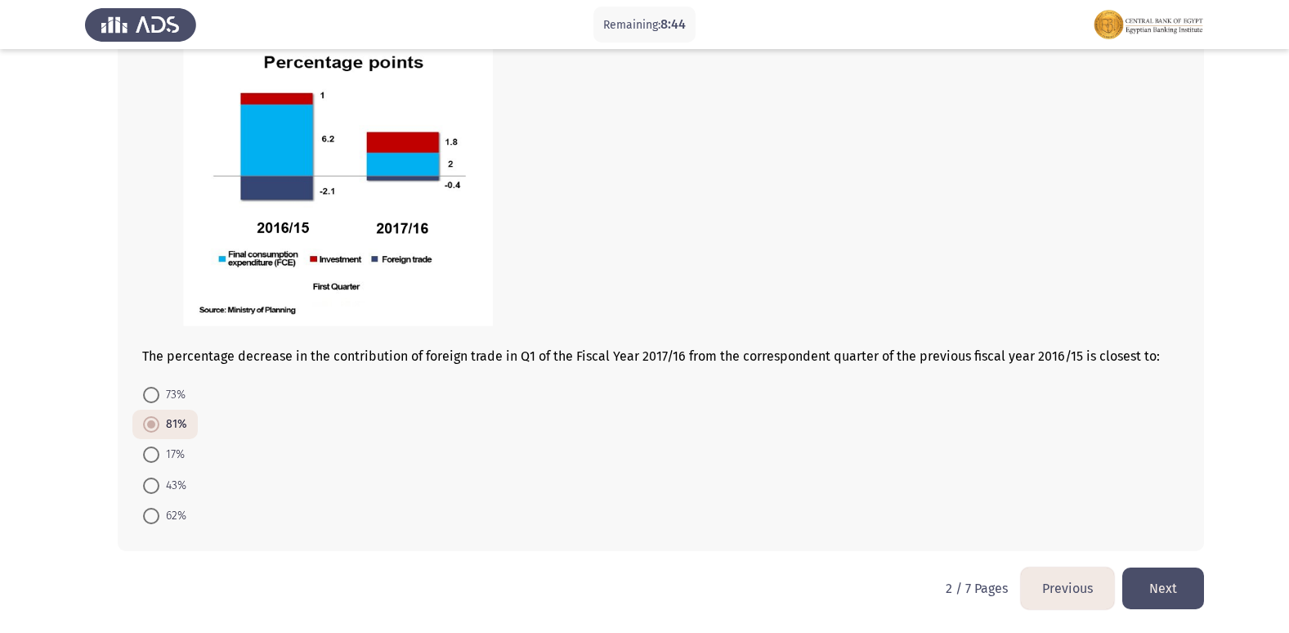
click at [1149, 586] on button "Next" at bounding box center [1163, 588] width 82 height 42
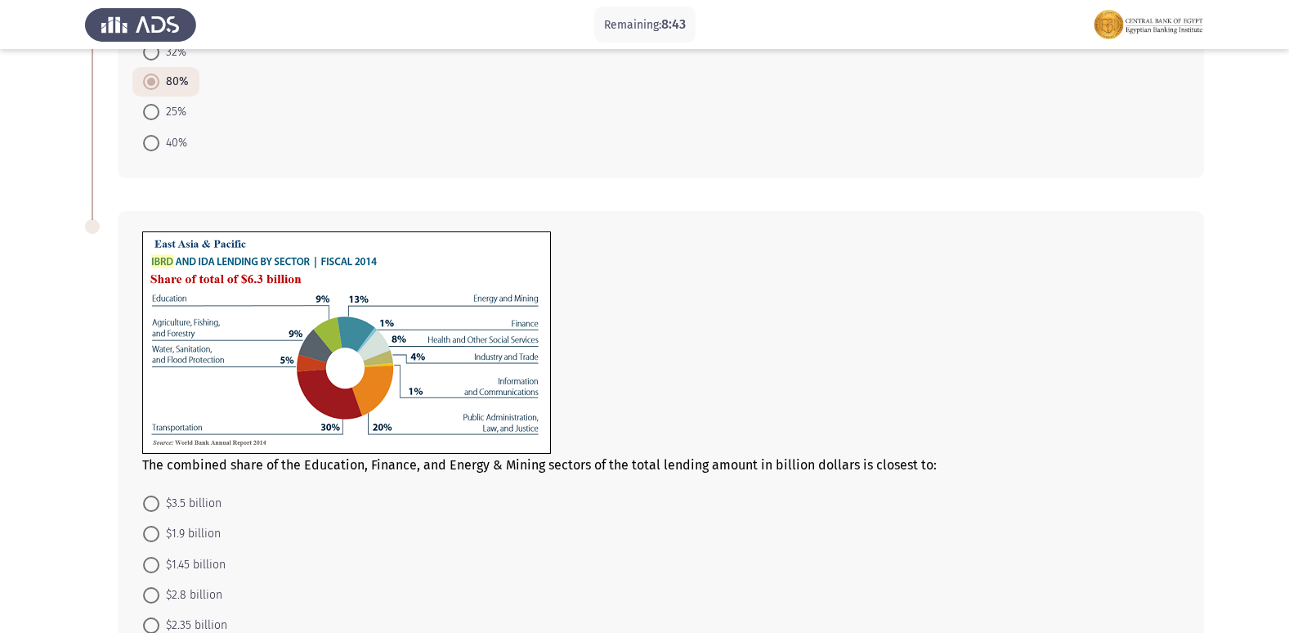
scroll to position [654, 0]
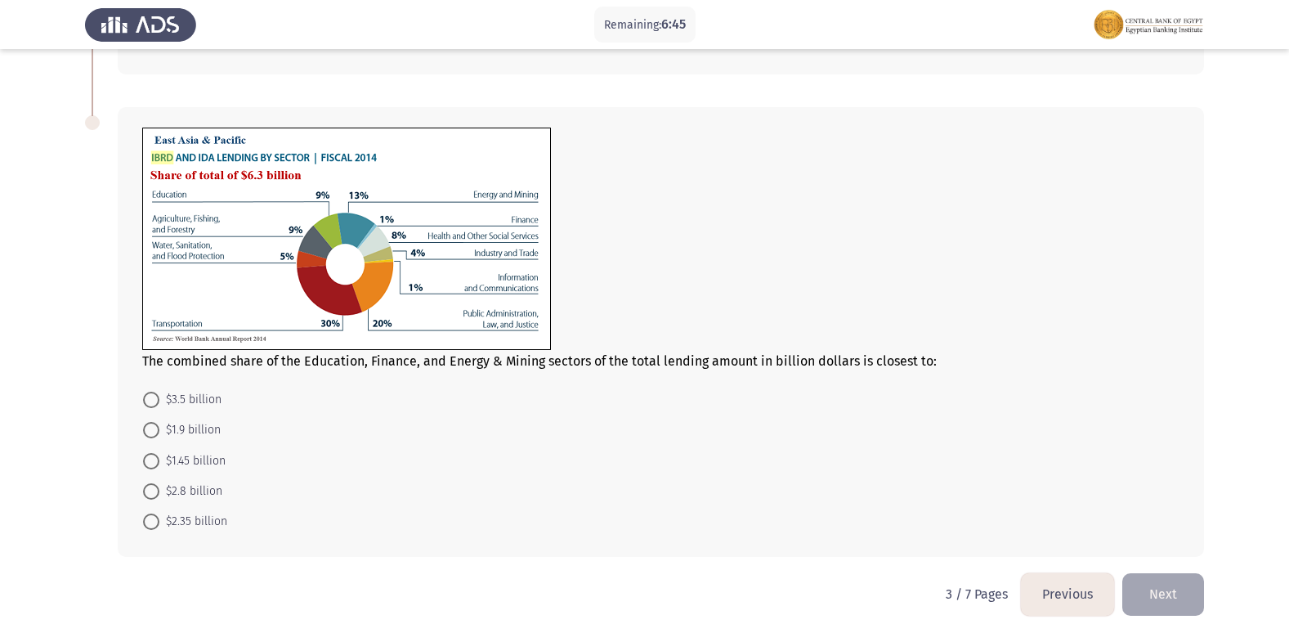
click at [159, 468] on span at bounding box center [151, 461] width 16 height 16
click at [159, 468] on input "$1.45 billion" at bounding box center [151, 461] width 16 height 16
radio input "true"
click at [1055, 600] on button "Previous" at bounding box center [1067, 593] width 93 height 42
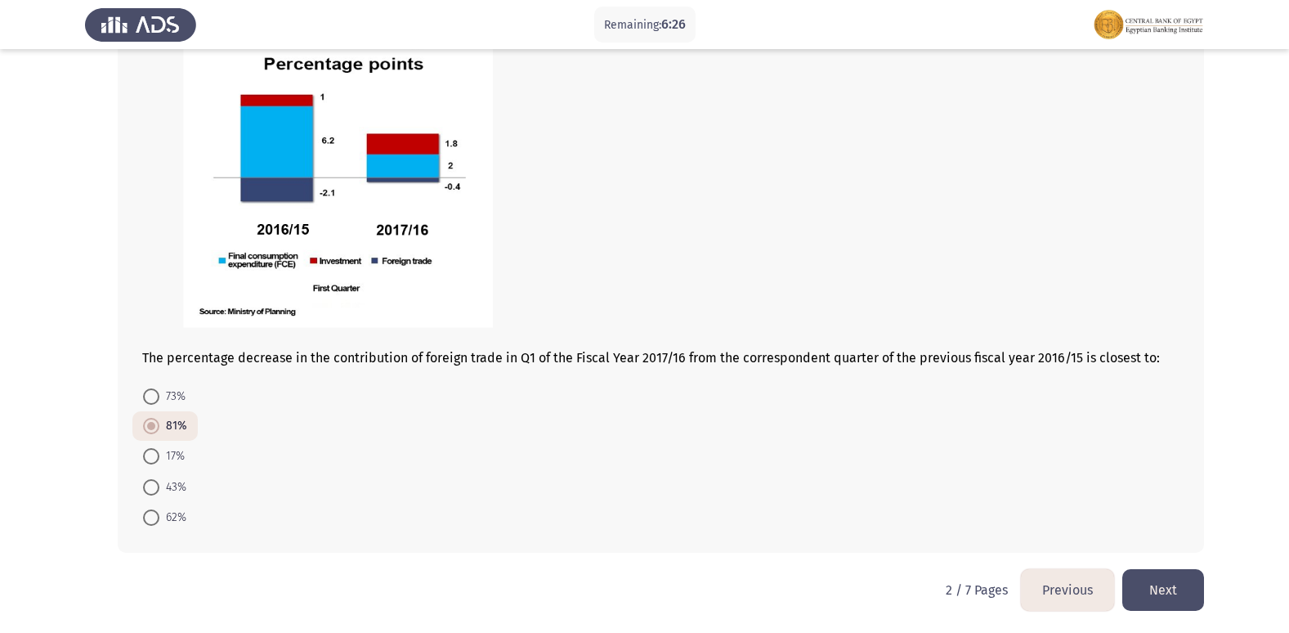
scroll to position [872, 0]
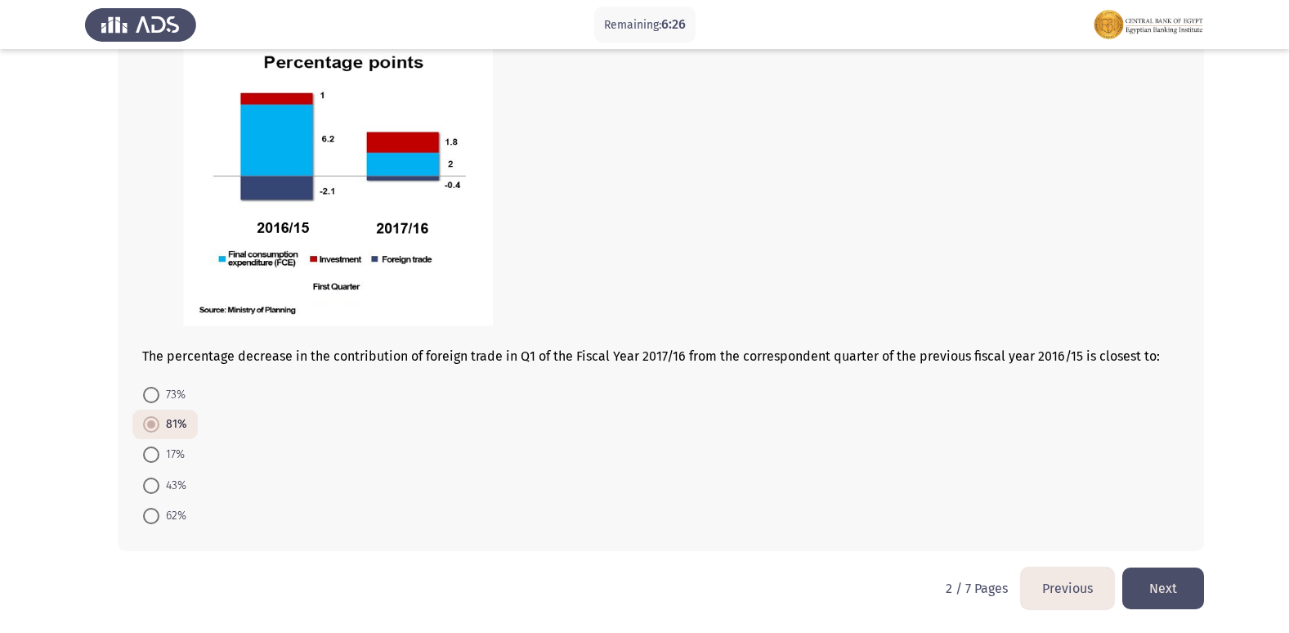
click at [1076, 599] on button "Previous" at bounding box center [1067, 588] width 93 height 42
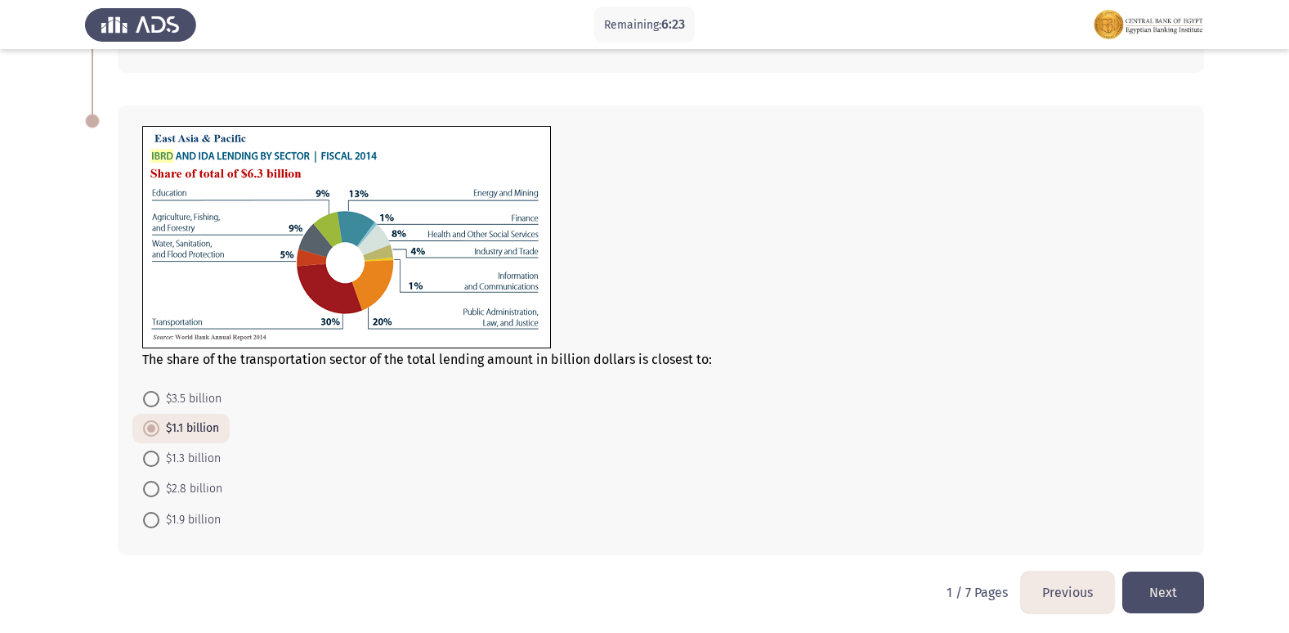
scroll to position [608, 0]
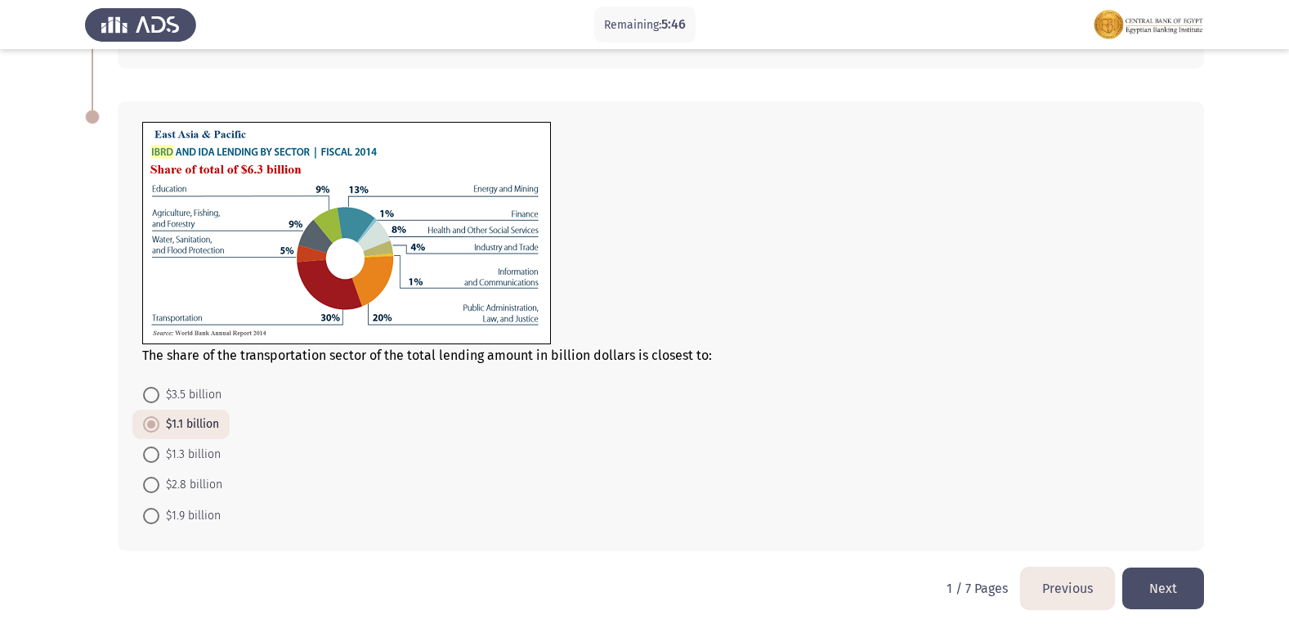
click at [1192, 591] on button "Next" at bounding box center [1163, 588] width 82 height 42
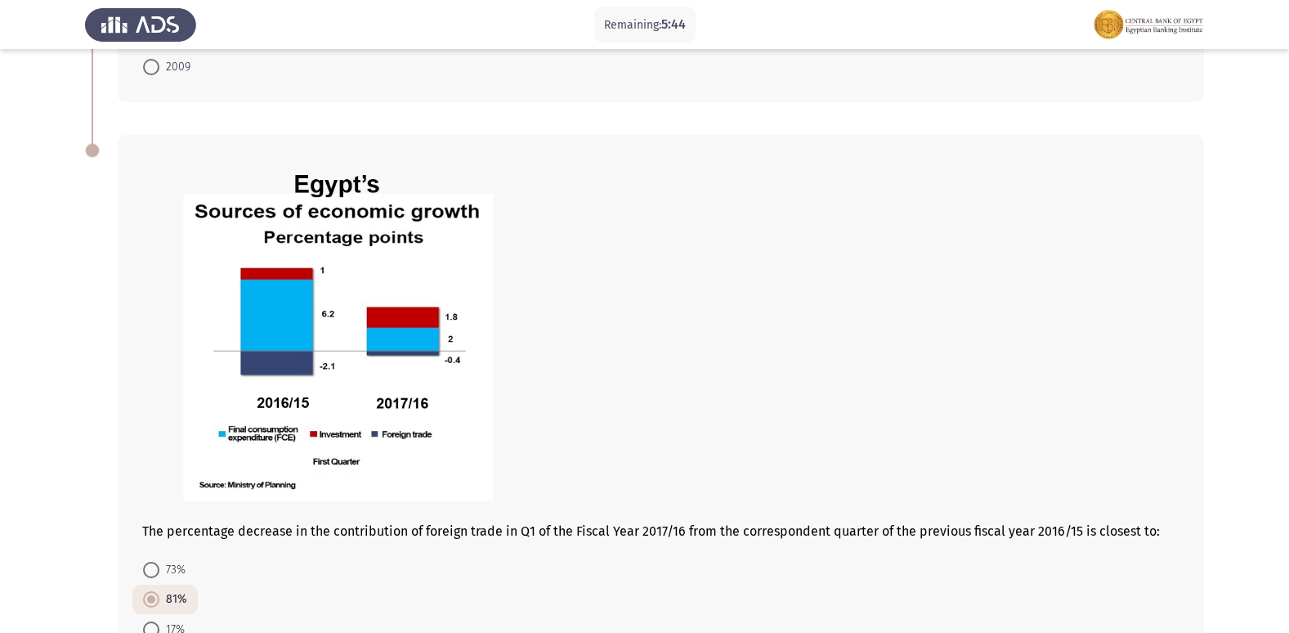
scroll to position [872, 0]
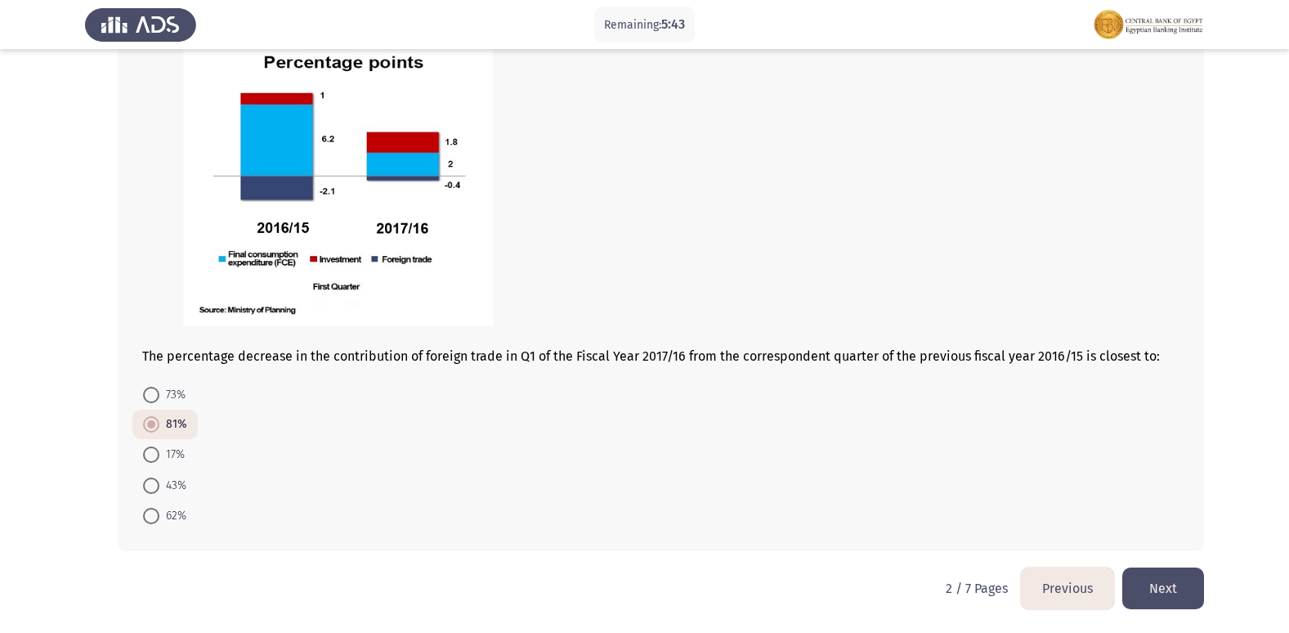
click at [1167, 583] on button "Next" at bounding box center [1163, 588] width 82 height 42
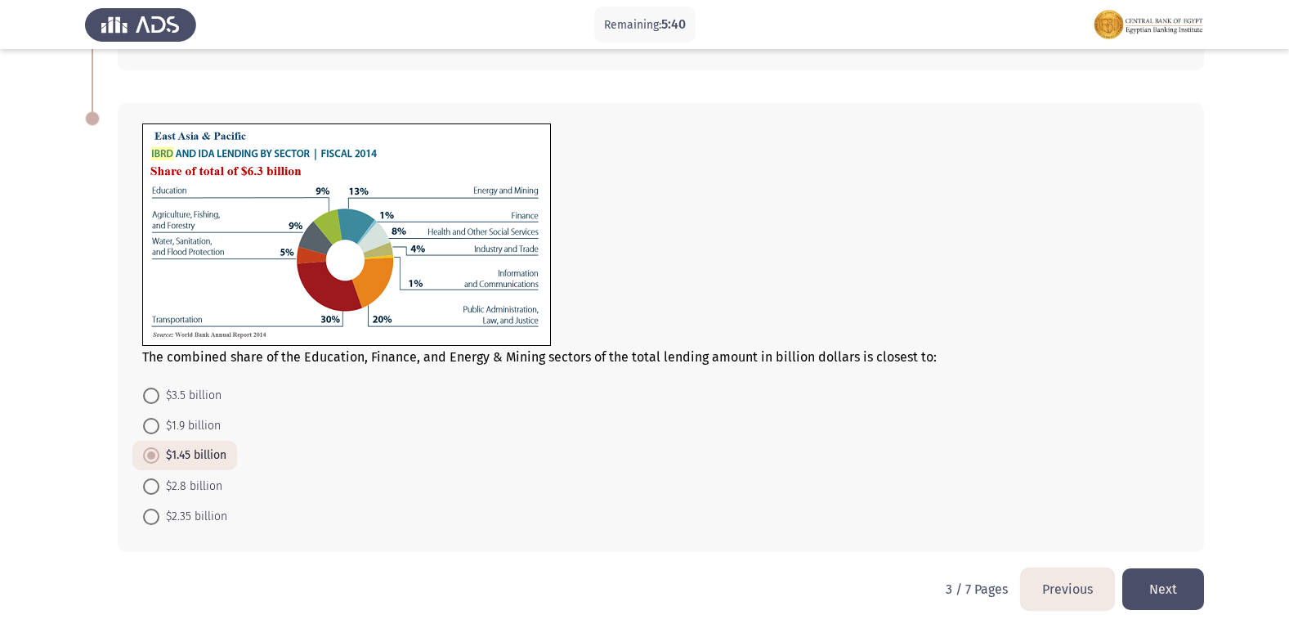
scroll to position [659, 0]
click at [1164, 591] on button "Next" at bounding box center [1163, 588] width 82 height 42
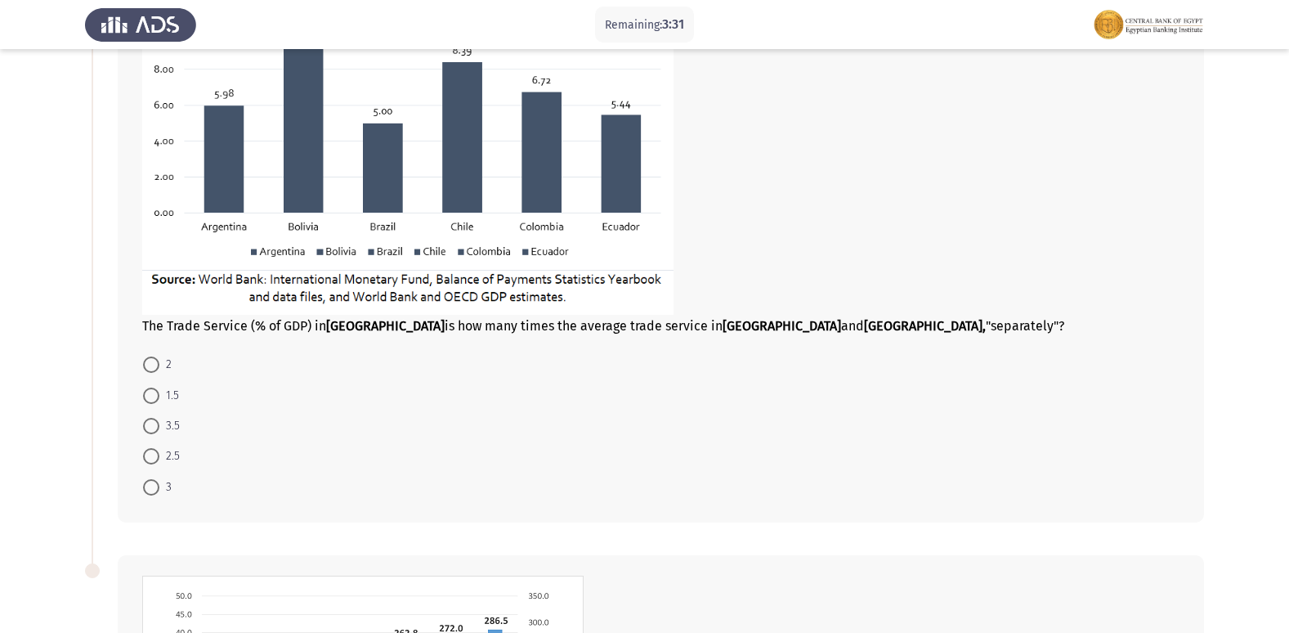
scroll to position [245, 0]
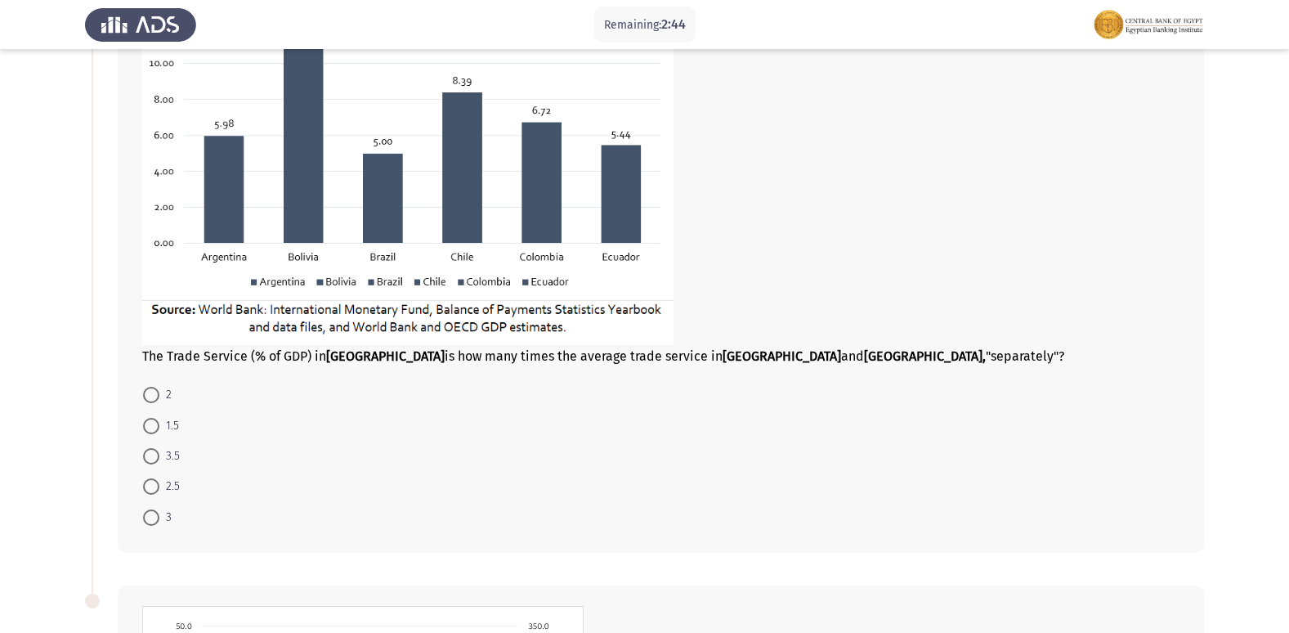
click at [154, 458] on span at bounding box center [151, 456] width 16 height 16
click at [154, 458] on input "3.5" at bounding box center [151, 456] width 16 height 16
radio input "true"
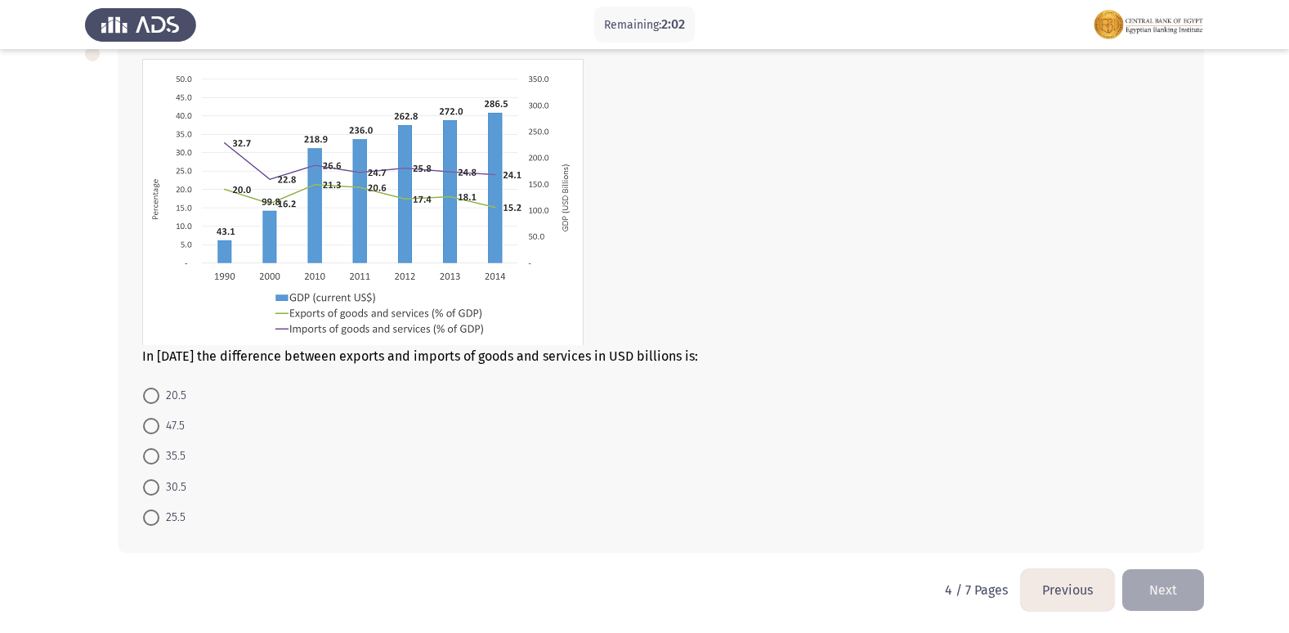
scroll to position [792, 0]
click at [154, 486] on span at bounding box center [151, 485] width 16 height 16
click at [154, 486] on input "30.5" at bounding box center [151, 485] width 16 height 16
radio input "true"
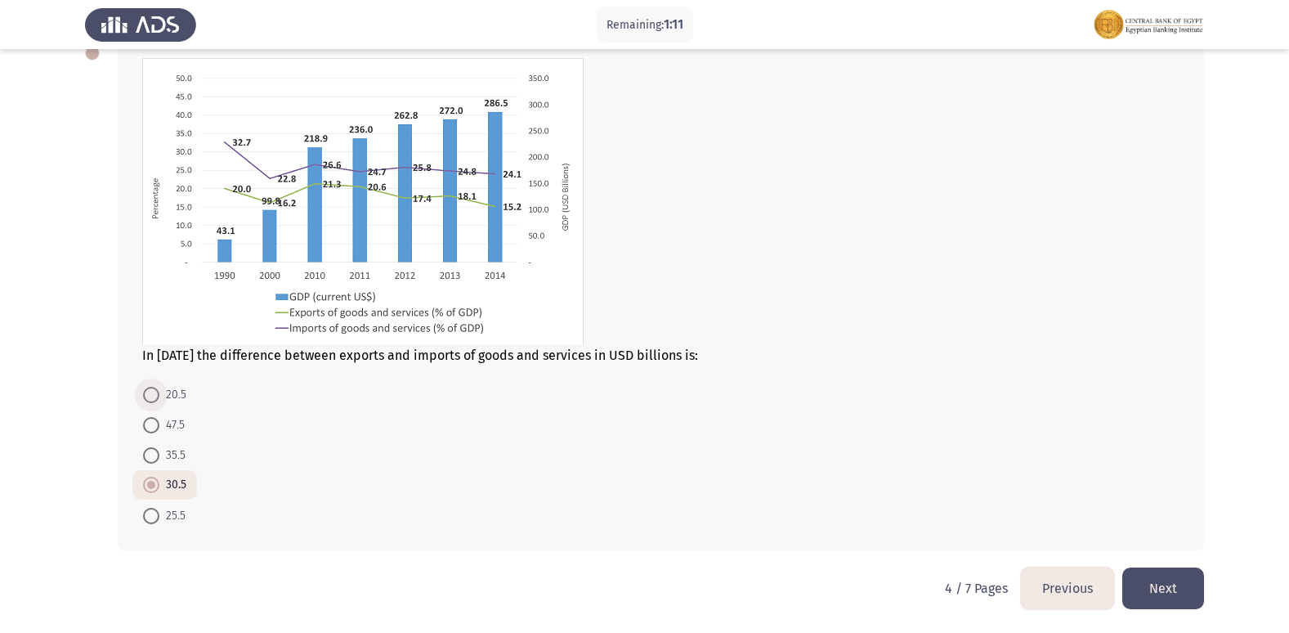
click at [183, 389] on span "20.5" at bounding box center [172, 395] width 27 height 20
click at [159, 389] on input "20.5" at bounding box center [151, 395] width 16 height 16
radio input "true"
click at [1166, 581] on button "Next" at bounding box center [1163, 588] width 82 height 42
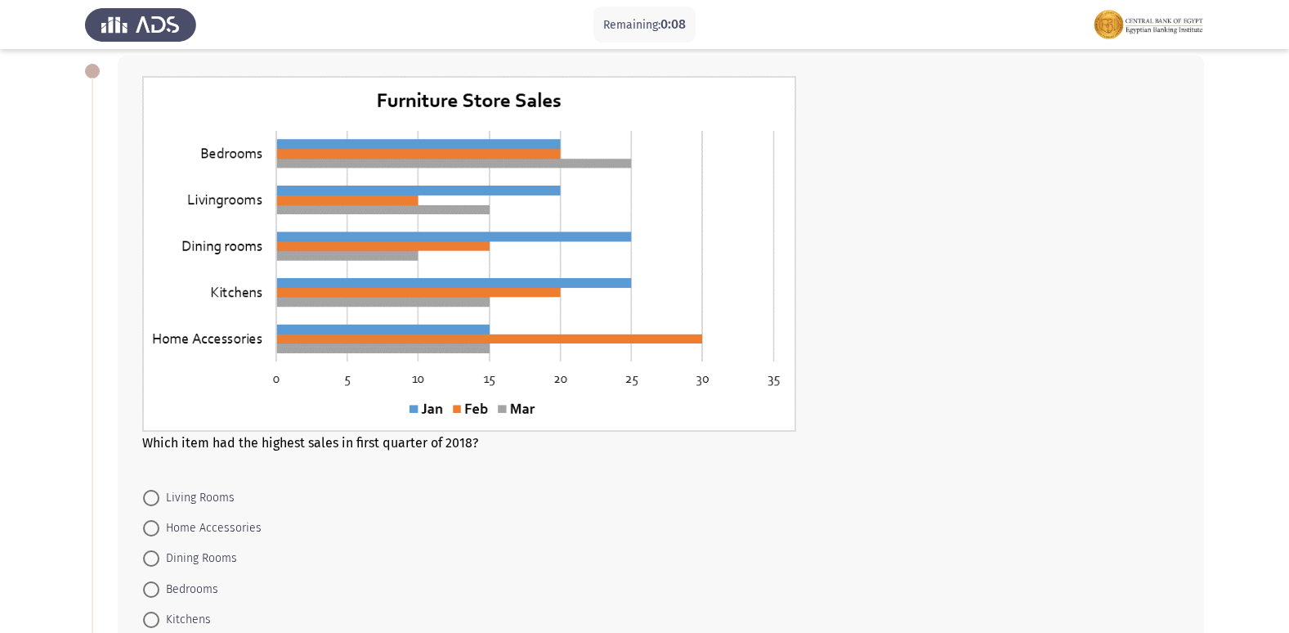
scroll to position [163, 0]
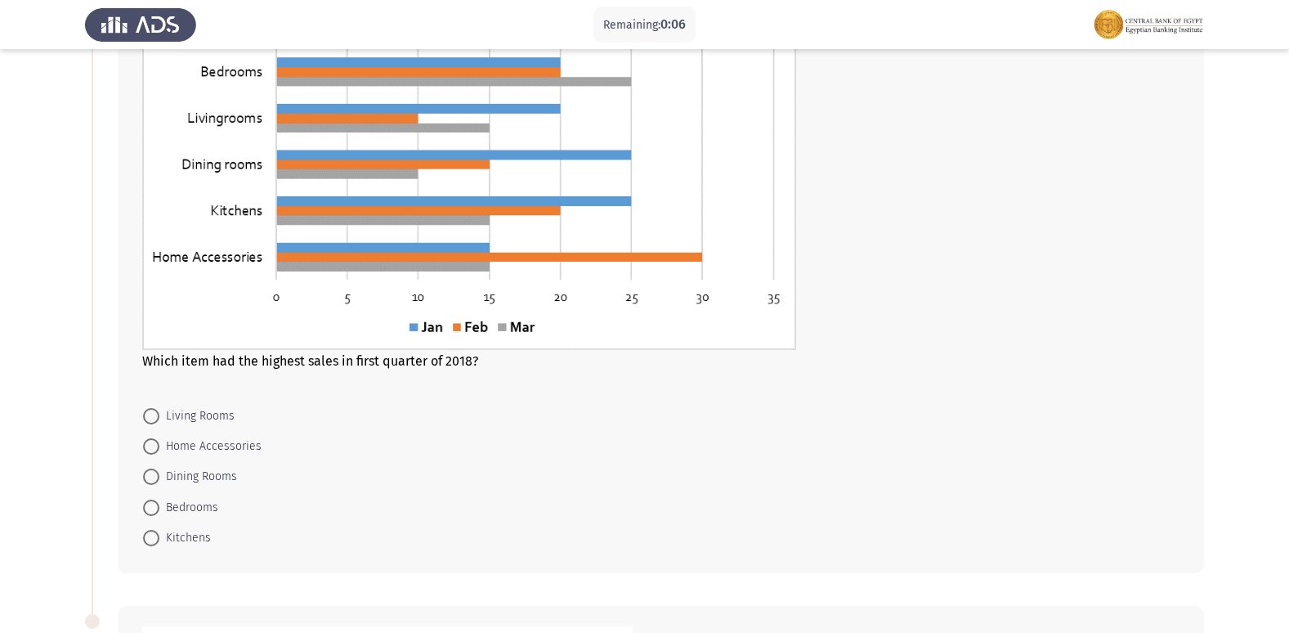
click at [204, 440] on span "Home Accessories" at bounding box center [210, 447] width 102 height 20
click at [159, 440] on input "Home Accessories" at bounding box center [151, 446] width 16 height 16
radio input "true"
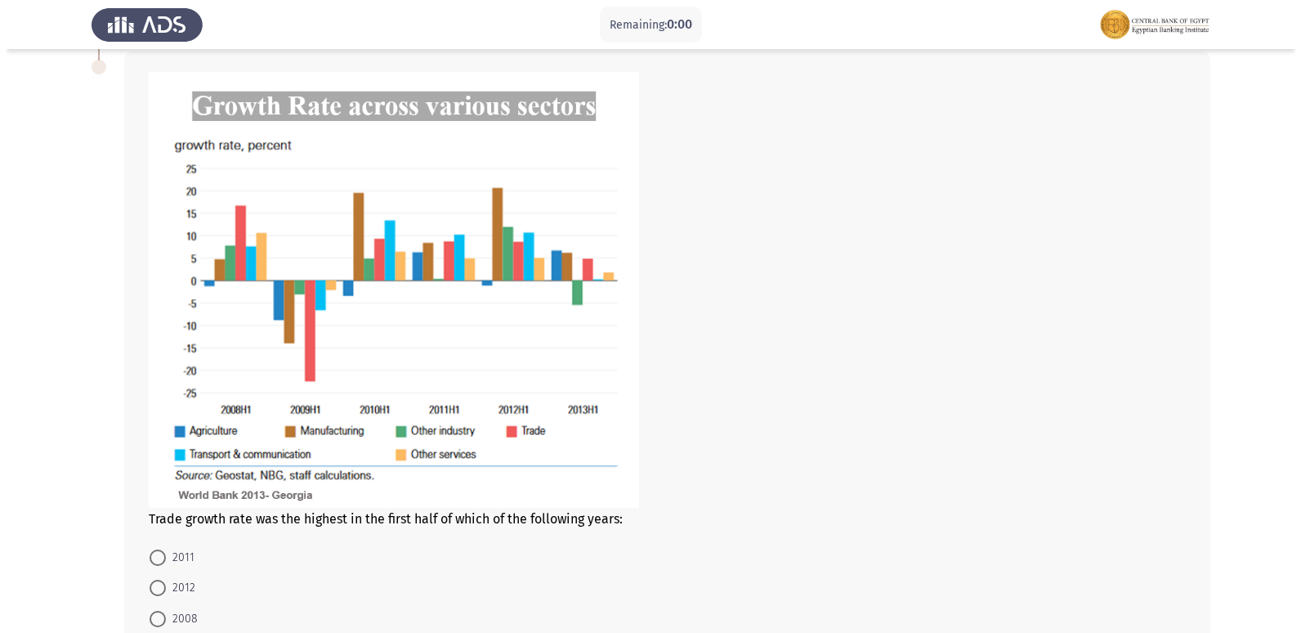
scroll to position [0, 0]
